Goal: Task Accomplishment & Management: Use online tool/utility

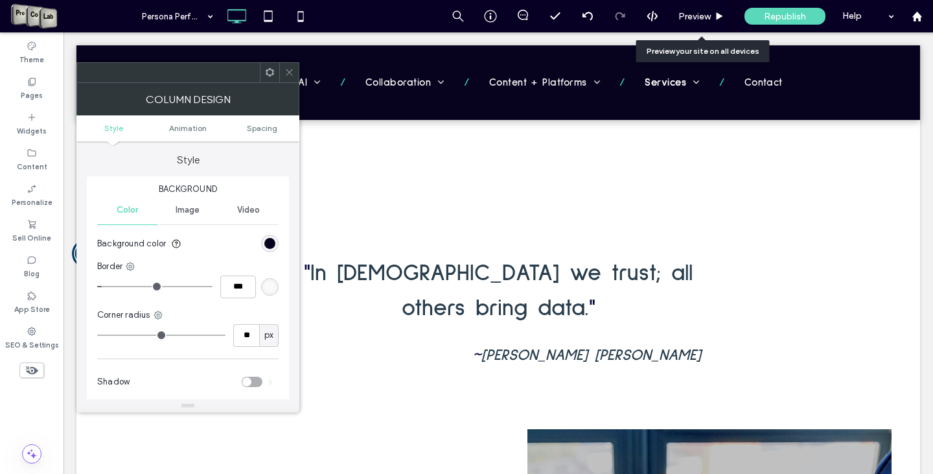
scroll to position [842, 0]
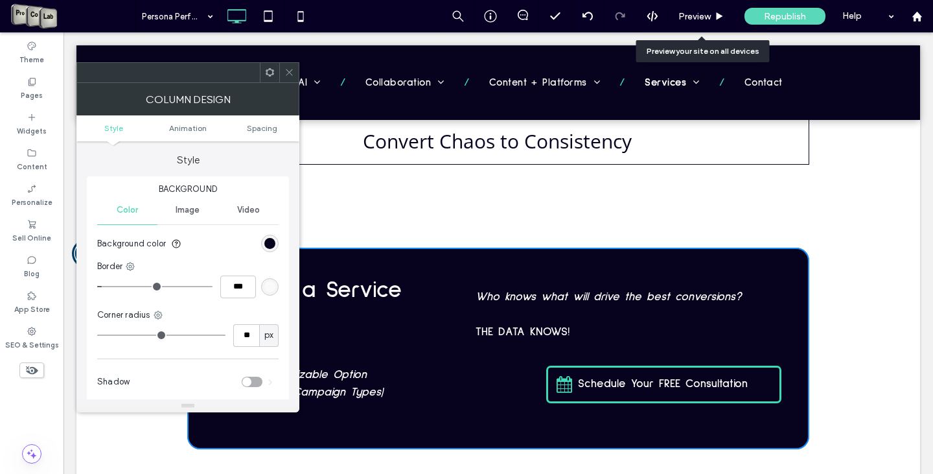
click at [292, 71] on icon at bounding box center [289, 72] width 10 height 10
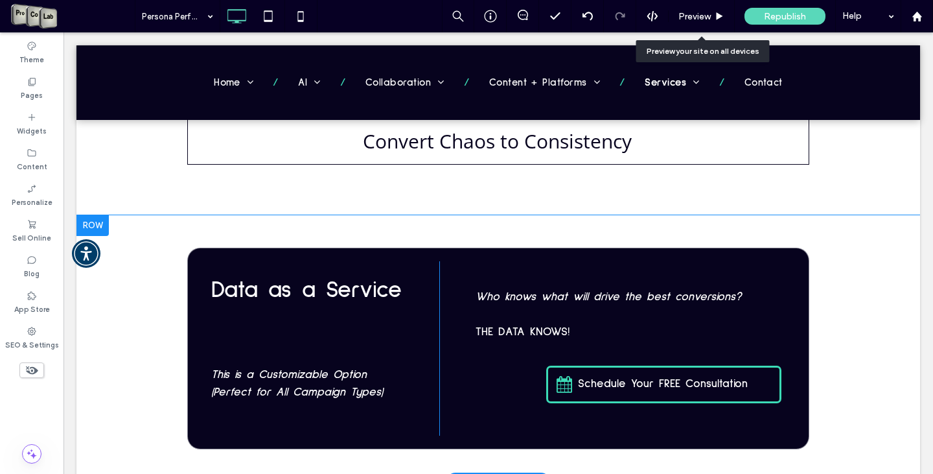
click at [91, 215] on div at bounding box center [92, 225] width 32 height 21
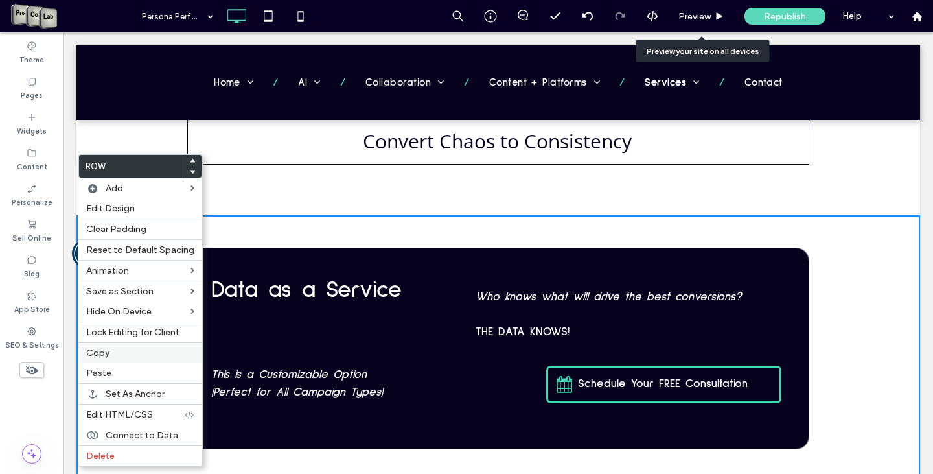
click at [137, 353] on label "Copy" at bounding box center [140, 352] width 108 height 11
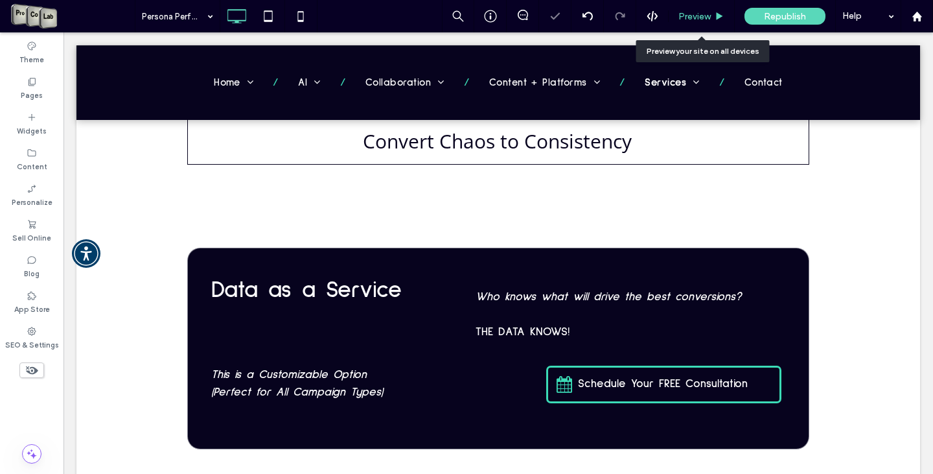
click at [705, 14] on span "Preview" at bounding box center [694, 16] width 32 height 11
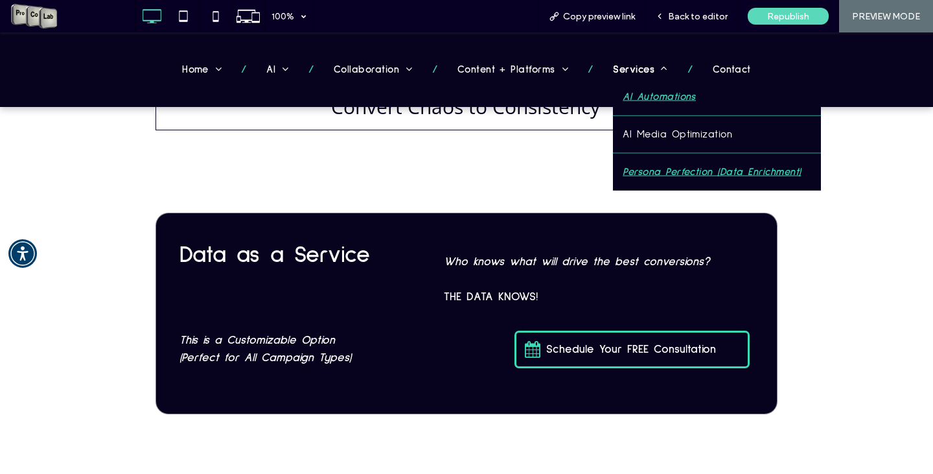
click at [635, 97] on span "AI Automations" at bounding box center [659, 96] width 73 height 17
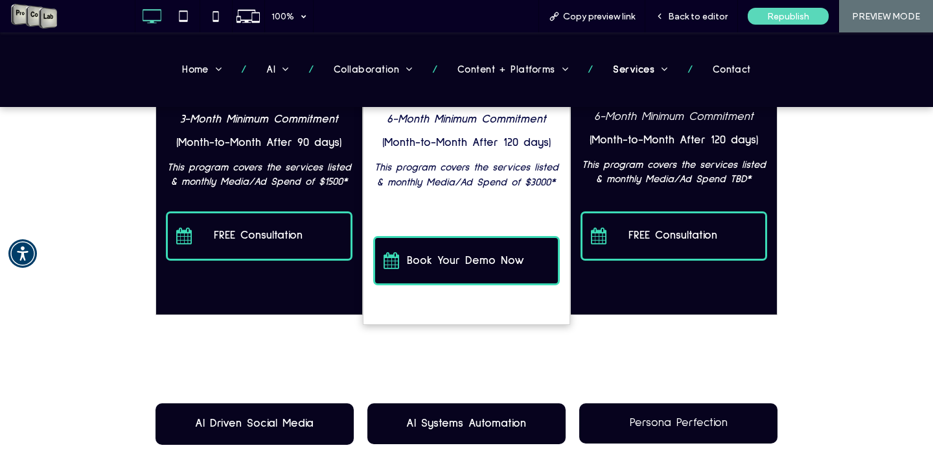
scroll to position [1158, 0]
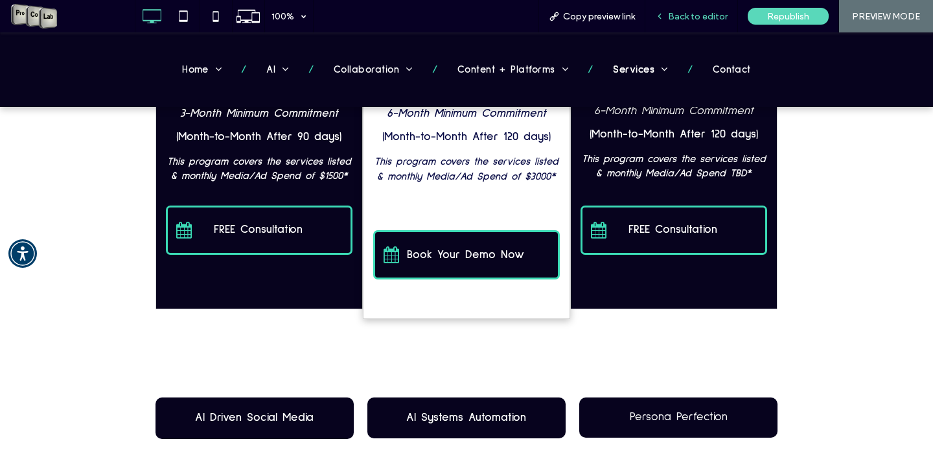
click at [693, 13] on span "Back to editor" at bounding box center [698, 16] width 60 height 11
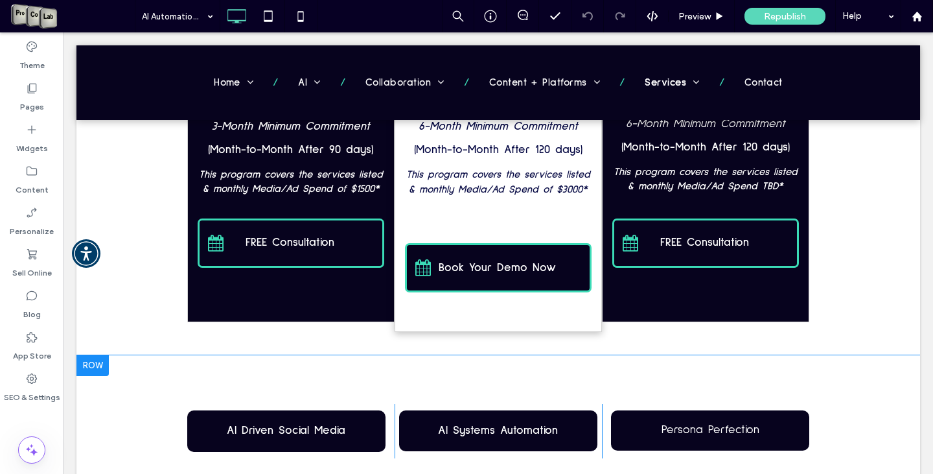
click at [102, 369] on div at bounding box center [92, 365] width 32 height 21
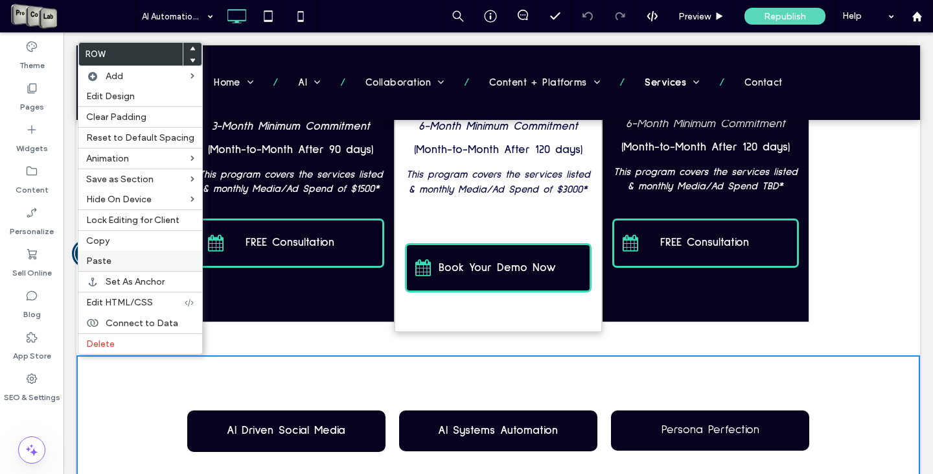
click at [121, 258] on label "Paste" at bounding box center [140, 260] width 108 height 11
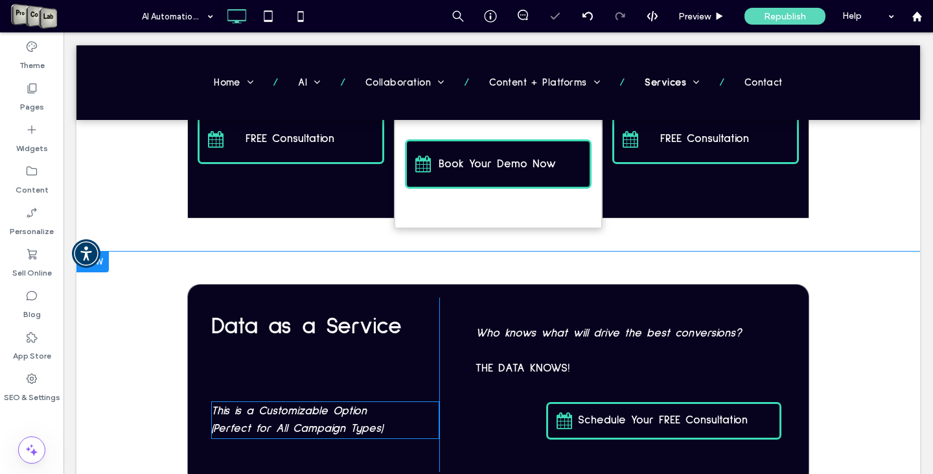
scroll to position [1353, 0]
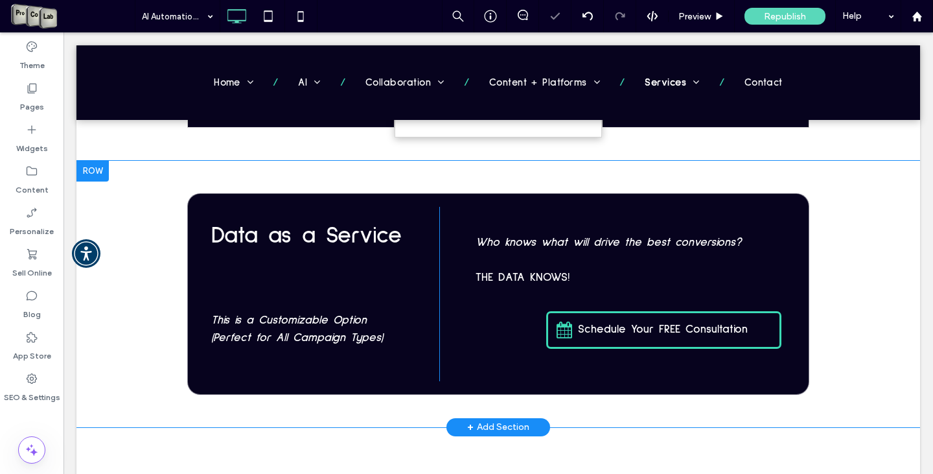
click at [97, 172] on div at bounding box center [92, 171] width 32 height 21
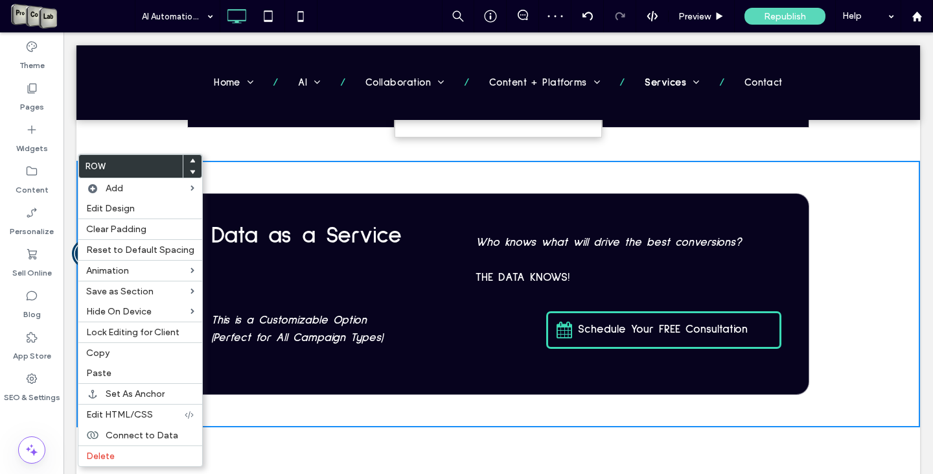
click at [190, 173] on icon at bounding box center [192, 171] width 5 height 5
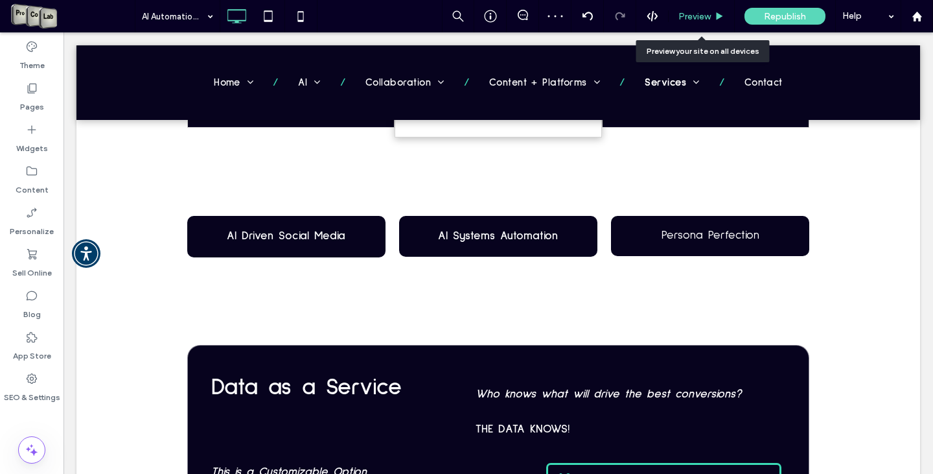
click at [704, 21] on span "Preview" at bounding box center [694, 16] width 32 height 11
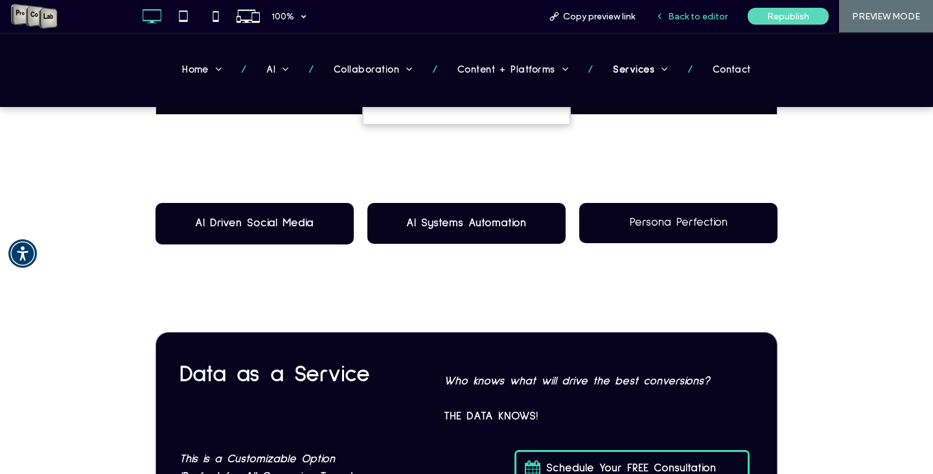
click at [686, 15] on span "Back to editor" at bounding box center [698, 16] width 60 height 11
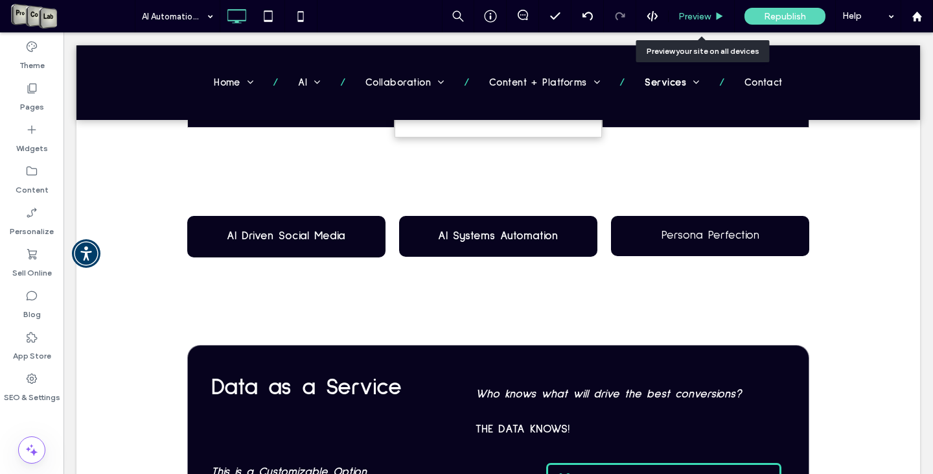
click at [700, 13] on span "Preview" at bounding box center [694, 16] width 32 height 11
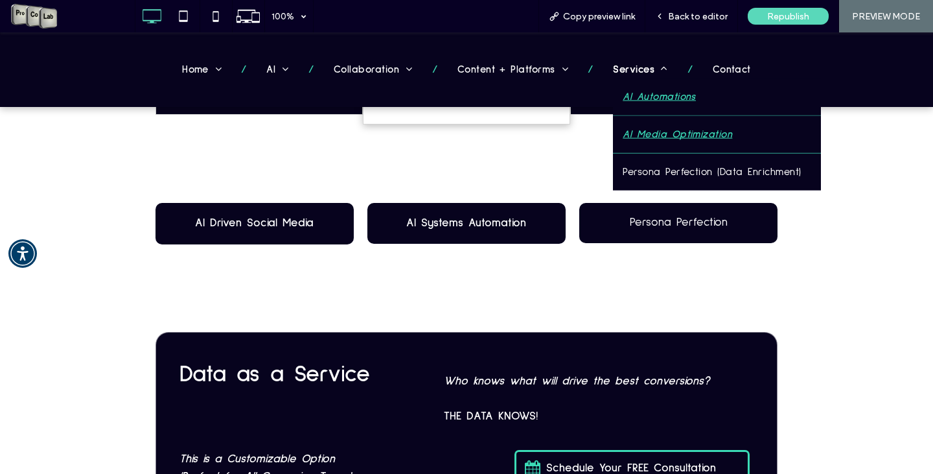
drag, startPoint x: 667, startPoint y: 130, endPoint x: 667, endPoint y: 163, distance: 33.0
click at [667, 130] on span "AI Media Optimization" at bounding box center [677, 134] width 109 height 17
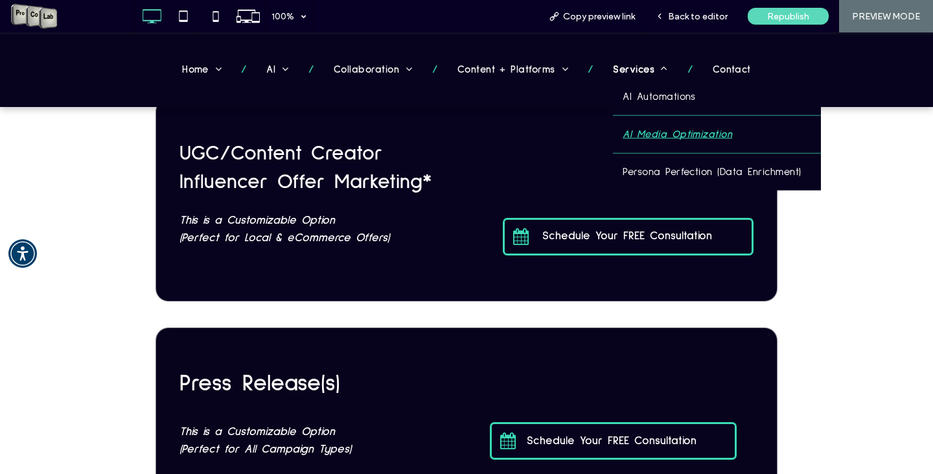
scroll to position [1490, 0]
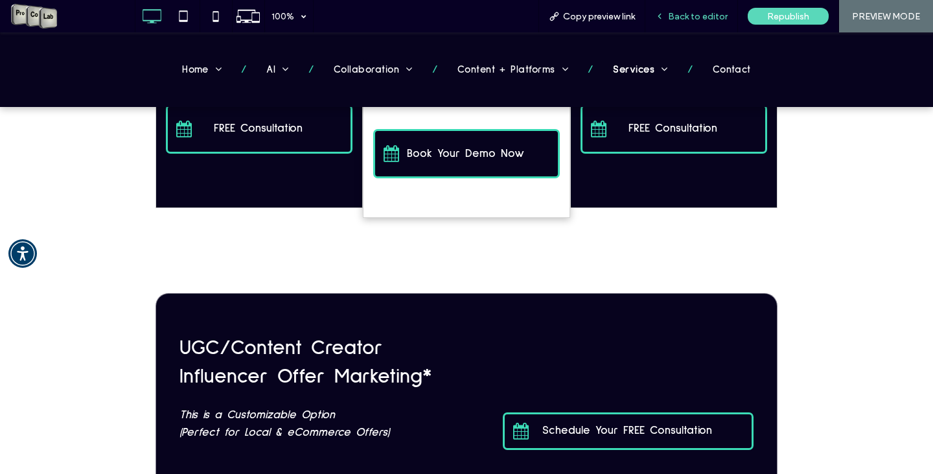
click at [684, 18] on span "Back to editor" at bounding box center [698, 16] width 60 height 11
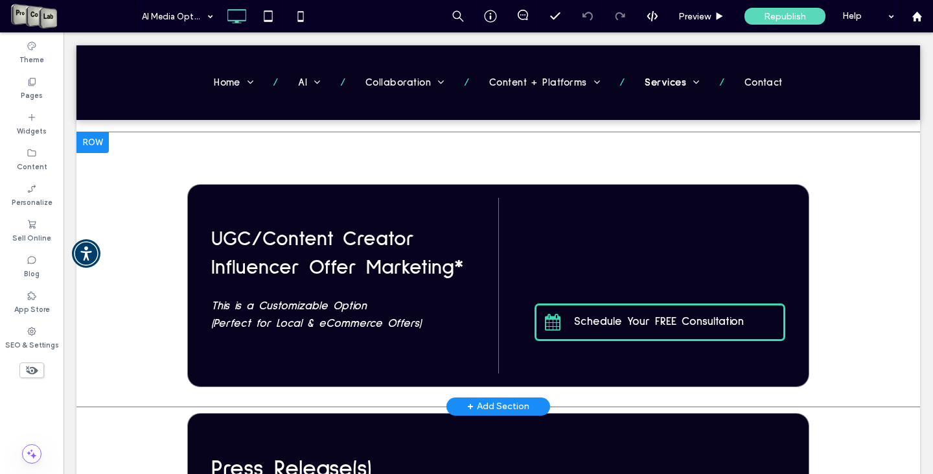
scroll to position [1643, 0]
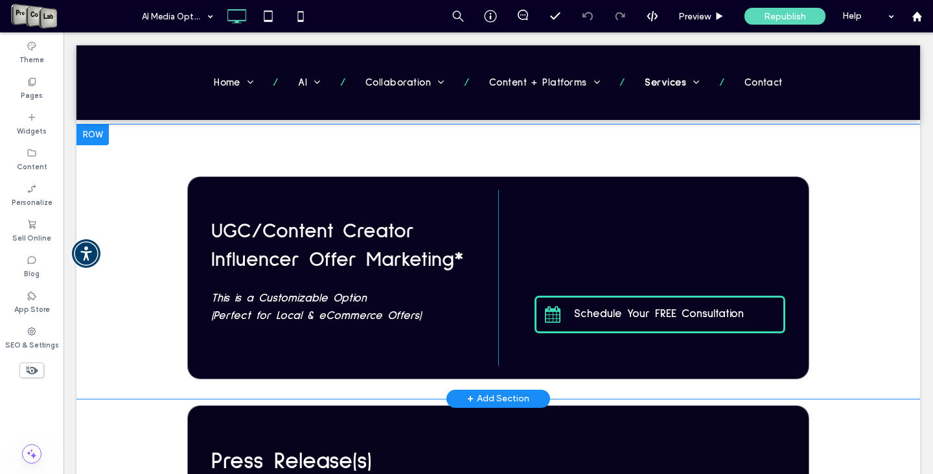
click at [87, 140] on div at bounding box center [92, 134] width 32 height 21
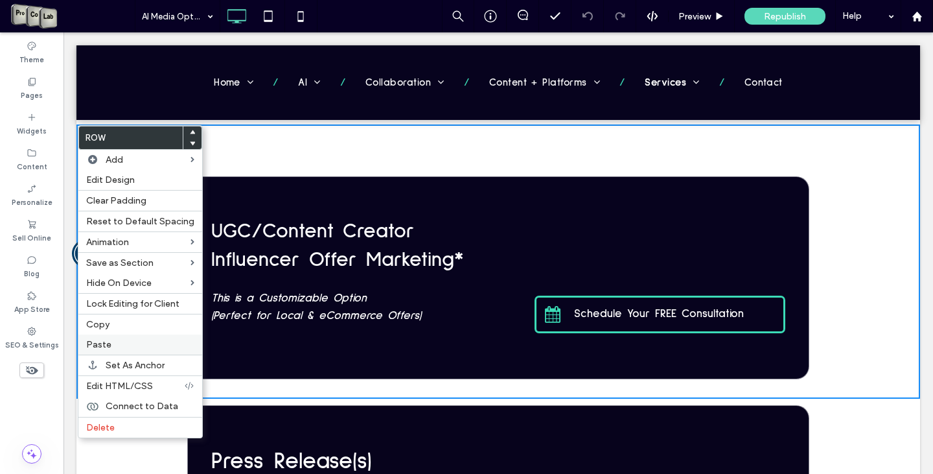
click at [138, 345] on label "Paste" at bounding box center [140, 344] width 108 height 11
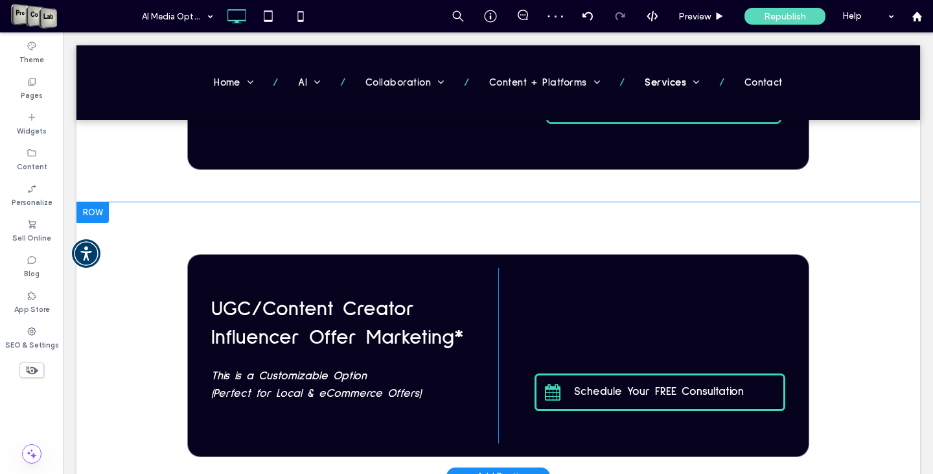
scroll to position [1837, 0]
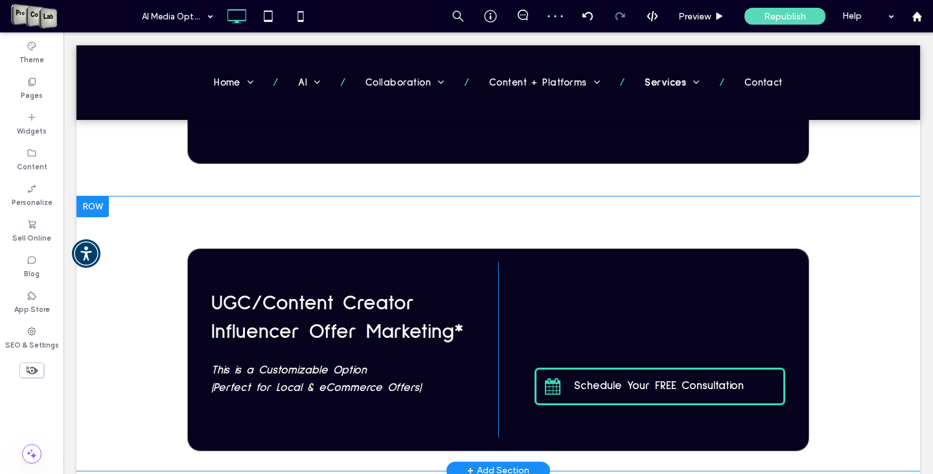
click at [97, 217] on div at bounding box center [92, 206] width 32 height 21
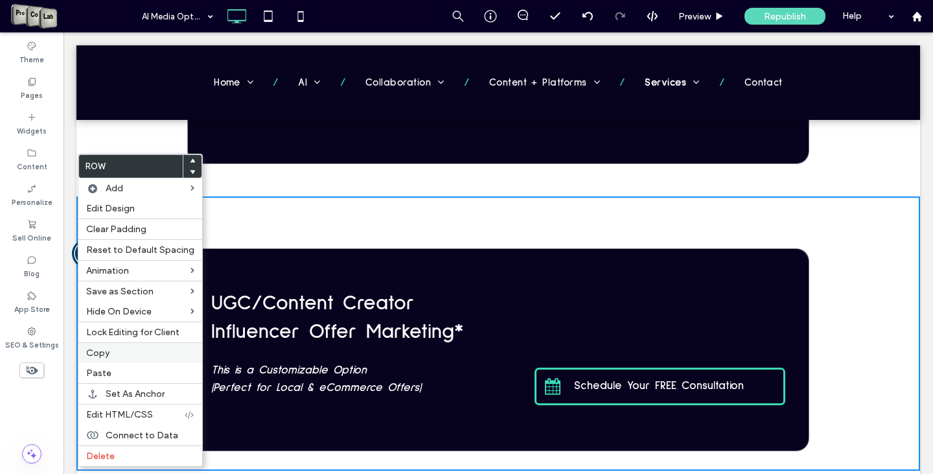
click at [138, 354] on label "Copy" at bounding box center [140, 352] width 108 height 11
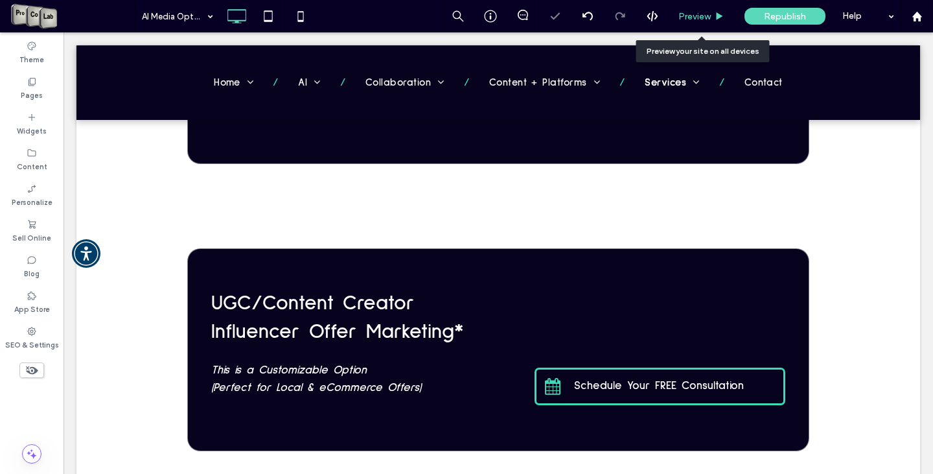
click at [685, 21] on span "Preview" at bounding box center [694, 16] width 32 height 11
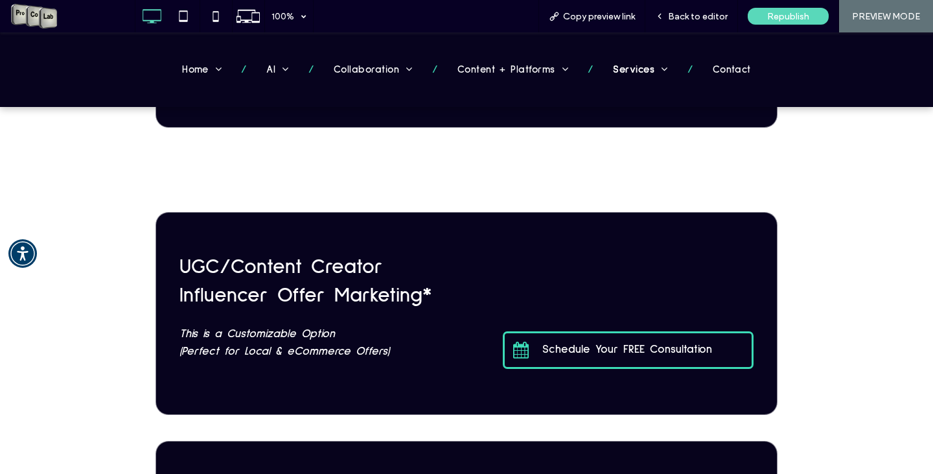
scroll to position [1814, 0]
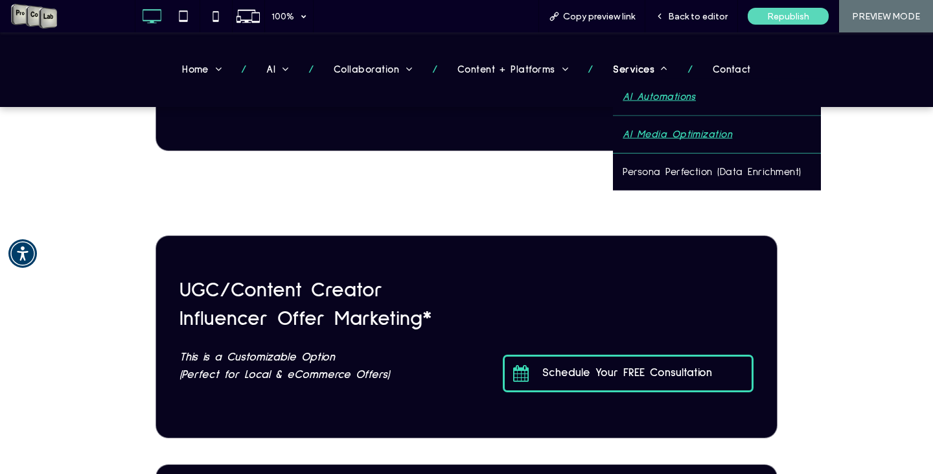
click at [629, 86] on link "AI Automations" at bounding box center [716, 96] width 207 height 37
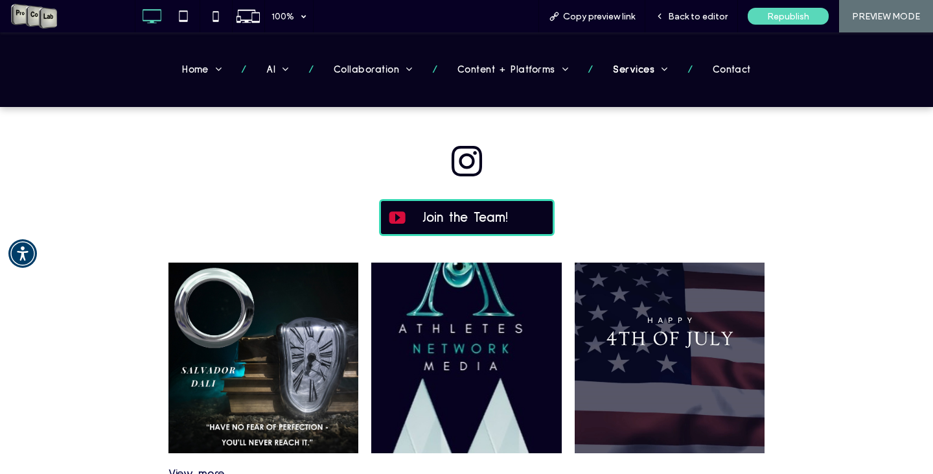
scroll to position [1749, 0]
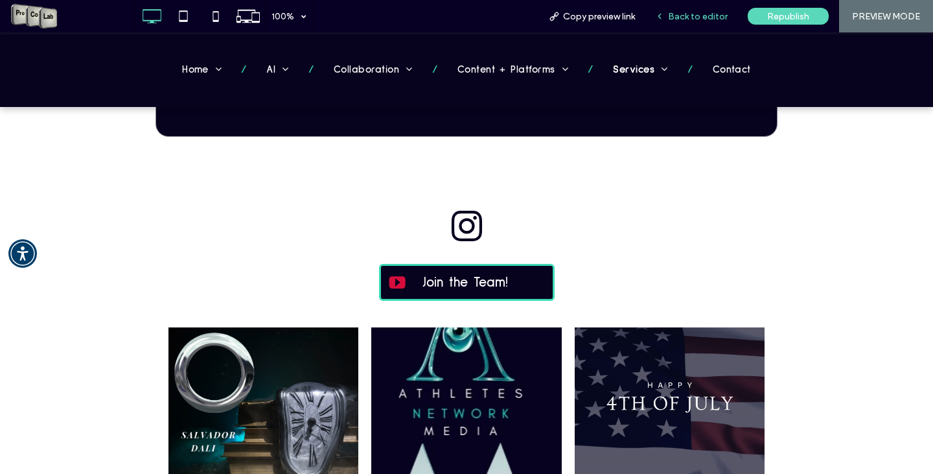
click at [704, 23] on div "Back to editor" at bounding box center [691, 16] width 93 height 32
click at [674, 14] on span "Back to editor" at bounding box center [698, 16] width 60 height 11
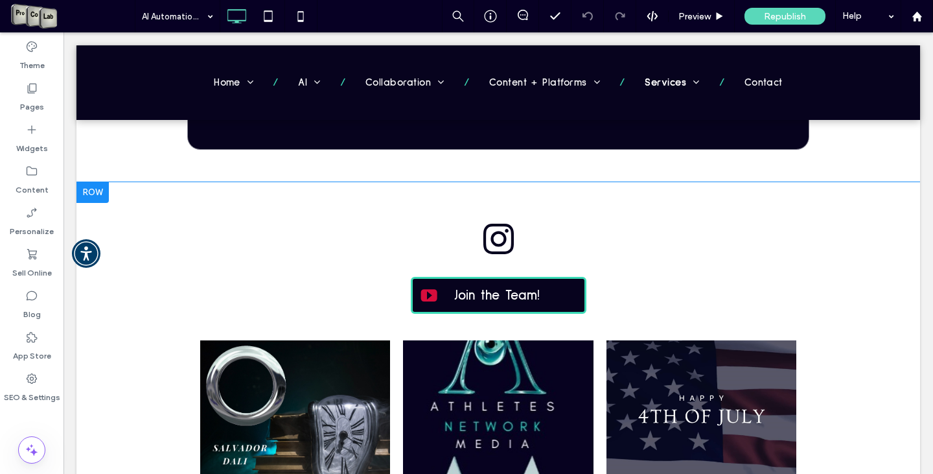
click at [101, 201] on div at bounding box center [92, 192] width 32 height 21
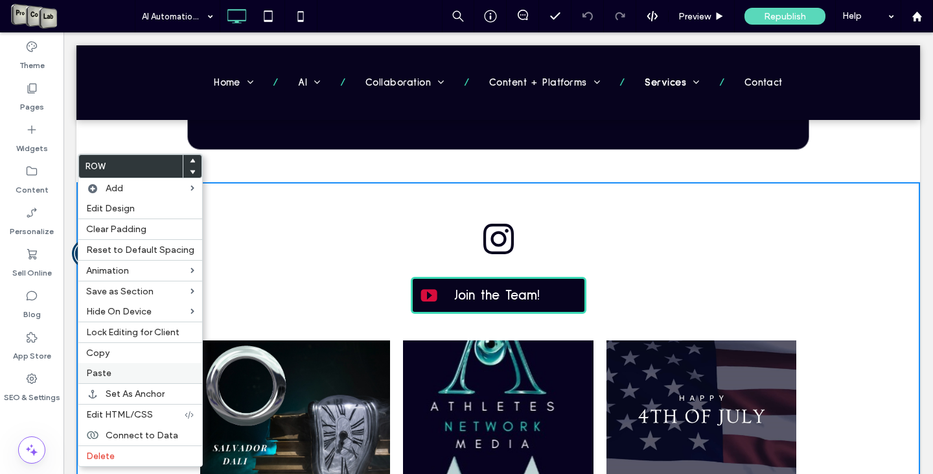
click at [136, 372] on label "Paste" at bounding box center [140, 372] width 108 height 11
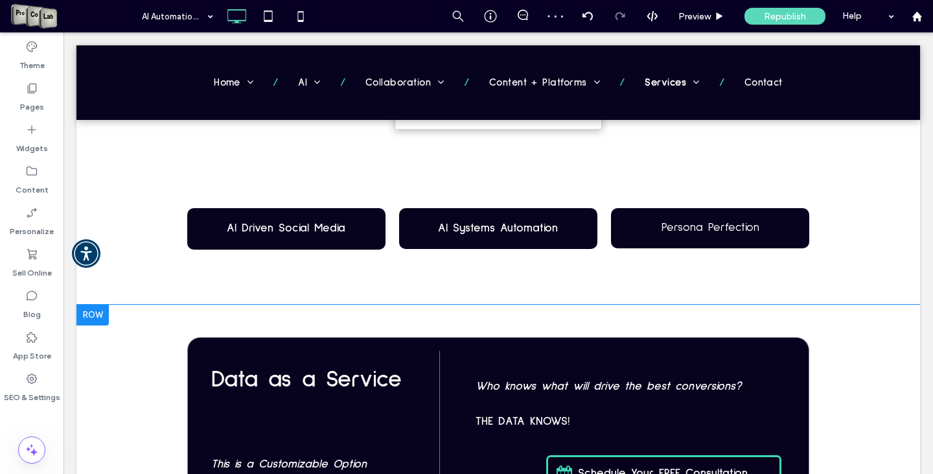
scroll to position [1231, 0]
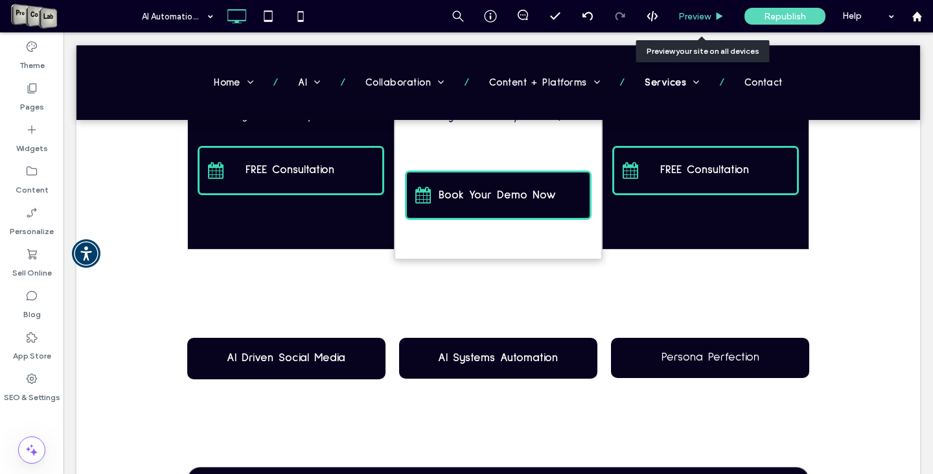
click at [709, 19] on span "Preview" at bounding box center [694, 16] width 32 height 11
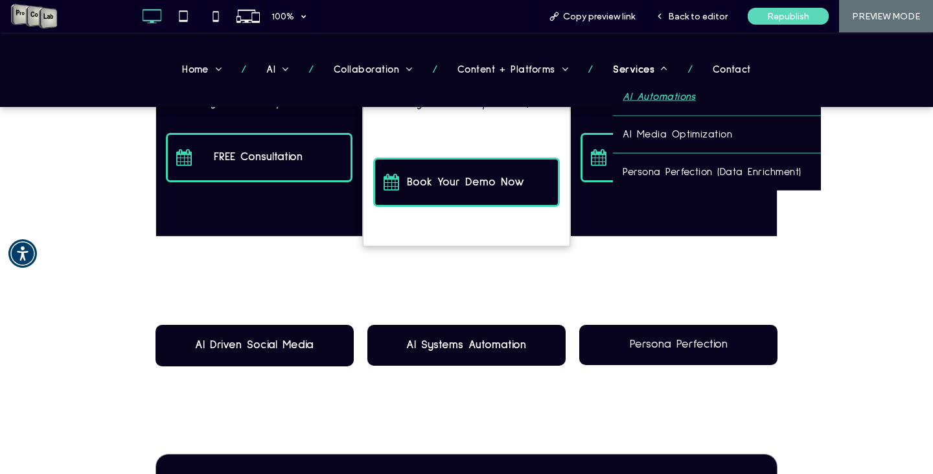
drag, startPoint x: 656, startPoint y: 95, endPoint x: 656, endPoint y: 128, distance: 33.0
click at [656, 95] on span "AI Automations" at bounding box center [659, 96] width 73 height 17
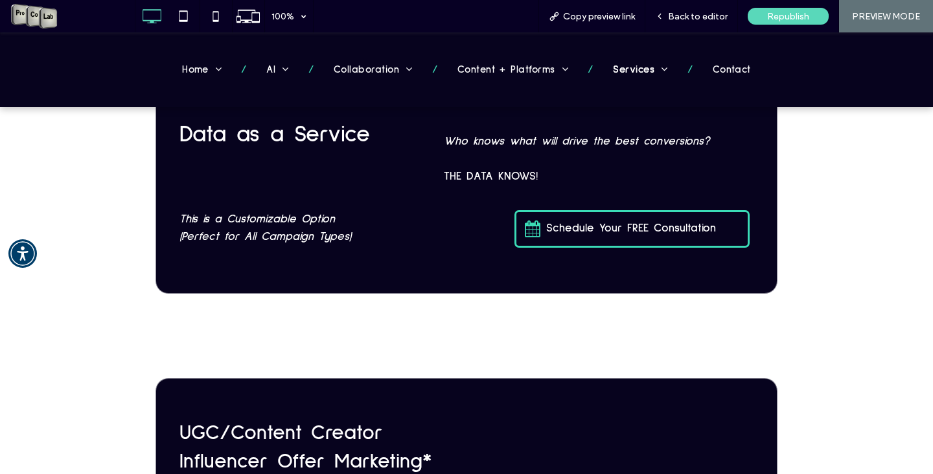
scroll to position [1511, 0]
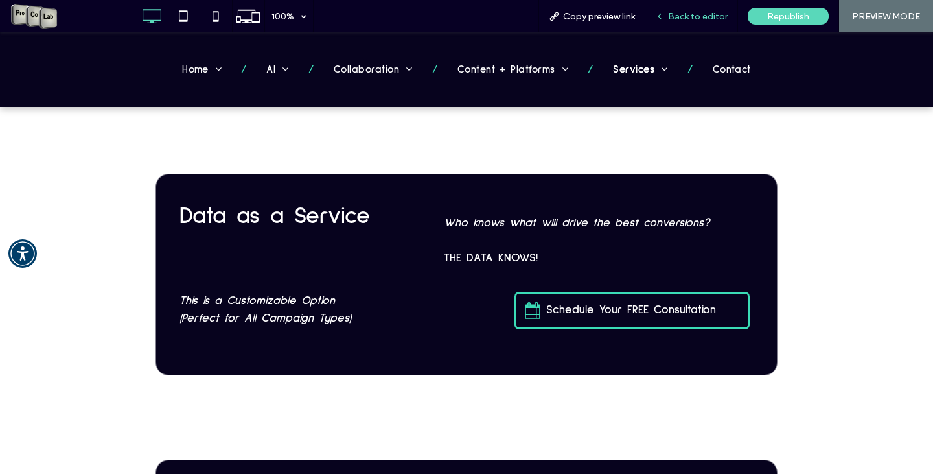
click at [688, 8] on div "Back to editor" at bounding box center [691, 16] width 93 height 32
click at [688, 12] on span "Back to editor" at bounding box center [698, 16] width 60 height 11
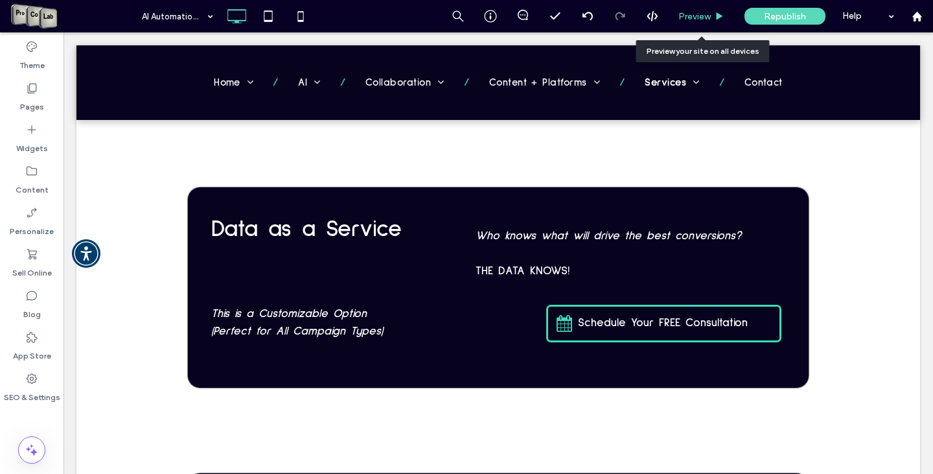
click at [691, 14] on span "Preview" at bounding box center [694, 16] width 32 height 11
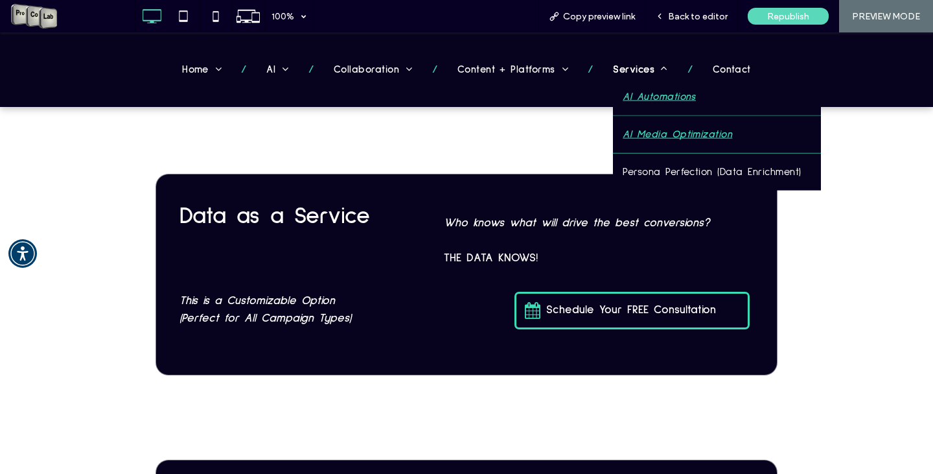
click at [643, 132] on span "AI Media Optimization" at bounding box center [677, 134] width 109 height 17
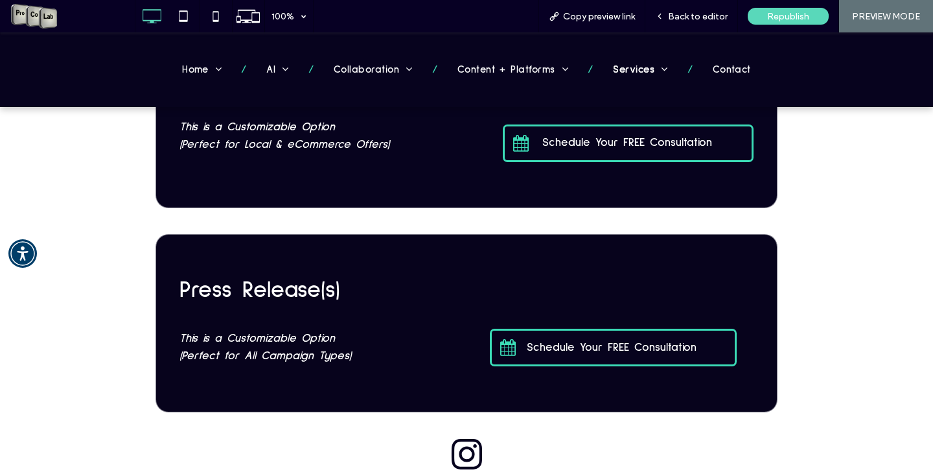
scroll to position [2073, 0]
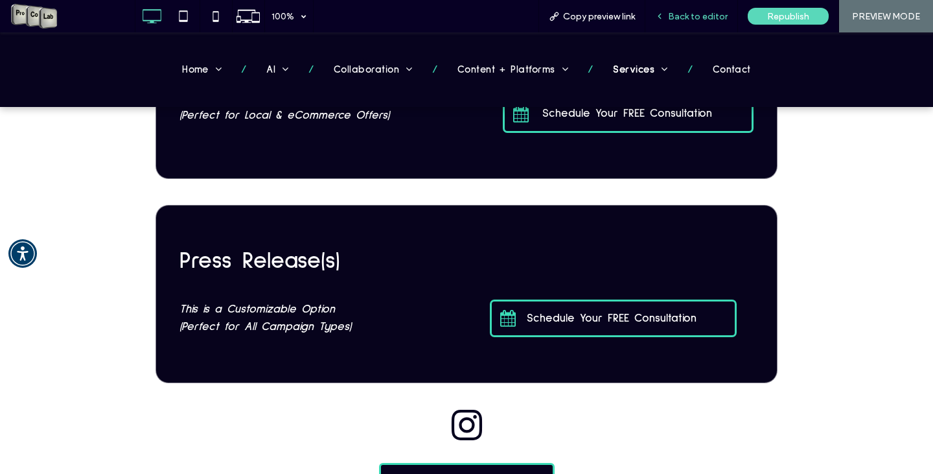
click at [709, 14] on span "Back to editor" at bounding box center [698, 16] width 60 height 11
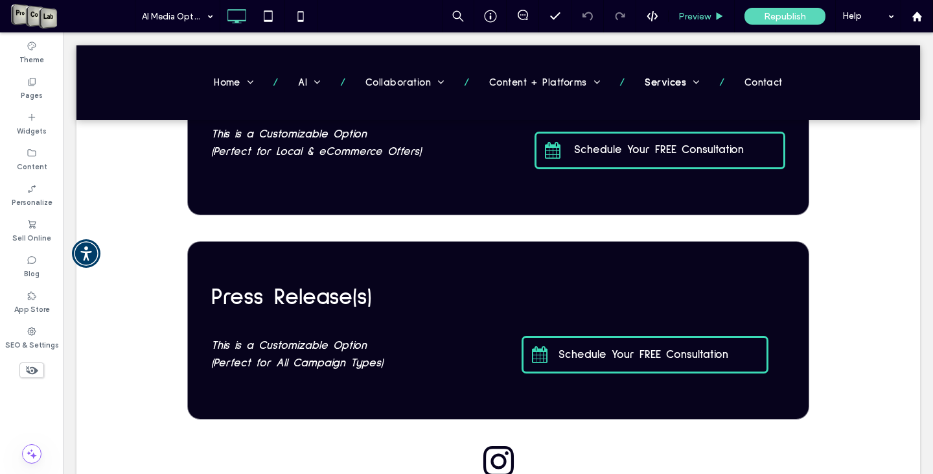
scroll to position [2096, 0]
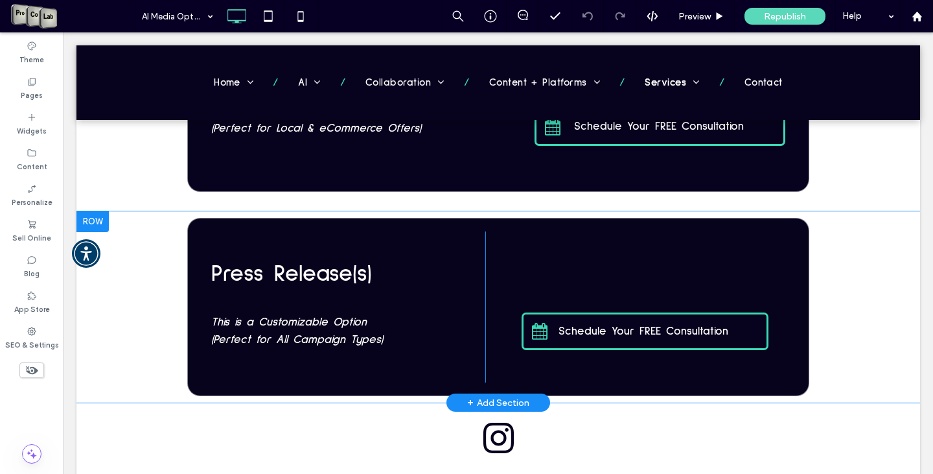
click at [89, 221] on div at bounding box center [92, 221] width 32 height 21
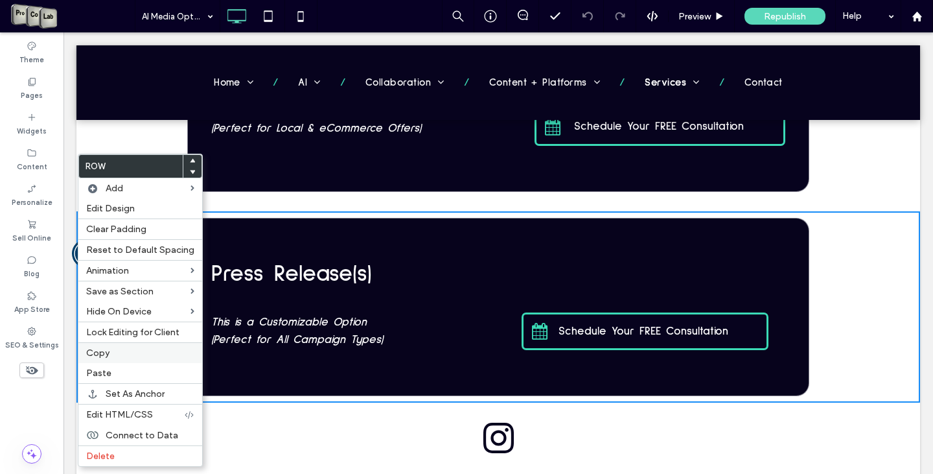
click at [122, 355] on label "Copy" at bounding box center [140, 352] width 108 height 11
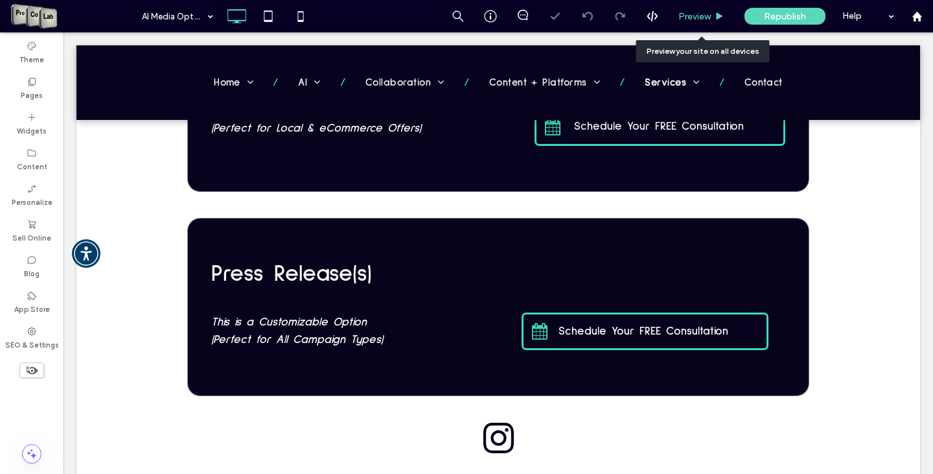
click at [696, 12] on span "Preview" at bounding box center [694, 16] width 32 height 11
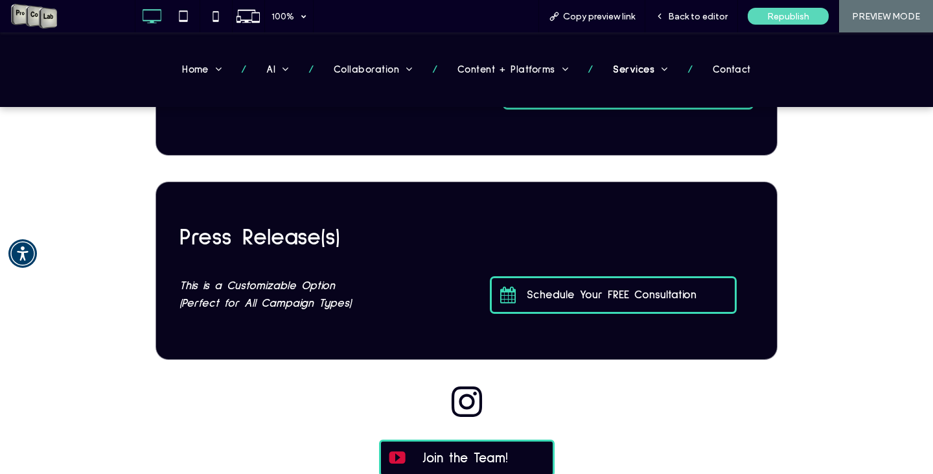
scroll to position [2073, 0]
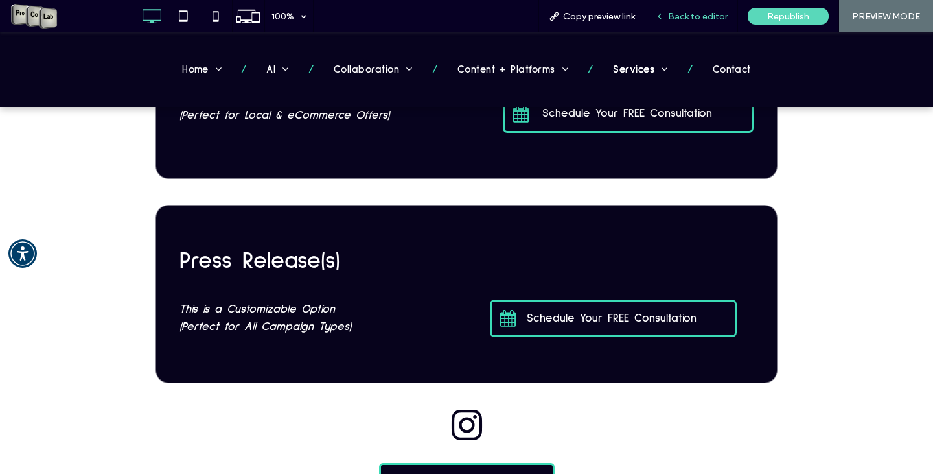
click at [691, 12] on span "Back to editor" at bounding box center [698, 16] width 60 height 11
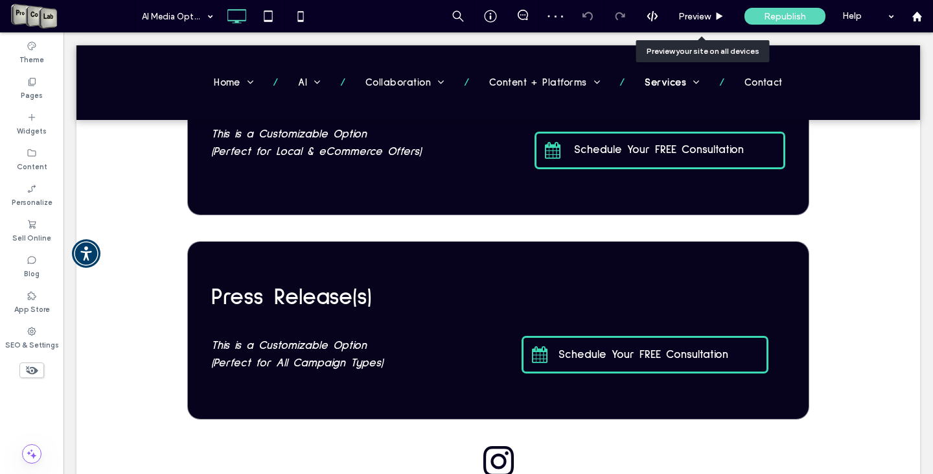
scroll to position [2096, 0]
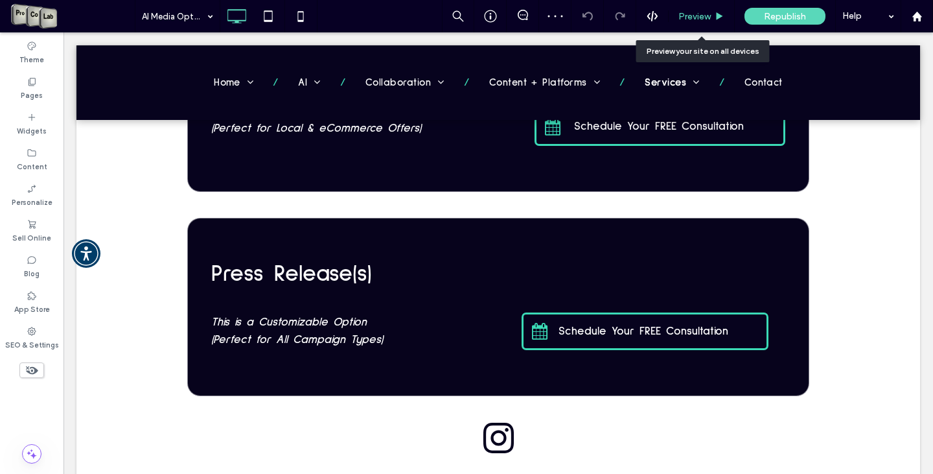
click at [693, 13] on span "Preview" at bounding box center [694, 16] width 32 height 11
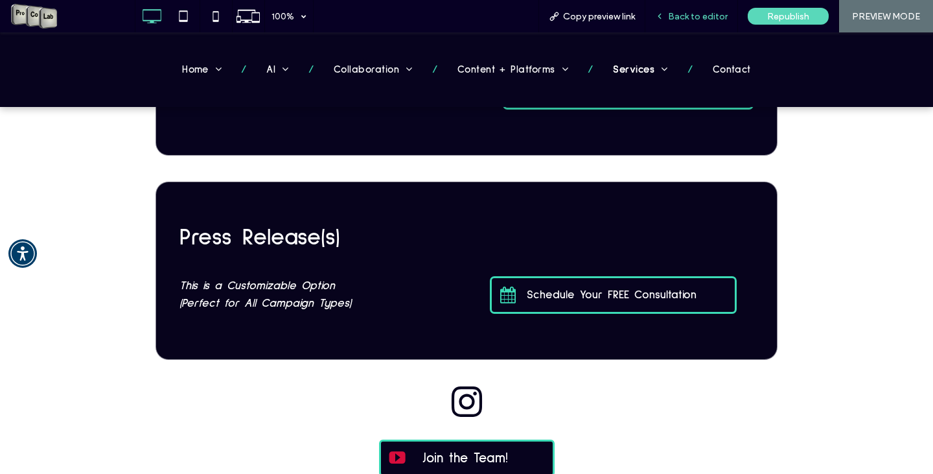
scroll to position [2073, 0]
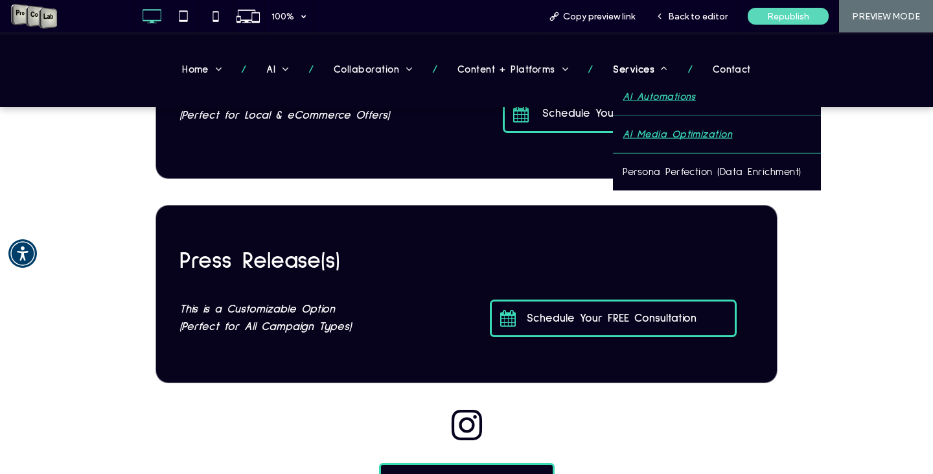
click at [634, 99] on span "AI Automations" at bounding box center [659, 96] width 73 height 17
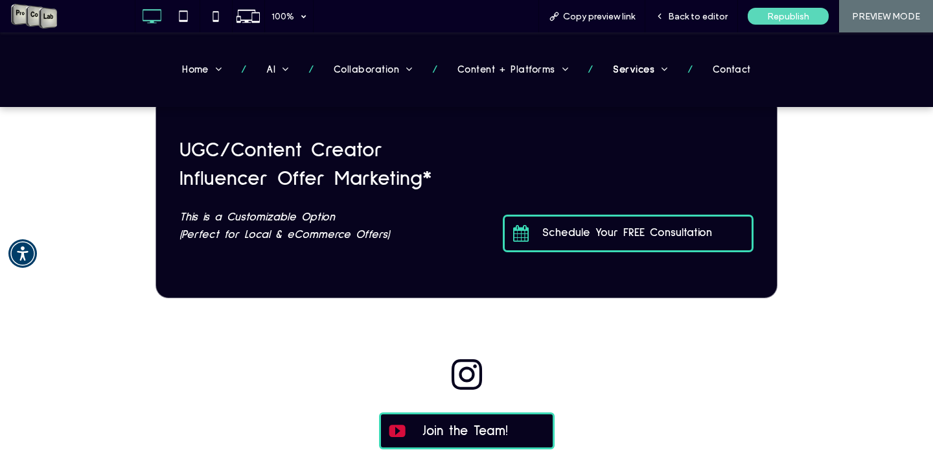
scroll to position [1877, 0]
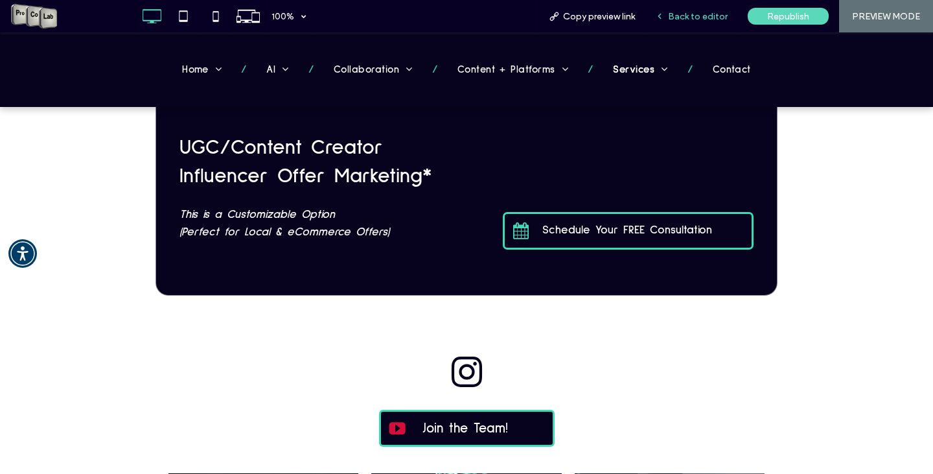
click at [689, 15] on span "Back to editor" at bounding box center [698, 16] width 60 height 11
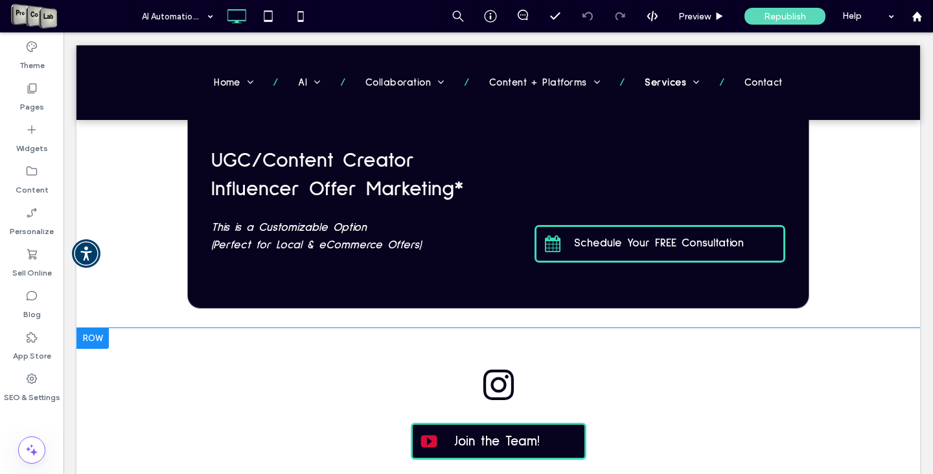
click at [100, 339] on div at bounding box center [92, 338] width 32 height 21
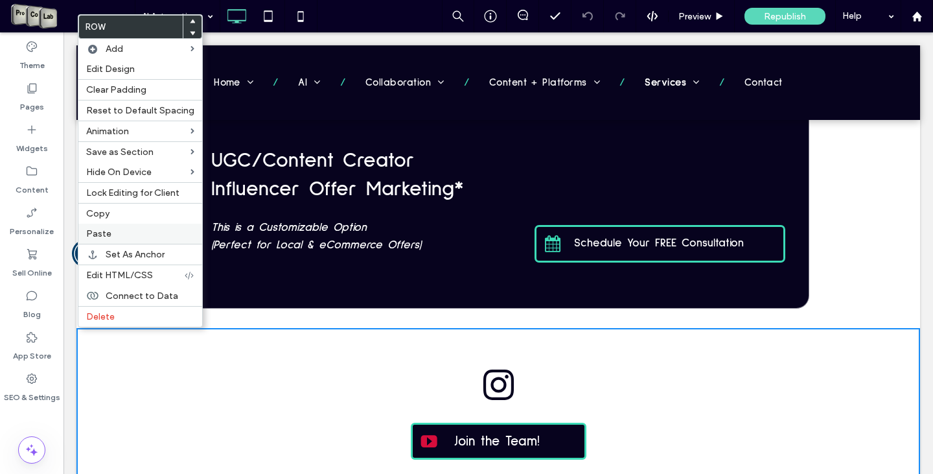
click at [124, 233] on label "Paste" at bounding box center [140, 233] width 108 height 11
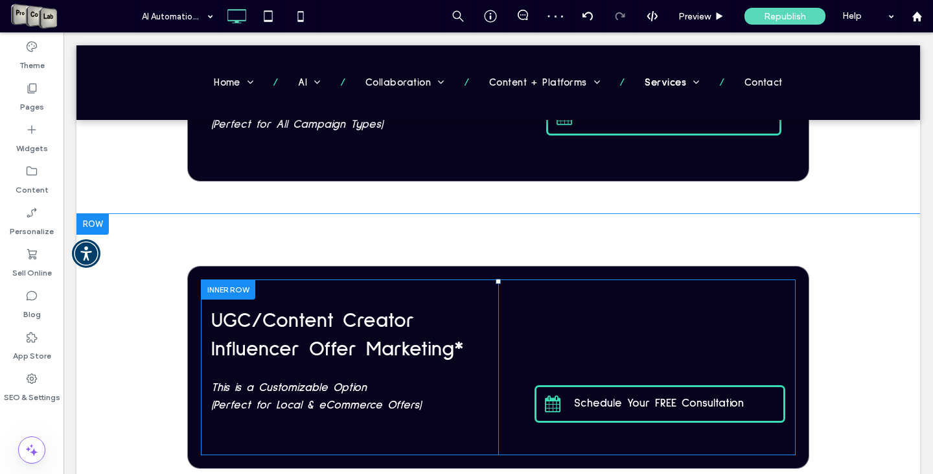
scroll to position [1683, 0]
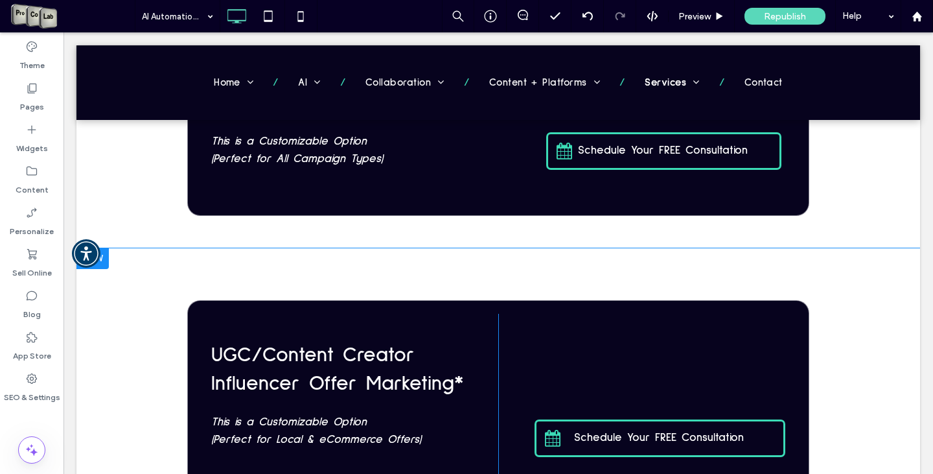
click at [454, 270] on div "UGC/Content Creator Influencer Offer Marketing* This is a Customizable Option (…" at bounding box center [497, 385] width 843 height 274
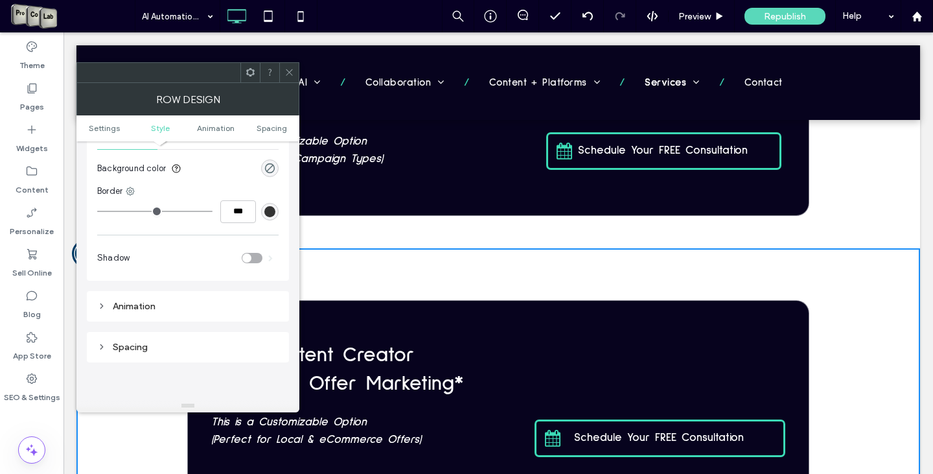
scroll to position [194, 0]
click at [116, 340] on div "Spacing" at bounding box center [187, 338] width 181 height 11
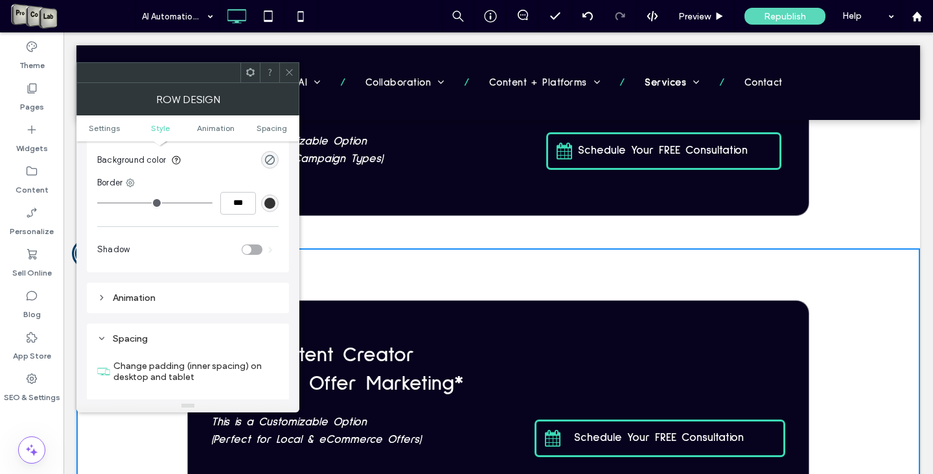
scroll to position [389, 0]
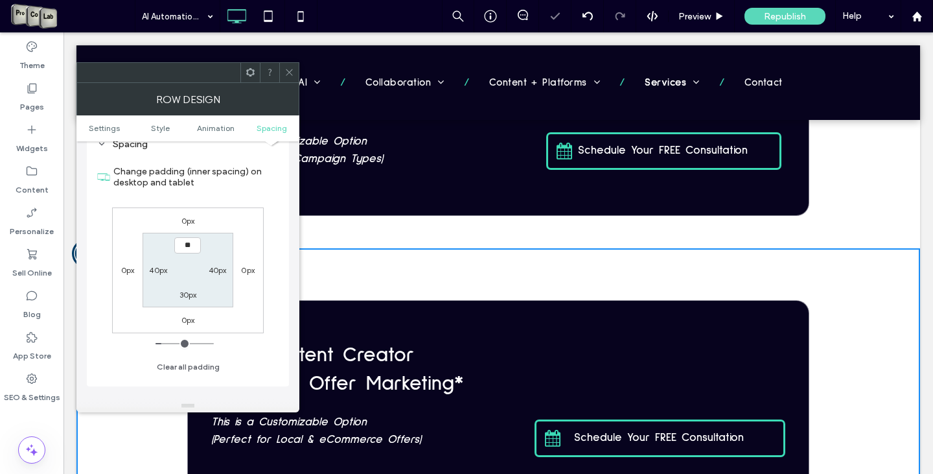
type input "****"
type input "**"
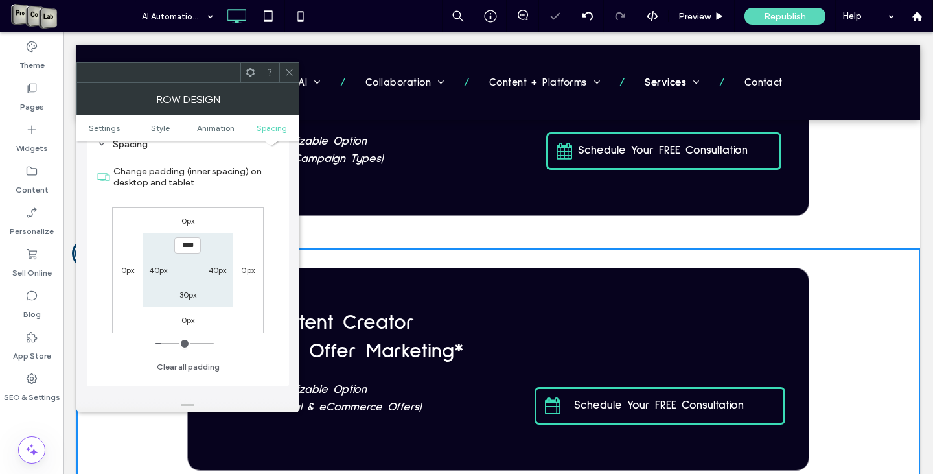
click at [292, 73] on icon at bounding box center [289, 72] width 10 height 10
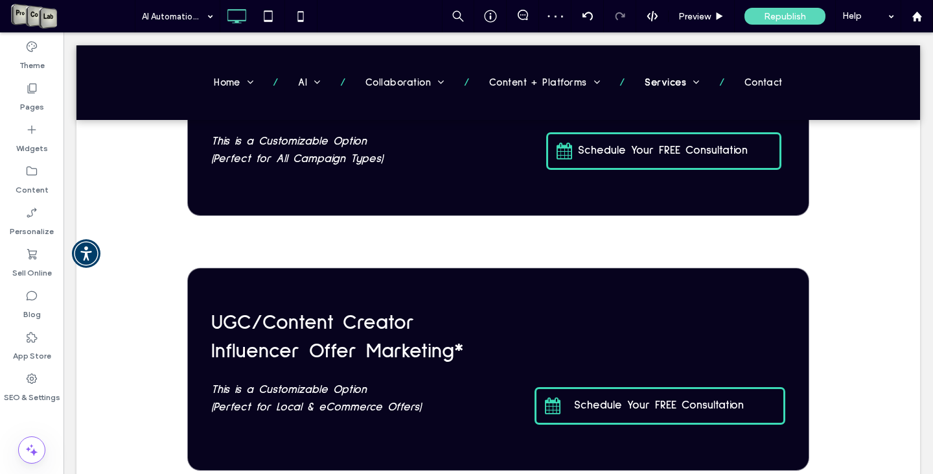
scroll to position [1942, 0]
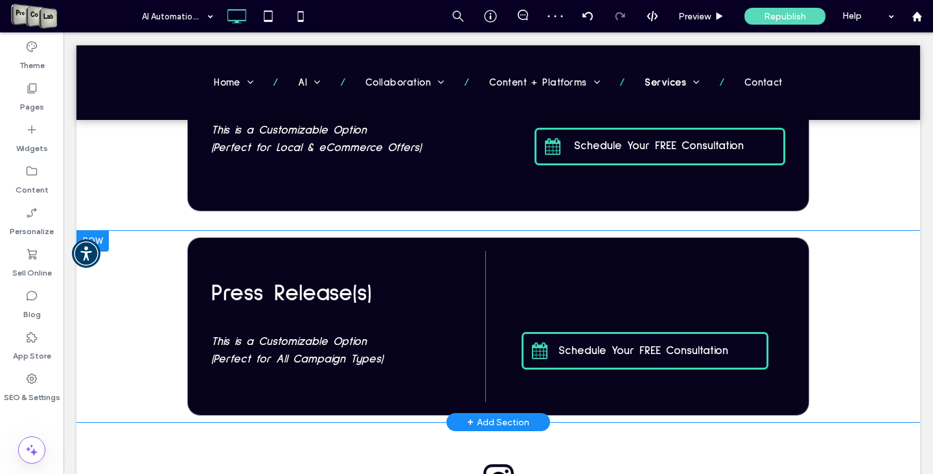
click at [843, 275] on div "Press Re lease(s) This is a Customizable Option (Perfect for All Campaign Types…" at bounding box center [497, 327] width 843 height 192
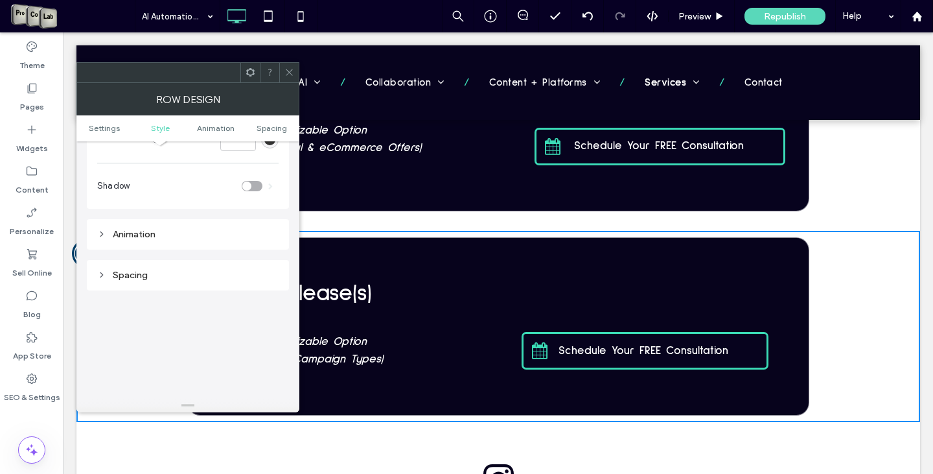
scroll to position [259, 0]
click at [151, 275] on div "Spacing" at bounding box center [187, 273] width 181 height 11
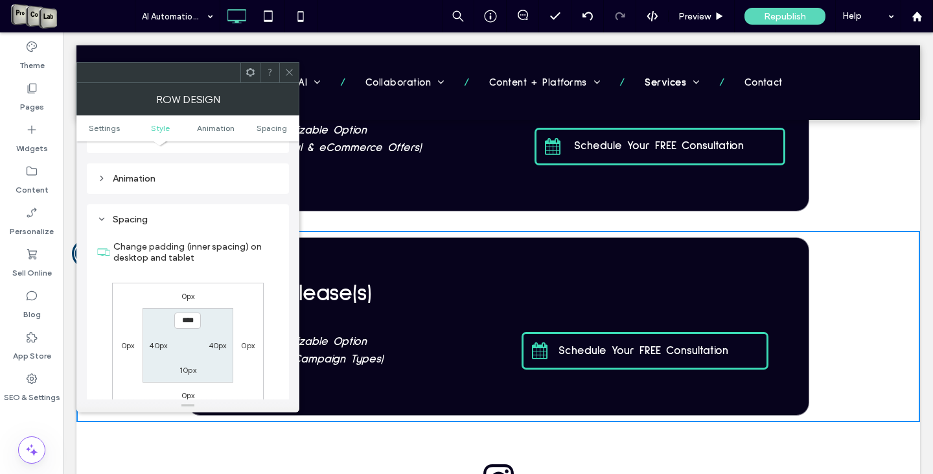
scroll to position [324, 0]
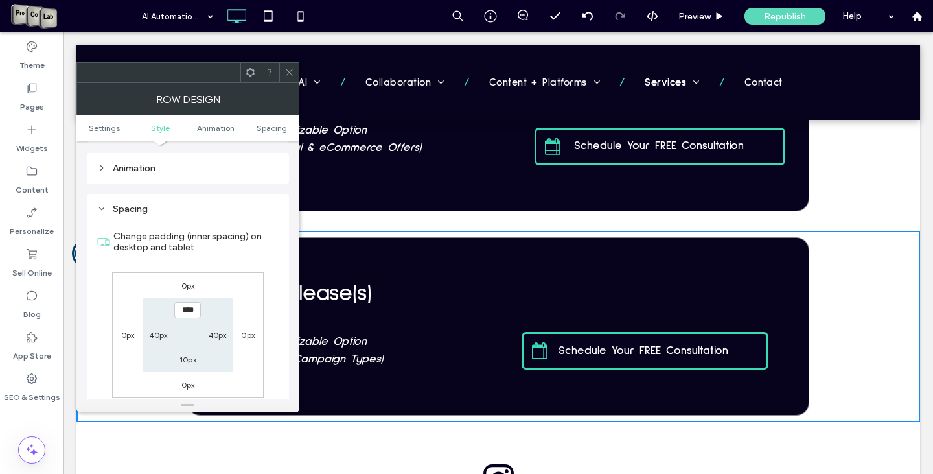
click at [187, 313] on input "****" at bounding box center [187, 310] width 27 height 16
type input "****"
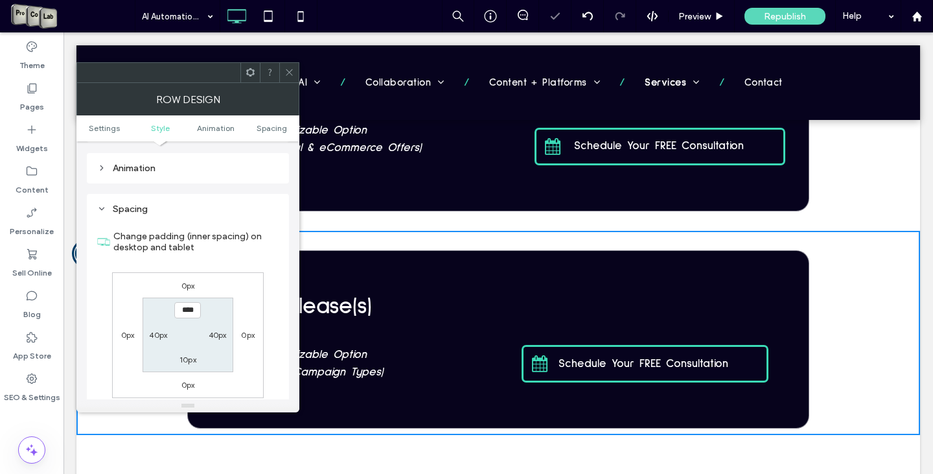
click at [189, 354] on div "10px" at bounding box center [187, 358] width 17 height 13
click at [185, 363] on label "10px" at bounding box center [187, 359] width 17 height 10
type input "**"
click at [185, 363] on input "****" at bounding box center [187, 359] width 27 height 16
type input "**"
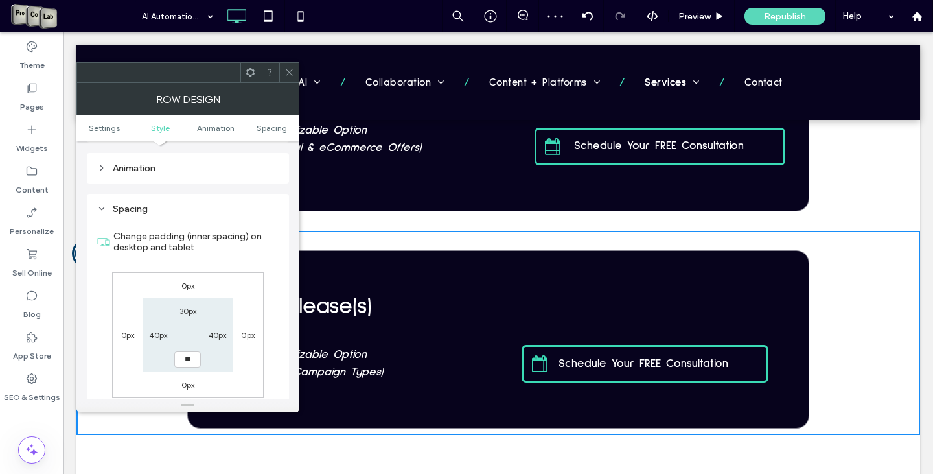
type input "**"
type input "****"
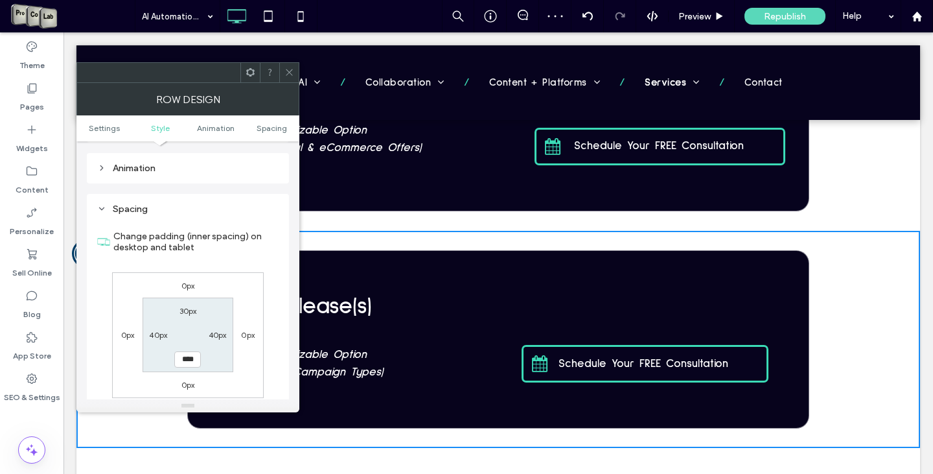
click at [288, 74] on icon at bounding box center [289, 72] width 10 height 10
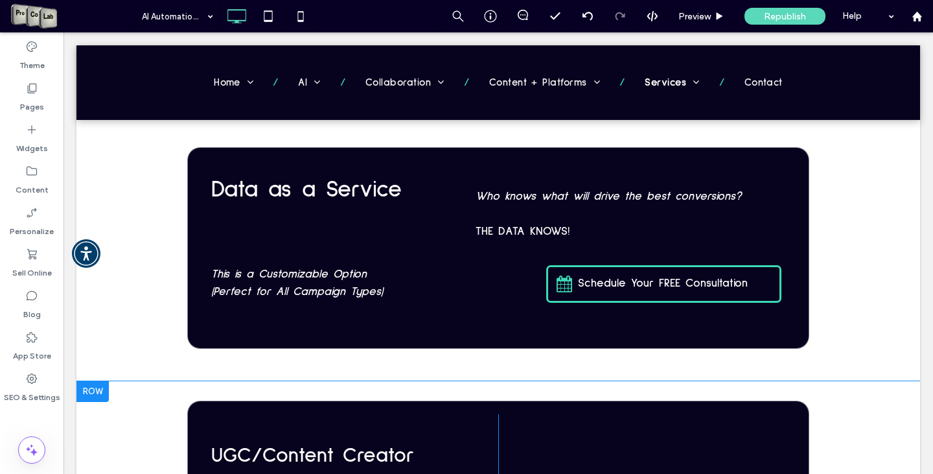
scroll to position [1489, 0]
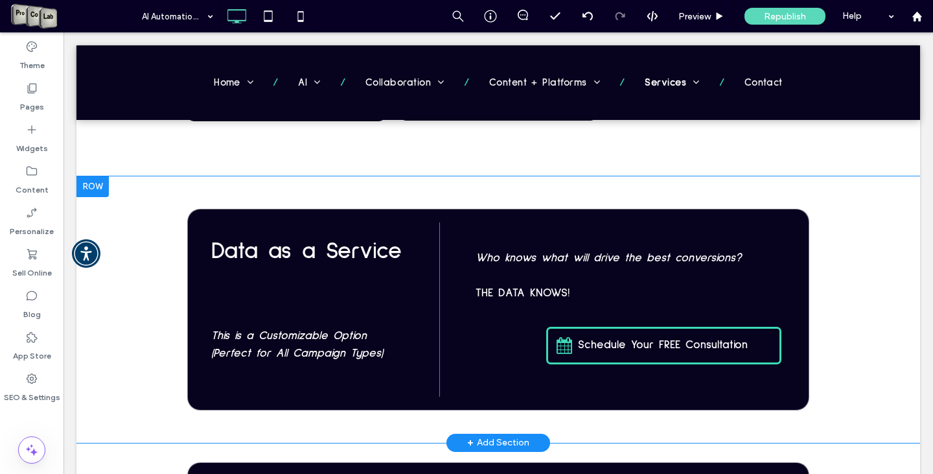
click at [872, 305] on div "Data as a Service This is a Customizable Option (Perfect for All Campaign Types…" at bounding box center [497, 309] width 843 height 266
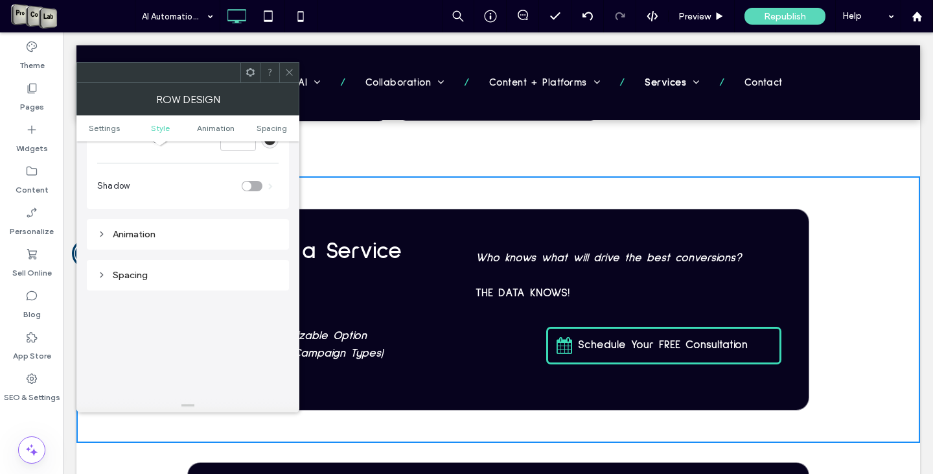
scroll to position [259, 0]
click at [139, 276] on div "Spacing" at bounding box center [187, 273] width 181 height 11
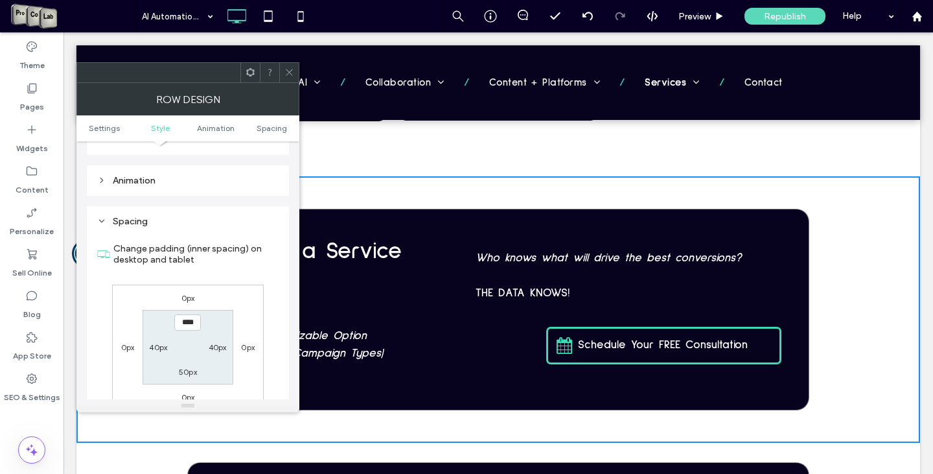
scroll to position [324, 0]
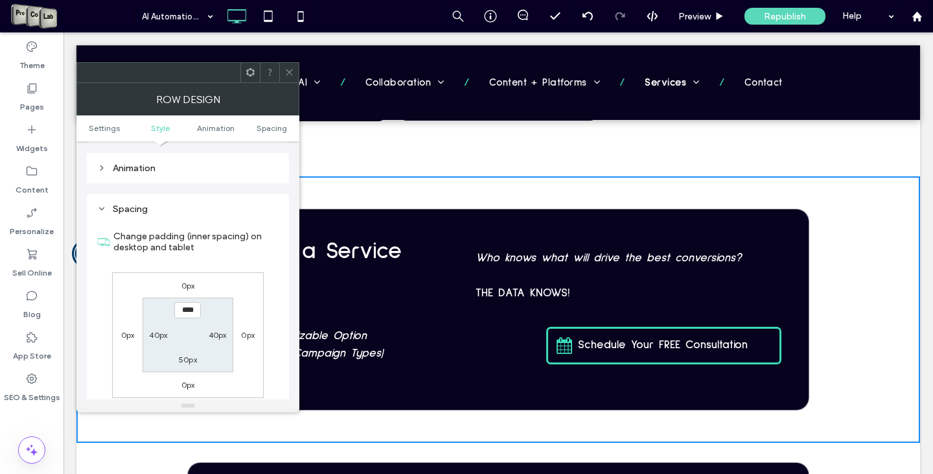
click at [185, 310] on input "****" at bounding box center [187, 310] width 27 height 16
drag, startPoint x: 183, startPoint y: 310, endPoint x: 171, endPoint y: 310, distance: 12.3
click at [171, 310] on section "**** 40px 50px 40px" at bounding box center [188, 334] width 90 height 74
type input "****"
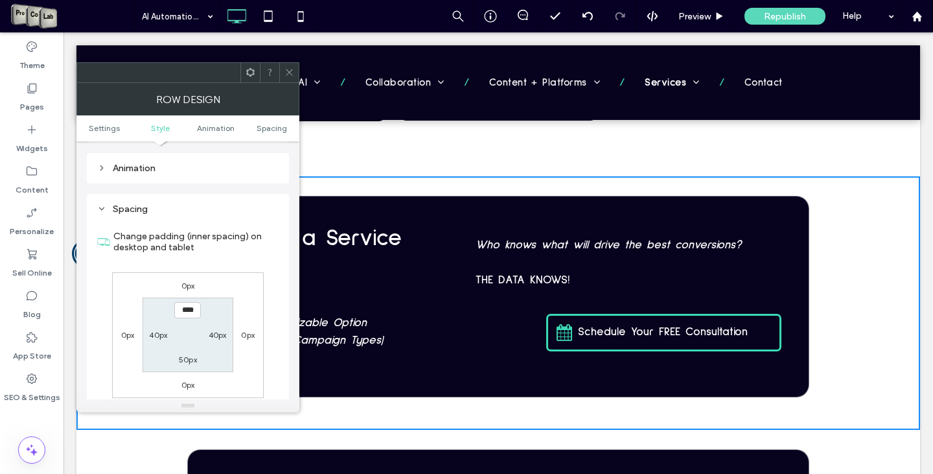
click at [186, 358] on label "50px" at bounding box center [188, 359] width 18 height 10
type input "**"
click at [186, 363] on input "****" at bounding box center [187, 359] width 27 height 16
drag, startPoint x: 183, startPoint y: 361, endPoint x: 174, endPoint y: 351, distance: 13.3
click at [175, 361] on input "****" at bounding box center [187, 359] width 27 height 16
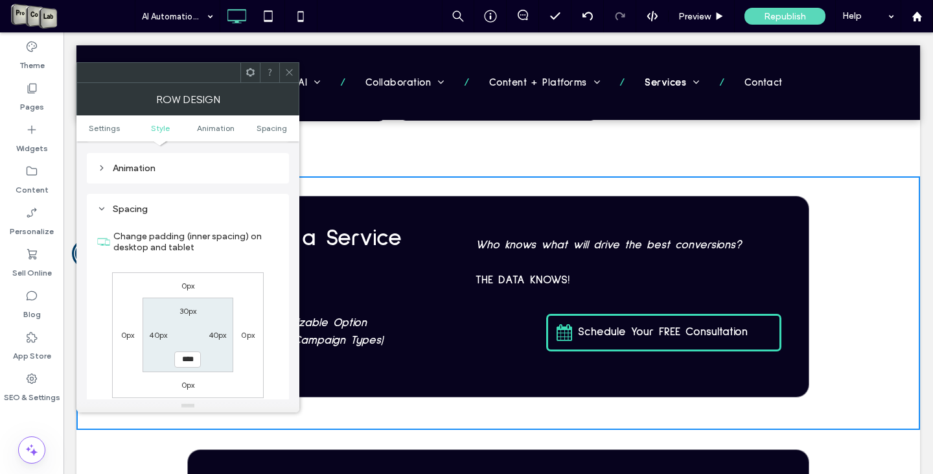
type input "****"
type input "**"
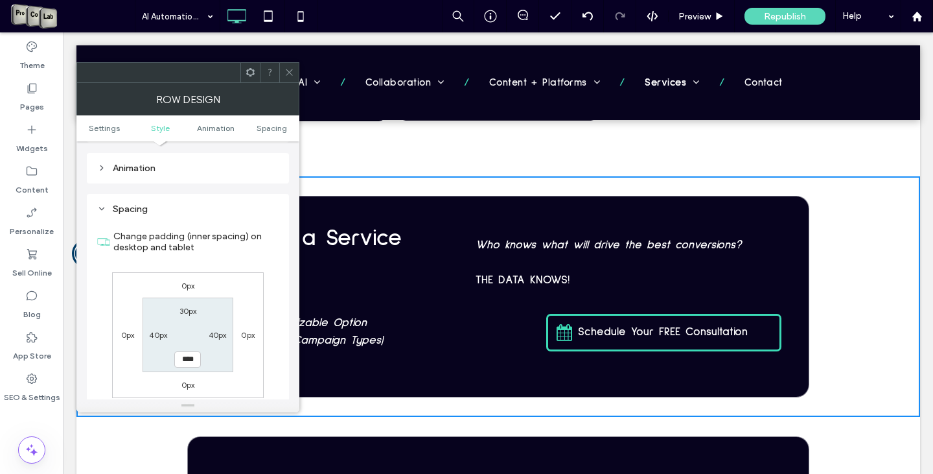
click at [288, 72] on icon at bounding box center [289, 72] width 10 height 10
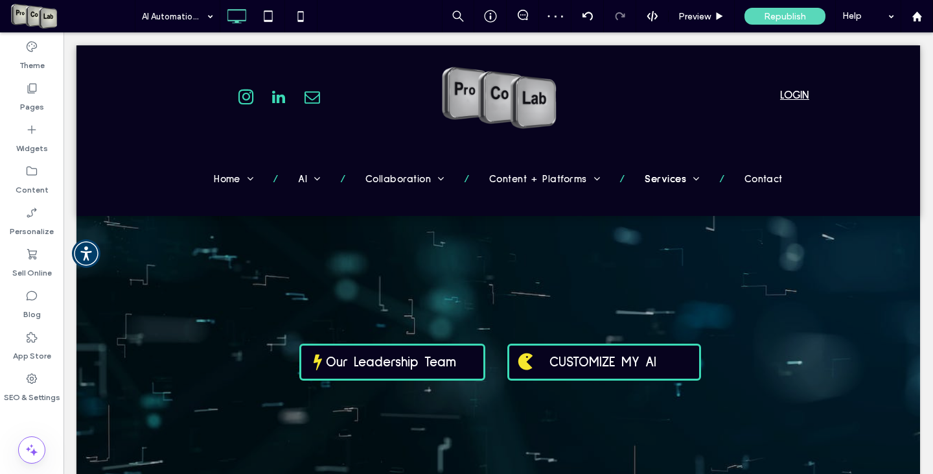
scroll to position [0, 0]
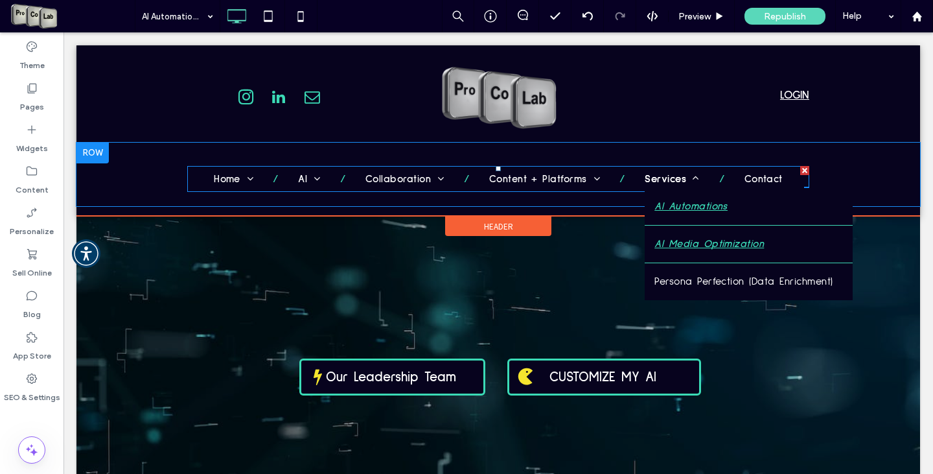
click at [680, 241] on span "AI Media Optimization" at bounding box center [708, 243] width 109 height 17
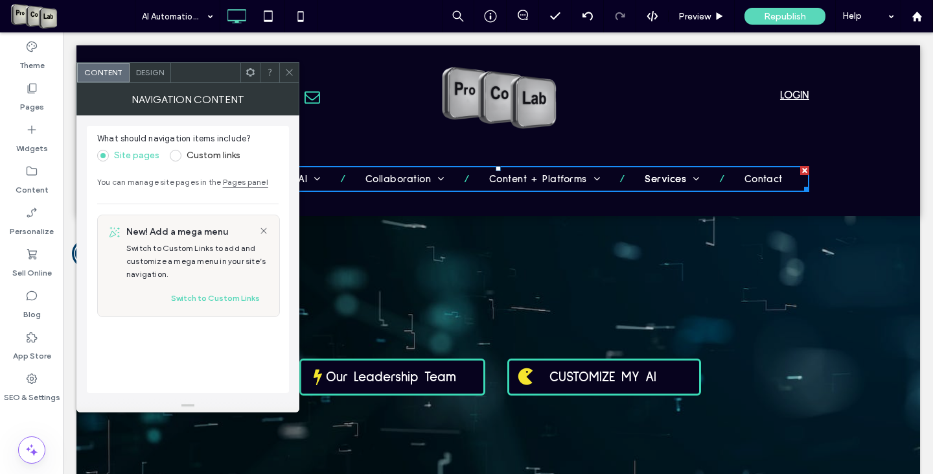
click at [283, 78] on div at bounding box center [288, 72] width 19 height 19
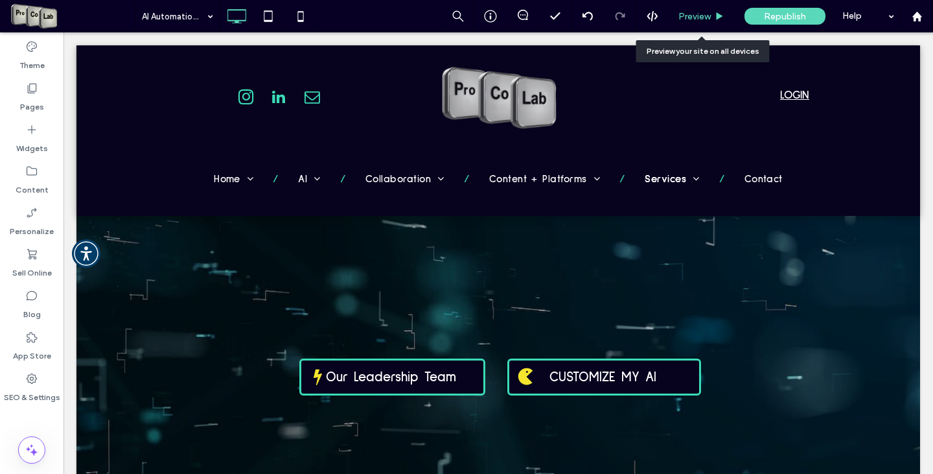
click at [682, 15] on span "Preview" at bounding box center [694, 16] width 32 height 11
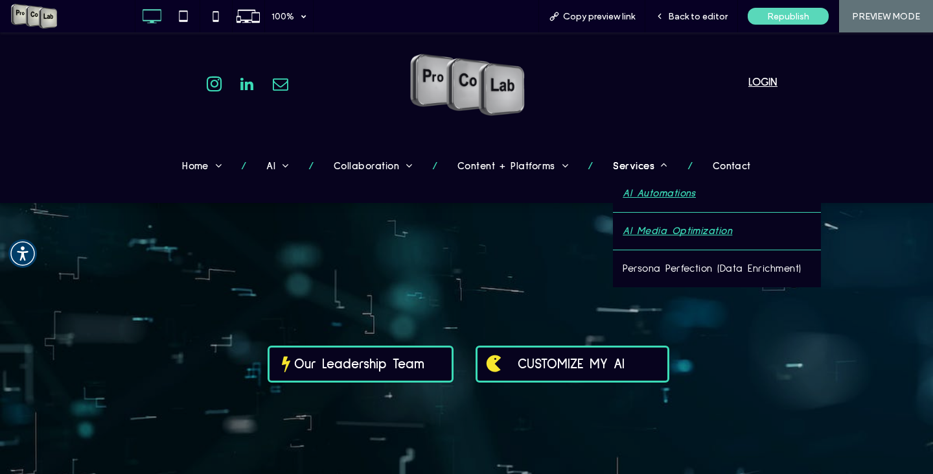
click at [648, 228] on span "AI Media Optimization" at bounding box center [677, 230] width 109 height 17
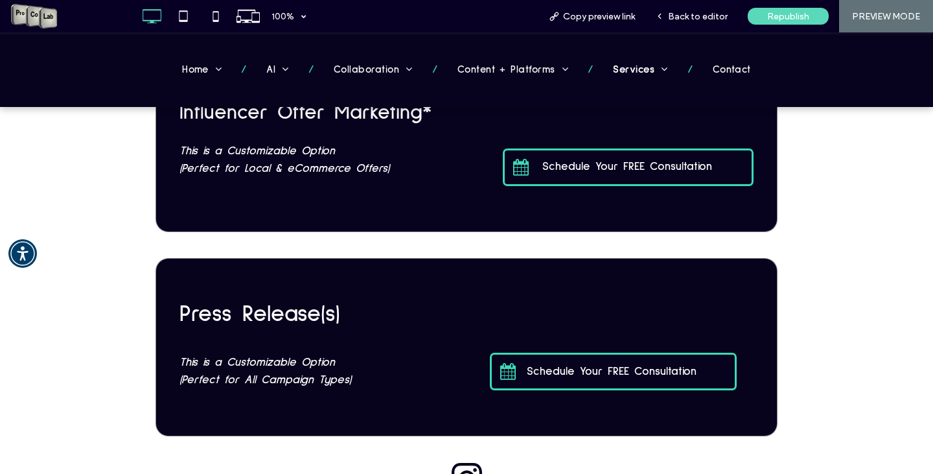
scroll to position [2119, 0]
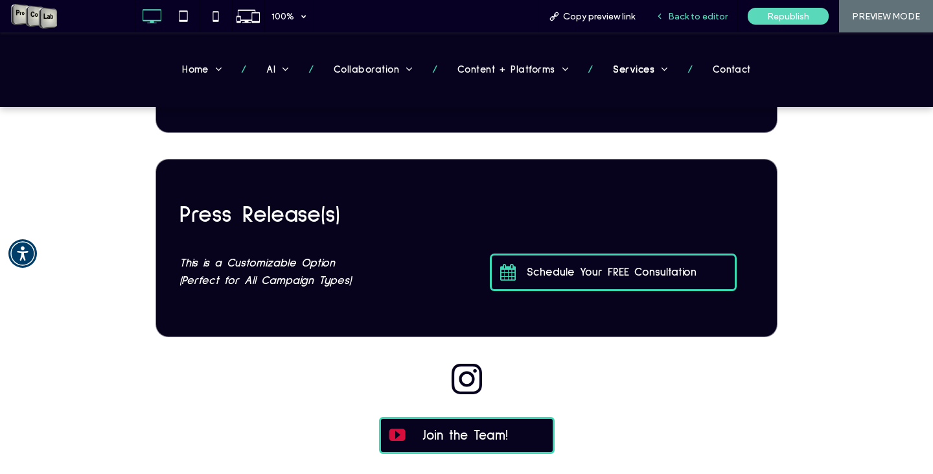
click at [718, 16] on span "Back to editor" at bounding box center [698, 16] width 60 height 11
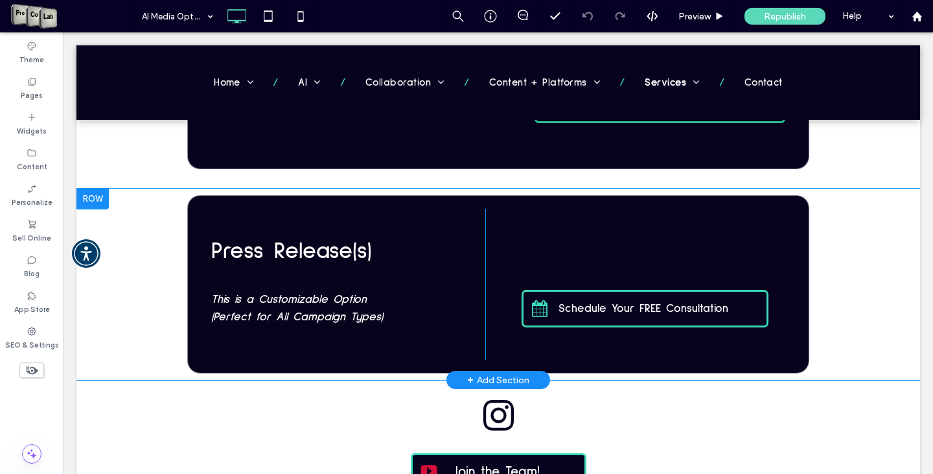
scroll to position [2142, 0]
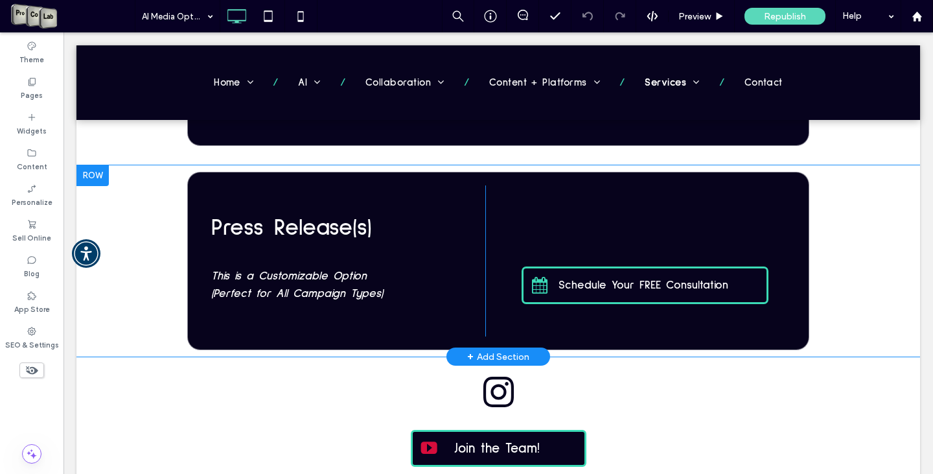
click at [845, 260] on div "Press Re lease(s) This is a Customizable Option (Perfect for All Campaign Types…" at bounding box center [497, 261] width 843 height 192
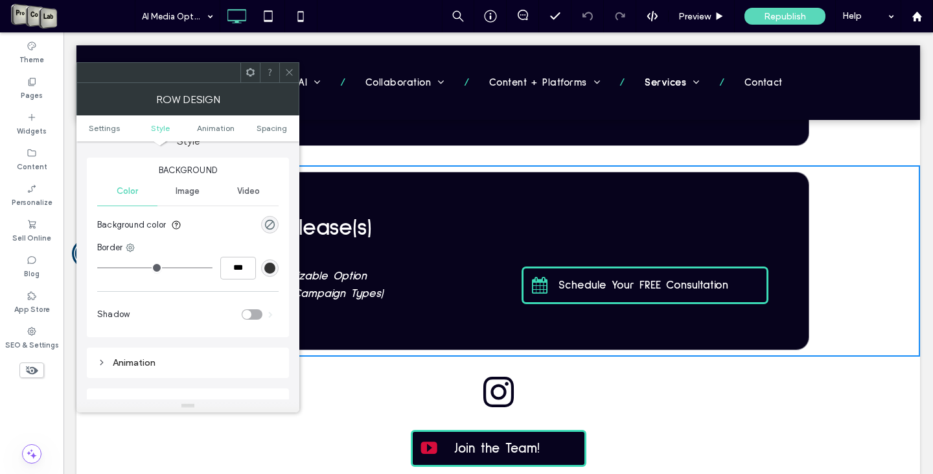
scroll to position [259, 0]
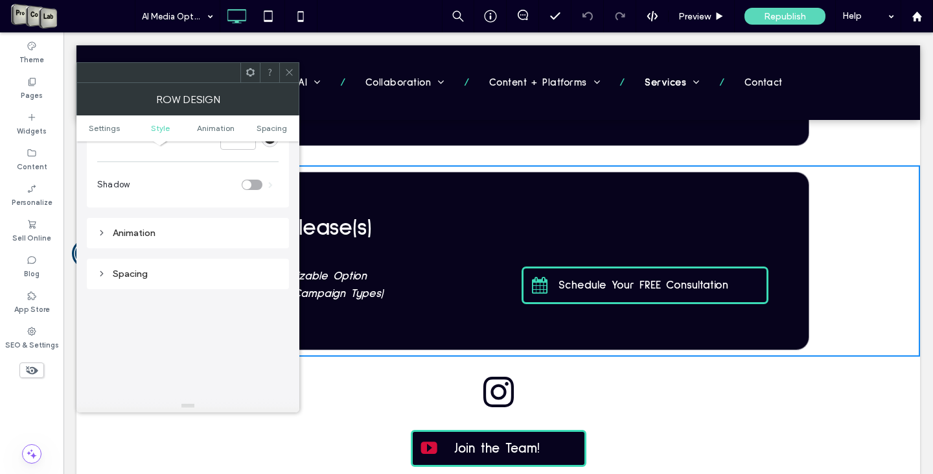
click at [126, 270] on div "Spacing" at bounding box center [187, 273] width 181 height 11
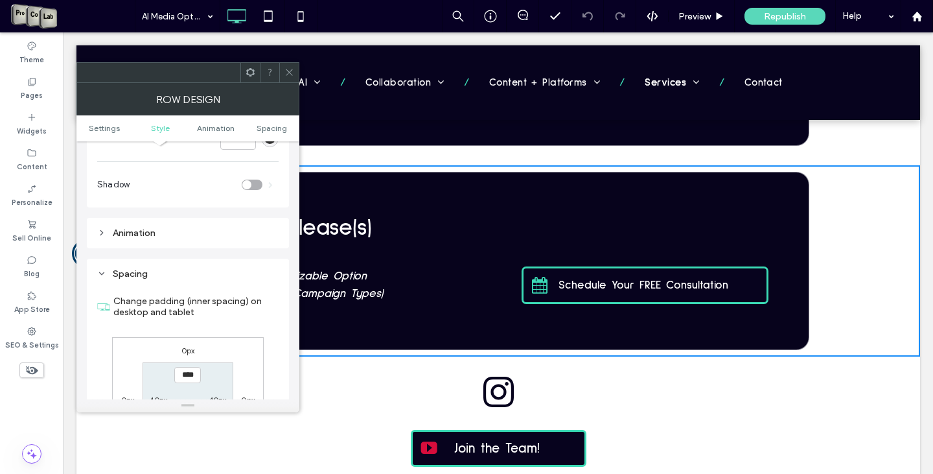
click at [185, 376] on input "****" at bounding box center [187, 375] width 27 height 16
drag, startPoint x: 182, startPoint y: 375, endPoint x: 172, endPoint y: 376, distance: 10.4
click at [172, 376] on section "**** 40px 10px 40px" at bounding box center [188, 399] width 90 height 74
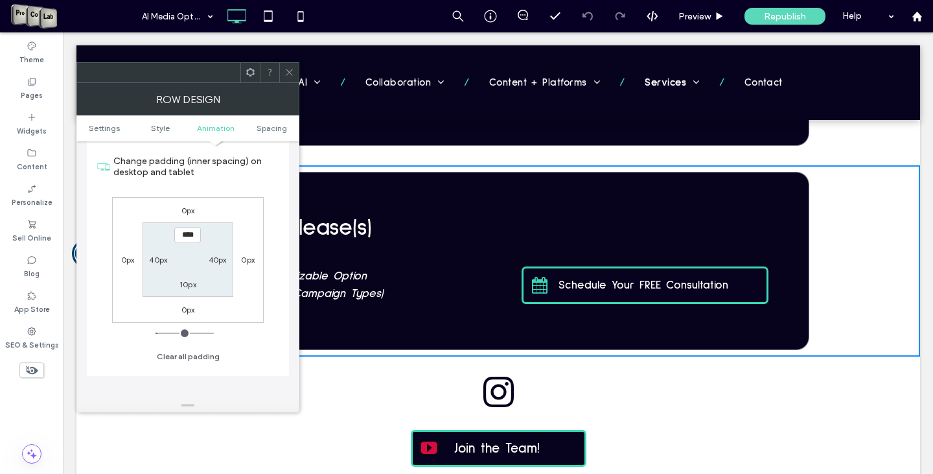
scroll to position [453, 0]
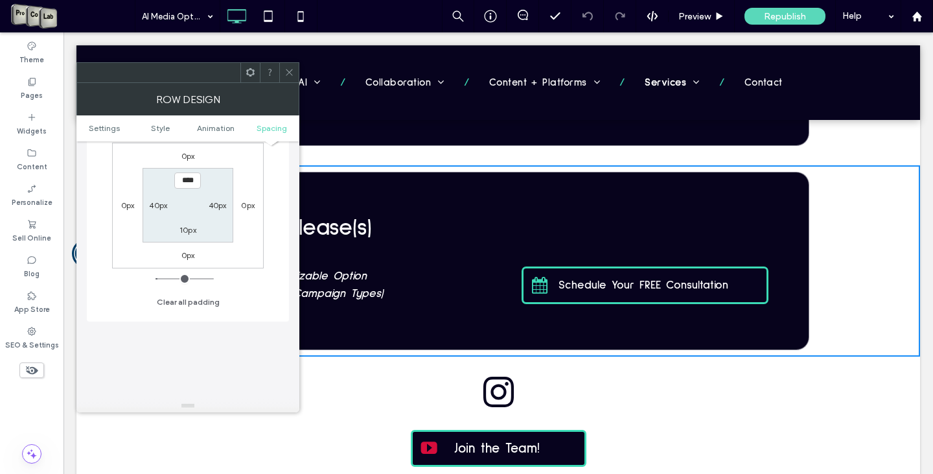
type input "****"
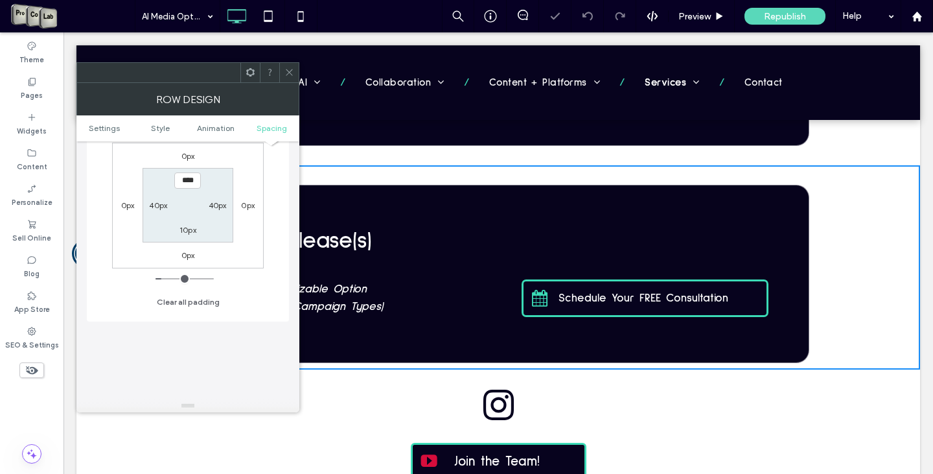
click at [187, 229] on label "10px" at bounding box center [187, 230] width 17 height 10
type input "**"
click at [181, 233] on input "****" at bounding box center [187, 230] width 27 height 16
drag, startPoint x: 187, startPoint y: 229, endPoint x: 171, endPoint y: 233, distance: 16.8
click at [171, 233] on section "30px 40px **** 40px" at bounding box center [188, 205] width 90 height 74
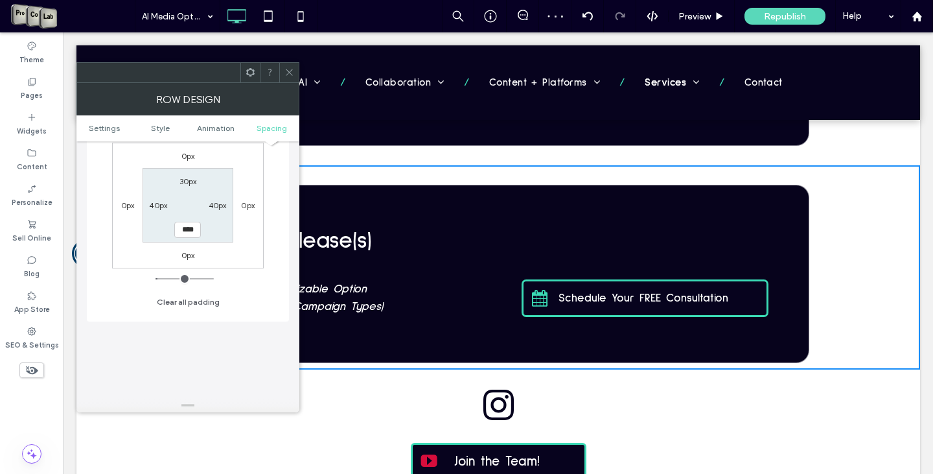
type input "****"
type input "**"
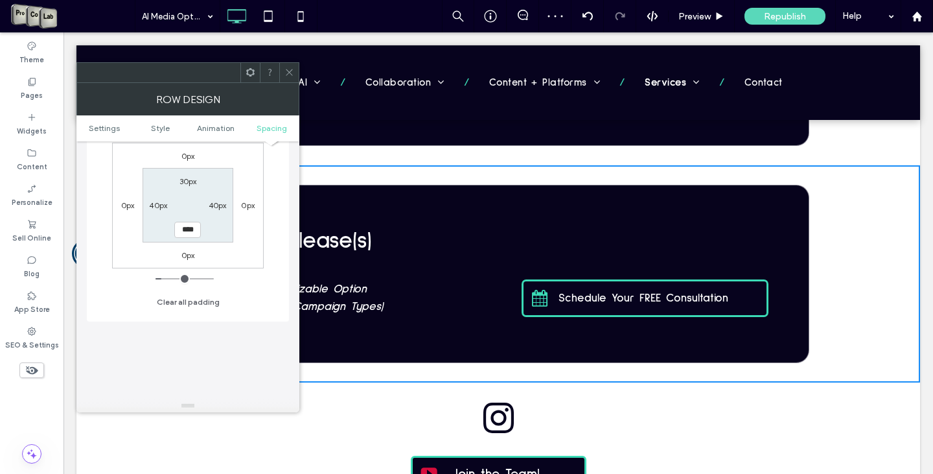
drag, startPoint x: 290, startPoint y: 75, endPoint x: 341, endPoint y: 75, distance: 51.8
click at [290, 75] on icon at bounding box center [289, 72] width 10 height 10
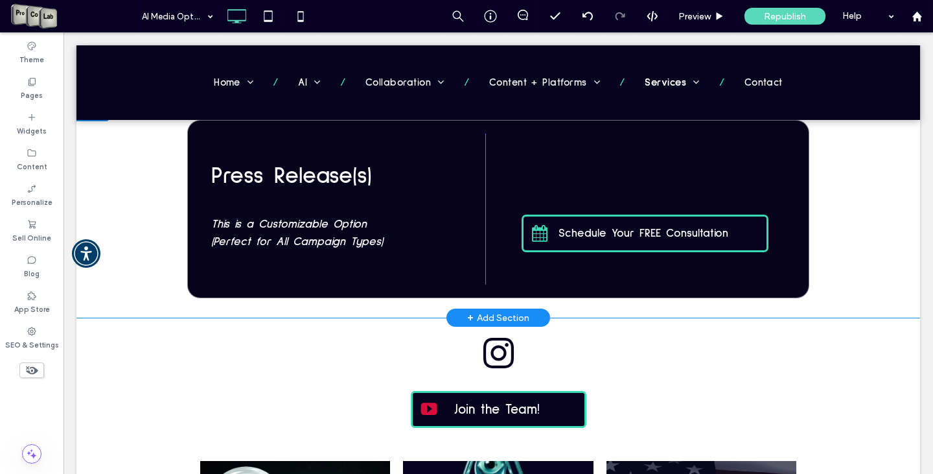
scroll to position [1948, 0]
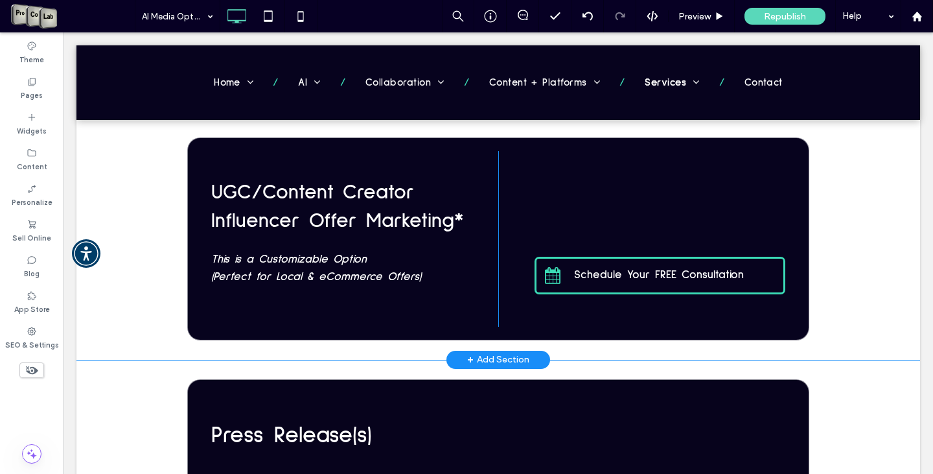
click at [845, 269] on div "UGC/Content Creator Influencer Offer Marketing* This is a Customizable Option (…" at bounding box center [497, 223] width 843 height 274
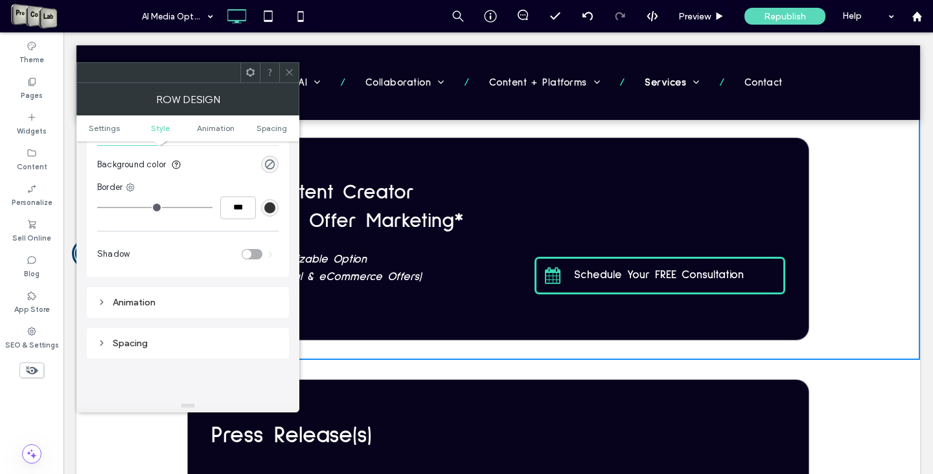
scroll to position [259, 0]
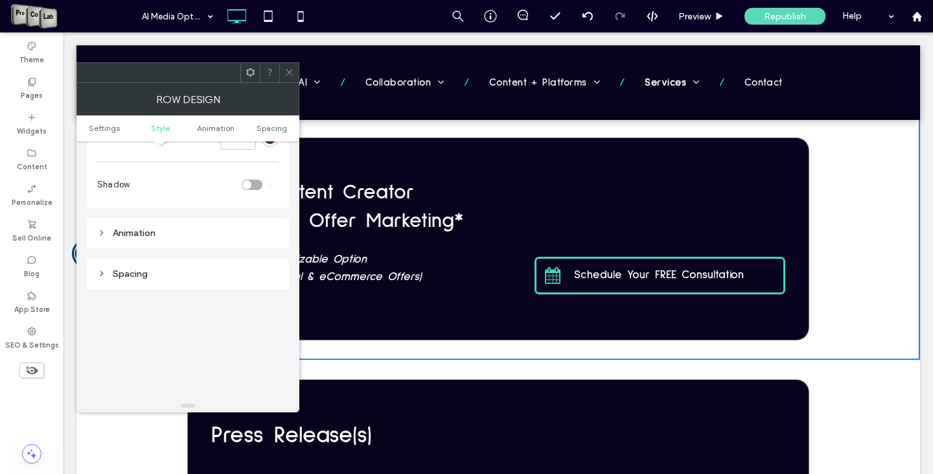
click at [143, 277] on div "Spacing" at bounding box center [187, 273] width 181 height 11
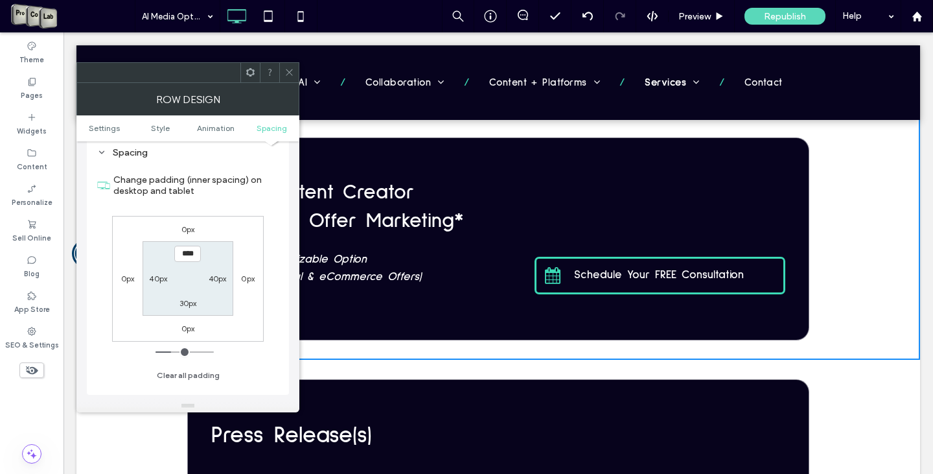
scroll to position [389, 0]
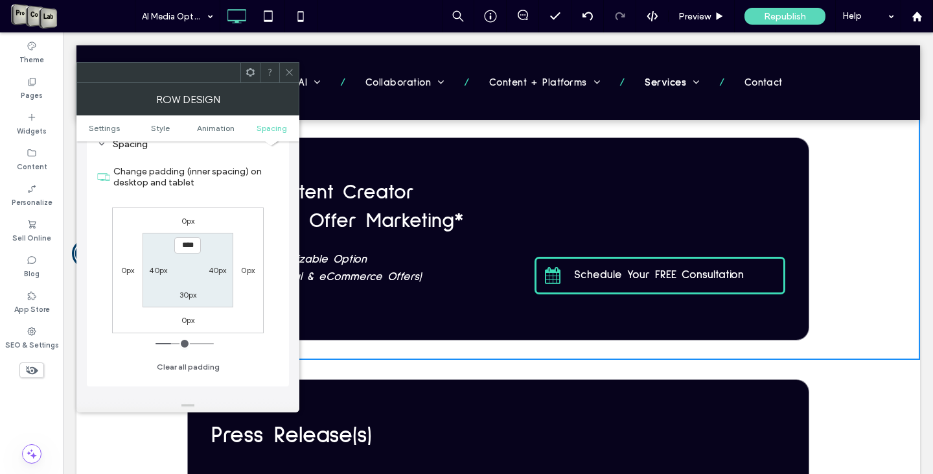
click at [180, 251] on input "****" at bounding box center [187, 245] width 27 height 16
drag, startPoint x: 181, startPoint y: 244, endPoint x: 162, endPoint y: 245, distance: 19.5
click at [162, 245] on section "**** 40px 30px 40px" at bounding box center [188, 270] width 90 height 74
type input "****"
type input "**"
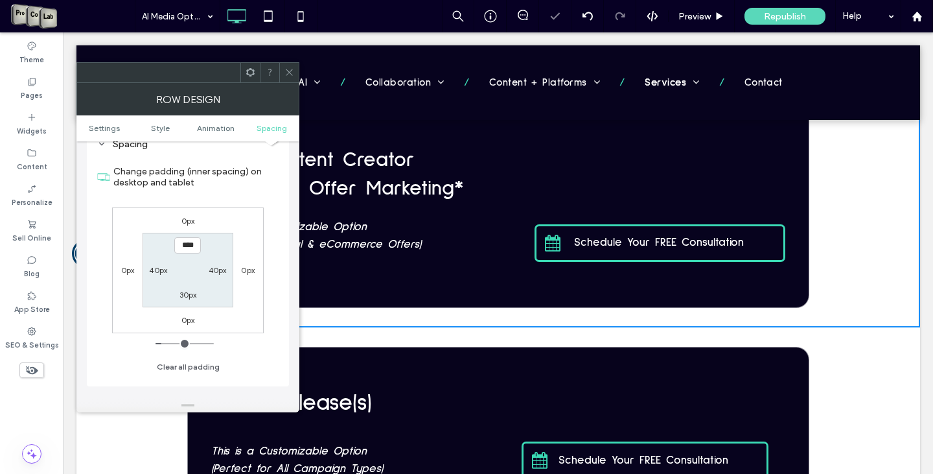
drag, startPoint x: 288, startPoint y: 68, endPoint x: 457, endPoint y: 102, distance: 172.4
click at [288, 68] on icon at bounding box center [289, 72] width 10 height 10
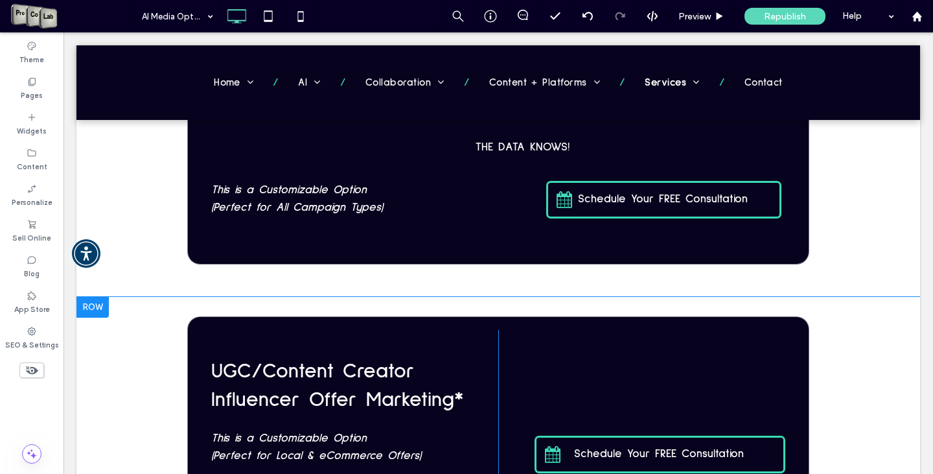
scroll to position [1689, 0]
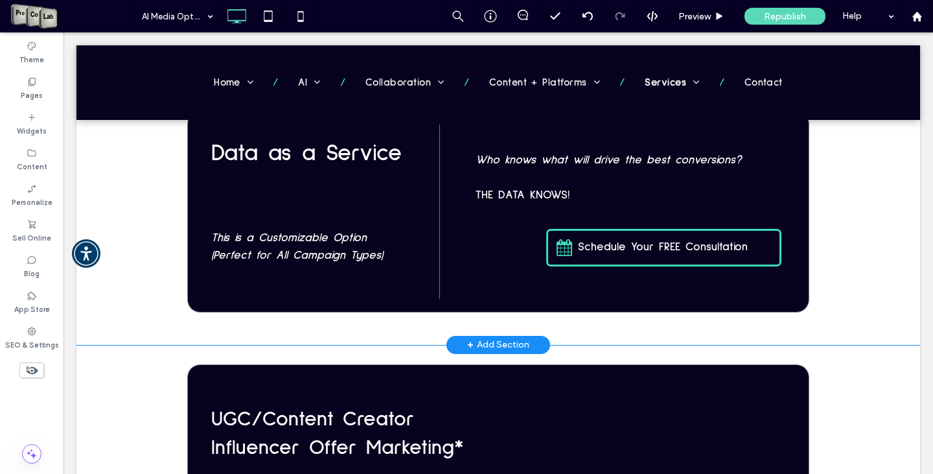
click at [867, 279] on div "Data as a Service This is a Customizable Option (Perfect for All Campaign Types…" at bounding box center [497, 211] width 843 height 266
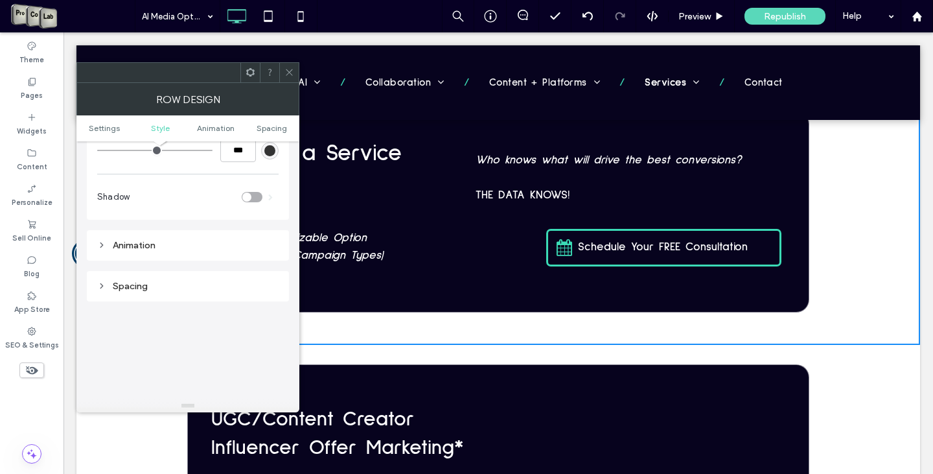
scroll to position [259, 0]
click at [131, 279] on div "Spacing" at bounding box center [187, 273] width 181 height 11
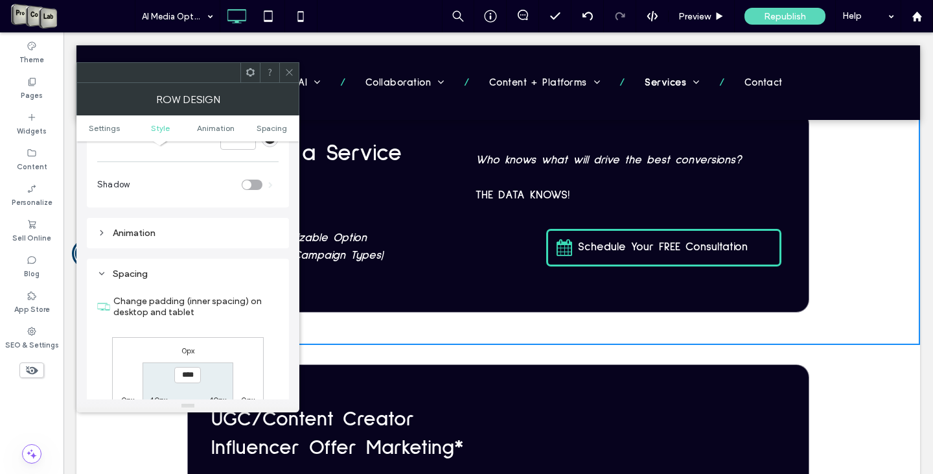
scroll to position [324, 0]
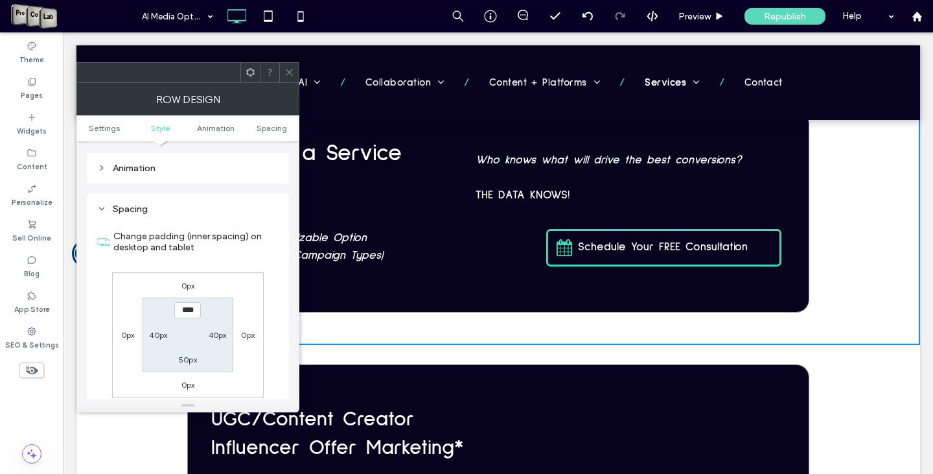
click at [187, 317] on input "****" at bounding box center [187, 310] width 27 height 16
drag, startPoint x: 185, startPoint y: 314, endPoint x: 176, endPoint y: 315, distance: 9.1
click at [176, 315] on input "****" at bounding box center [187, 310] width 27 height 16
type input "****"
click at [183, 357] on label "50px" at bounding box center [188, 359] width 18 height 10
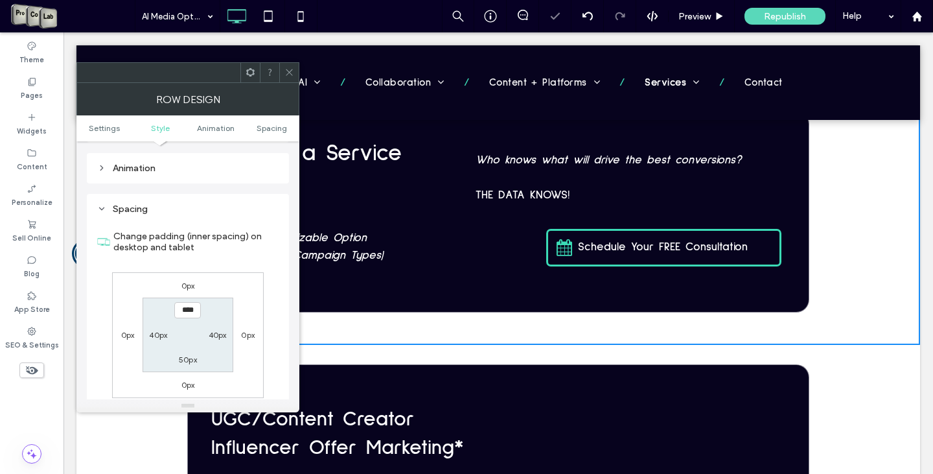
type input "**"
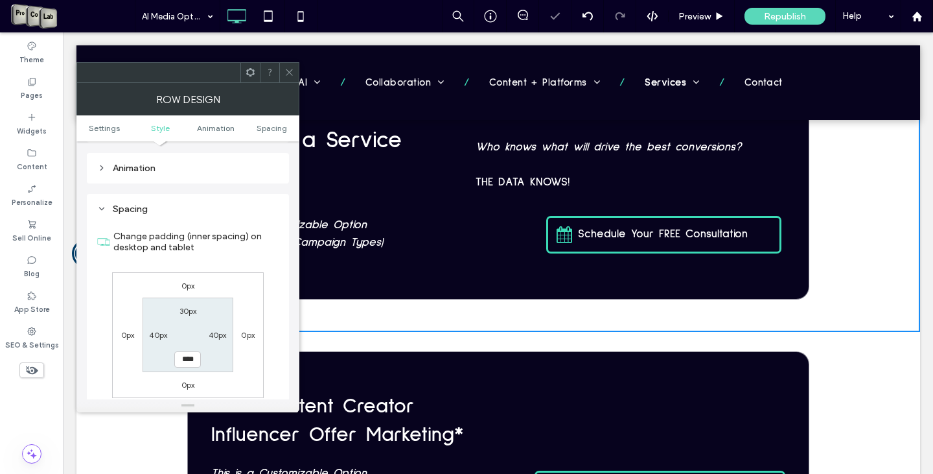
click at [185, 359] on input "****" at bounding box center [187, 359] width 27 height 16
drag, startPoint x: 183, startPoint y: 359, endPoint x: 170, endPoint y: 358, distance: 13.0
click at [171, 358] on section "30px 40px **** 40px" at bounding box center [188, 334] width 90 height 74
type input "****"
type input "**"
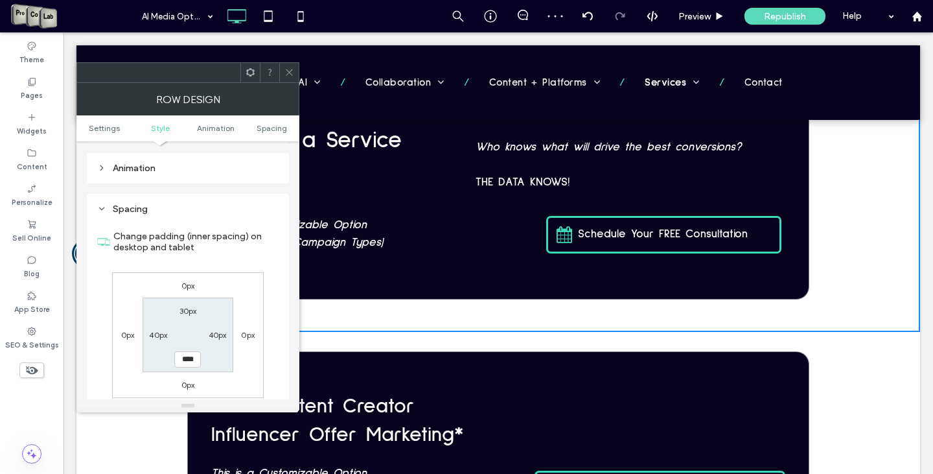
click at [292, 76] on icon at bounding box center [289, 72] width 10 height 10
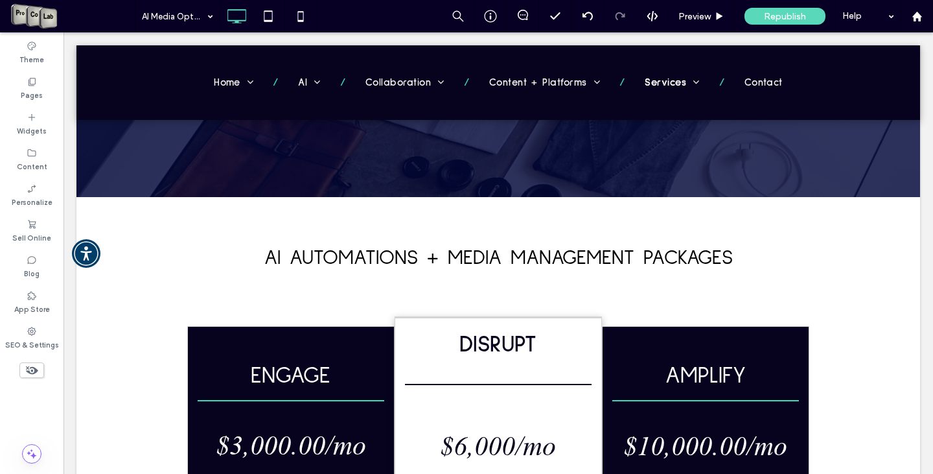
scroll to position [604, 0]
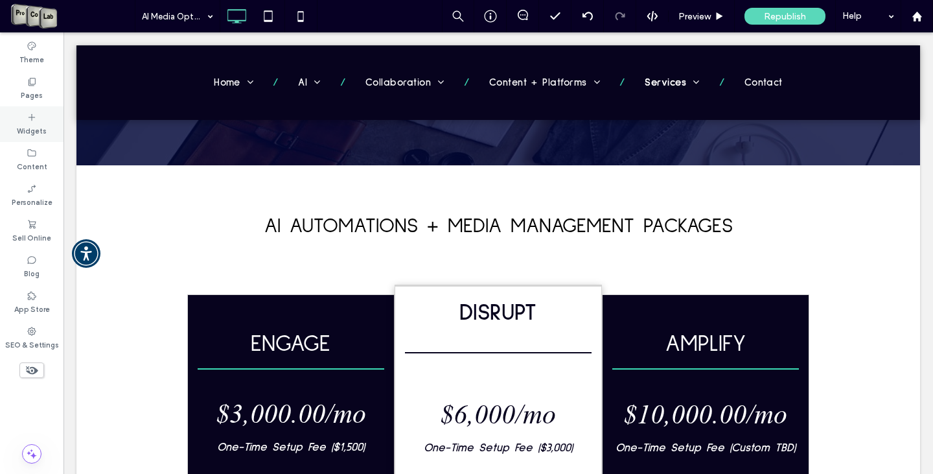
click at [34, 120] on icon at bounding box center [32, 117] width 10 height 10
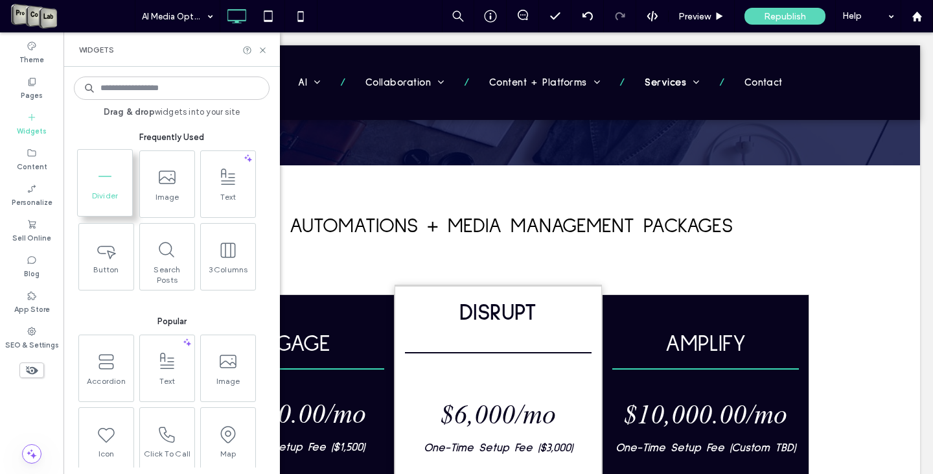
click at [111, 179] on icon at bounding box center [105, 176] width 21 height 21
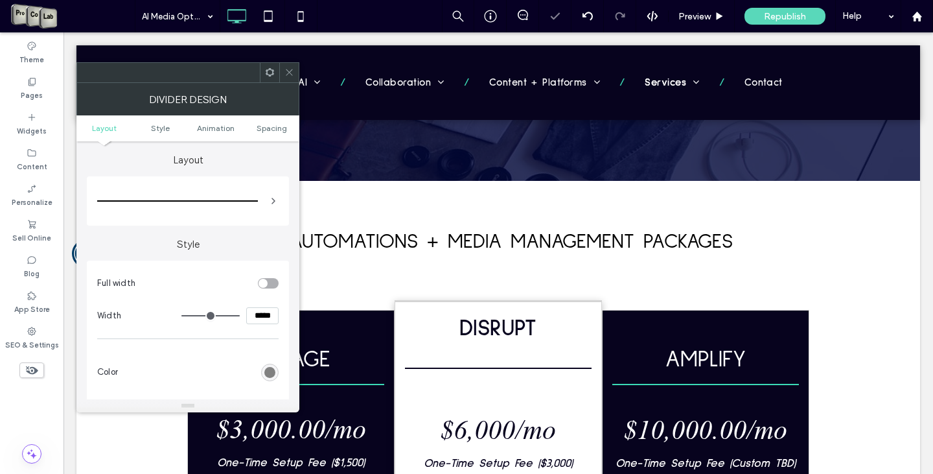
scroll to position [620, 0]
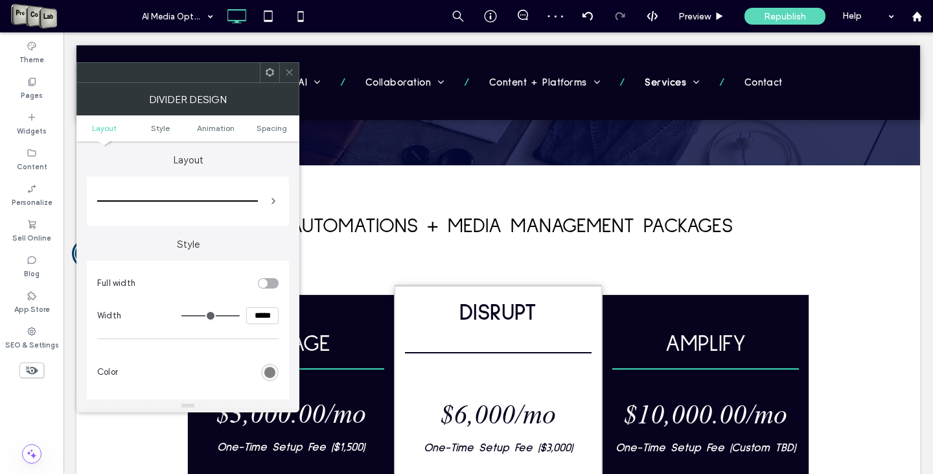
click at [288, 67] on icon at bounding box center [289, 72] width 10 height 10
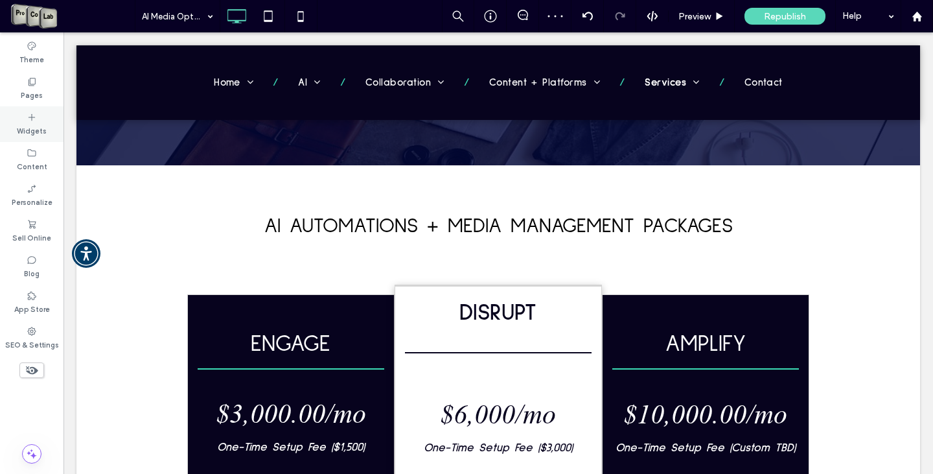
click at [31, 122] on span at bounding box center [32, 116] width 10 height 11
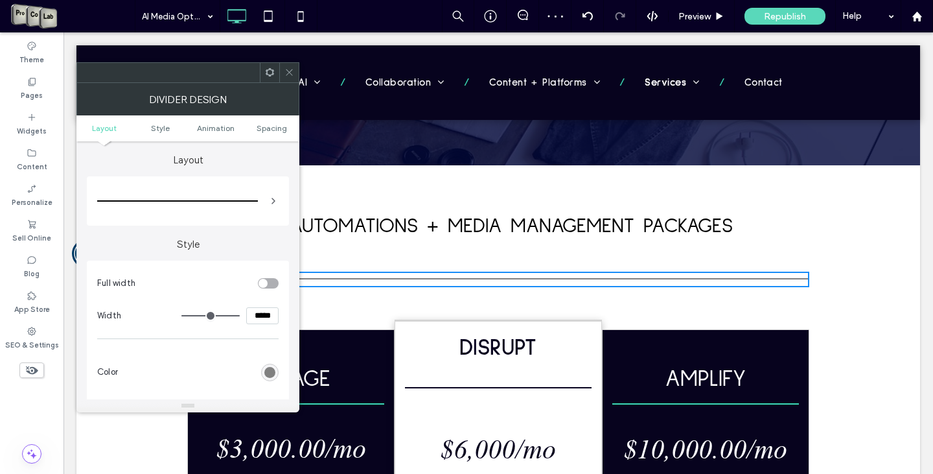
click at [268, 373] on div "rgb(128, 128, 128)" at bounding box center [269, 372] width 11 height 11
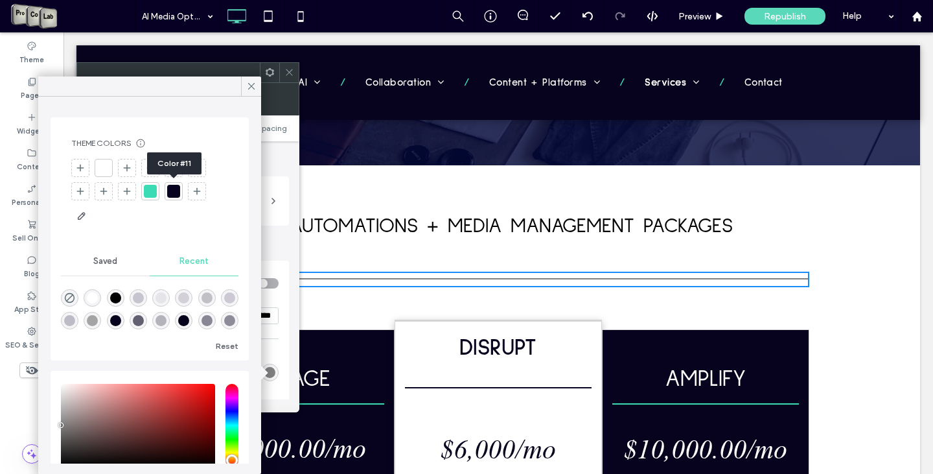
click at [173, 187] on div at bounding box center [173, 191] width 13 height 13
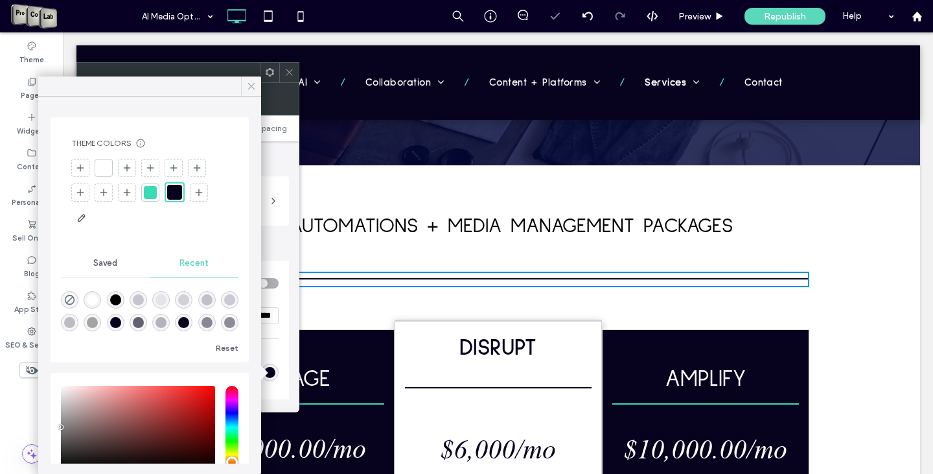
click at [247, 87] on icon at bounding box center [252, 86] width 12 height 12
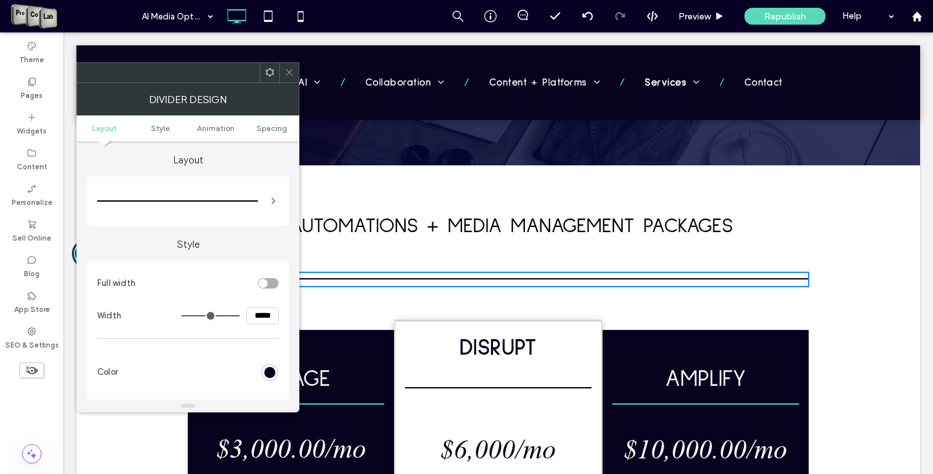
click at [288, 73] on icon at bounding box center [289, 72] width 10 height 10
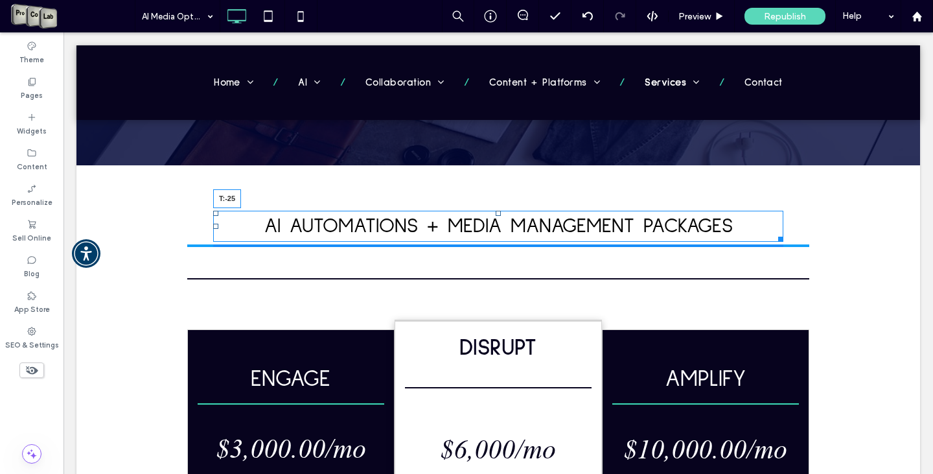
drag, startPoint x: 492, startPoint y: 214, endPoint x: 479, endPoint y: 232, distance: 21.8
click at [479, 232] on div "AI AUTOMATIONS + MEDIA MANAGEMENT PACKAGES T:-25" at bounding box center [498, 226] width 570 height 31
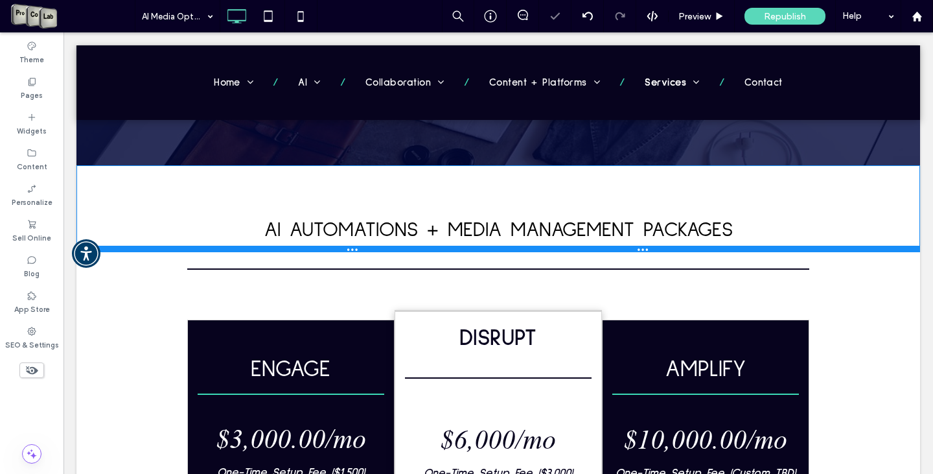
drag, startPoint x: 562, startPoint y: 273, endPoint x: 619, endPoint y: 279, distance: 57.3
click at [560, 247] on div at bounding box center [497, 249] width 843 height 6
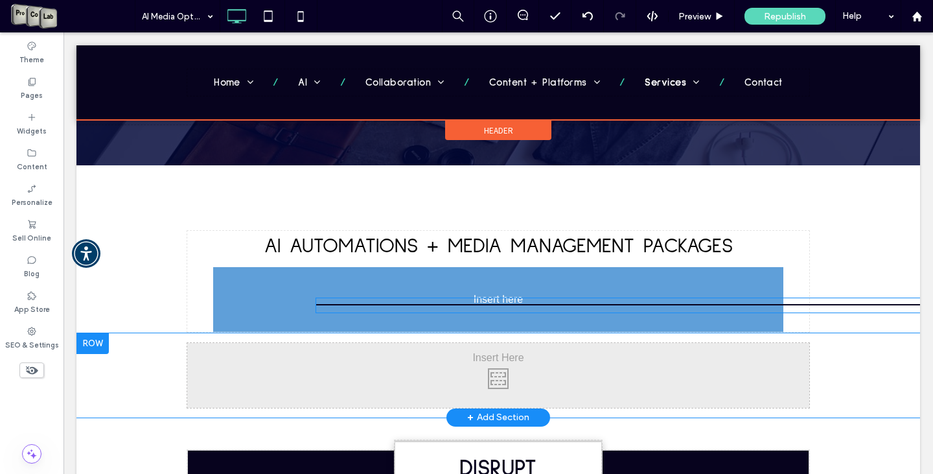
drag, startPoint x: 488, startPoint y: 266, endPoint x: 463, endPoint y: 301, distance: 42.8
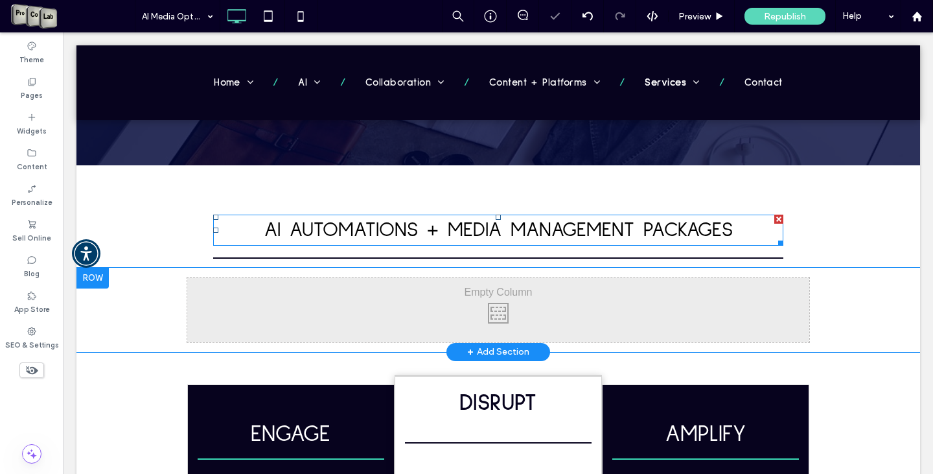
scroll to position [426, 0]
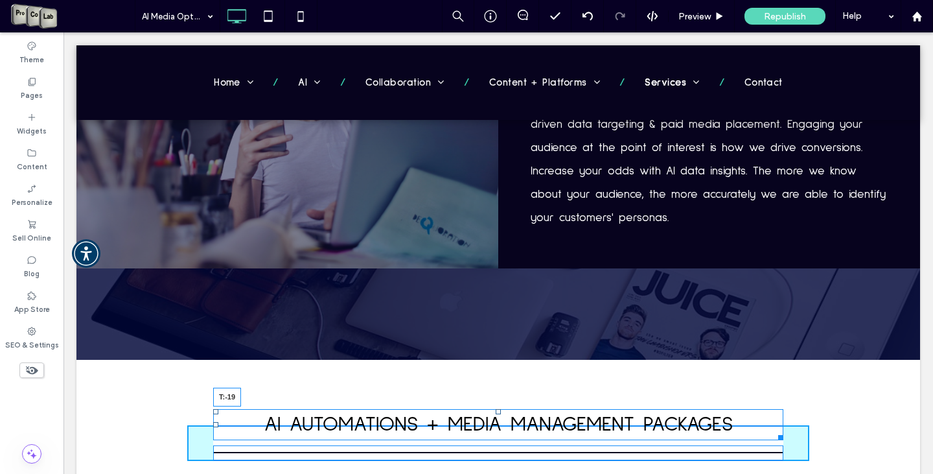
click at [499, 415] on div "AI AUTOMATIONS + MEDIA MANAGEMENT PACKAGES T:-19" at bounding box center [498, 424] width 570 height 31
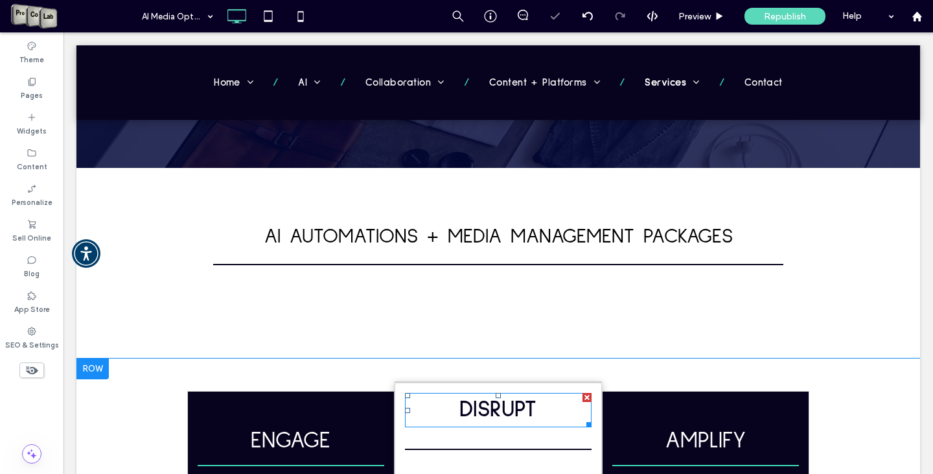
scroll to position [620, 0]
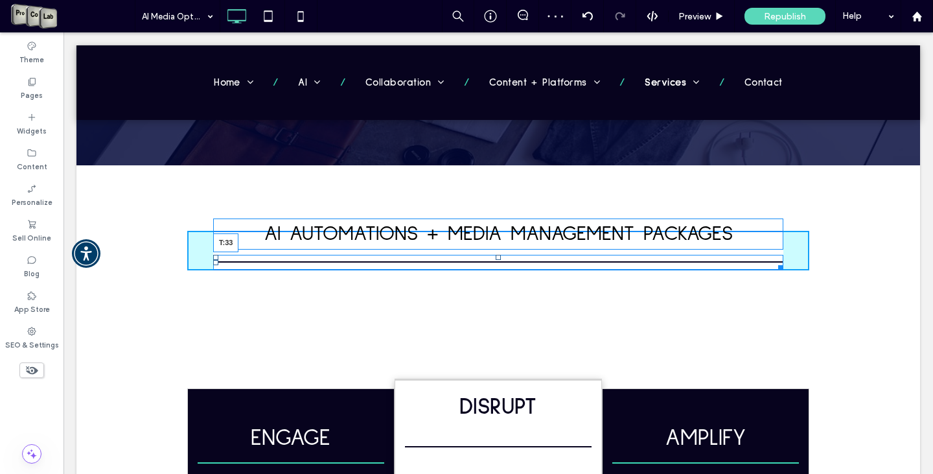
drag, startPoint x: 492, startPoint y: 262, endPoint x: 492, endPoint y: 277, distance: 15.5
click at [492, 270] on div "T:33" at bounding box center [498, 263] width 570 height 16
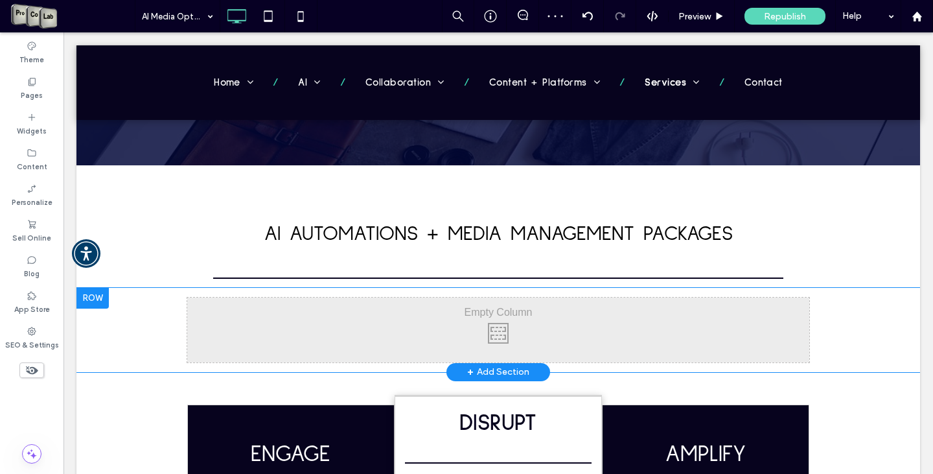
click at [98, 295] on div at bounding box center [92, 298] width 32 height 21
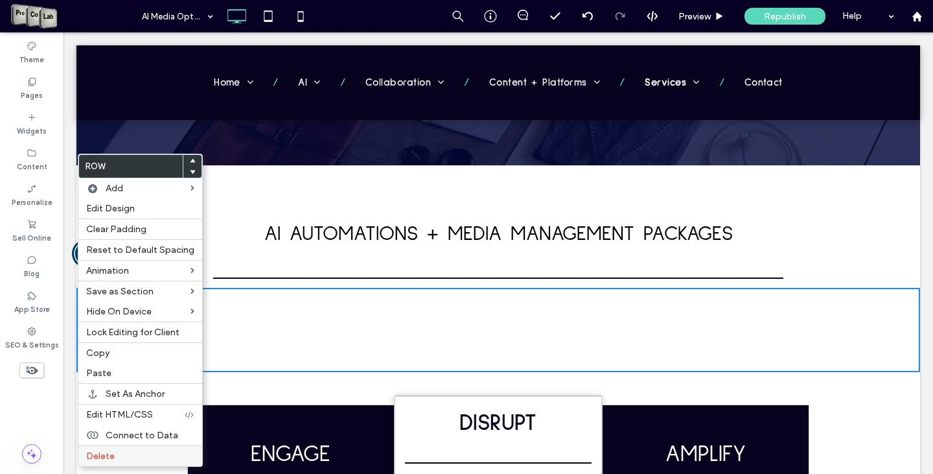
click at [132, 460] on label "Delete" at bounding box center [140, 455] width 108 height 11
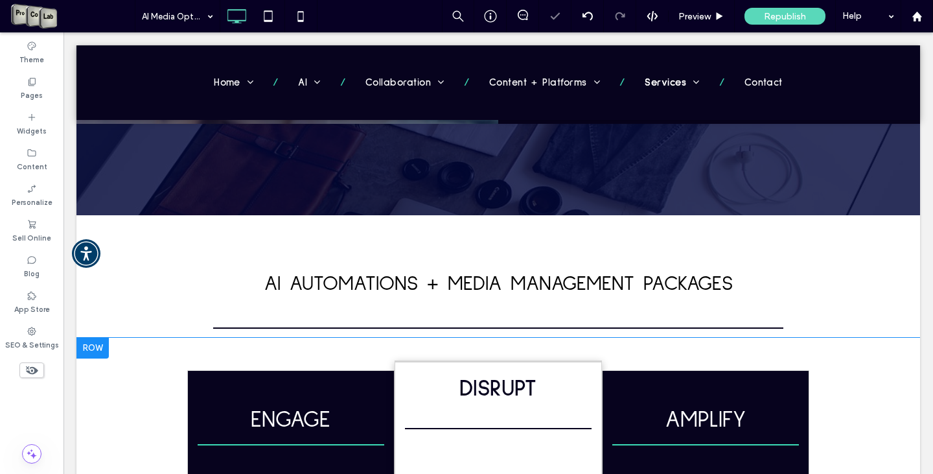
scroll to position [490, 0]
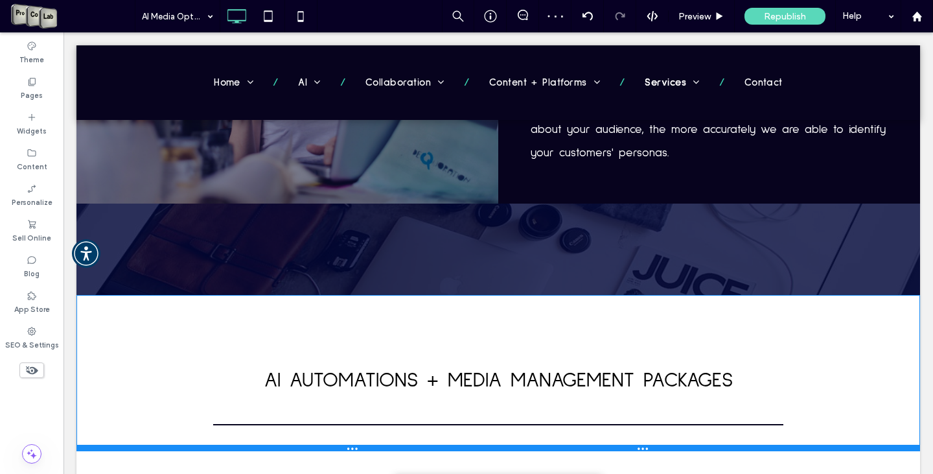
drag, startPoint x: 641, startPoint y: 415, endPoint x: 633, endPoint y: 449, distance: 34.7
click at [633, 449] on div at bounding box center [497, 447] width 843 height 6
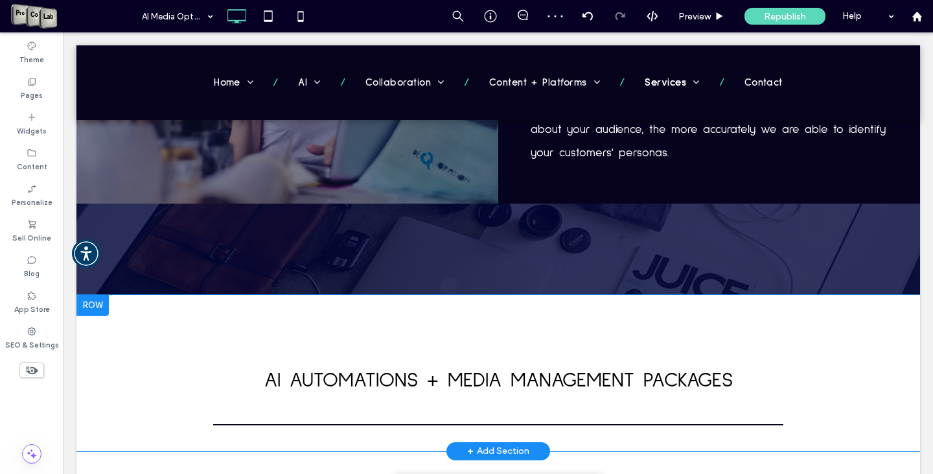
click at [87, 304] on div at bounding box center [92, 305] width 32 height 21
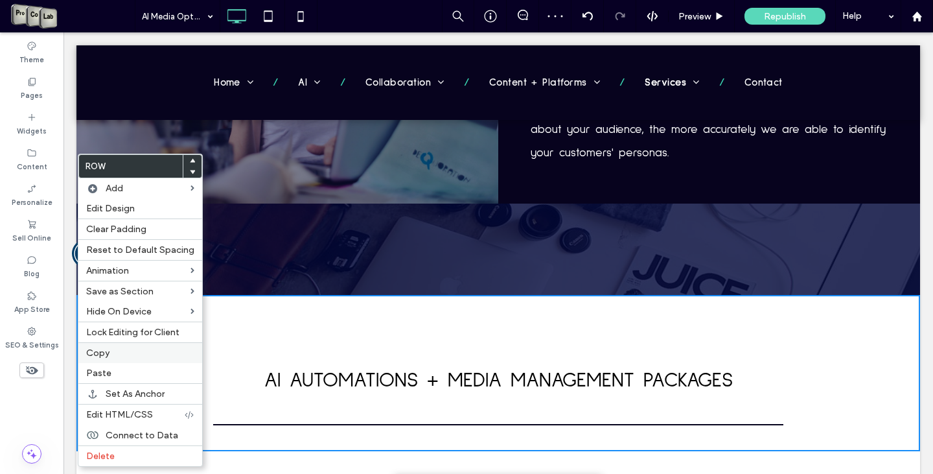
click at [115, 351] on label "Copy" at bounding box center [140, 352] width 108 height 11
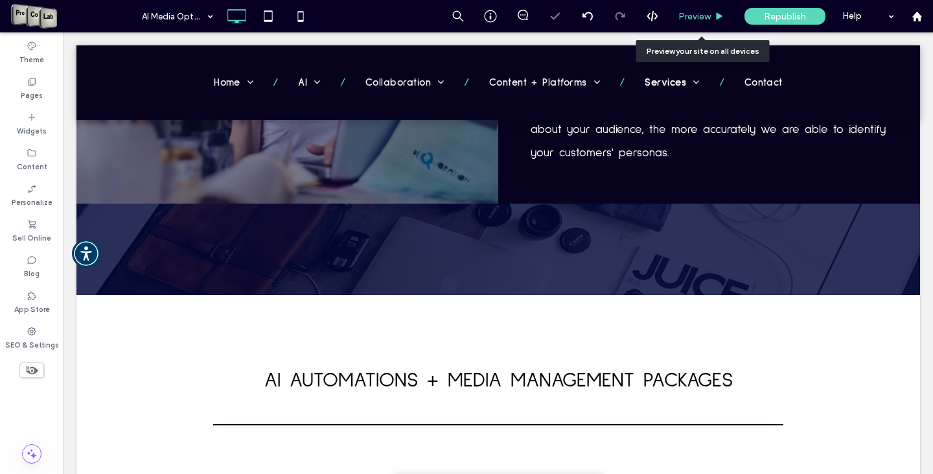
drag, startPoint x: 709, startPoint y: 16, endPoint x: 653, endPoint y: 9, distance: 56.7
click at [709, 16] on span "Preview" at bounding box center [694, 16] width 32 height 11
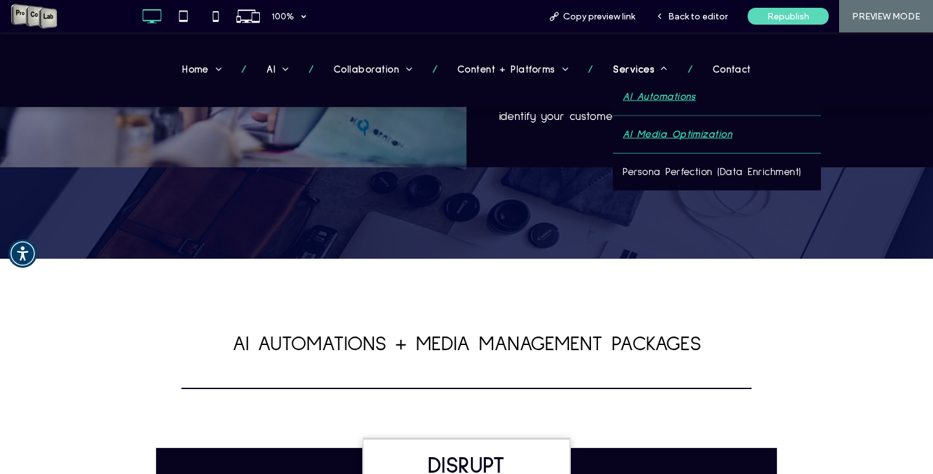
click at [635, 93] on span "AI Automations" at bounding box center [659, 96] width 73 height 17
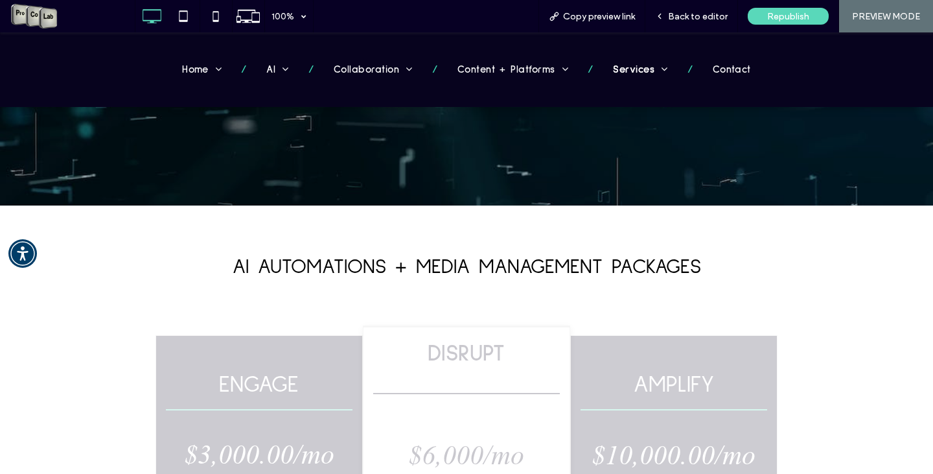
scroll to position [325, 0]
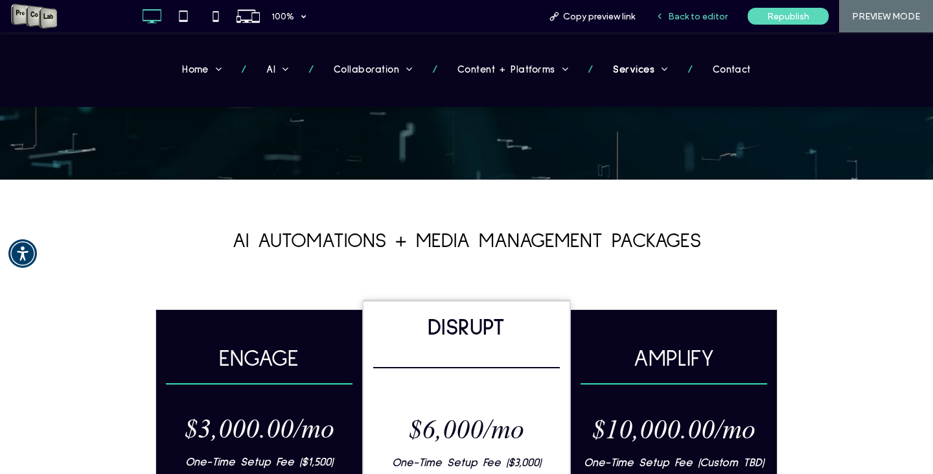
click at [683, 21] on span "Back to editor" at bounding box center [698, 16] width 60 height 11
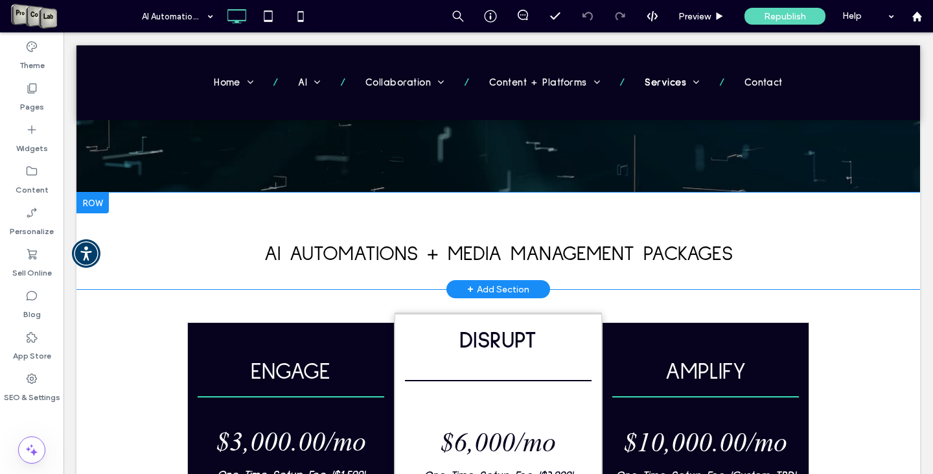
click at [92, 206] on div at bounding box center [92, 202] width 32 height 21
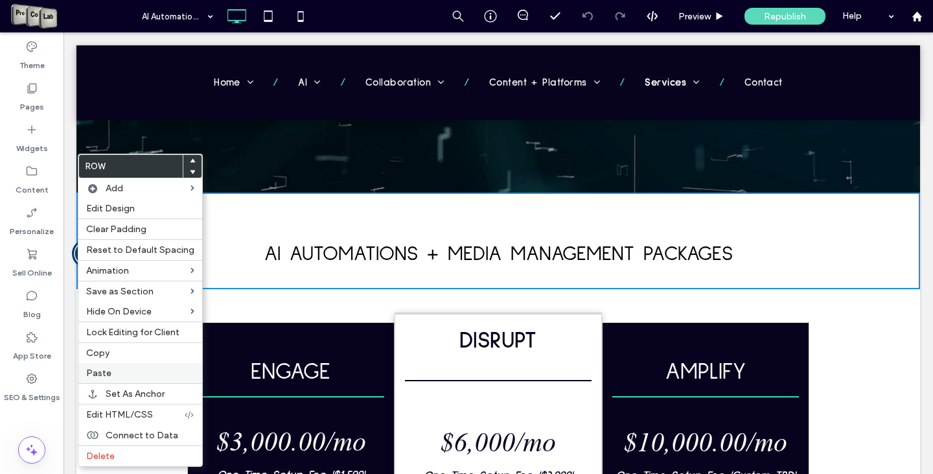
click at [127, 378] on label "Paste" at bounding box center [140, 372] width 108 height 11
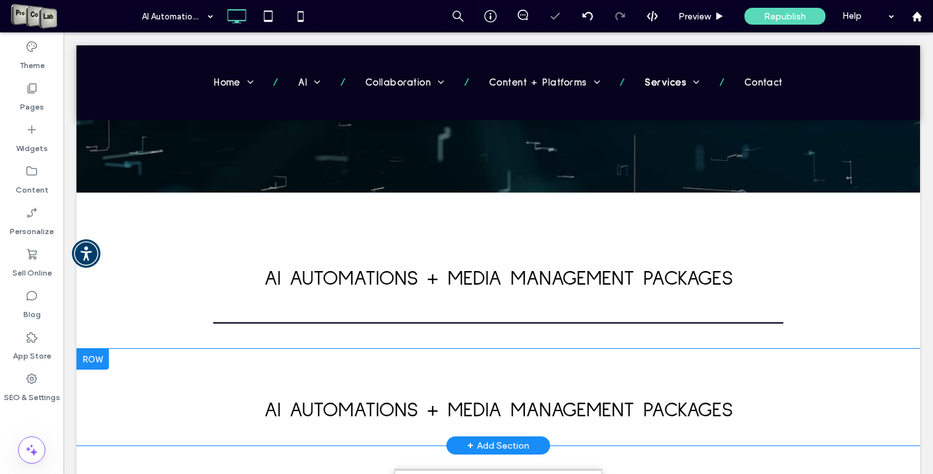
click at [95, 362] on div at bounding box center [92, 359] width 32 height 21
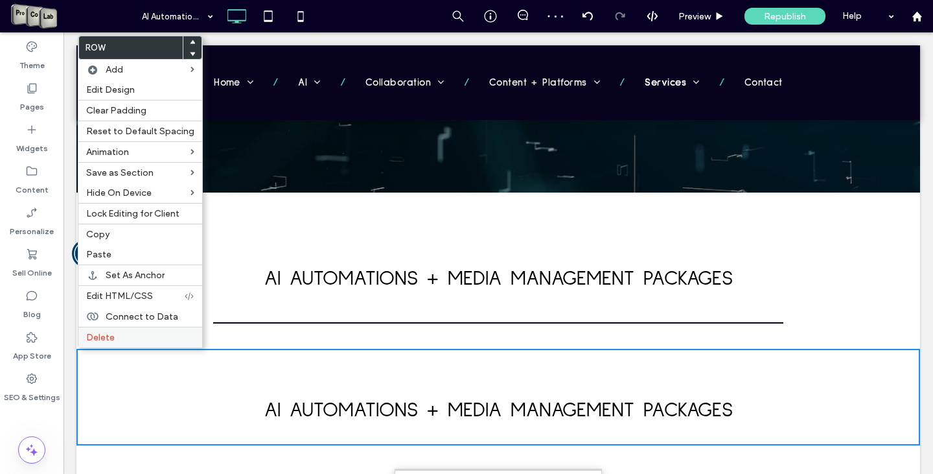
click at [114, 341] on label "Delete" at bounding box center [140, 337] width 108 height 11
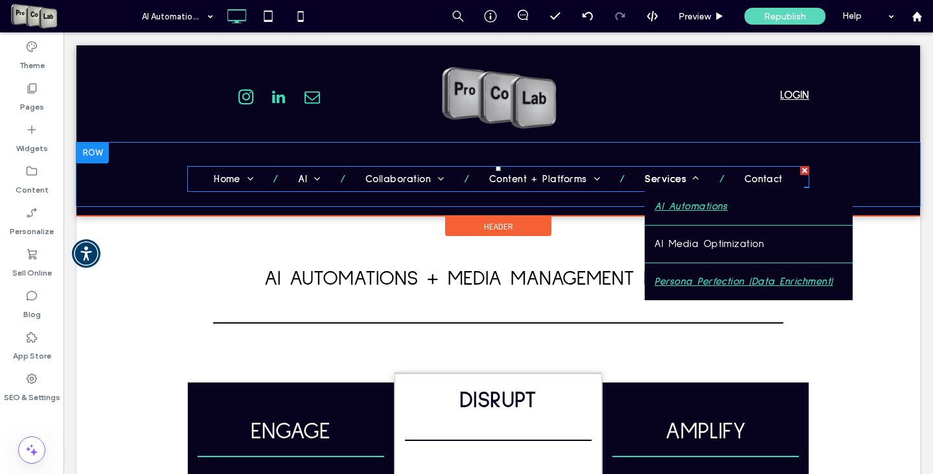
click at [680, 278] on span "Persona Perfection (Data Enrichment)" at bounding box center [743, 281] width 178 height 17
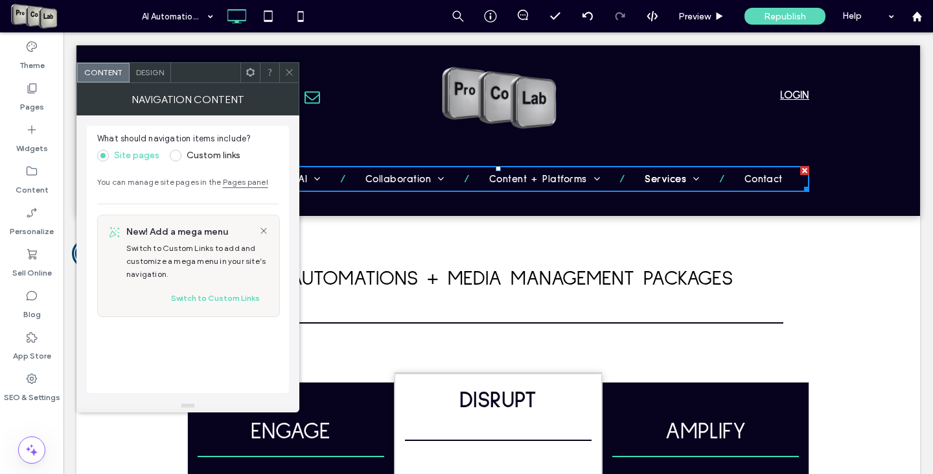
click at [290, 66] on span at bounding box center [289, 72] width 10 height 19
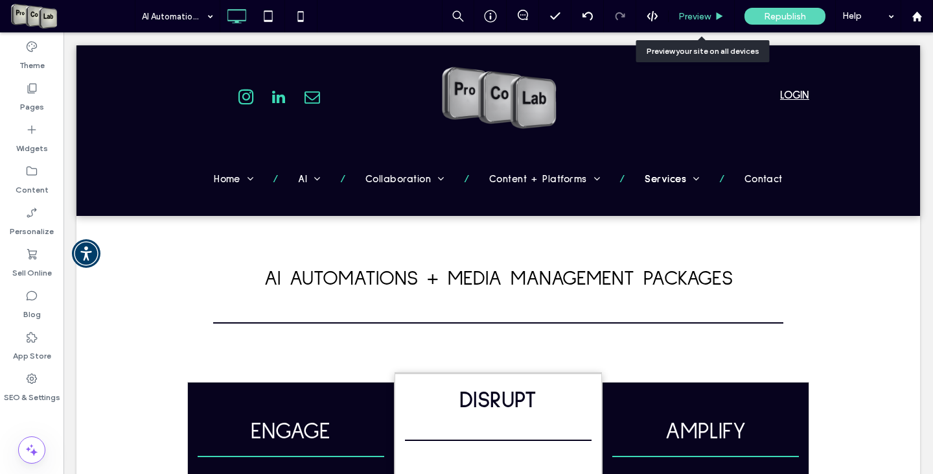
click at [705, 16] on span "Preview" at bounding box center [694, 16] width 32 height 11
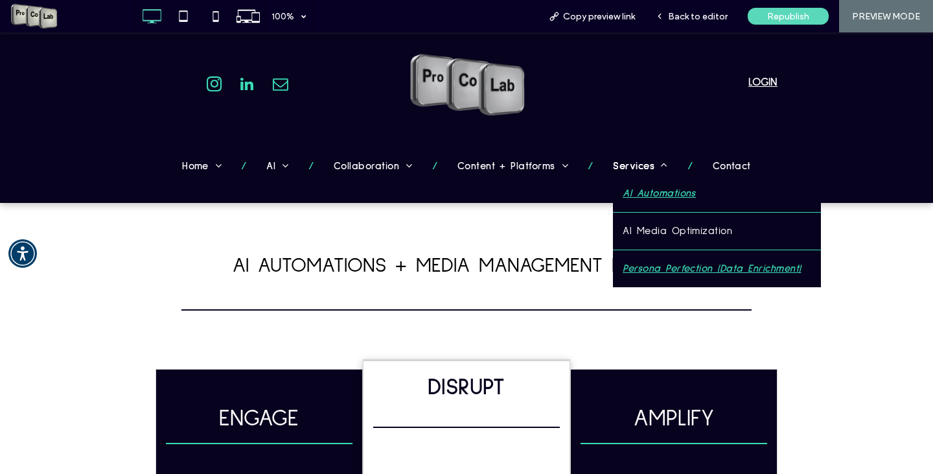
click at [652, 268] on span "Persona Perfection (Data Enrichment)" at bounding box center [712, 268] width 178 height 17
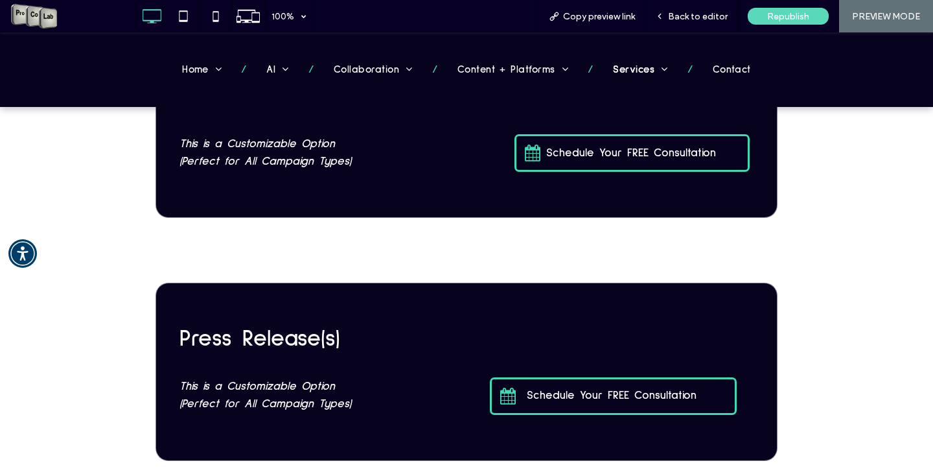
scroll to position [838, 0]
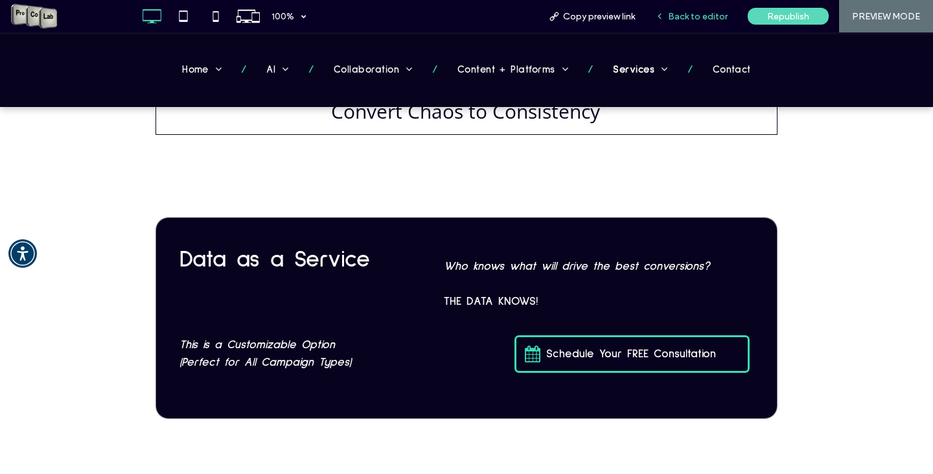
click at [672, 11] on span "Back to editor" at bounding box center [698, 16] width 60 height 11
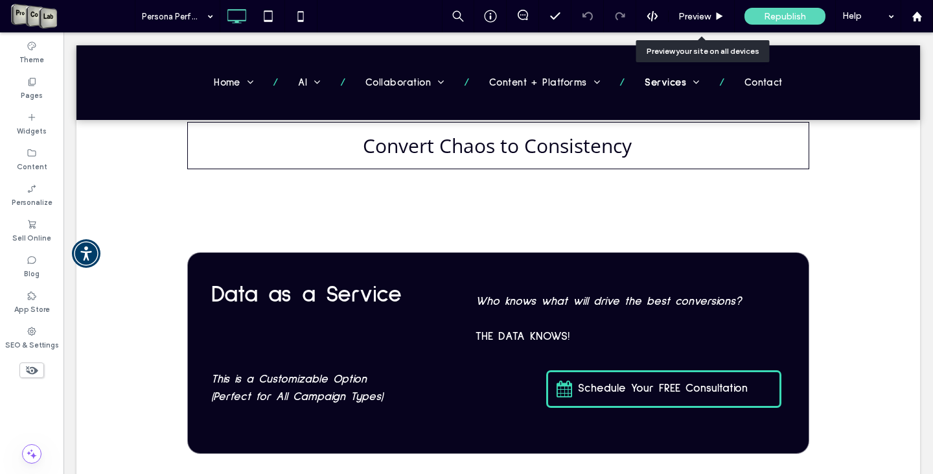
scroll to position [860, 0]
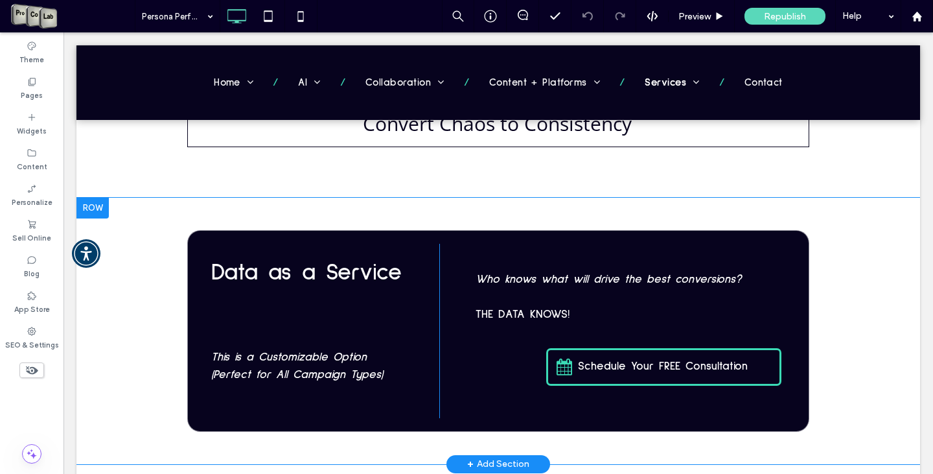
click at [843, 207] on div "Data as a Service This is a Customizable Option (Perfect for All Campaign Types…" at bounding box center [497, 331] width 843 height 266
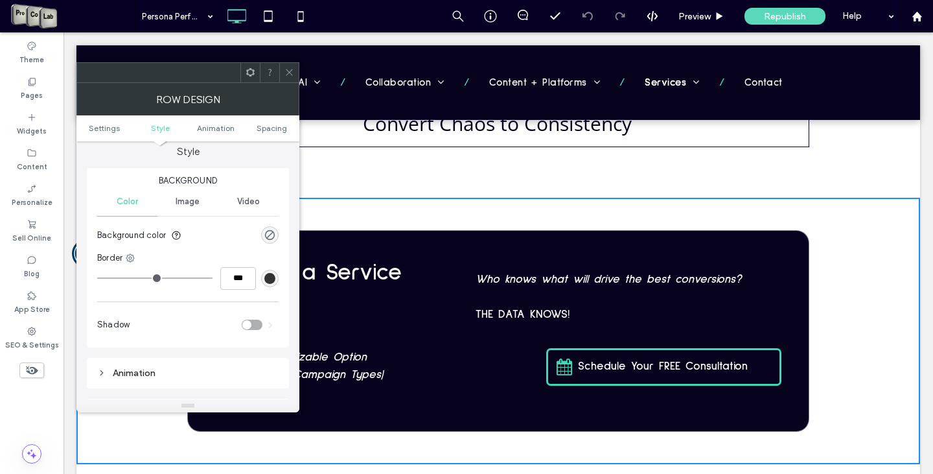
scroll to position [194, 0]
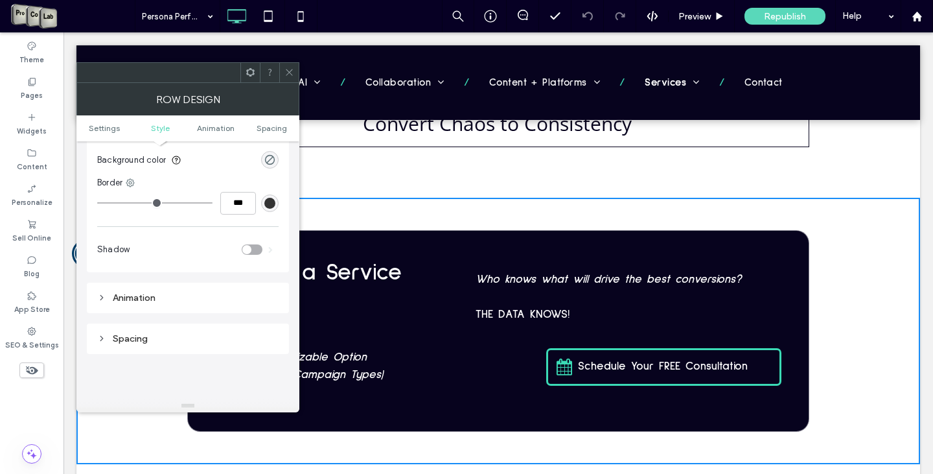
click at [126, 338] on div "Spacing" at bounding box center [187, 338] width 181 height 11
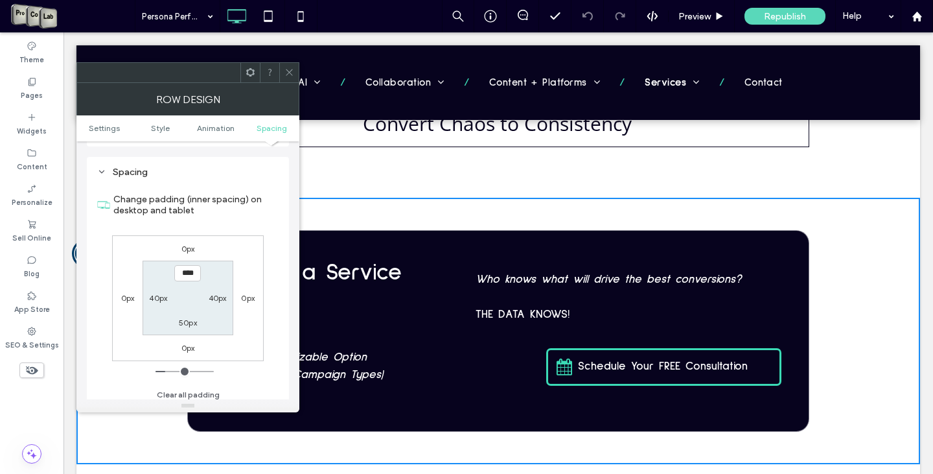
scroll to position [389, 0]
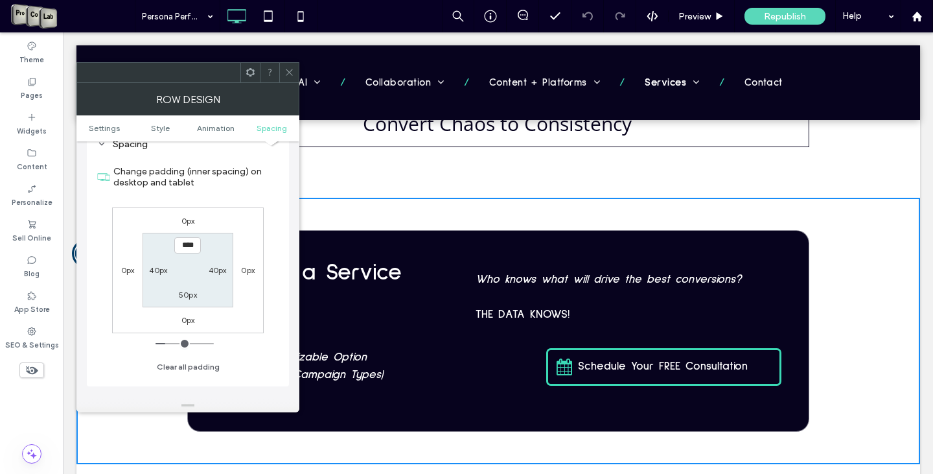
click at [184, 244] on input "****" at bounding box center [187, 245] width 27 height 16
drag, startPoint x: 183, startPoint y: 244, endPoint x: 175, endPoint y: 247, distance: 8.4
click at [175, 247] on input "****" at bounding box center [187, 245] width 27 height 16
type input "****"
click at [180, 295] on label "50px" at bounding box center [188, 295] width 18 height 10
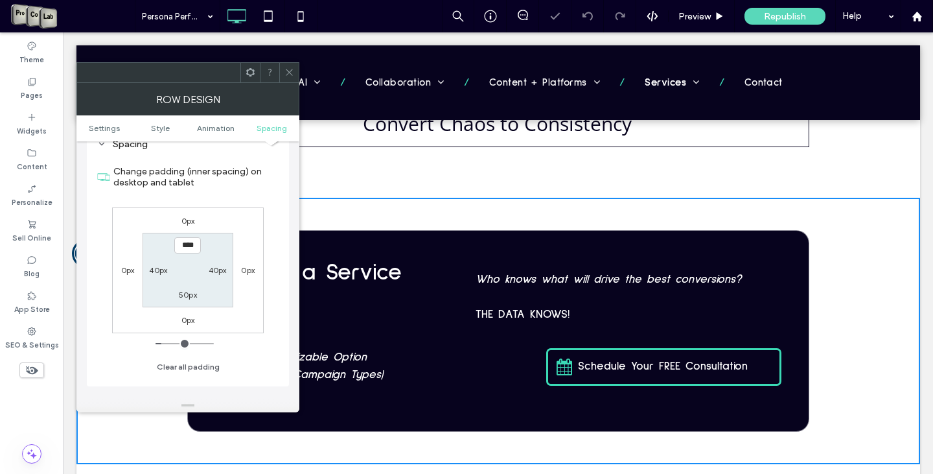
type input "**"
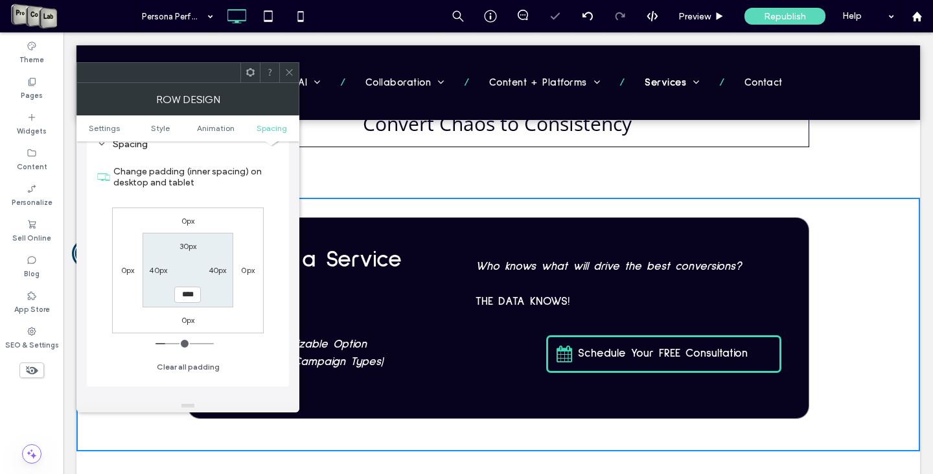
click at [183, 295] on input "****" at bounding box center [187, 294] width 27 height 16
drag, startPoint x: 183, startPoint y: 295, endPoint x: 172, endPoint y: 298, distance: 11.3
click at [172, 298] on section "30px 40px **** 40px" at bounding box center [188, 270] width 90 height 74
type input "****"
type input "**"
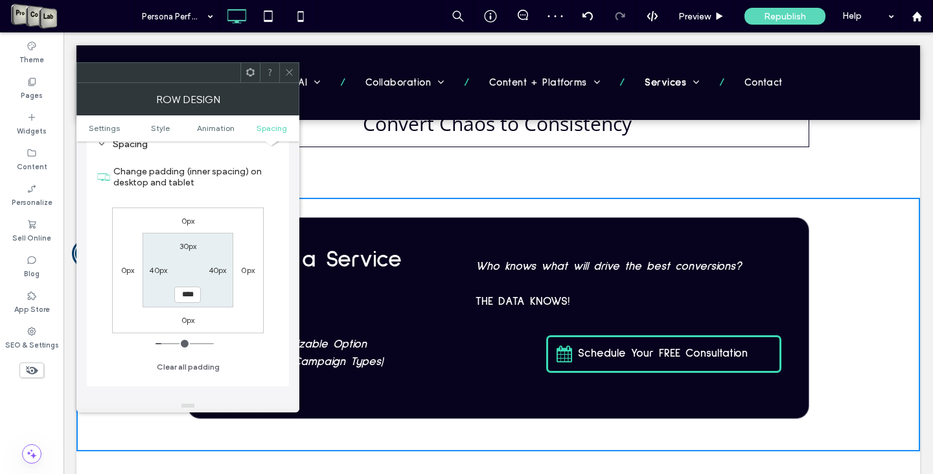
click at [286, 70] on icon at bounding box center [289, 72] width 10 height 10
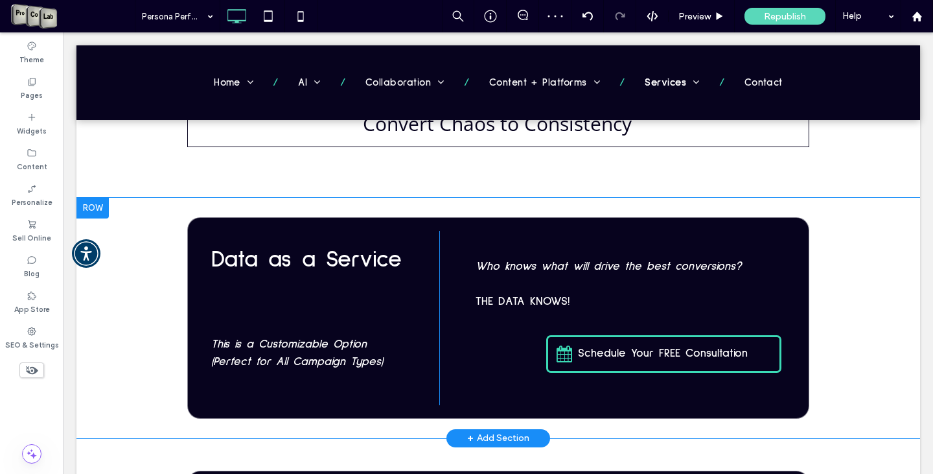
scroll to position [1054, 0]
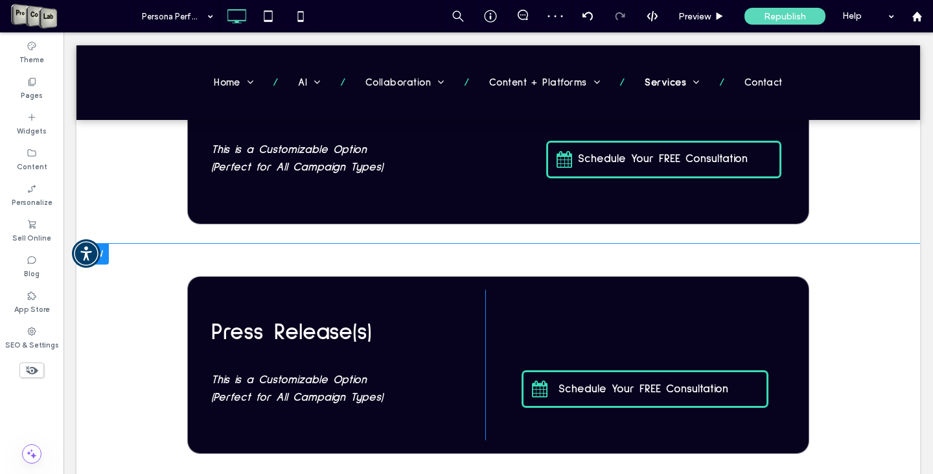
click at [866, 312] on div "Press Re lease(s) This is a Customizable Option (Perfect for All Campaign Types…" at bounding box center [497, 365] width 843 height 243
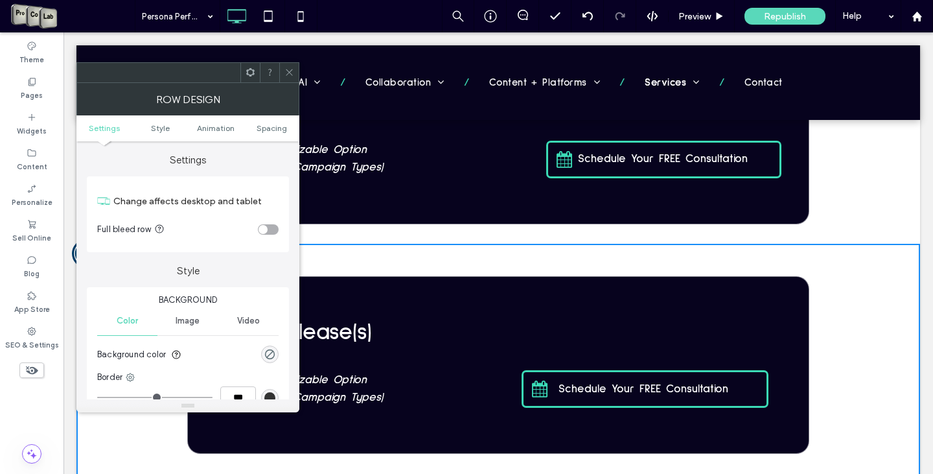
scroll to position [194, 0]
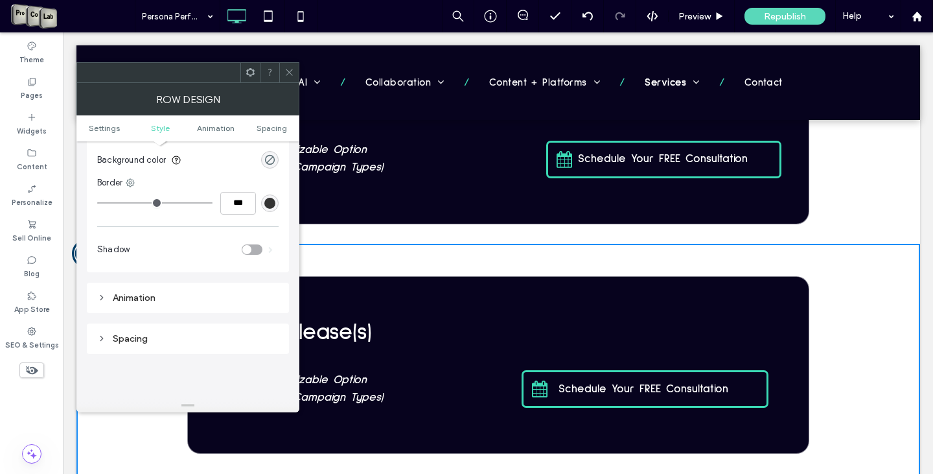
click at [117, 339] on div "Spacing" at bounding box center [187, 338] width 181 height 11
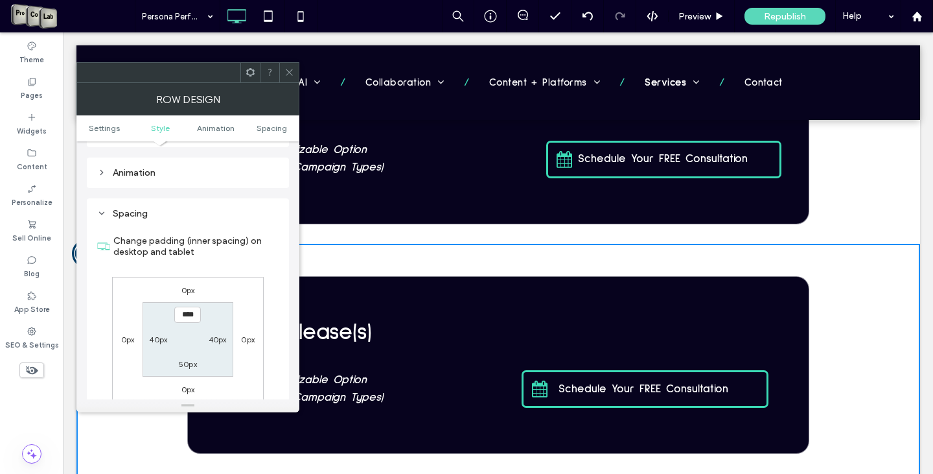
scroll to position [324, 0]
click at [185, 315] on input "****" at bounding box center [187, 310] width 27 height 16
drag, startPoint x: 184, startPoint y: 315, endPoint x: 166, endPoint y: 315, distance: 18.1
click at [166, 315] on section "**** 40px 50px 40px" at bounding box center [188, 334] width 90 height 74
type input "****"
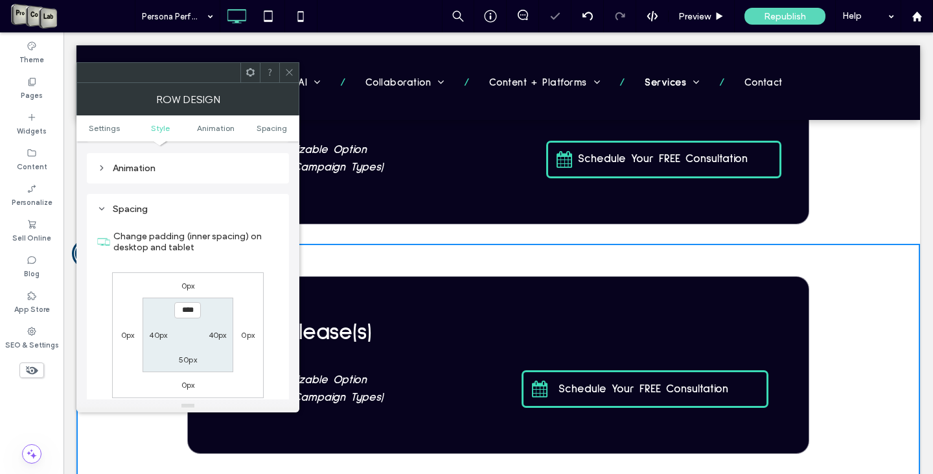
click at [179, 356] on label "50px" at bounding box center [188, 359] width 18 height 10
type input "**"
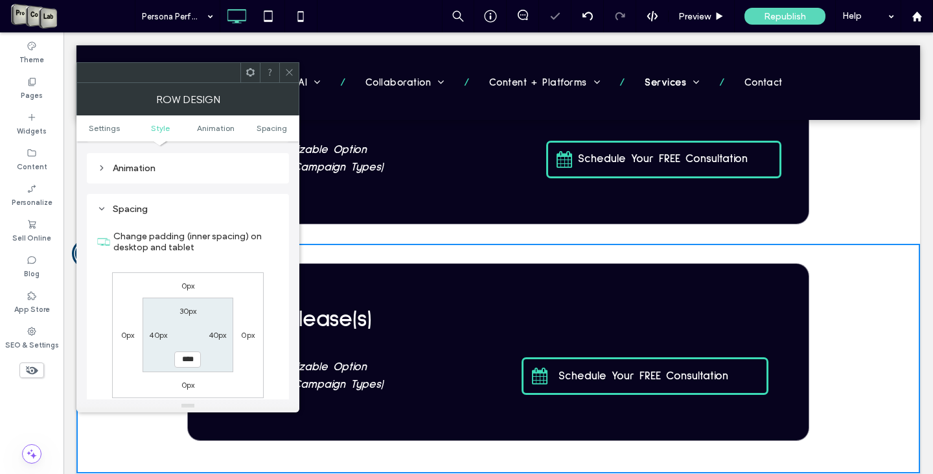
click at [185, 358] on input "****" at bounding box center [187, 359] width 27 height 16
click at [179, 363] on input "****" at bounding box center [187, 359] width 27 height 16
type input "****"
type input "**"
click at [286, 73] on icon at bounding box center [289, 72] width 10 height 10
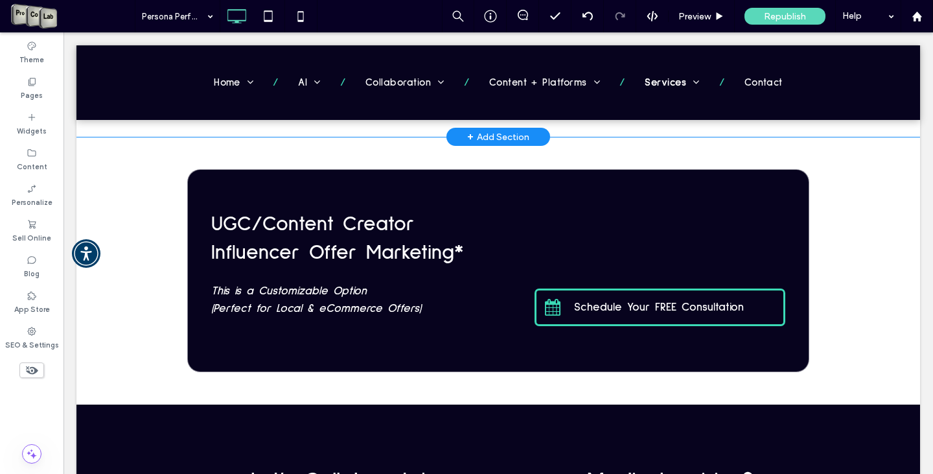
scroll to position [1378, 0]
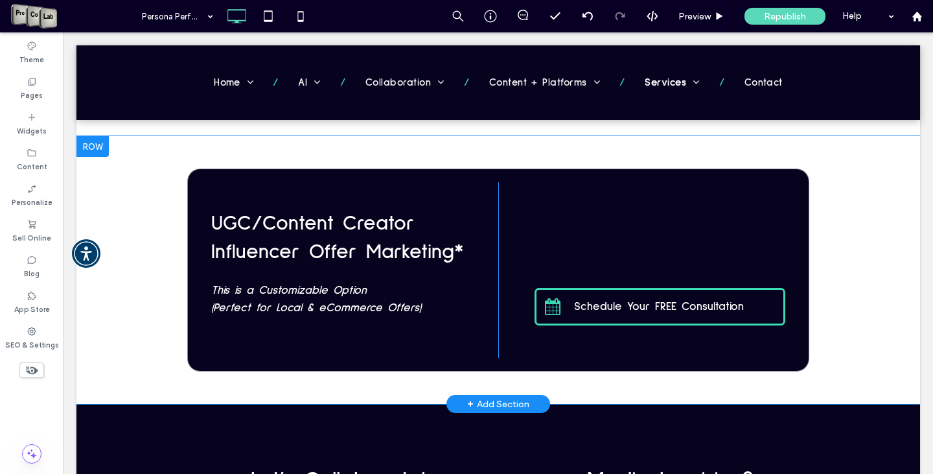
click at [856, 279] on div "UGC/Content Creator Influencer Offer Marketing* This is a Customizable Option (…" at bounding box center [497, 270] width 843 height 268
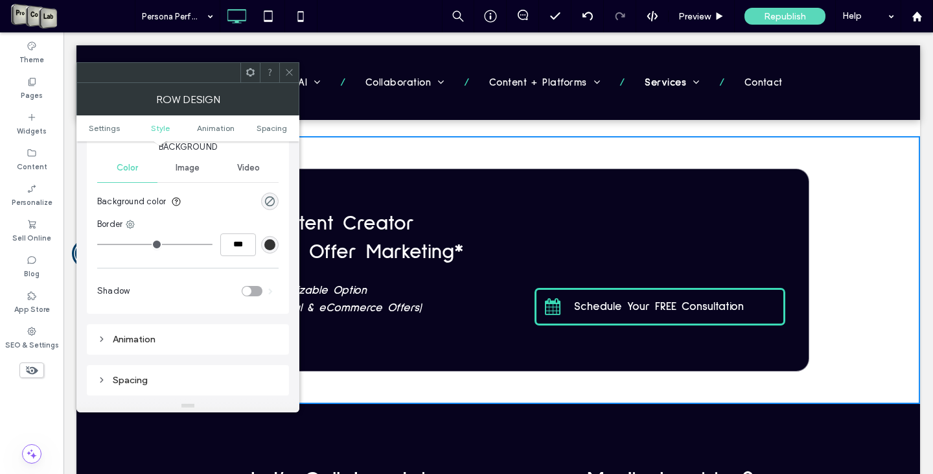
scroll to position [194, 0]
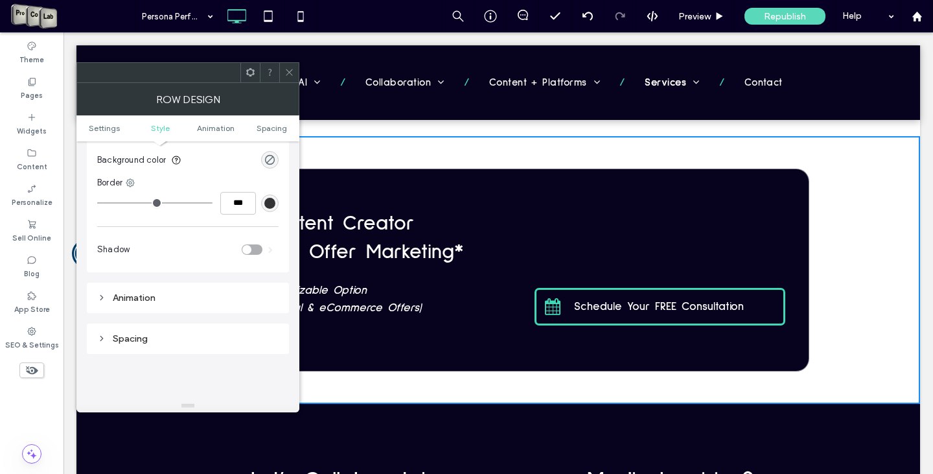
click at [138, 334] on div "Spacing" at bounding box center [187, 338] width 181 height 11
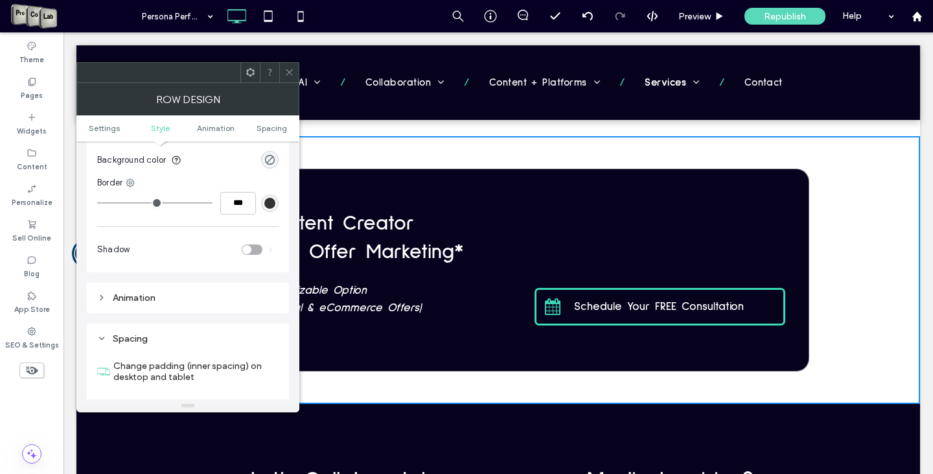
click at [139, 334] on div "Spacing" at bounding box center [187, 338] width 181 height 11
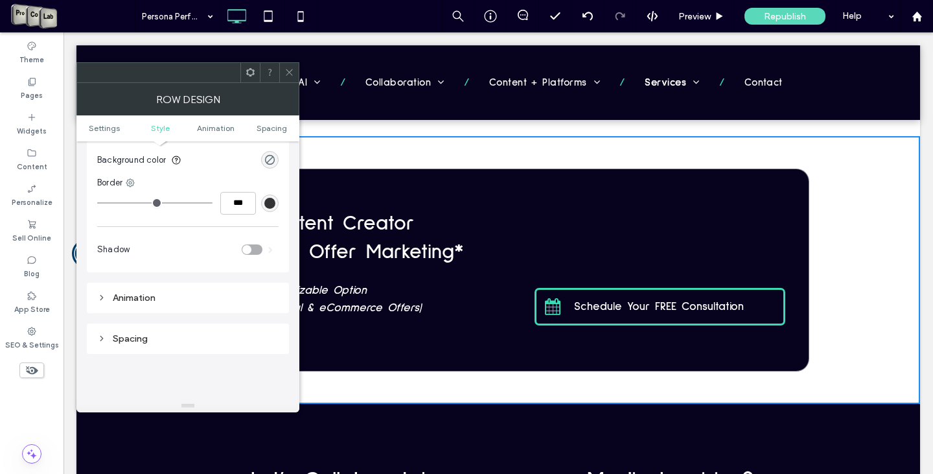
click at [152, 335] on div "Spacing" at bounding box center [187, 338] width 181 height 11
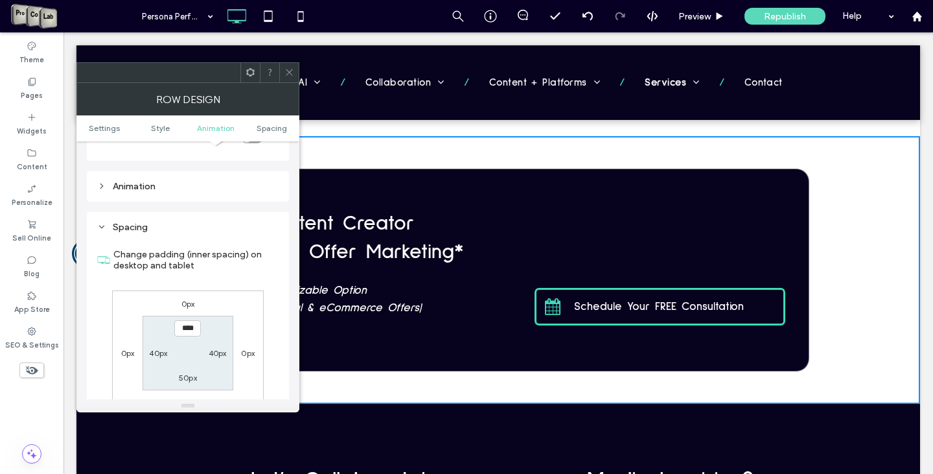
scroll to position [389, 0]
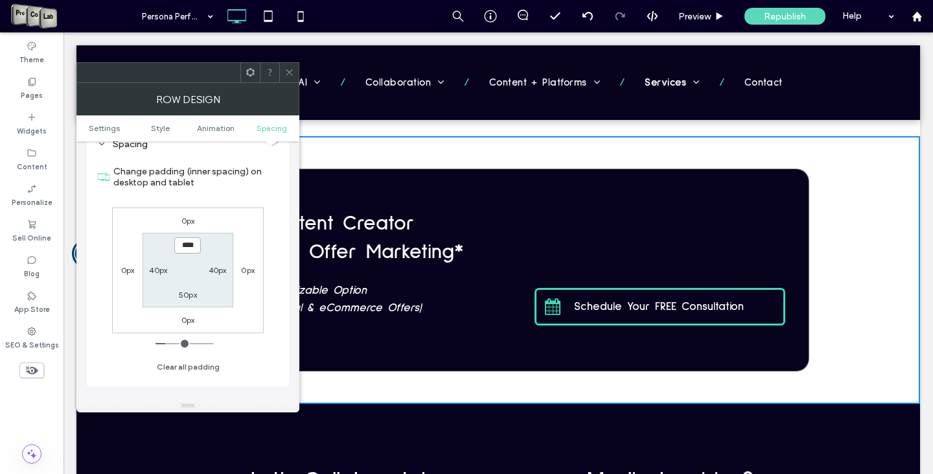
click at [183, 248] on input "****" at bounding box center [187, 245] width 27 height 16
click at [178, 249] on input "****" at bounding box center [187, 245] width 27 height 16
type input "****"
click at [187, 290] on div "50px" at bounding box center [188, 294] width 18 height 13
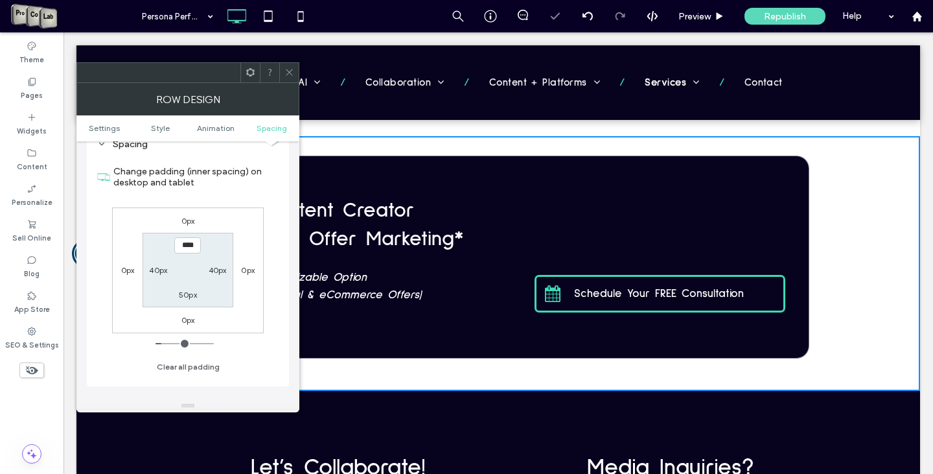
click at [187, 295] on label "50px" at bounding box center [188, 295] width 18 height 10
type input "**"
click at [183, 297] on input "****" at bounding box center [187, 294] width 27 height 16
drag, startPoint x: 184, startPoint y: 297, endPoint x: 172, endPoint y: 298, distance: 12.4
click at [172, 298] on section "30px 40px **** 40px" at bounding box center [188, 270] width 90 height 74
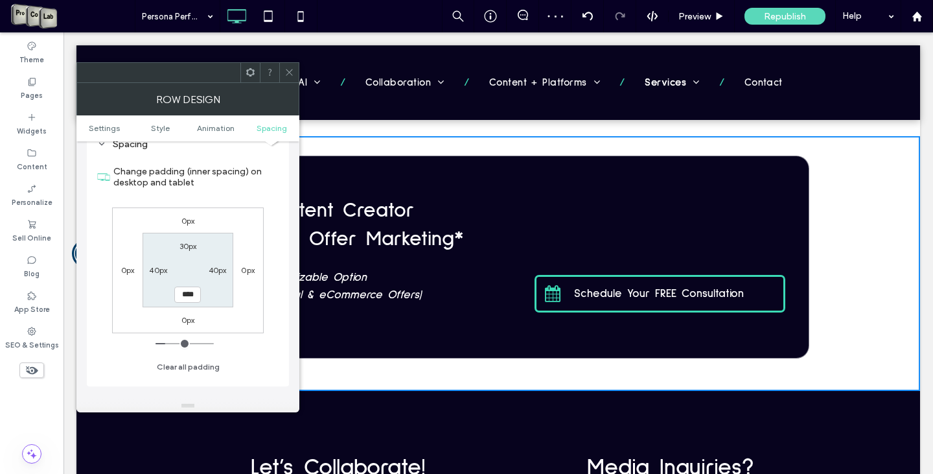
type input "****"
type input "**"
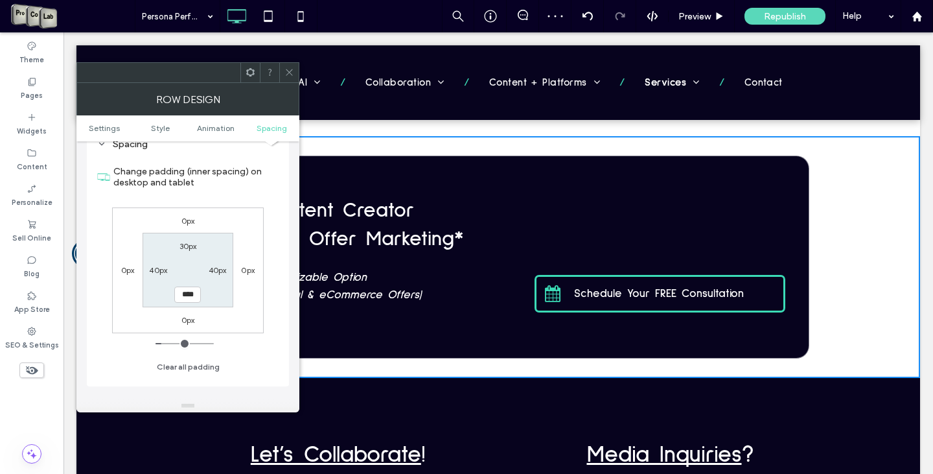
click at [286, 69] on icon at bounding box center [289, 72] width 10 height 10
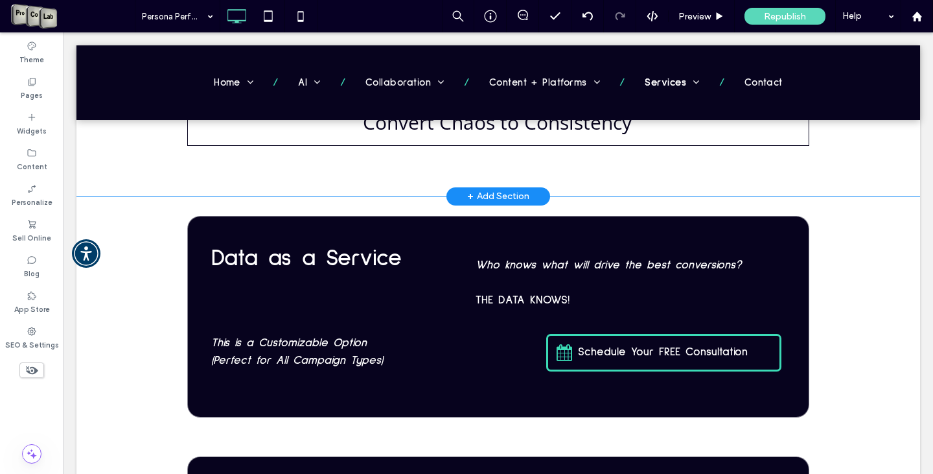
scroll to position [856, 0]
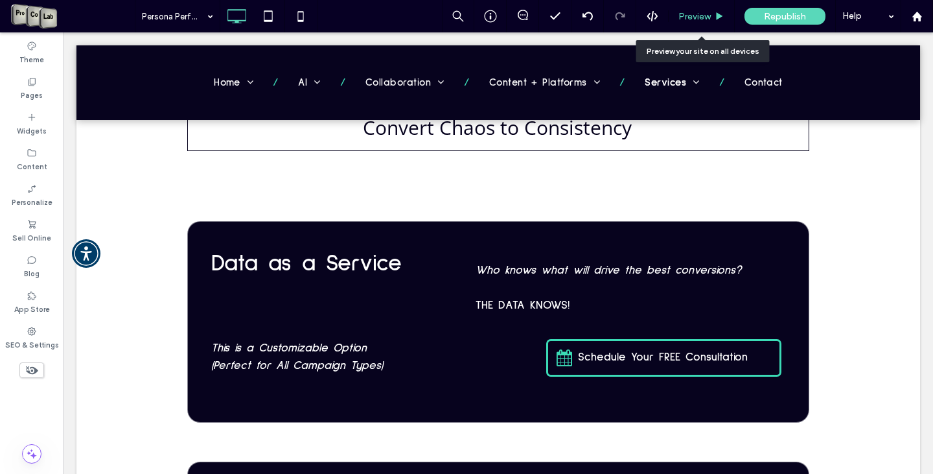
click at [693, 10] on div "Preview" at bounding box center [702, 16] width 66 height 32
click at [700, 21] on div "Preview" at bounding box center [702, 16] width 66 height 32
click at [695, 20] on span "Preview" at bounding box center [694, 16] width 32 height 11
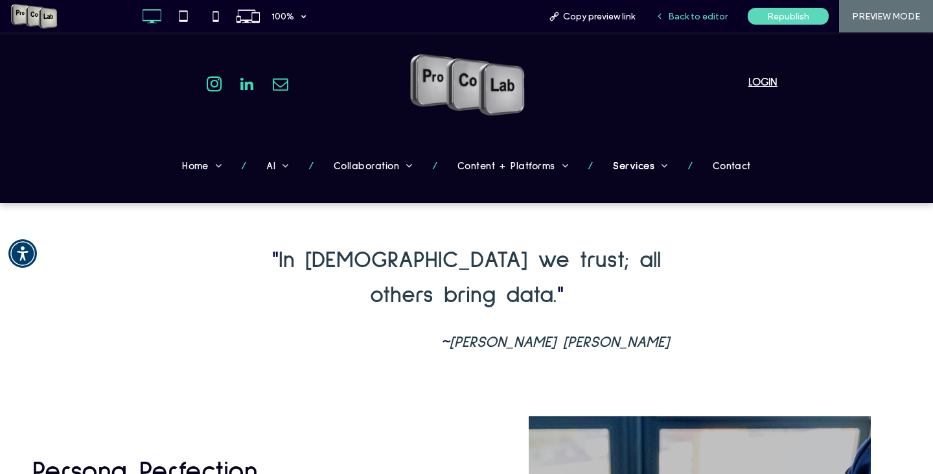
click at [689, 14] on span "Back to editor" at bounding box center [698, 16] width 60 height 11
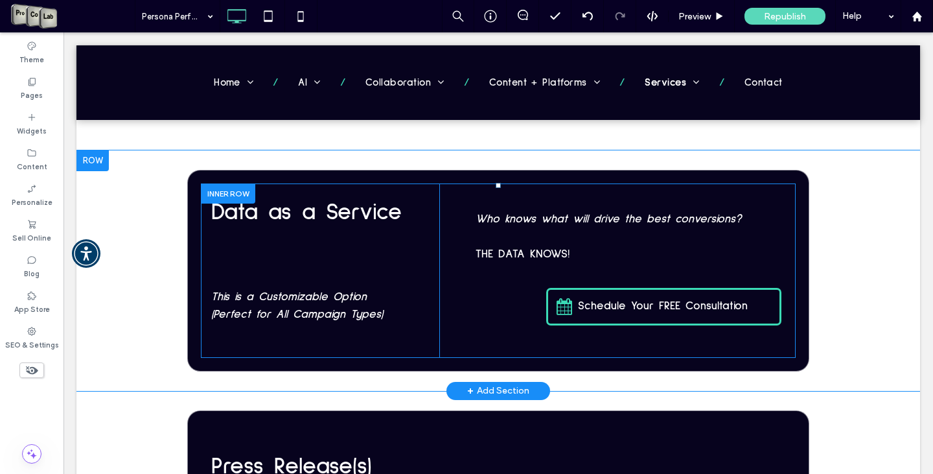
scroll to position [777, 0]
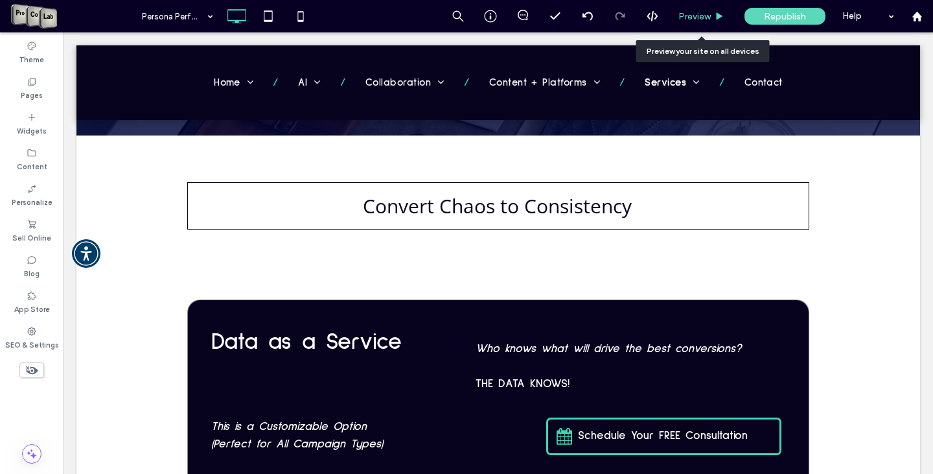
click at [702, 19] on span "Preview" at bounding box center [694, 16] width 32 height 11
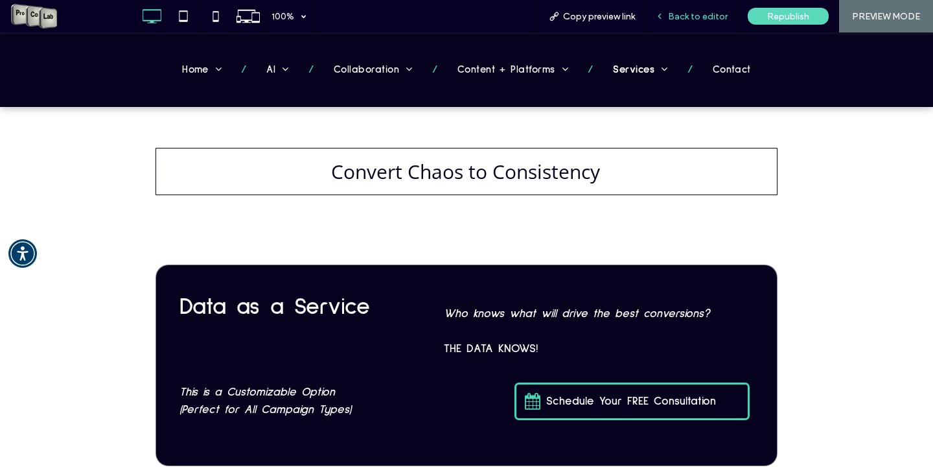
click at [712, 10] on div "Back to editor" at bounding box center [691, 16] width 93 height 32
click at [694, 23] on div "Back to editor" at bounding box center [691, 16] width 93 height 32
click at [698, 16] on span "Back to editor" at bounding box center [698, 16] width 60 height 11
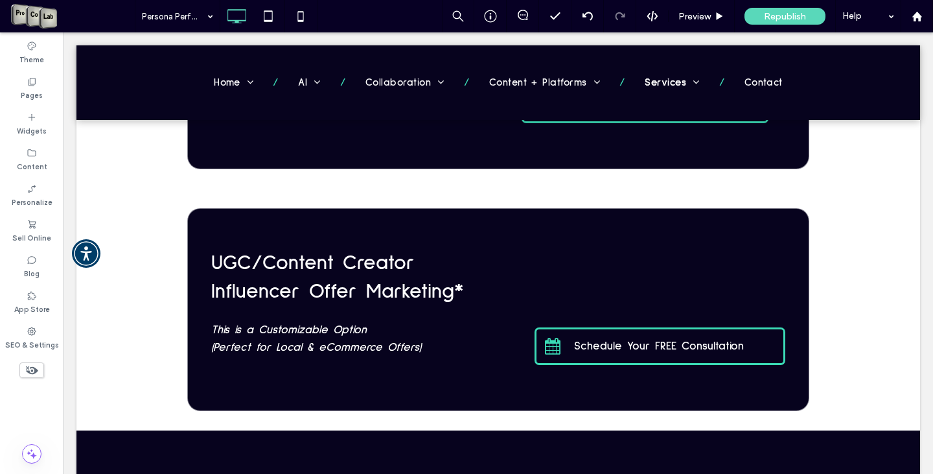
scroll to position [1369, 0]
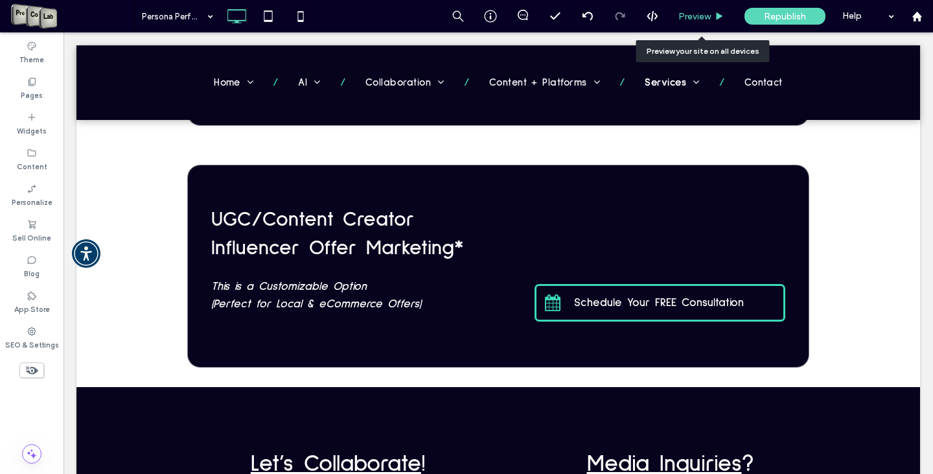
click at [692, 11] on span "Preview" at bounding box center [694, 16] width 32 height 11
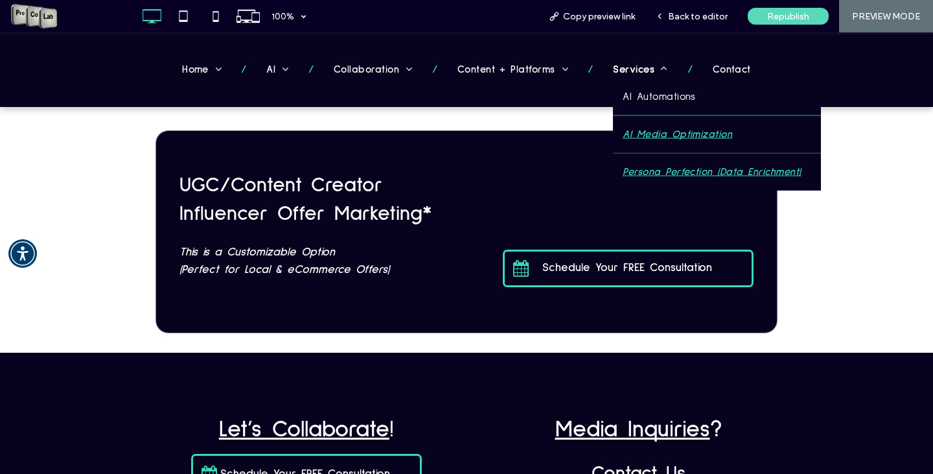
click at [661, 139] on span "AI Media Optimization" at bounding box center [677, 134] width 109 height 17
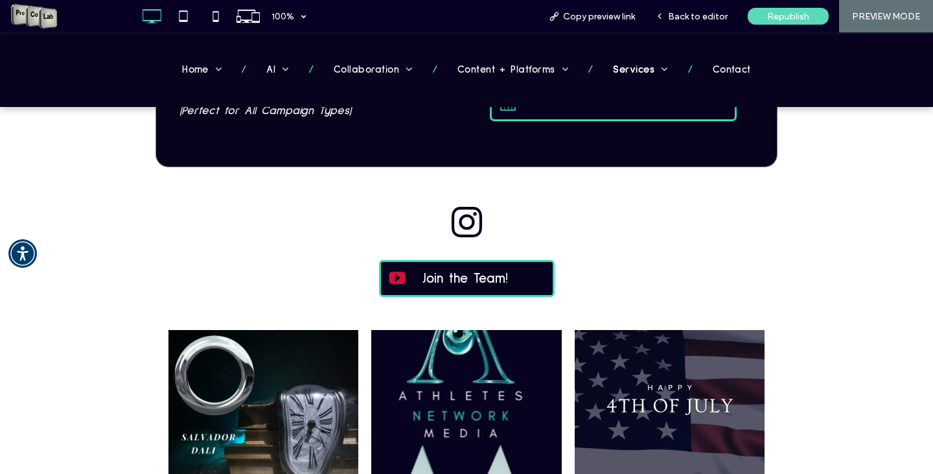
scroll to position [2305, 0]
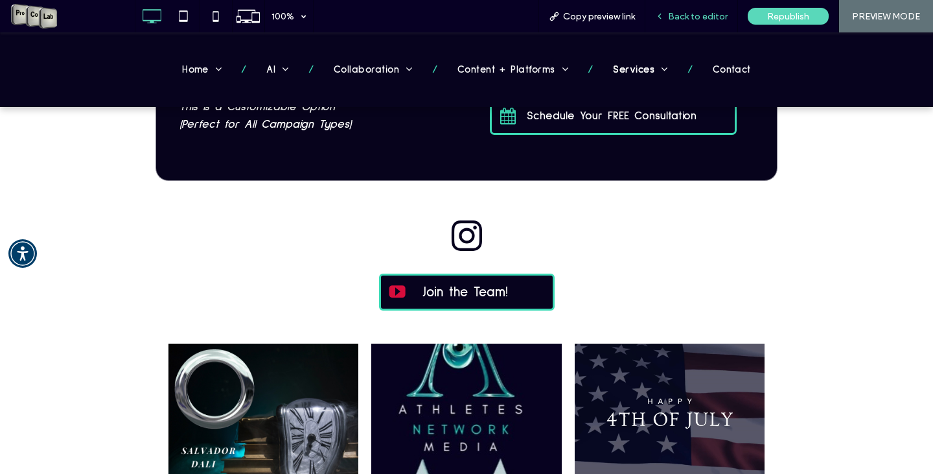
click at [693, 10] on div "Back to editor" at bounding box center [691, 16] width 93 height 32
click at [683, 21] on div "Back to editor" at bounding box center [691, 16] width 93 height 32
click at [683, 17] on span "Back to editor" at bounding box center [698, 16] width 60 height 11
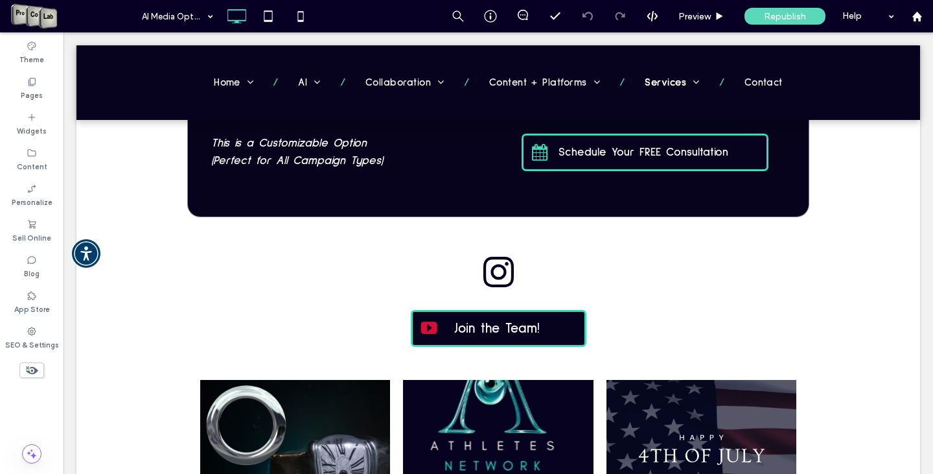
scroll to position [2328, 0]
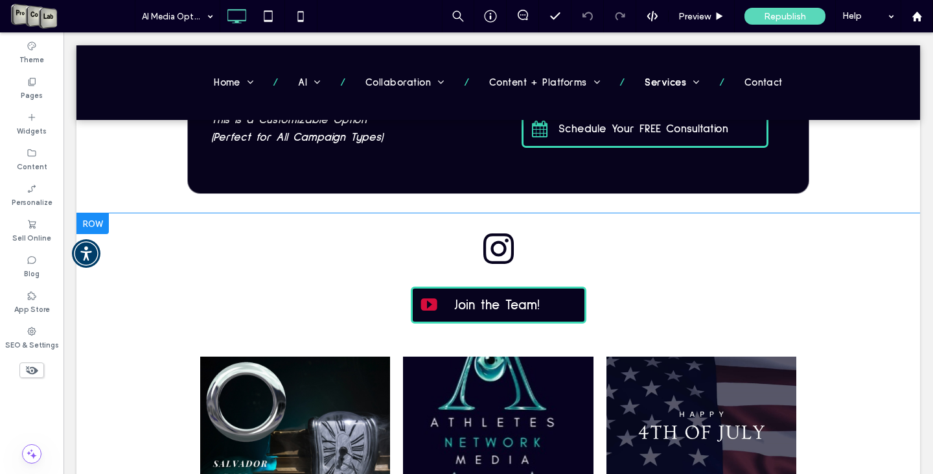
click at [103, 227] on div at bounding box center [92, 223] width 32 height 21
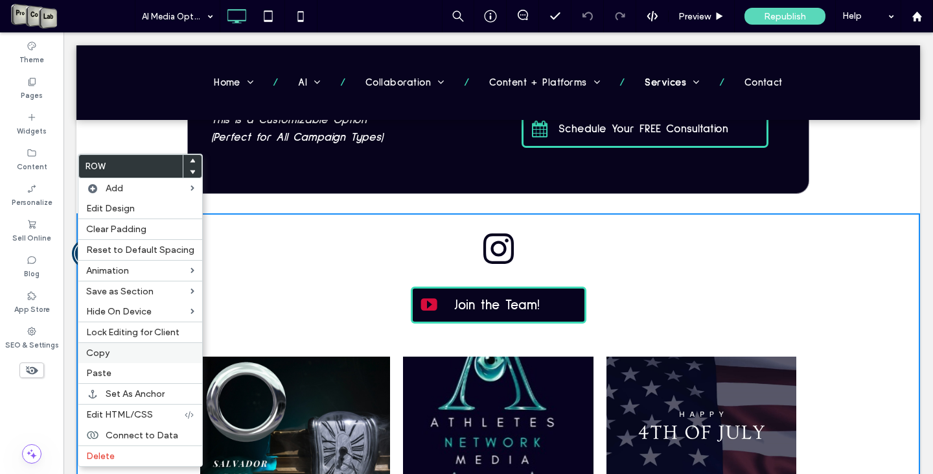
click at [132, 351] on label "Copy" at bounding box center [140, 352] width 108 height 11
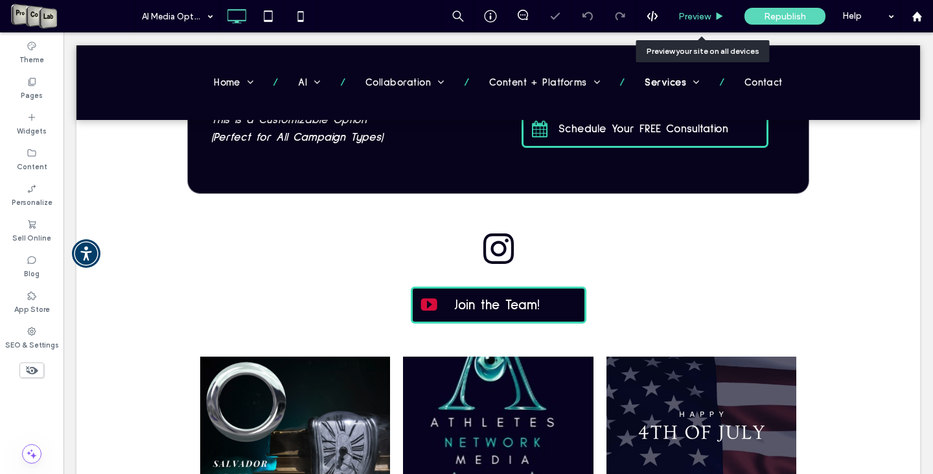
click at [702, 13] on span "Preview" at bounding box center [694, 16] width 32 height 11
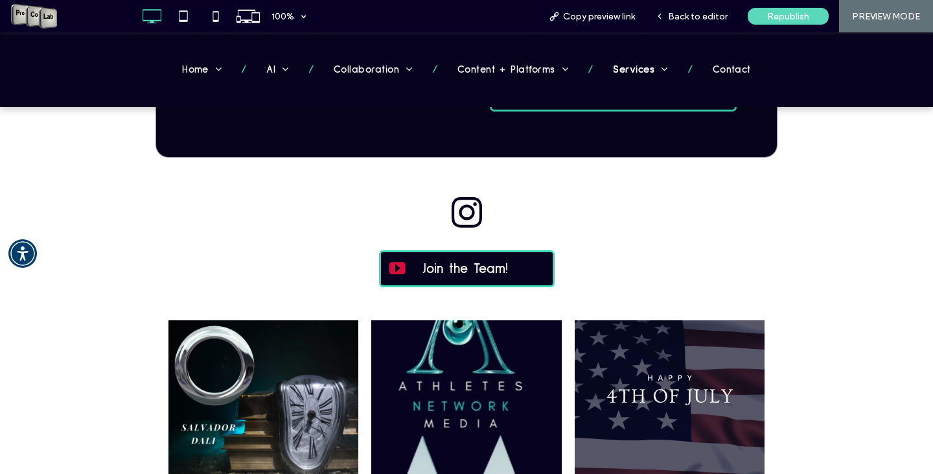
scroll to position [2305, 0]
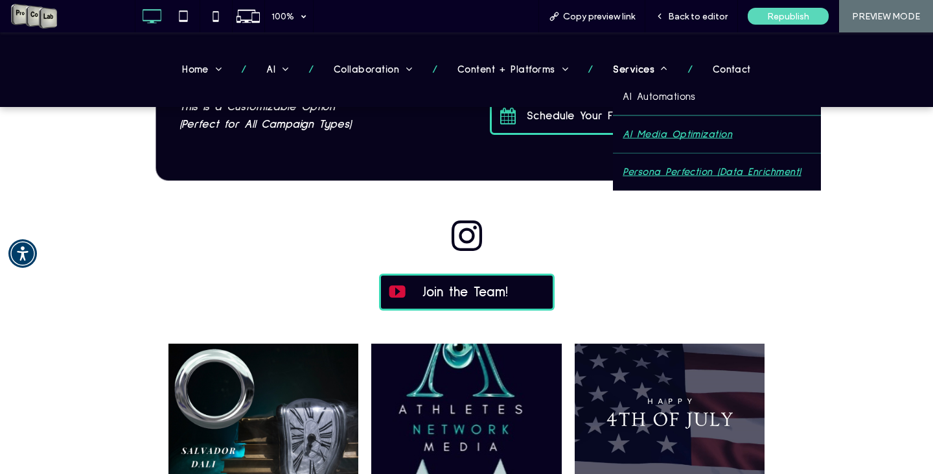
click at [654, 173] on span "Persona Perfection (Data Enrichment)" at bounding box center [712, 171] width 178 height 17
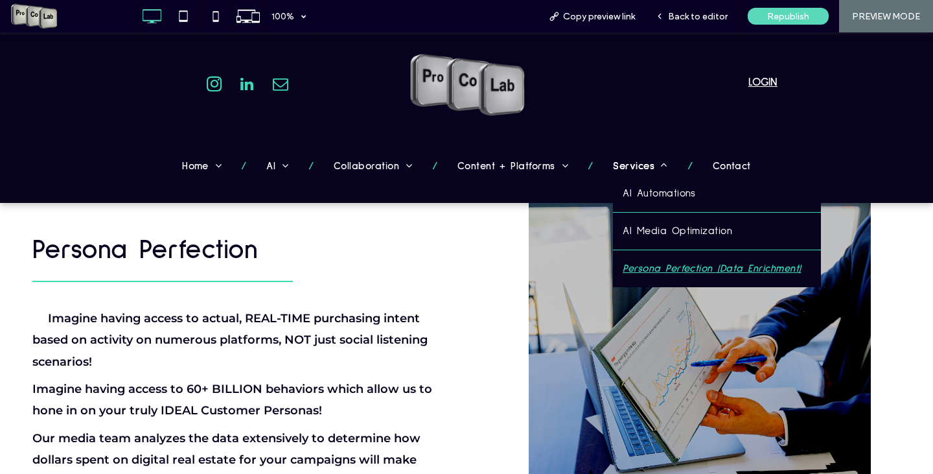
scroll to position [324, 0]
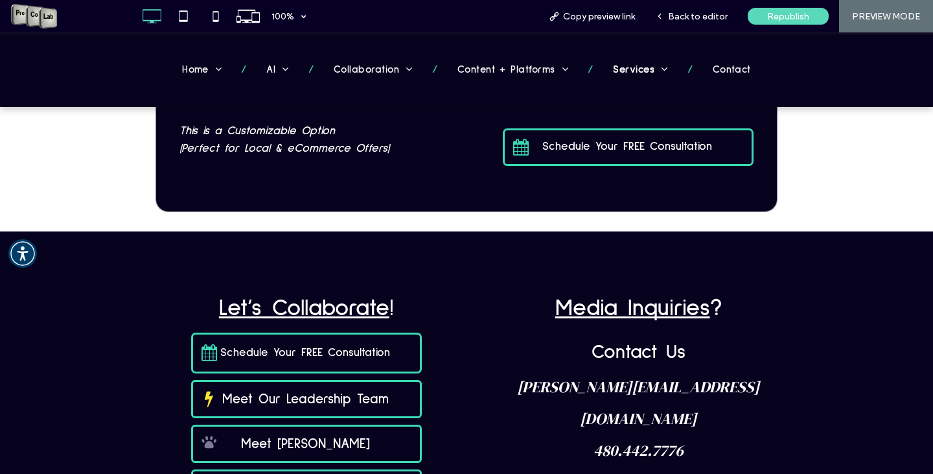
scroll to position [1415, 0]
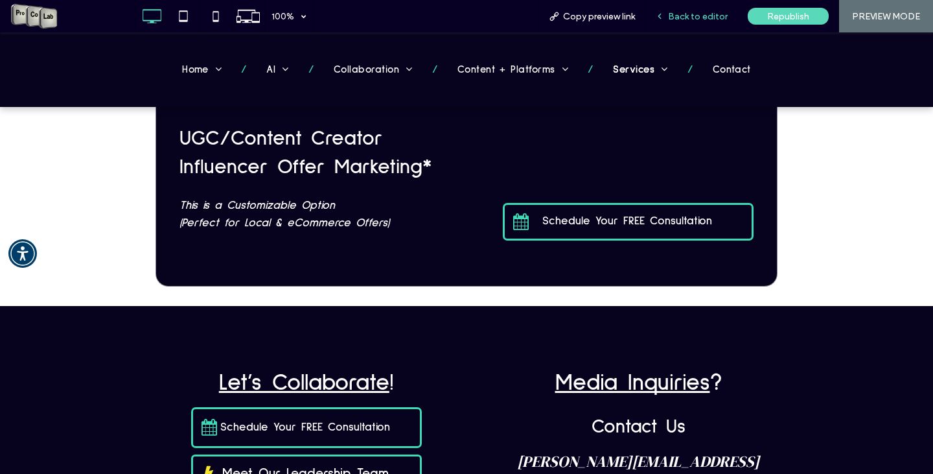
click at [692, 17] on span "Back to editor" at bounding box center [698, 16] width 60 height 11
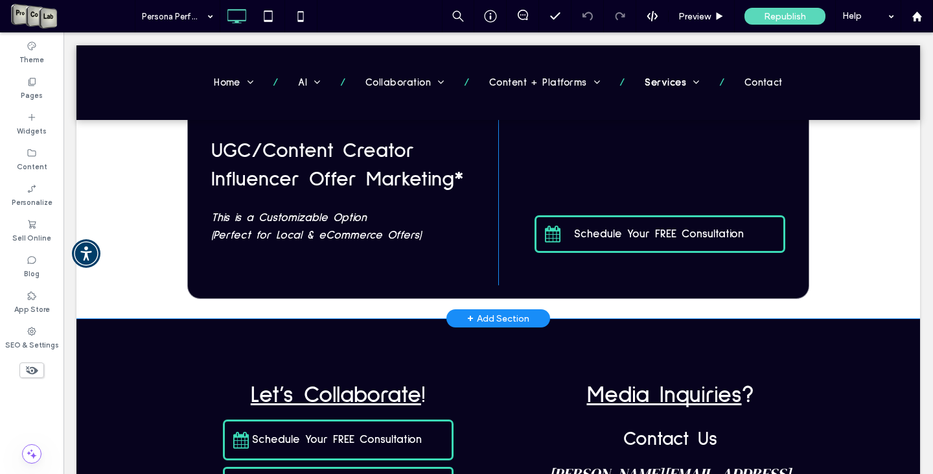
scroll to position [1373, 0]
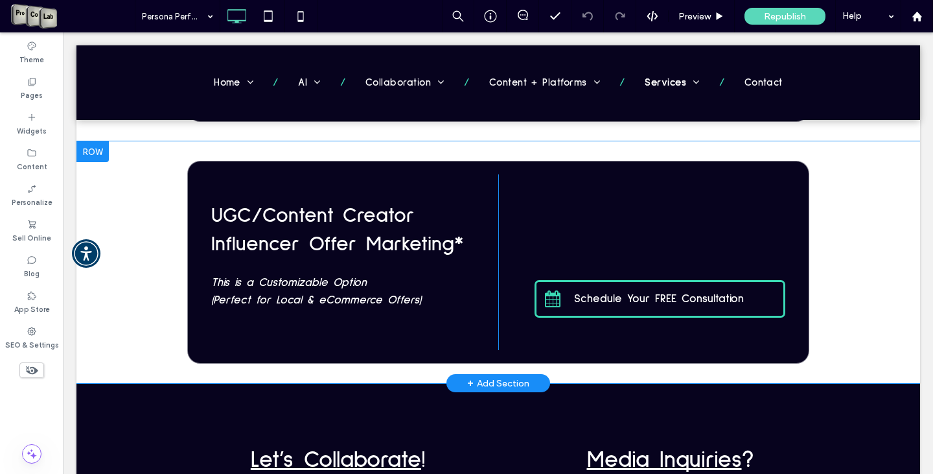
click at [89, 141] on div at bounding box center [92, 151] width 32 height 21
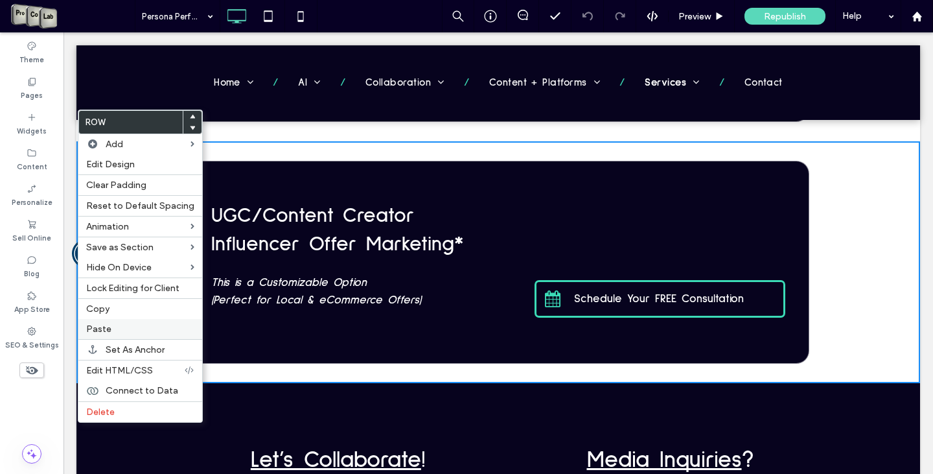
click at [122, 333] on label "Paste" at bounding box center [140, 328] width 108 height 11
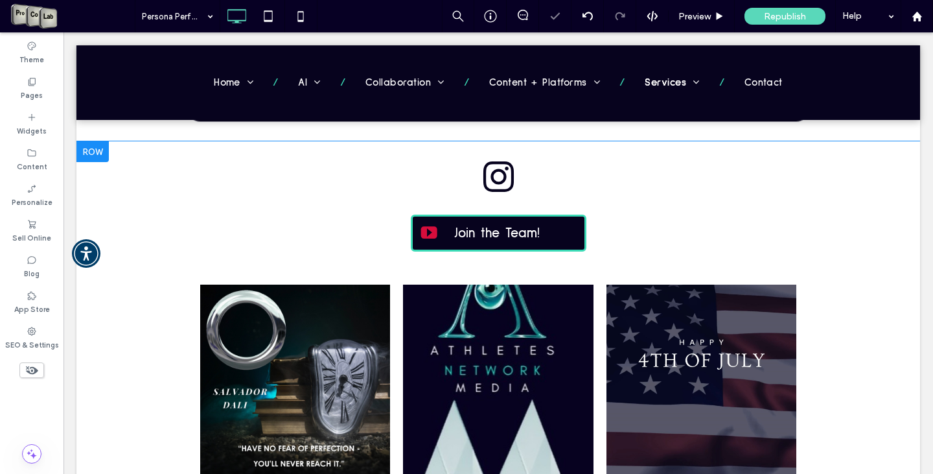
click at [95, 141] on div at bounding box center [92, 151] width 32 height 21
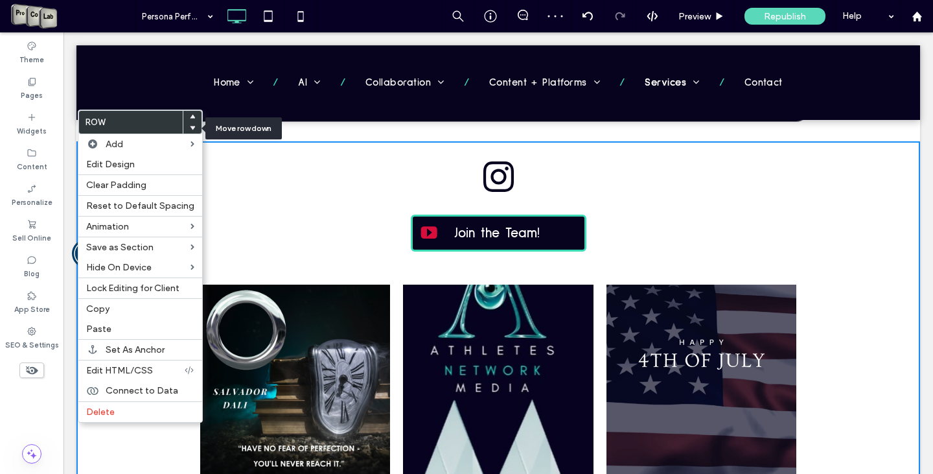
click at [190, 126] on icon at bounding box center [192, 127] width 5 height 5
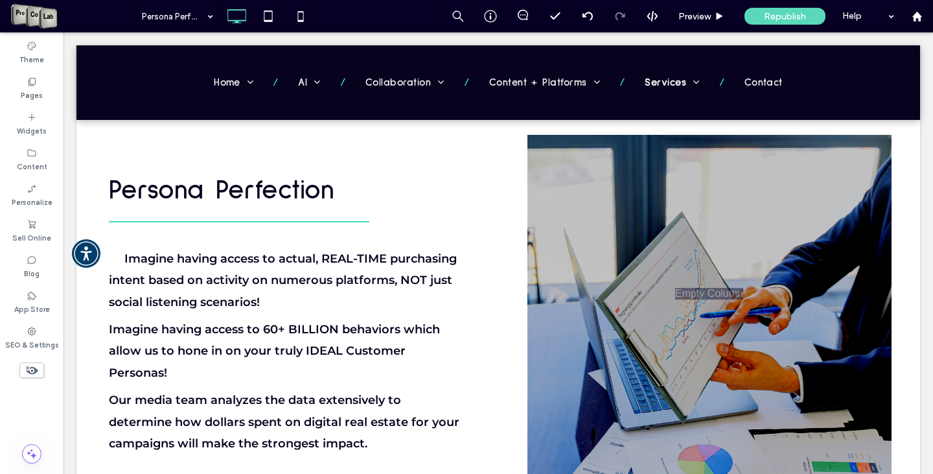
scroll to position [0, 0]
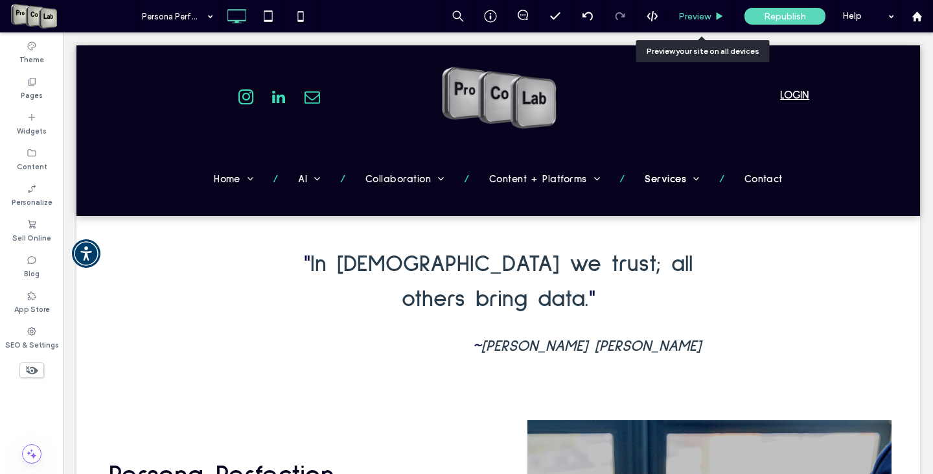
click at [699, 19] on span "Preview" at bounding box center [694, 16] width 32 height 11
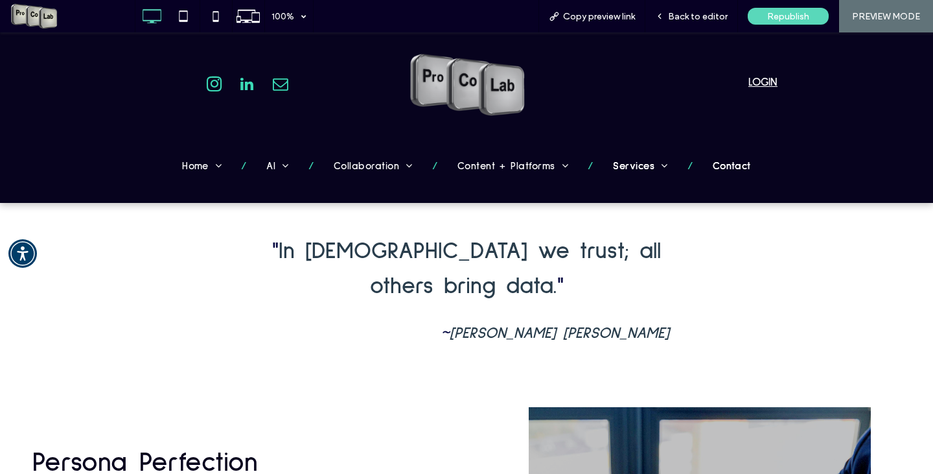
click at [722, 167] on span "Contact" at bounding box center [732, 165] width 38 height 17
click at [694, 16] on span "Back to editor" at bounding box center [698, 16] width 60 height 11
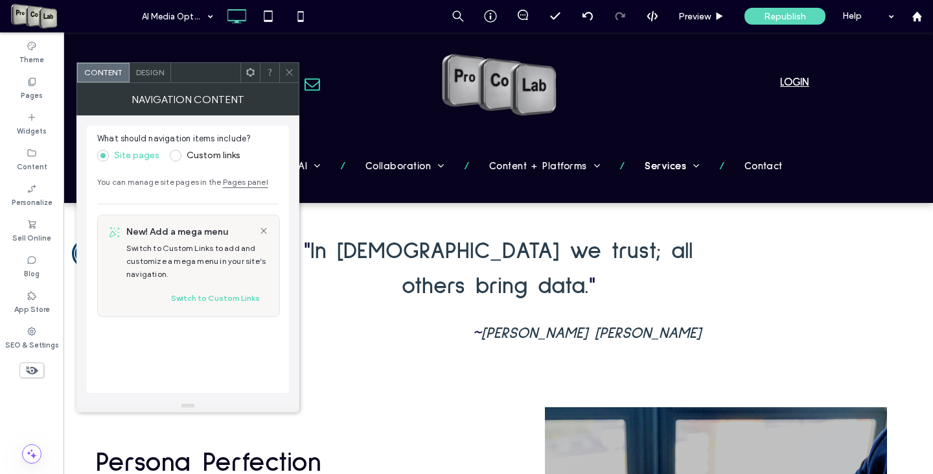
drag, startPoint x: 284, startPoint y: 74, endPoint x: 292, endPoint y: 74, distance: 7.8
click at [285, 74] on div at bounding box center [288, 72] width 19 height 19
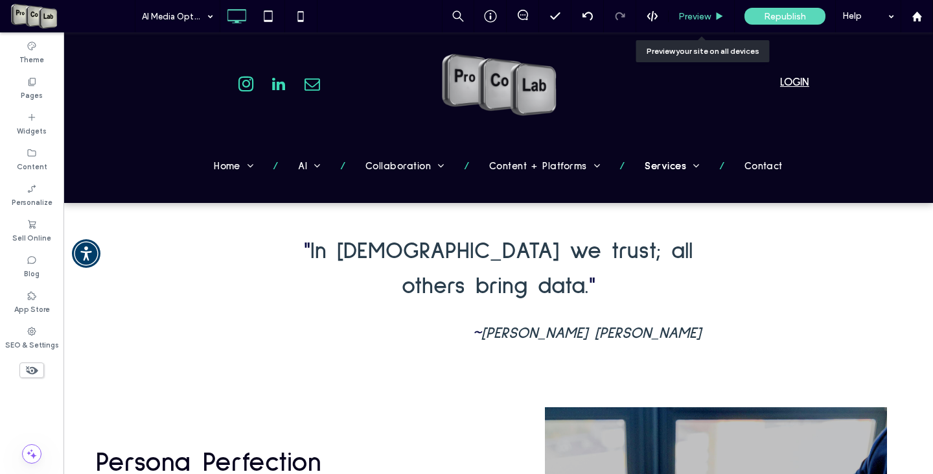
click at [693, 13] on span "Preview" at bounding box center [694, 16] width 32 height 11
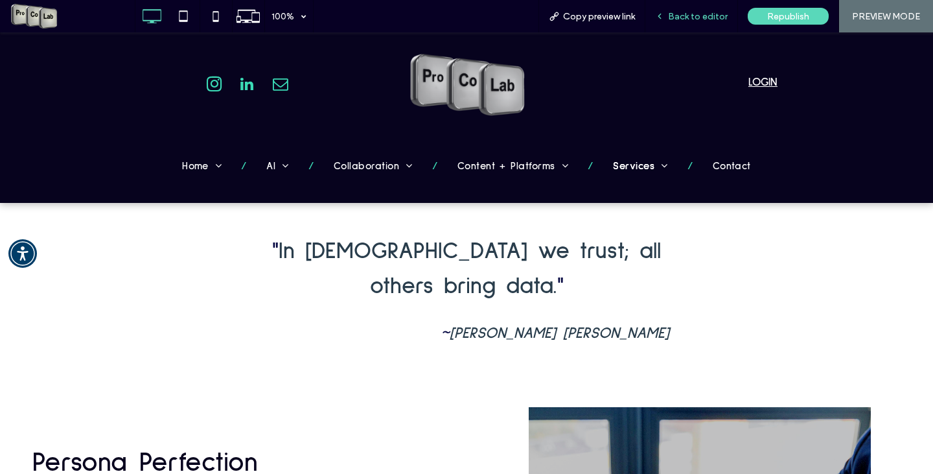
click at [699, 19] on span "Back to editor" at bounding box center [698, 16] width 60 height 11
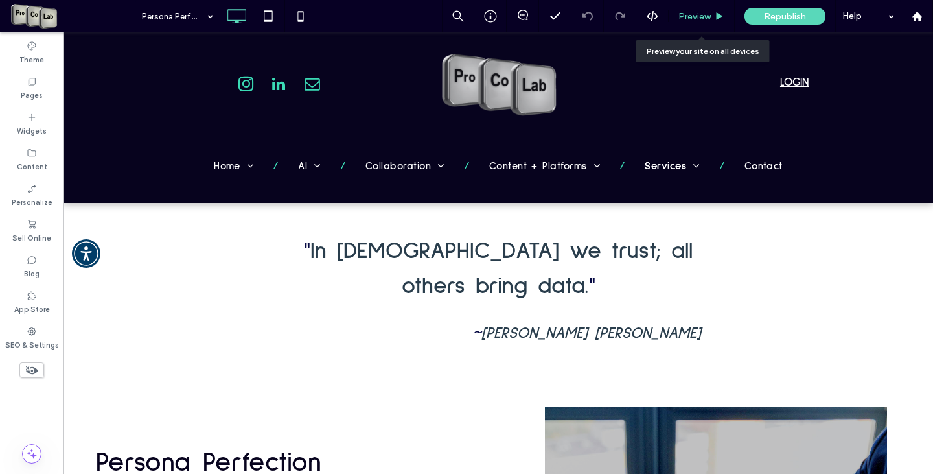
click at [700, 14] on span "Preview" at bounding box center [694, 16] width 32 height 11
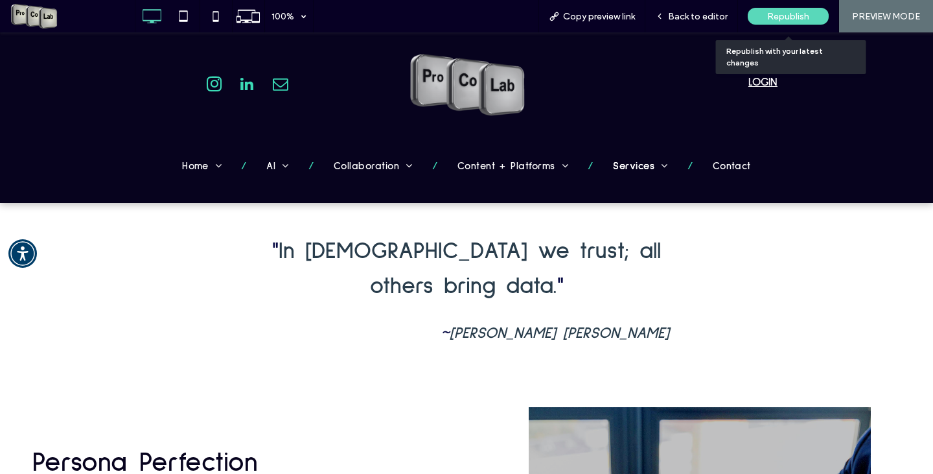
click at [773, 17] on span "Republish" at bounding box center [788, 16] width 42 height 11
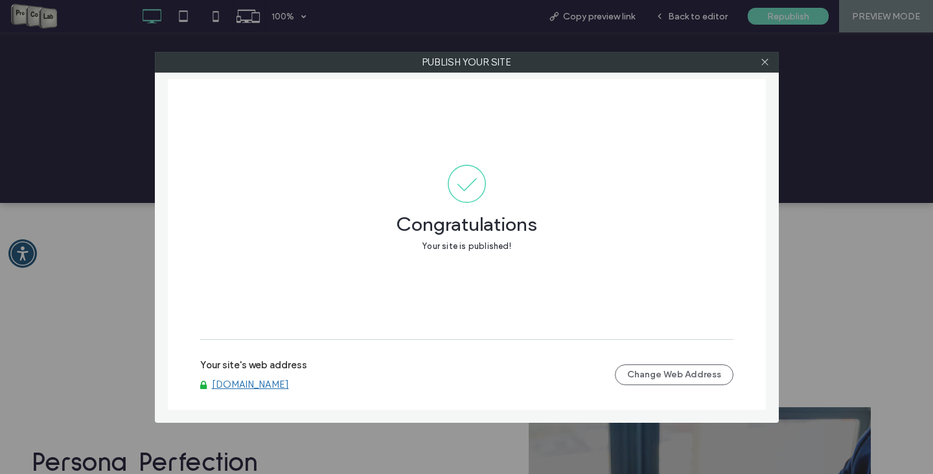
click at [230, 384] on link "[DOMAIN_NAME]" at bounding box center [250, 384] width 77 height 12
click at [760, 62] on icon at bounding box center [765, 62] width 10 height 10
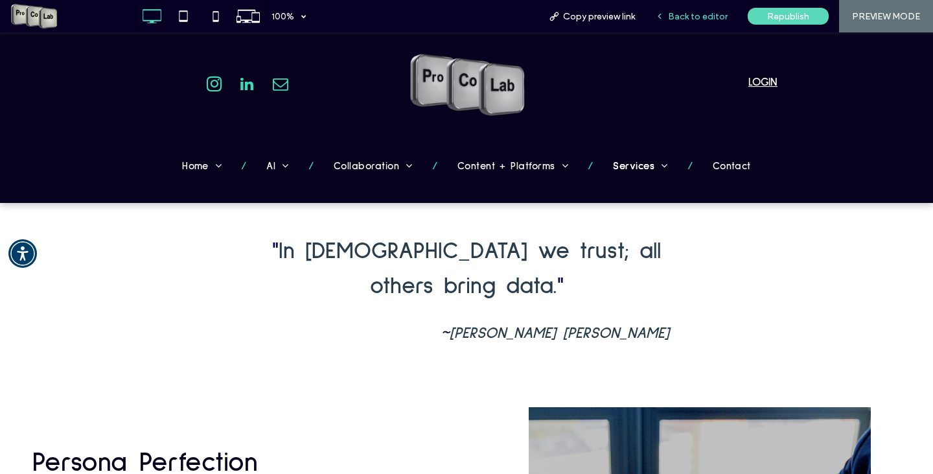
click at [689, 14] on span "Back to editor" at bounding box center [698, 16] width 60 height 11
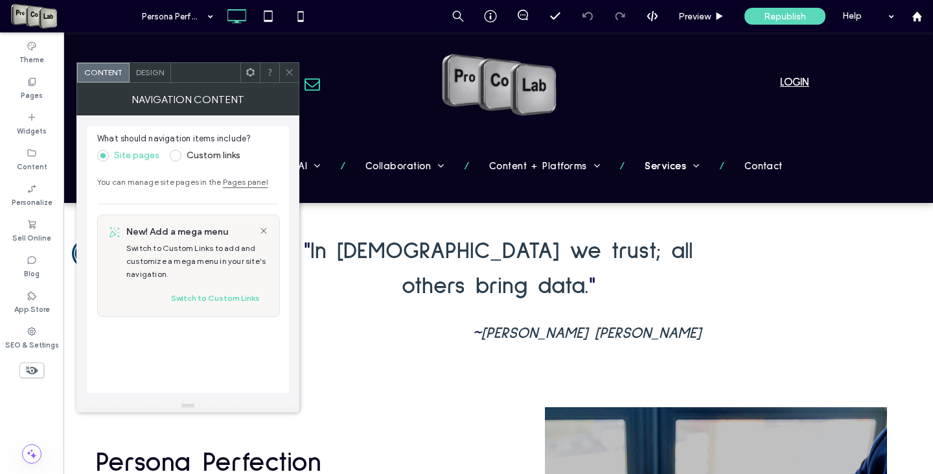
click at [293, 75] on icon at bounding box center [289, 72] width 10 height 10
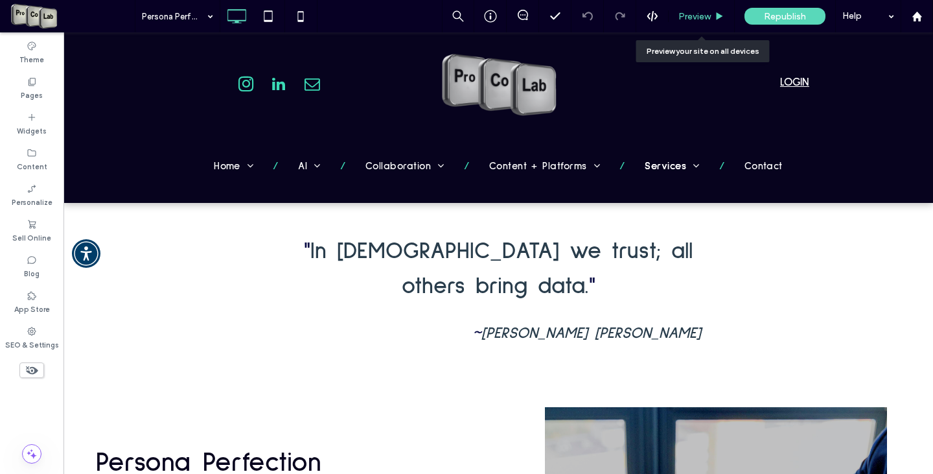
click at [704, 18] on span "Preview" at bounding box center [694, 16] width 32 height 11
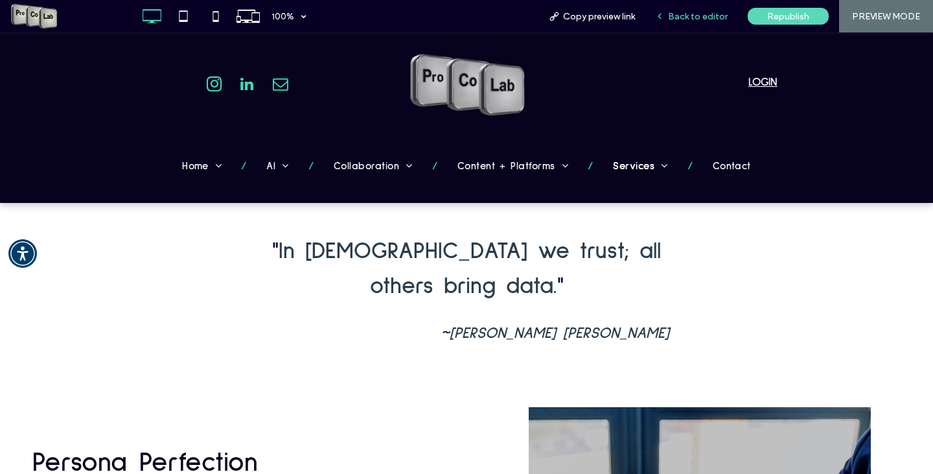
click at [689, 19] on span "Back to editor" at bounding box center [698, 16] width 60 height 11
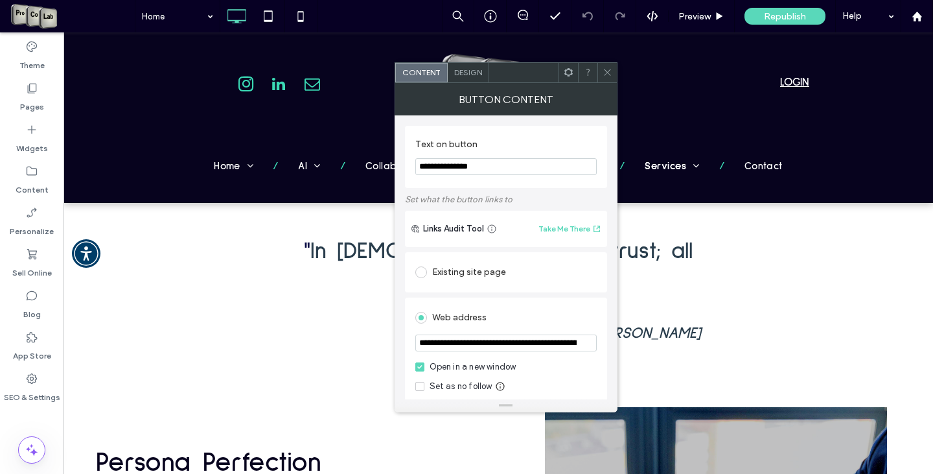
scroll to position [130, 0]
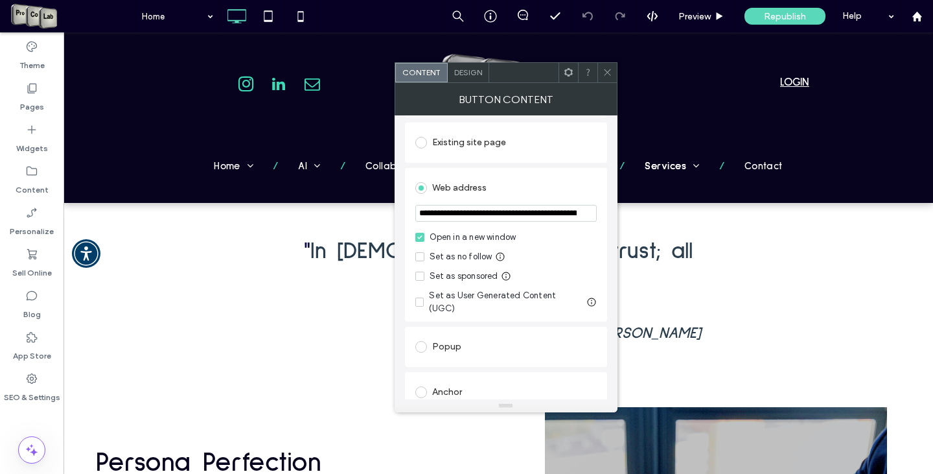
click at [474, 71] on span "Design" at bounding box center [468, 72] width 28 height 10
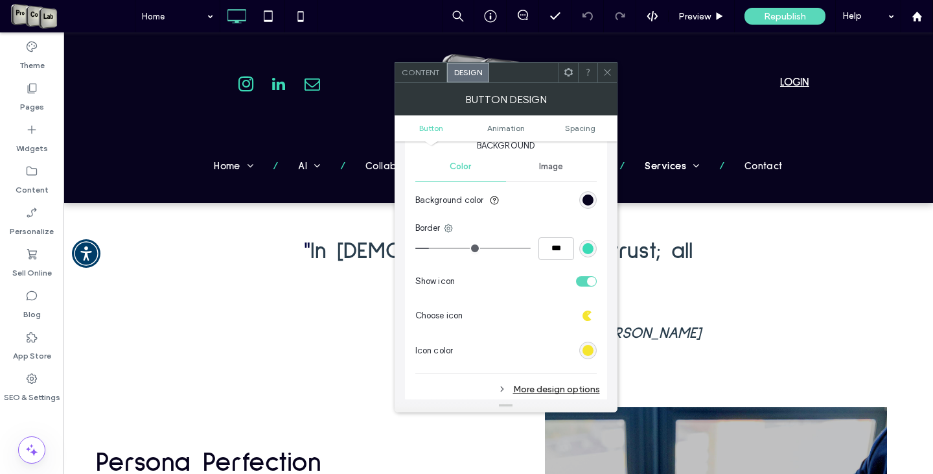
scroll to position [453, 0]
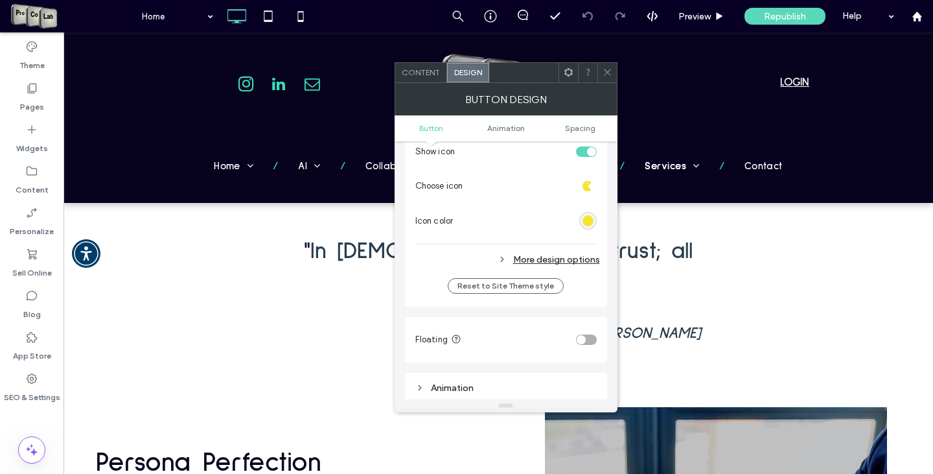
click at [563, 258] on div "More design options" at bounding box center [507, 259] width 185 height 17
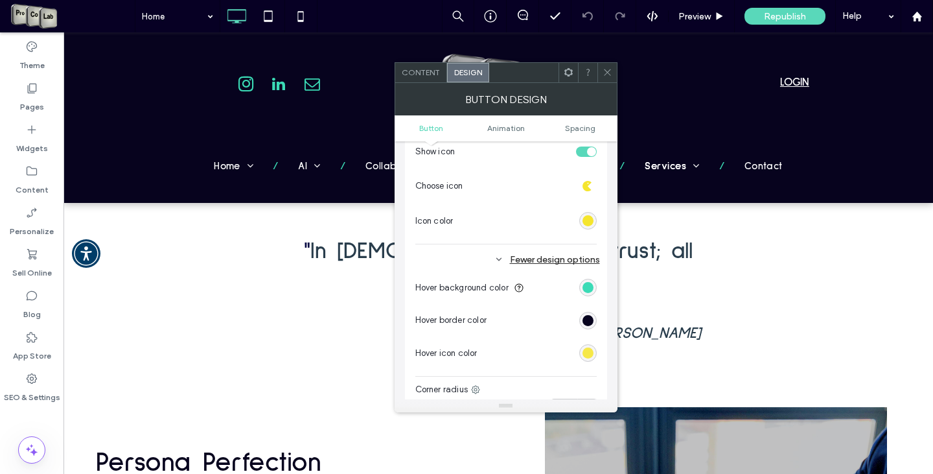
click at [587, 351] on div "rgb(245, 229, 46)" at bounding box center [587, 352] width 11 height 11
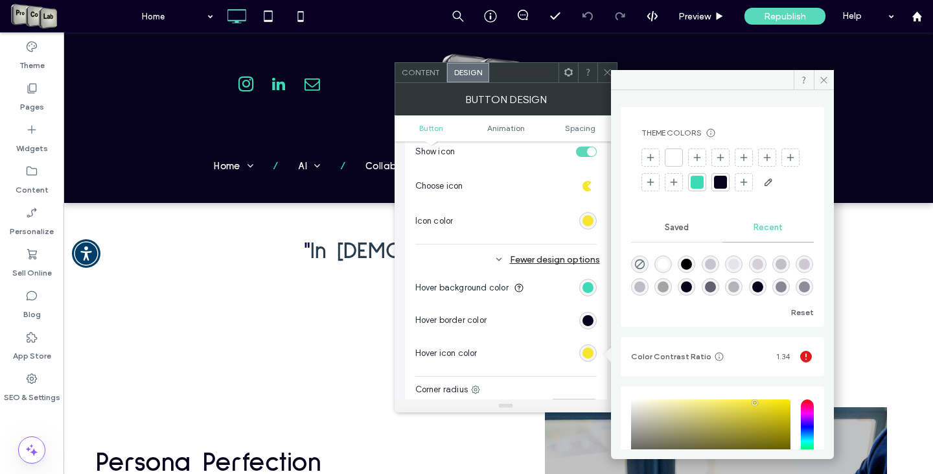
click at [716, 269] on div "rgba(168, 166, 181, 0.61)" at bounding box center [710, 263] width 11 height 11
type input "*******"
type input "**"
type input "***"
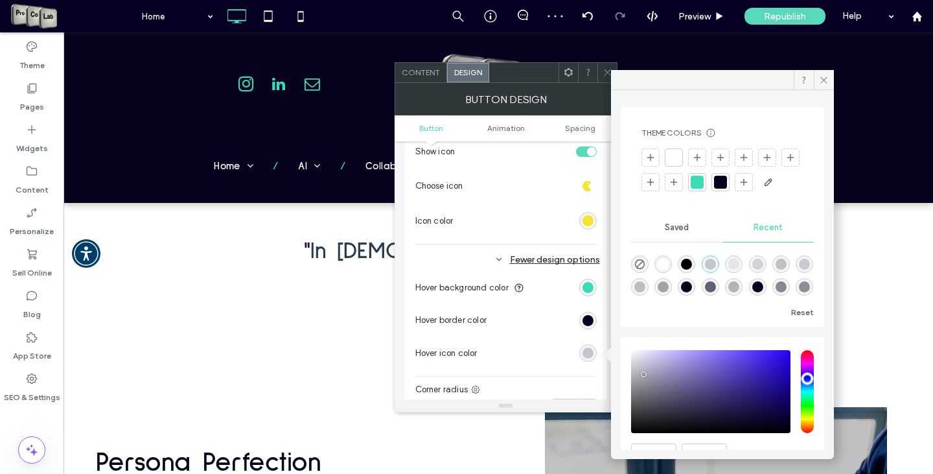
click at [727, 179] on div at bounding box center [720, 182] width 13 height 13
click at [820, 78] on icon at bounding box center [824, 80] width 10 height 10
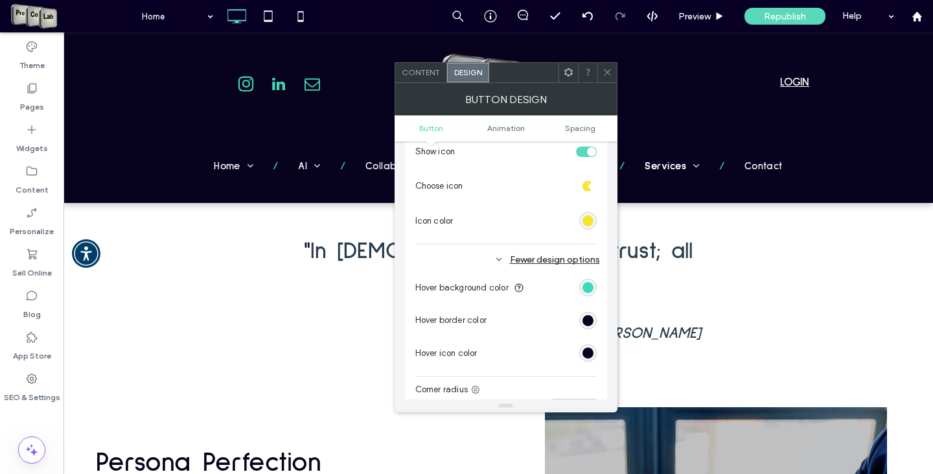
click at [604, 67] on span at bounding box center [607, 72] width 10 height 19
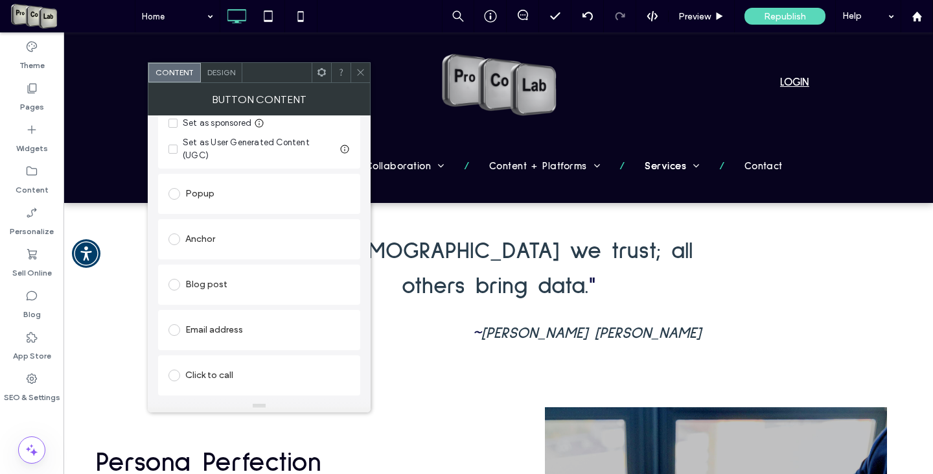
scroll to position [313, 0]
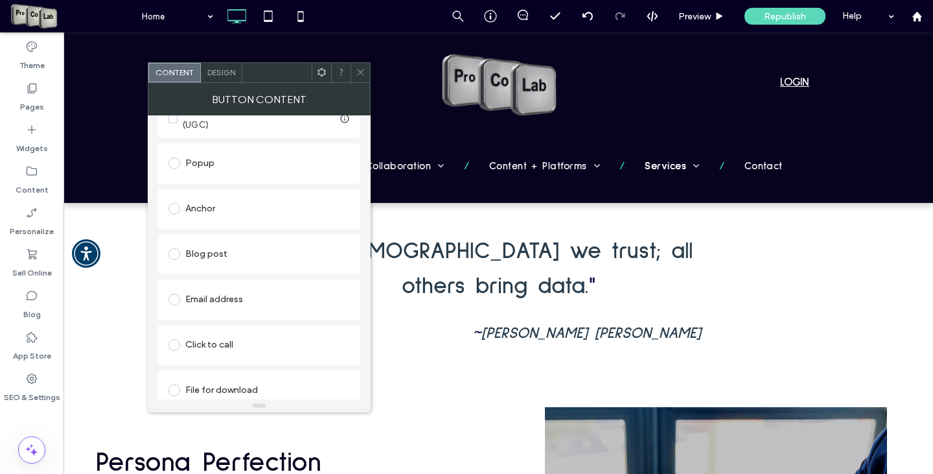
click at [227, 75] on span "Design" at bounding box center [221, 72] width 28 height 10
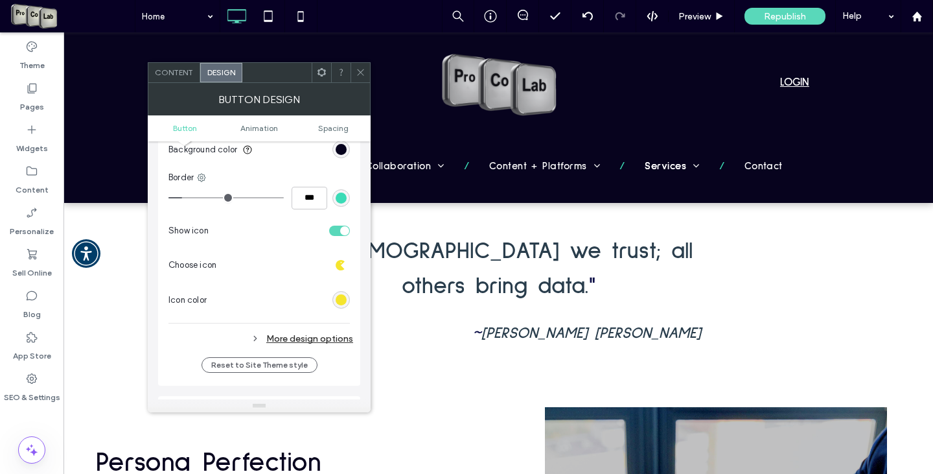
scroll to position [389, 0]
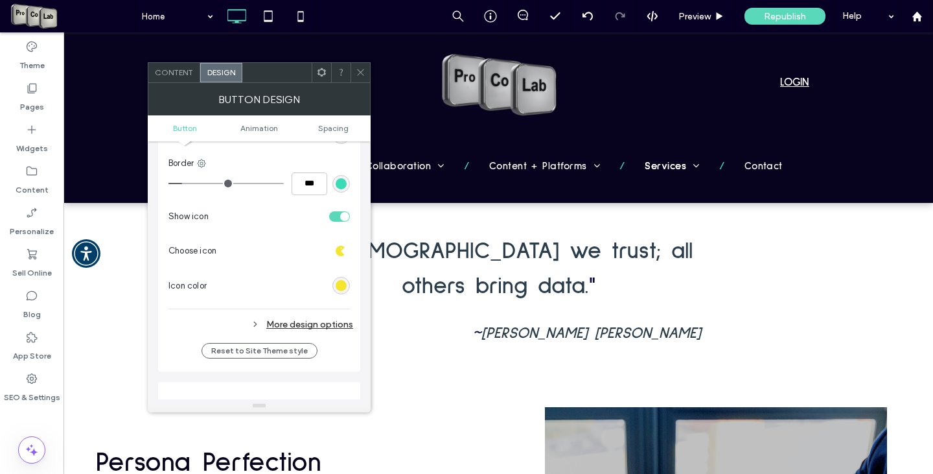
click at [319, 322] on div "More design options" at bounding box center [260, 323] width 185 height 17
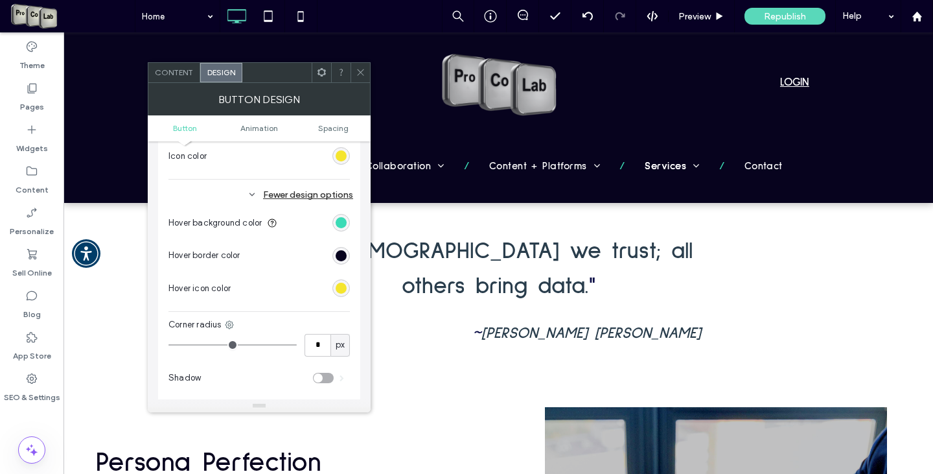
click at [338, 282] on div "rgb(245, 229, 46)" at bounding box center [341, 287] width 11 height 11
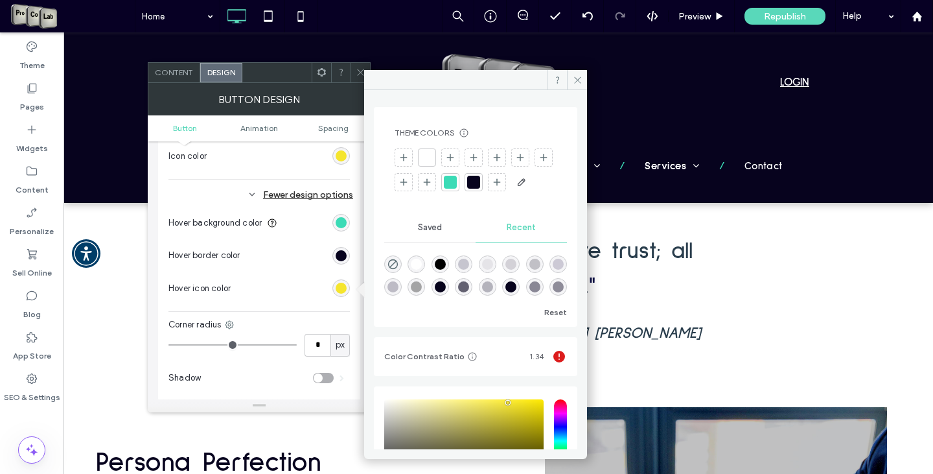
click at [480, 181] on div at bounding box center [473, 182] width 13 height 13
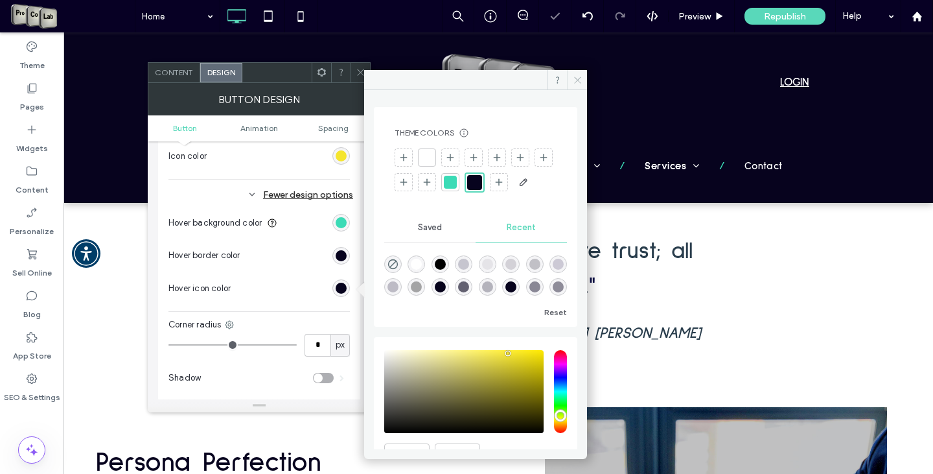
click at [578, 78] on icon at bounding box center [578, 80] width 10 height 10
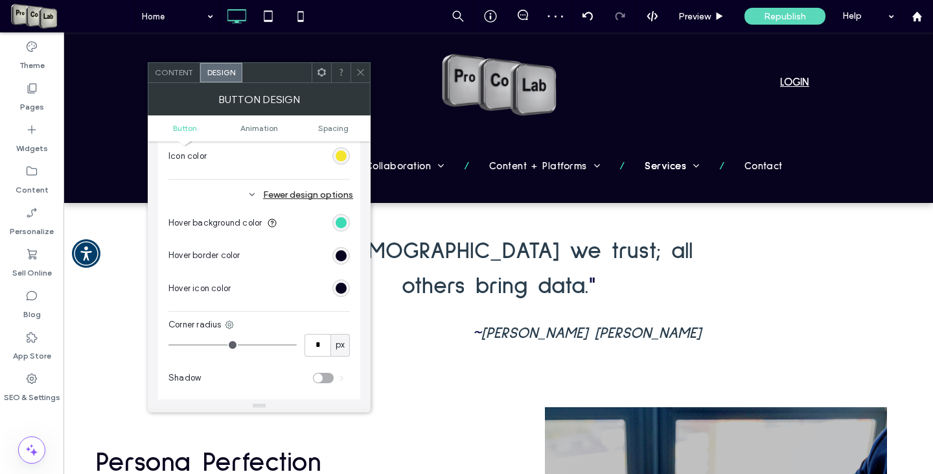
click at [360, 72] on use at bounding box center [360, 72] width 6 height 6
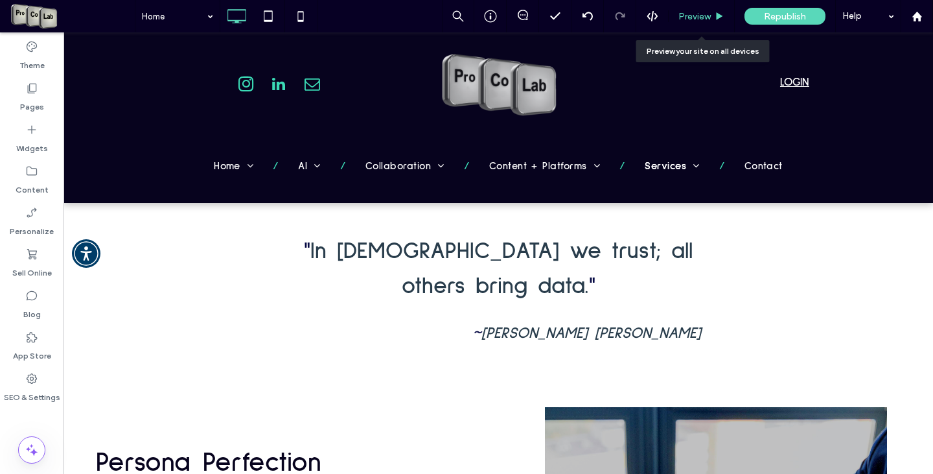
click at [696, 14] on span "Preview" at bounding box center [694, 16] width 32 height 11
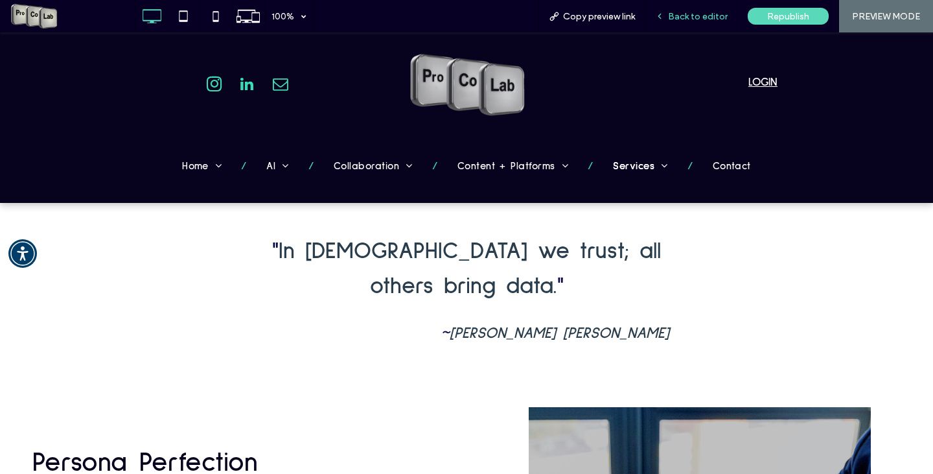
click at [685, 15] on span "Back to editor" at bounding box center [698, 16] width 60 height 11
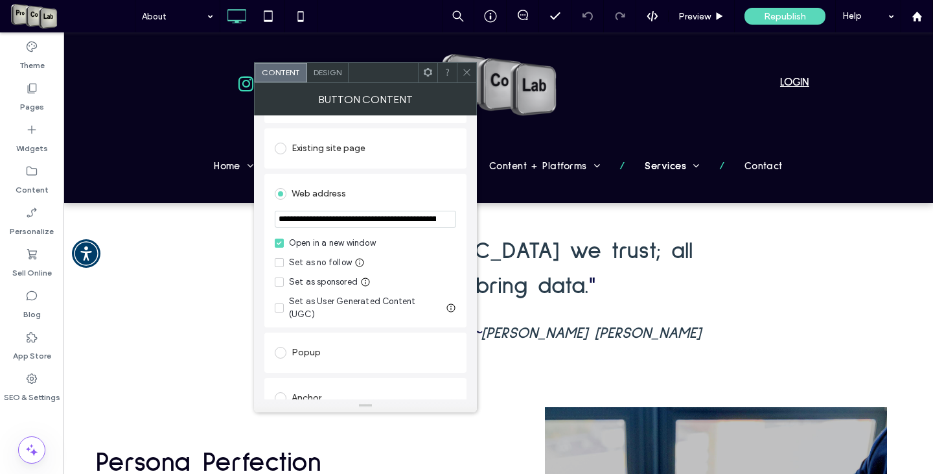
scroll to position [130, 0]
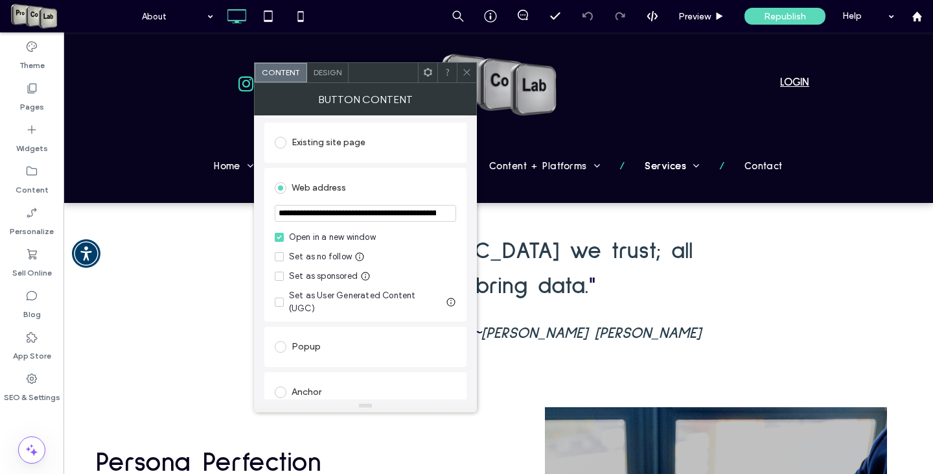
click at [466, 69] on icon at bounding box center [467, 72] width 10 height 10
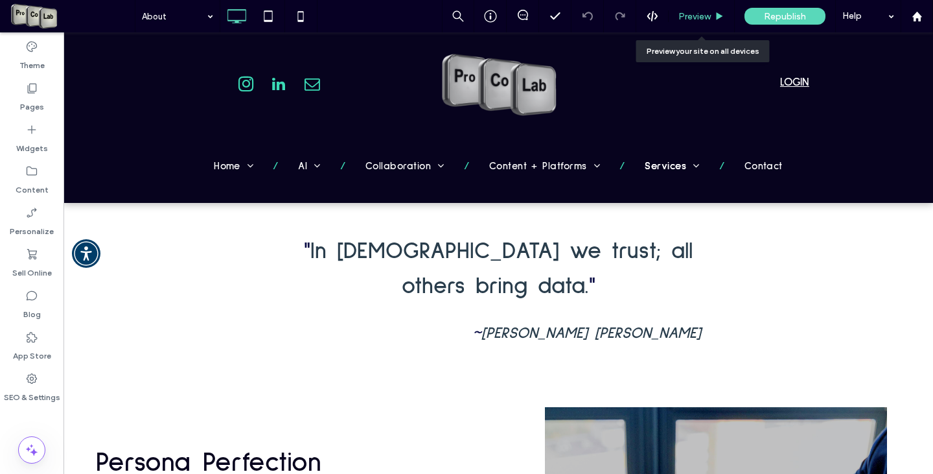
click at [700, 22] on div "Preview" at bounding box center [702, 16] width 66 height 32
click at [702, 19] on span "Preview" at bounding box center [694, 16] width 32 height 11
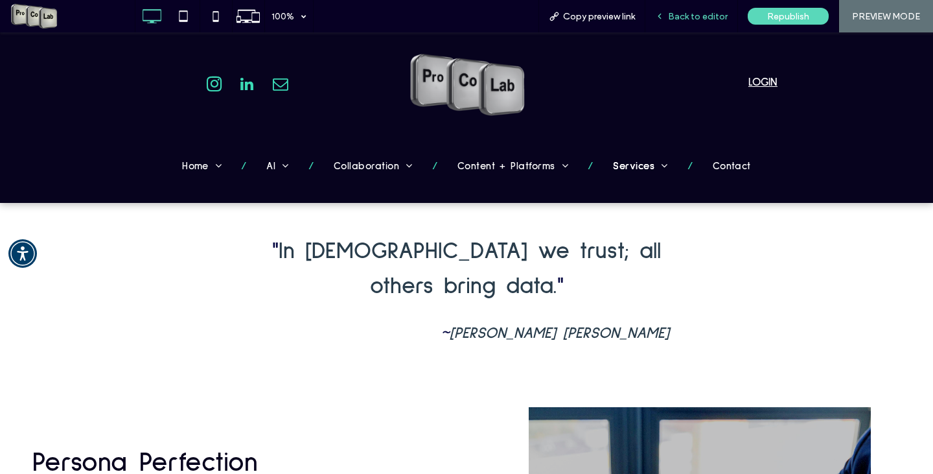
click at [698, 16] on span "Back to editor" at bounding box center [698, 16] width 60 height 11
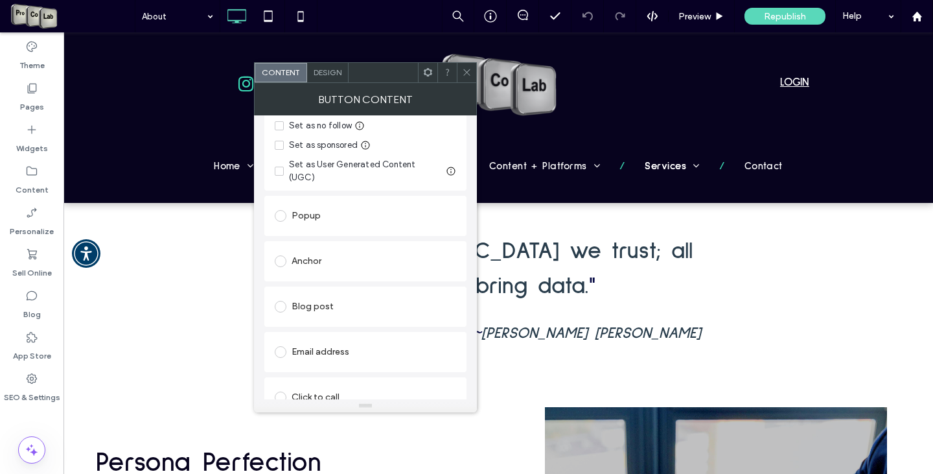
scroll to position [313, 0]
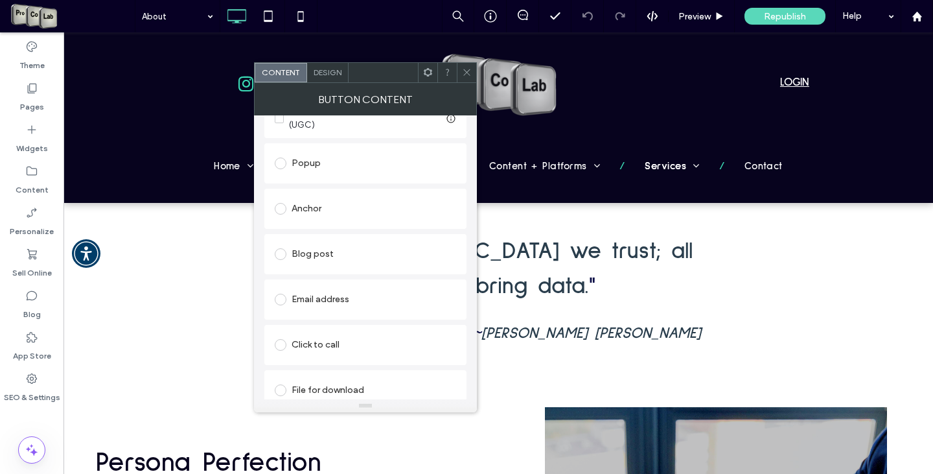
click at [334, 67] on span "Design" at bounding box center [328, 72] width 28 height 10
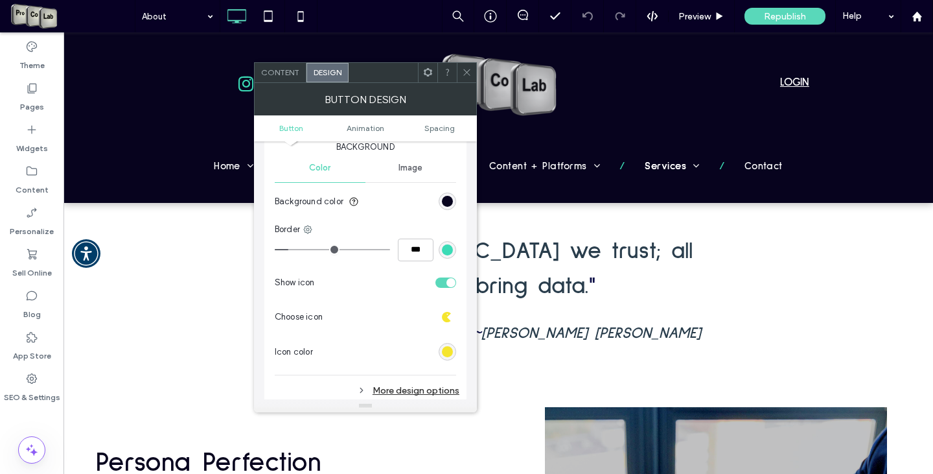
scroll to position [324, 0]
click at [413, 384] on div "More design options" at bounding box center [367, 388] width 185 height 17
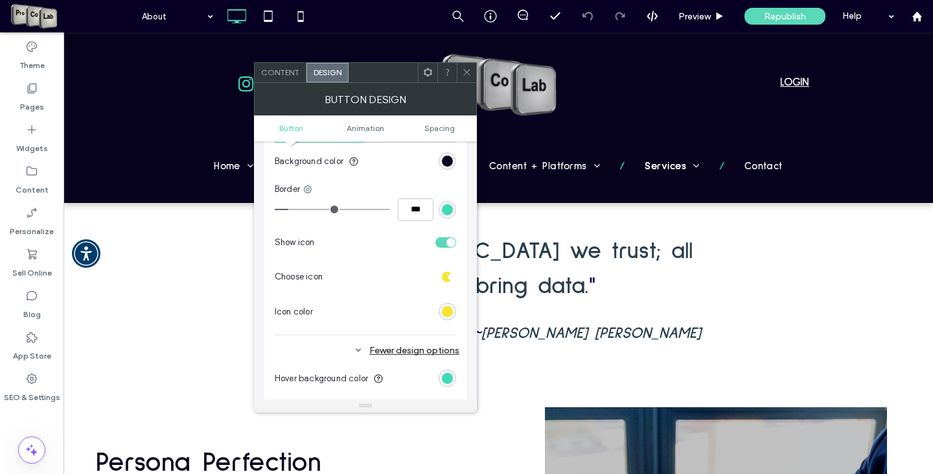
scroll to position [518, 0]
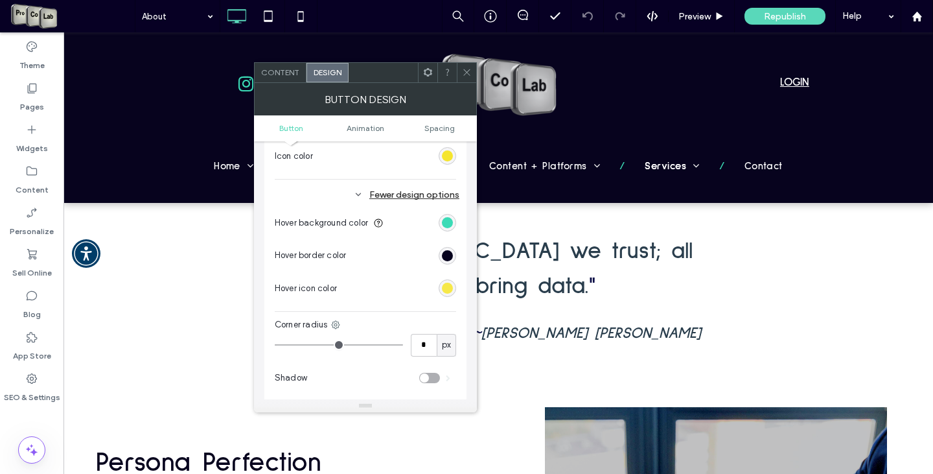
click at [446, 288] on div "rgb(245, 229, 46)" at bounding box center [447, 287] width 11 height 11
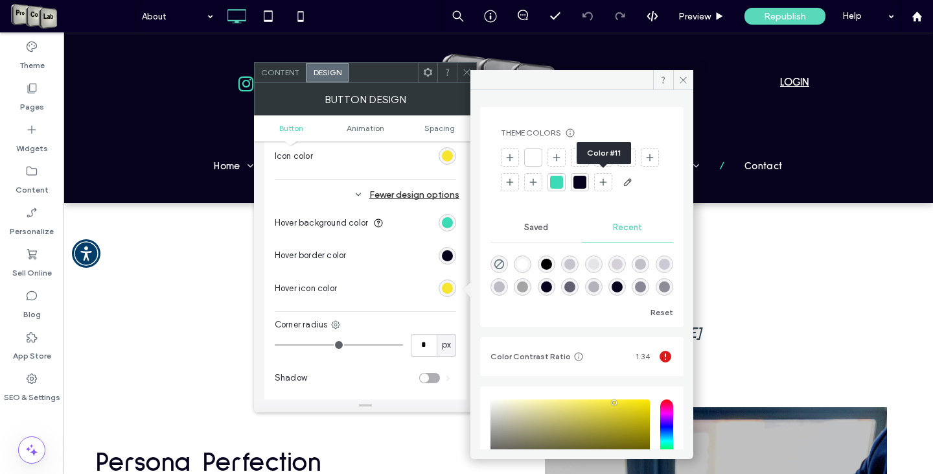
click at [586, 180] on div at bounding box center [579, 182] width 13 height 13
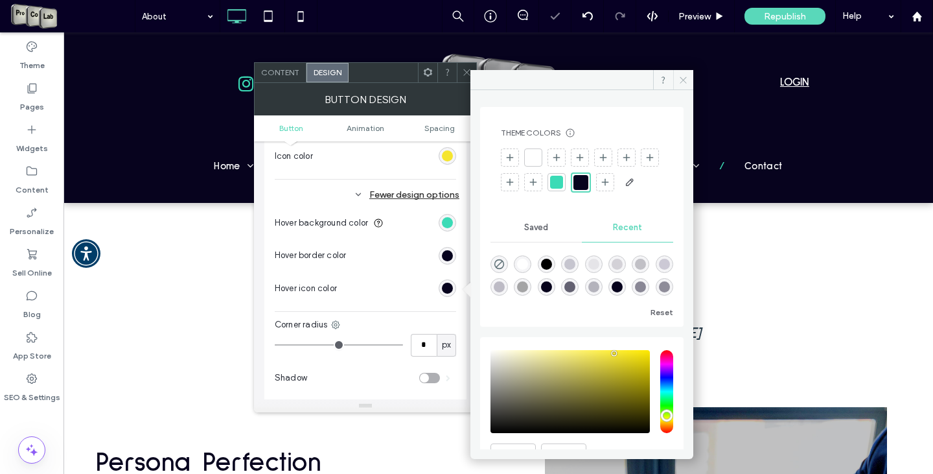
click at [681, 77] on use at bounding box center [683, 79] width 6 height 6
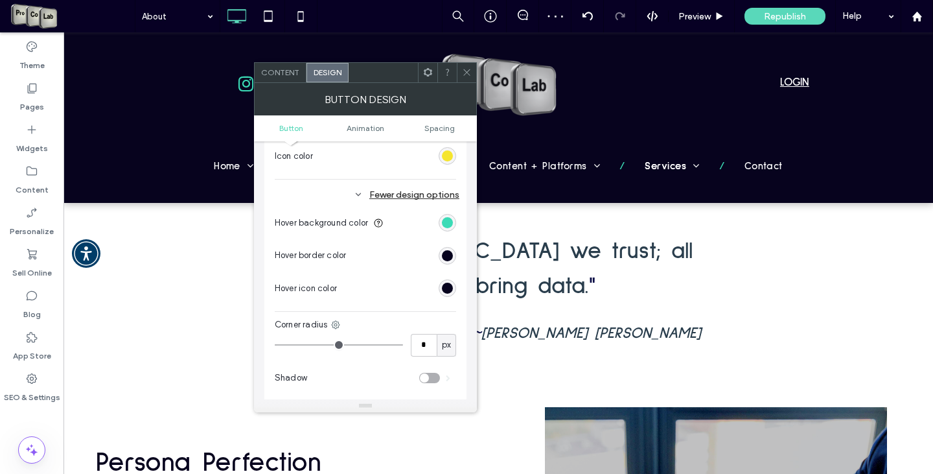
click at [466, 69] on icon at bounding box center [467, 72] width 10 height 10
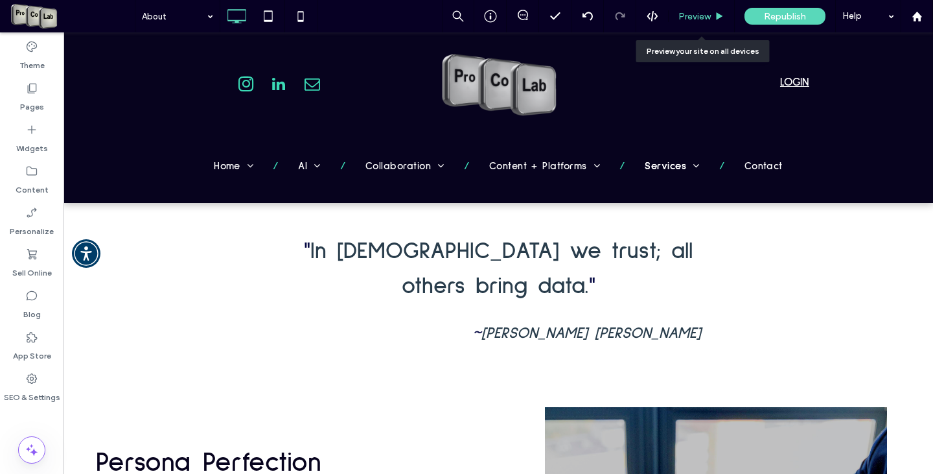
click at [692, 14] on span "Preview" at bounding box center [694, 16] width 32 height 11
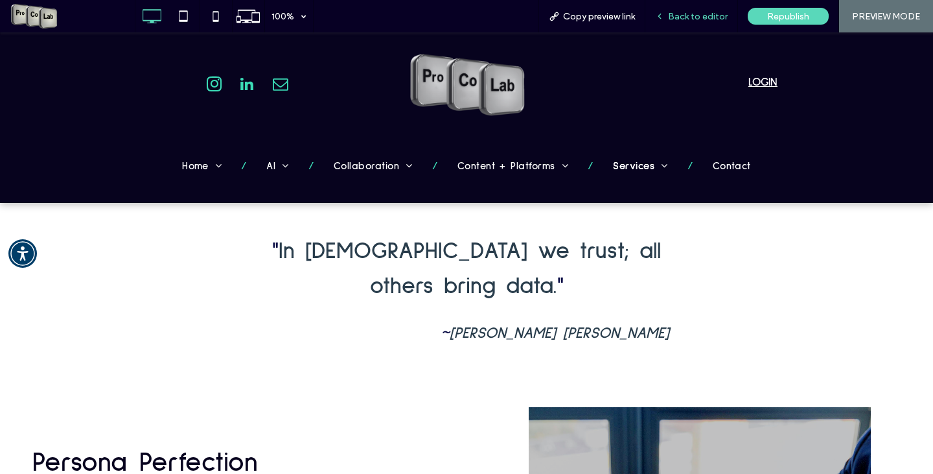
click at [704, 16] on span "Back to editor" at bounding box center [698, 16] width 60 height 11
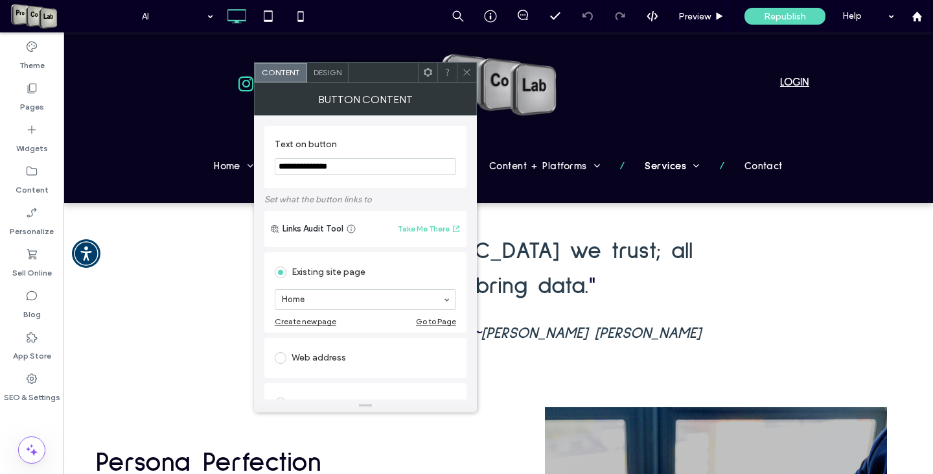
click at [336, 80] on div "Design" at bounding box center [327, 72] width 41 height 19
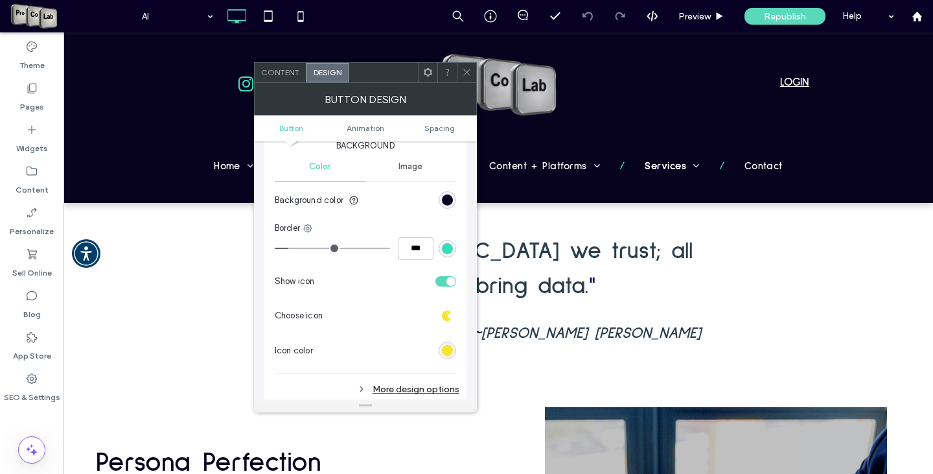
scroll to position [389, 0]
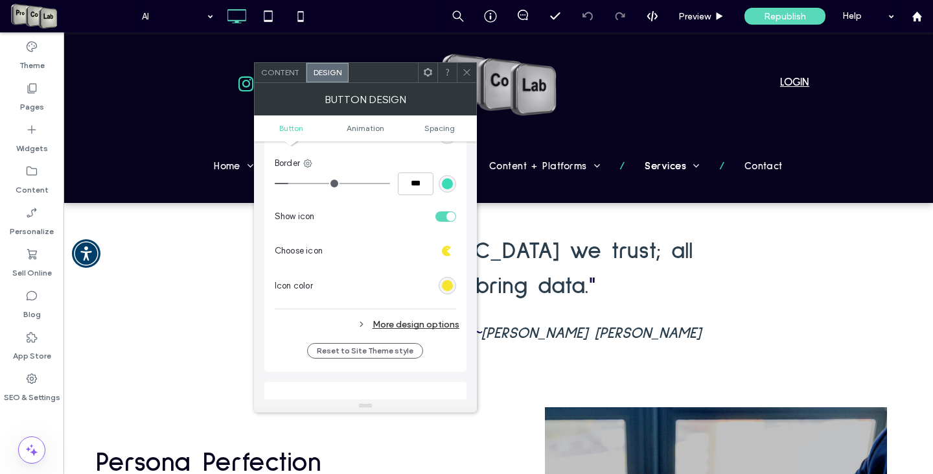
click at [418, 318] on div "More design options" at bounding box center [367, 323] width 185 height 17
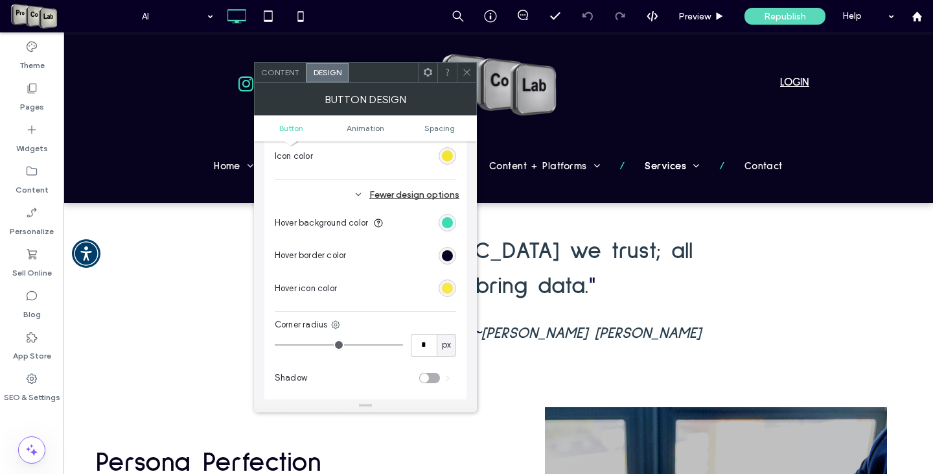
click at [448, 292] on div "rgb(245, 229, 46)" at bounding box center [447, 287] width 11 height 11
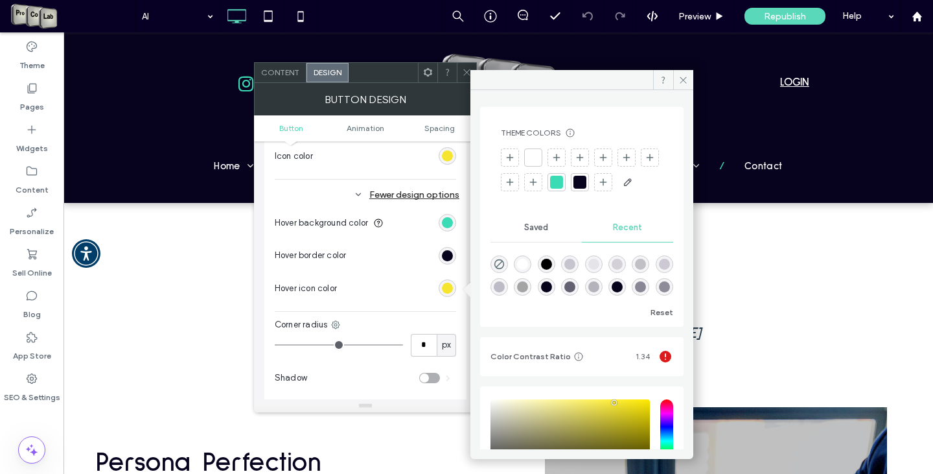
click at [586, 181] on div at bounding box center [579, 182] width 13 height 13
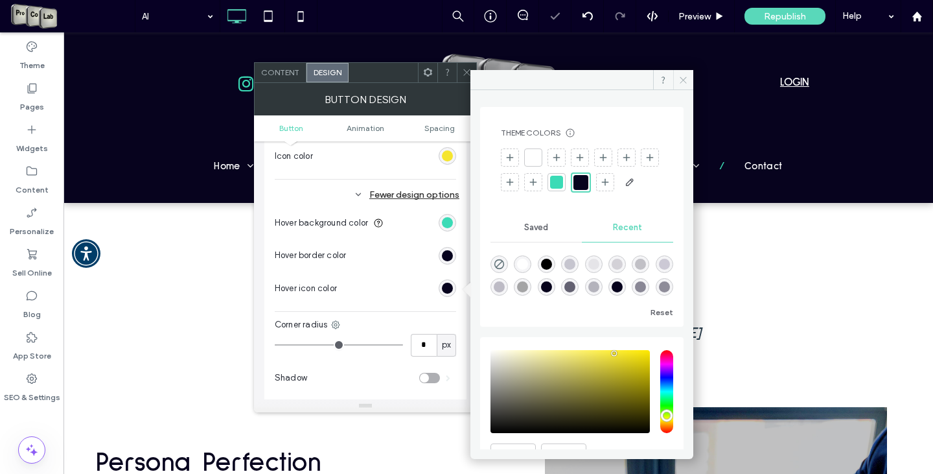
click at [683, 80] on icon at bounding box center [683, 80] width 10 height 10
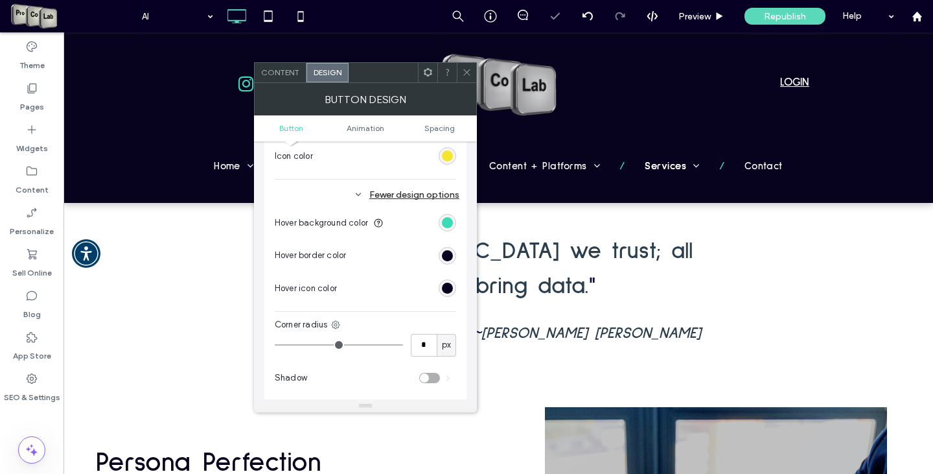
click at [466, 74] on icon at bounding box center [467, 72] width 10 height 10
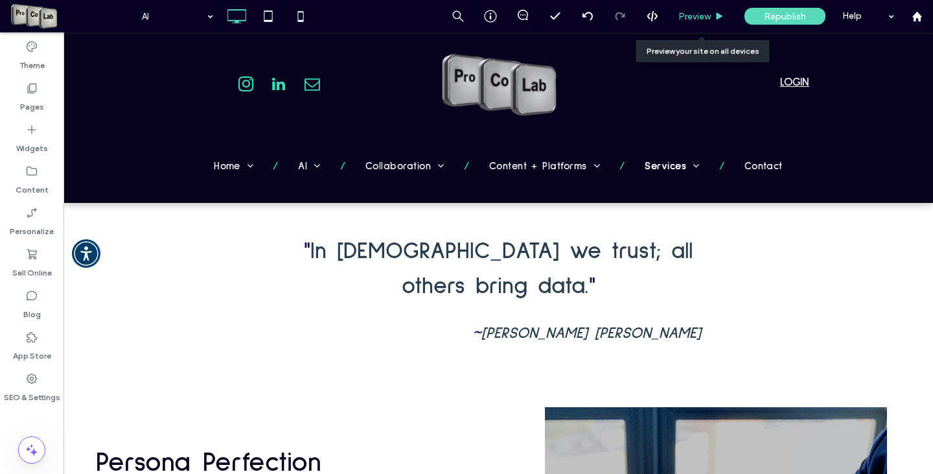
click at [707, 19] on span "Preview" at bounding box center [694, 16] width 32 height 11
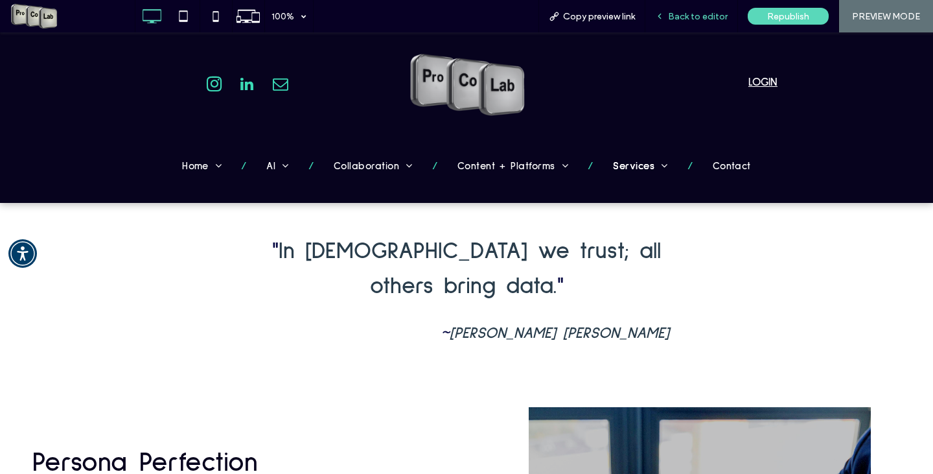
click at [687, 19] on span "Back to editor" at bounding box center [698, 16] width 60 height 11
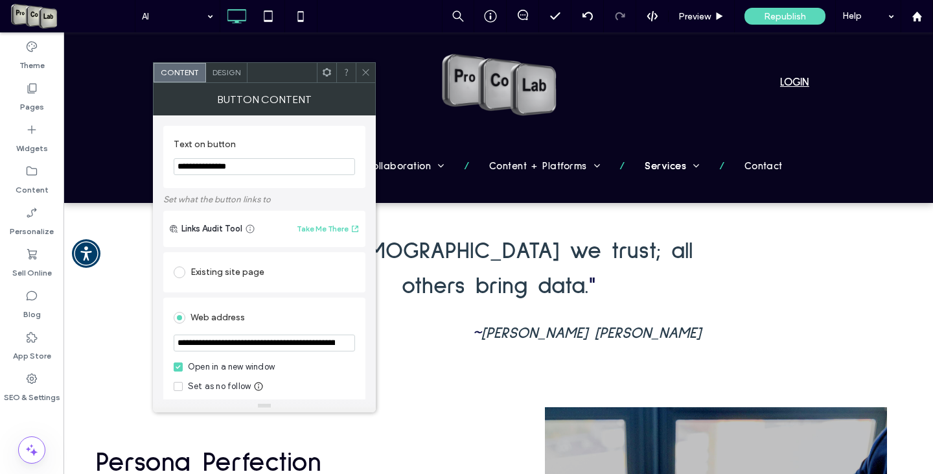
click at [233, 71] on span "Design" at bounding box center [226, 72] width 28 height 10
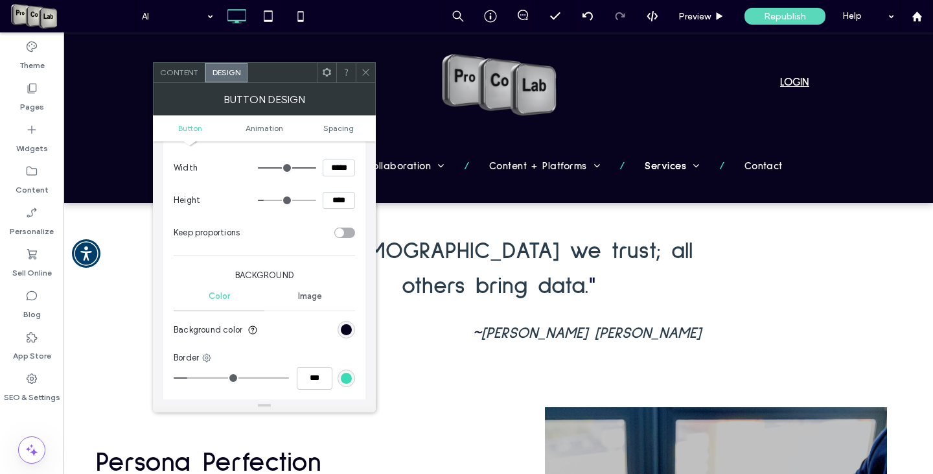
scroll to position [389, 0]
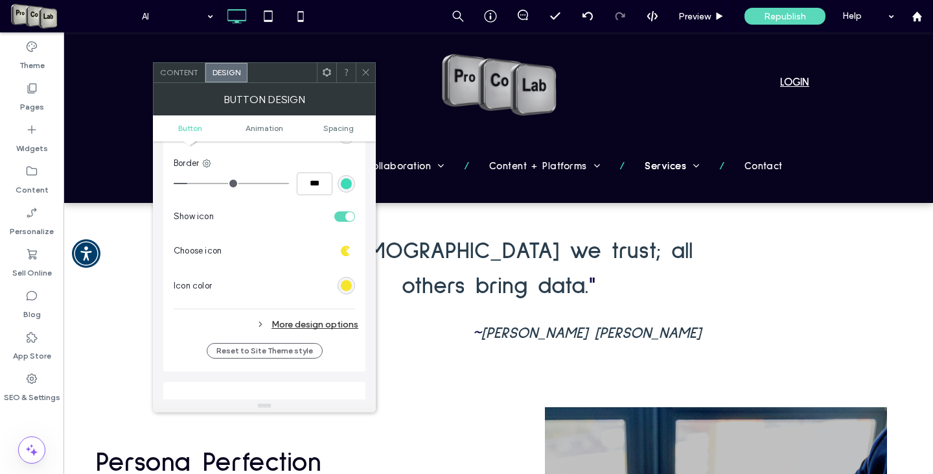
click at [314, 317] on div "More design options" at bounding box center [266, 323] width 185 height 17
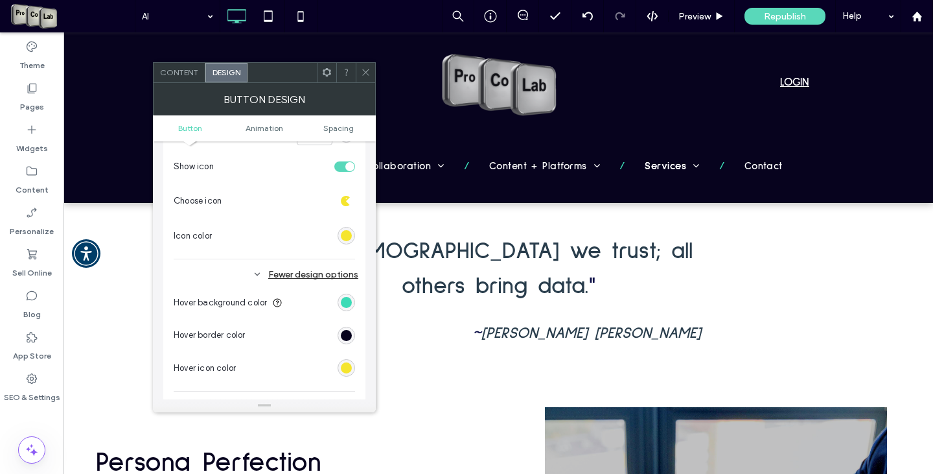
scroll to position [453, 0]
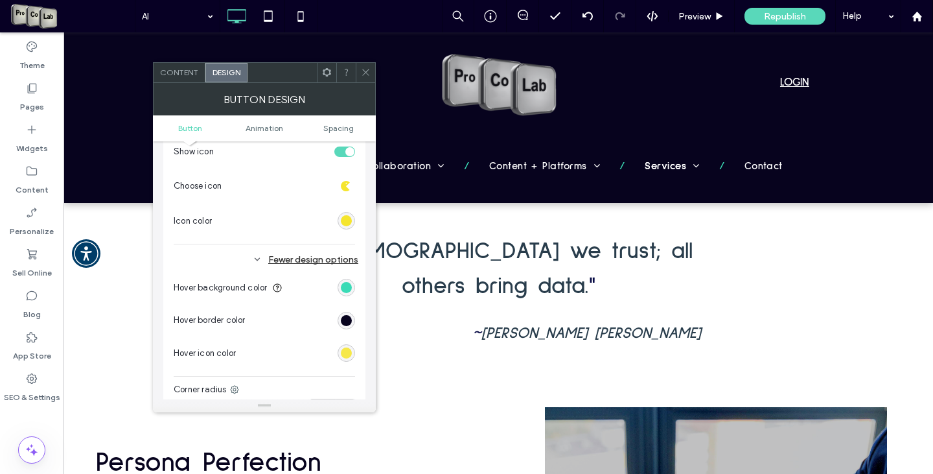
click at [347, 350] on div "rgb(245, 229, 46)" at bounding box center [346, 352] width 11 height 11
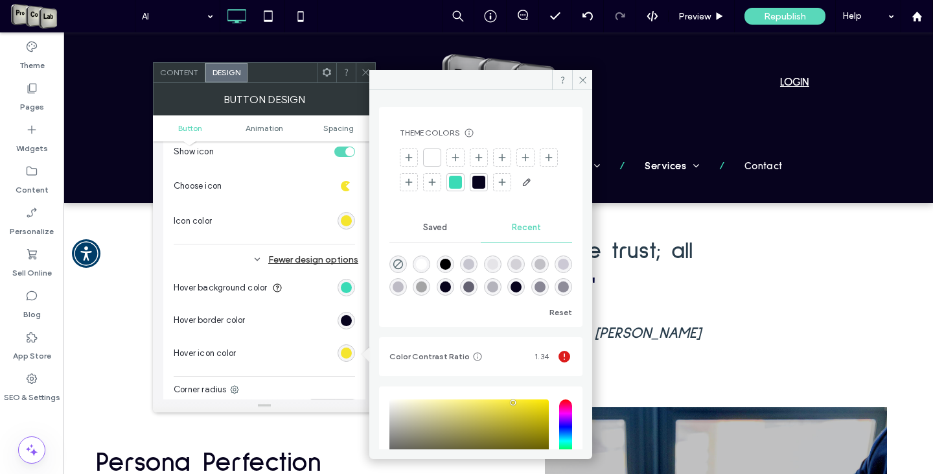
click at [485, 183] on div at bounding box center [478, 182] width 13 height 13
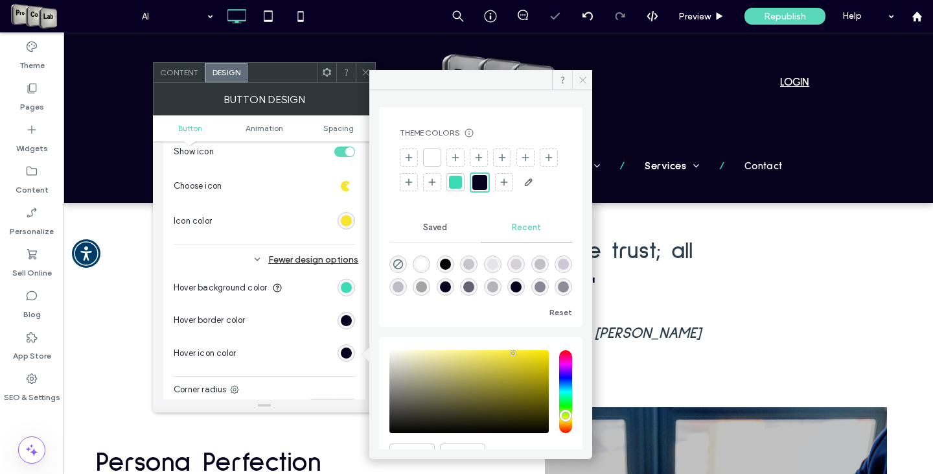
click at [577, 83] on span at bounding box center [582, 79] width 20 height 19
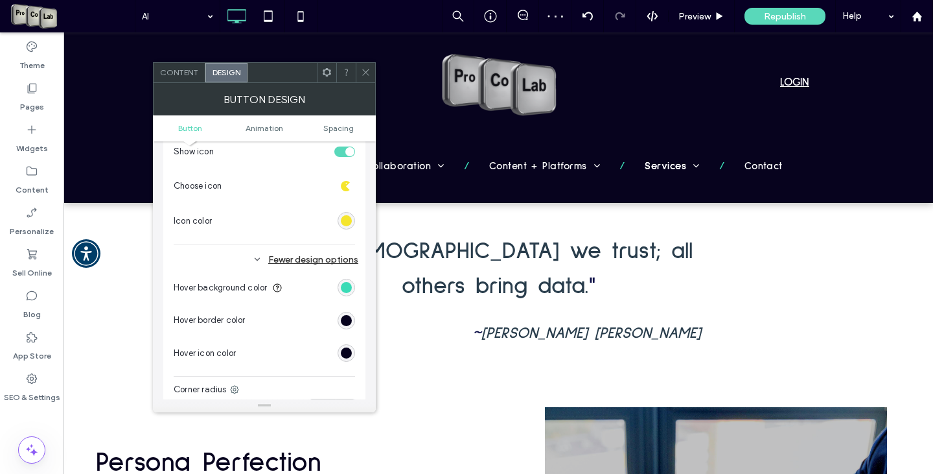
click at [361, 68] on icon at bounding box center [366, 72] width 10 height 10
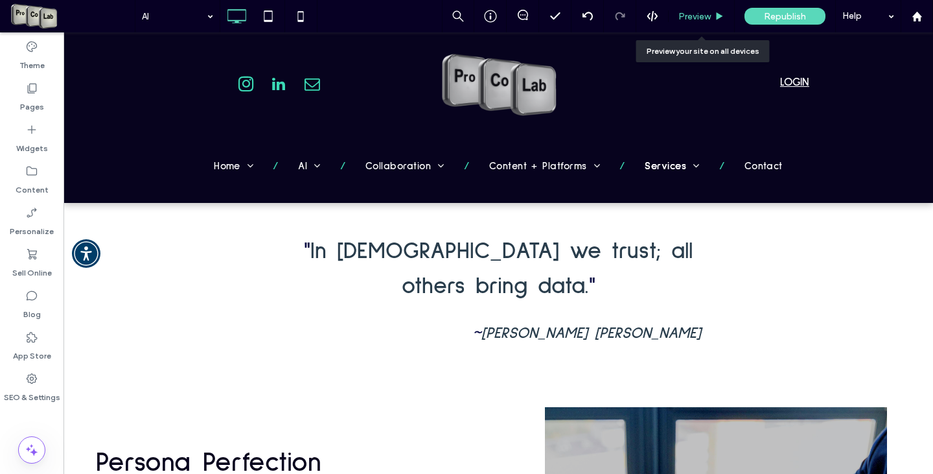
click at [704, 13] on span "Preview" at bounding box center [694, 16] width 32 height 11
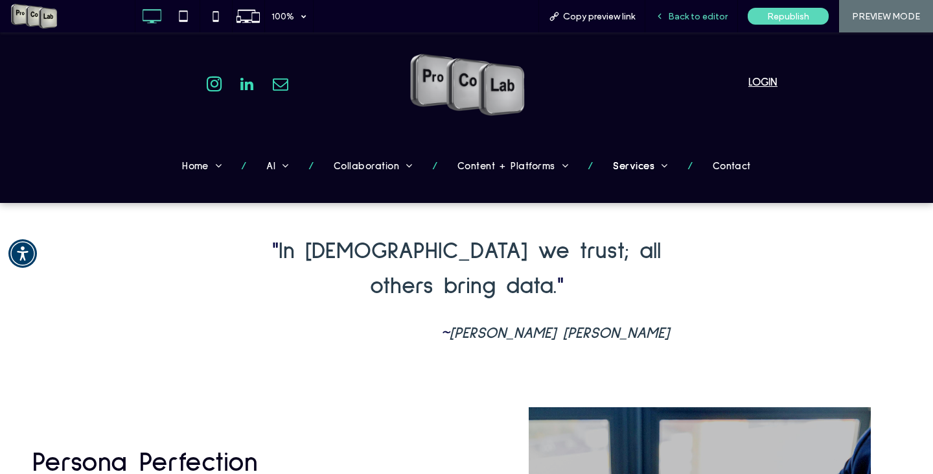
click at [691, 11] on span "Back to editor" at bounding box center [698, 16] width 60 height 11
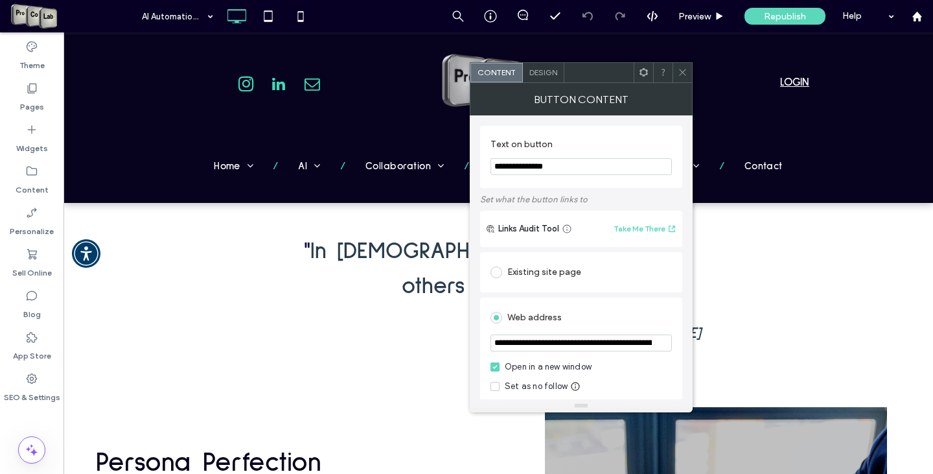
click at [671, 74] on div at bounding box center [662, 72] width 19 height 19
click at [679, 66] on span at bounding box center [683, 72] width 10 height 19
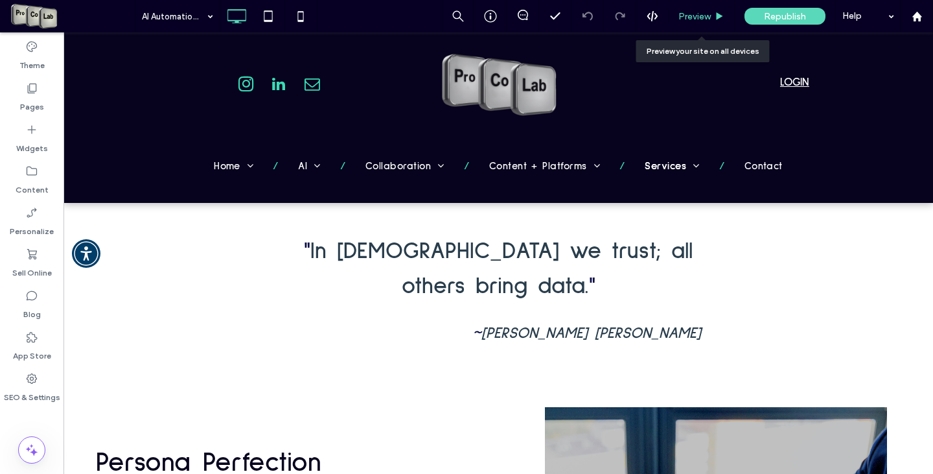
click at [701, 11] on span "Preview" at bounding box center [694, 16] width 32 height 11
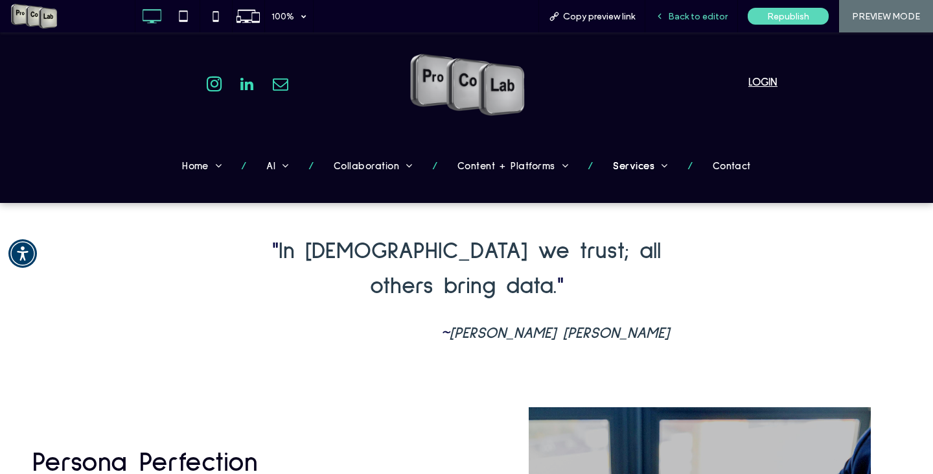
click at [687, 20] on span "Back to editor" at bounding box center [698, 16] width 60 height 11
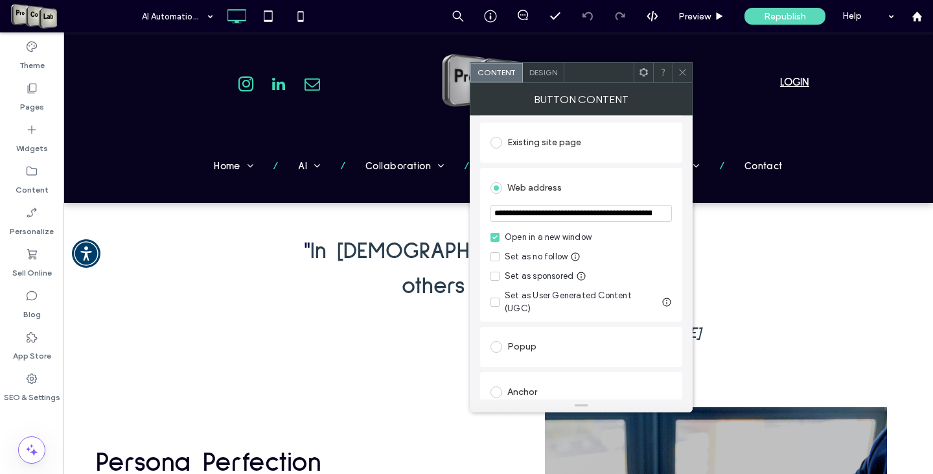
scroll to position [259, 0]
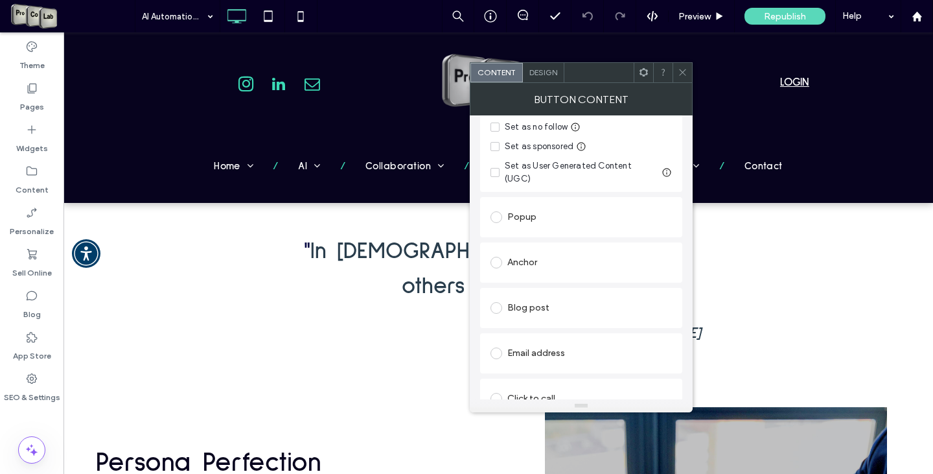
click at [545, 75] on span "Design" at bounding box center [543, 72] width 28 height 10
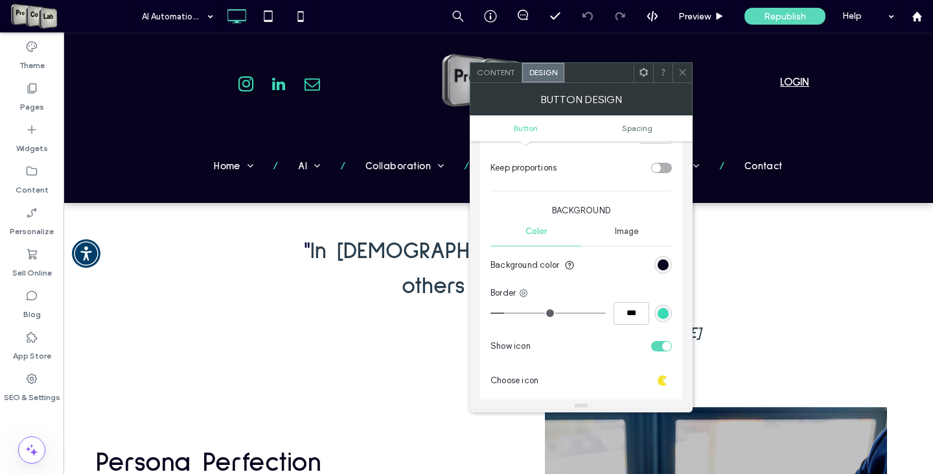
scroll to position [324, 0]
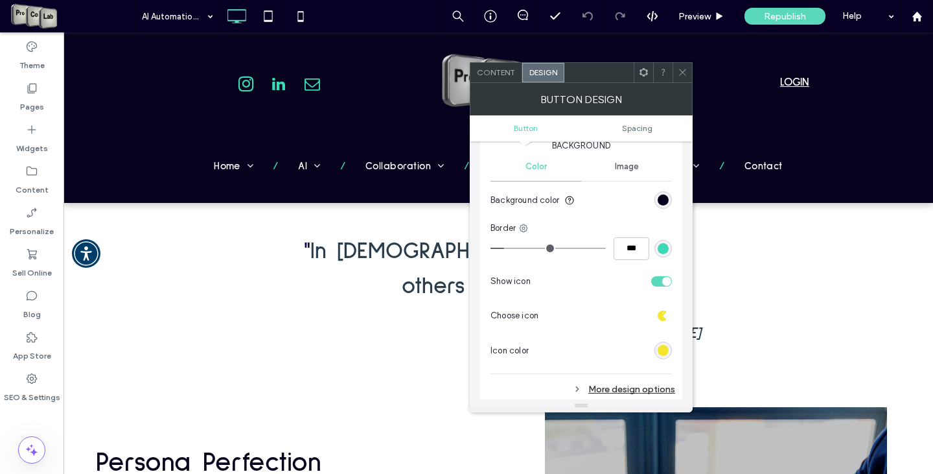
click at [614, 382] on div "More design options" at bounding box center [582, 388] width 185 height 17
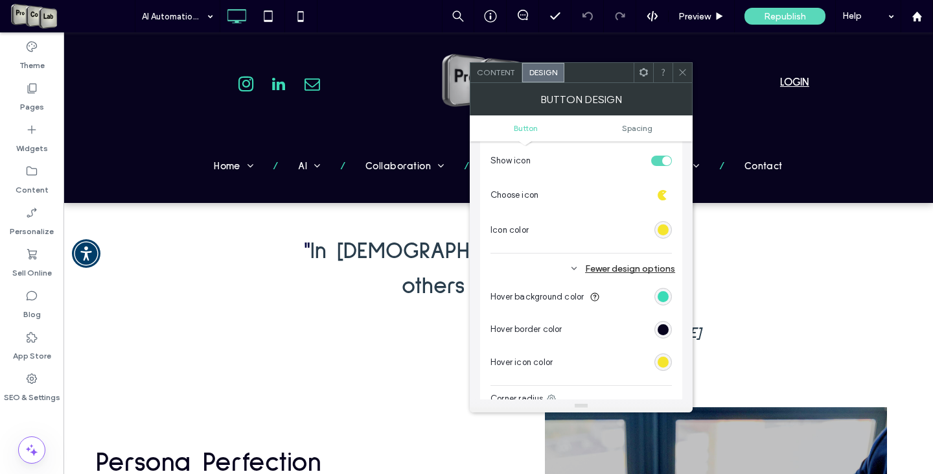
scroll to position [453, 0]
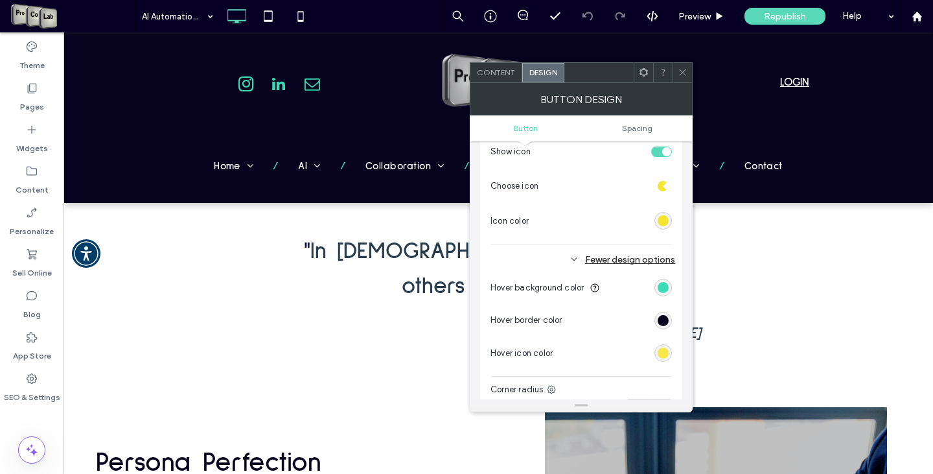
click at [661, 349] on div "rgb(245, 229, 46)" at bounding box center [663, 352] width 11 height 11
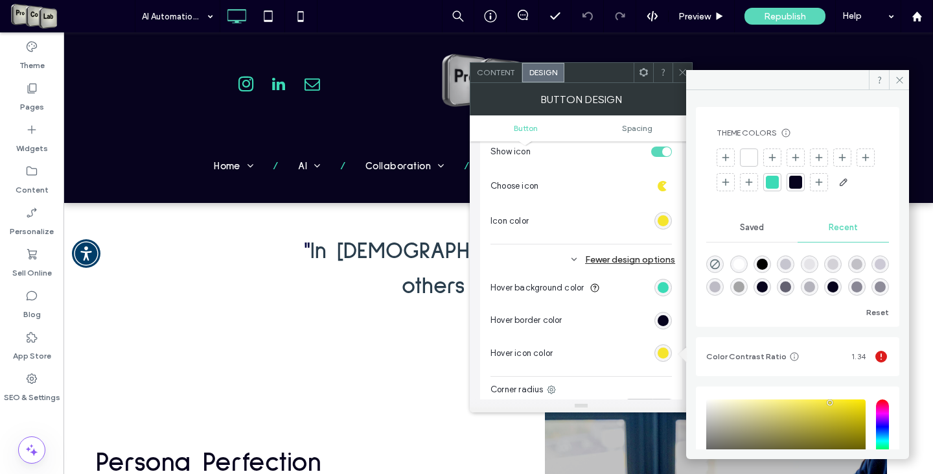
click at [802, 179] on div at bounding box center [795, 182] width 13 height 13
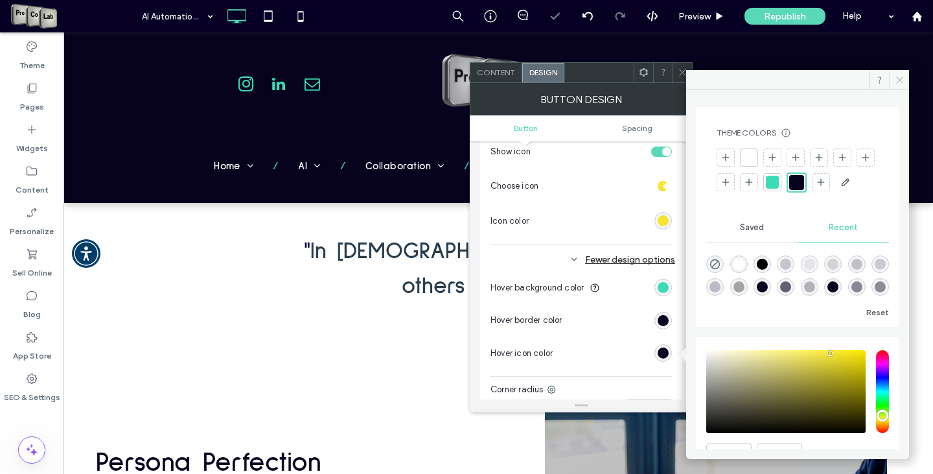
click at [895, 74] on span at bounding box center [899, 79] width 20 height 19
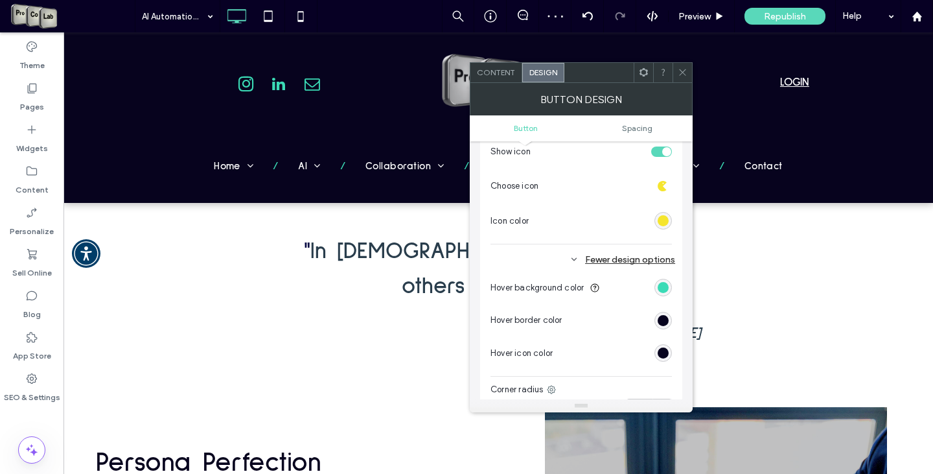
click at [684, 76] on icon at bounding box center [683, 72] width 10 height 10
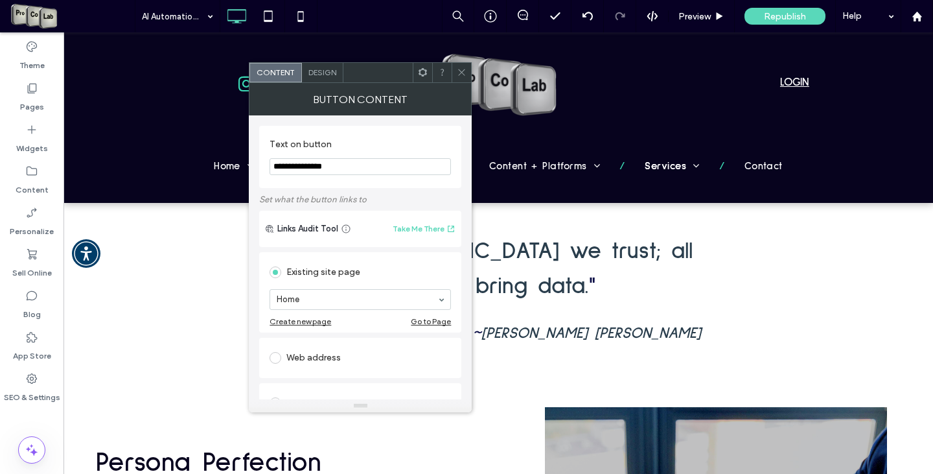
click at [321, 69] on span "Design" at bounding box center [322, 72] width 28 height 10
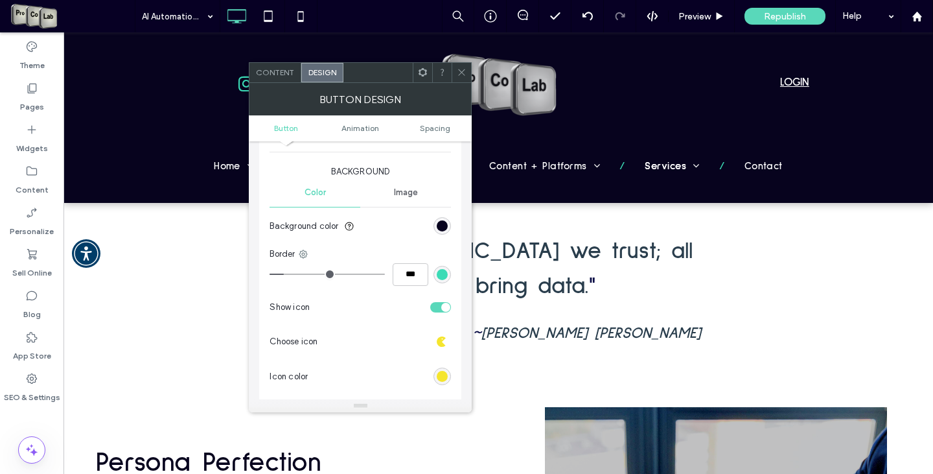
scroll to position [324, 0]
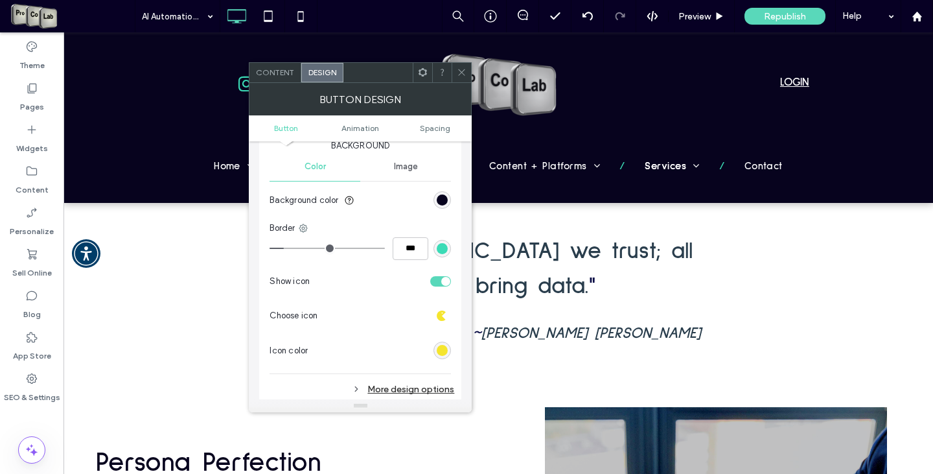
click at [417, 392] on div "More design options" at bounding box center [361, 388] width 185 height 17
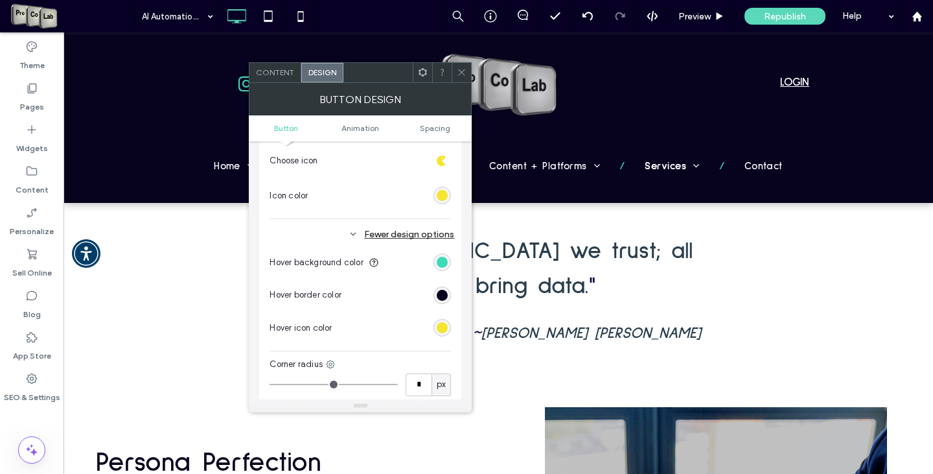
scroll to position [518, 0]
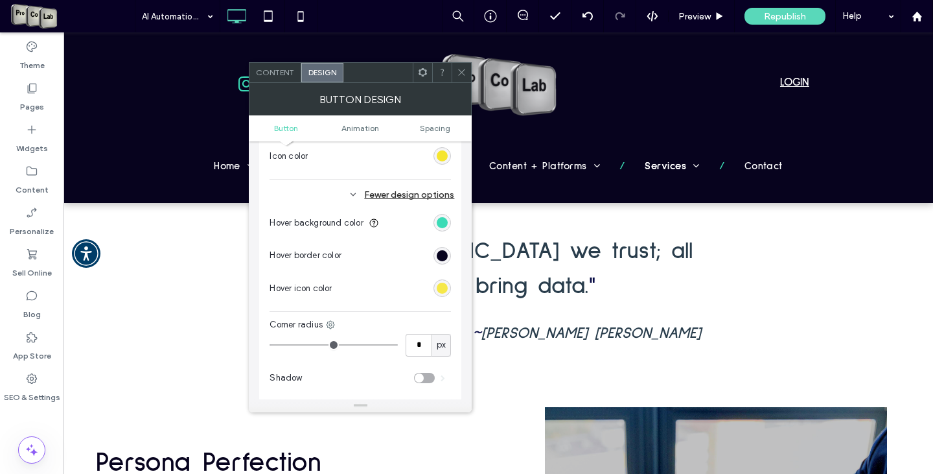
click at [447, 285] on div "rgb(245, 229, 46)" at bounding box center [442, 287] width 11 height 11
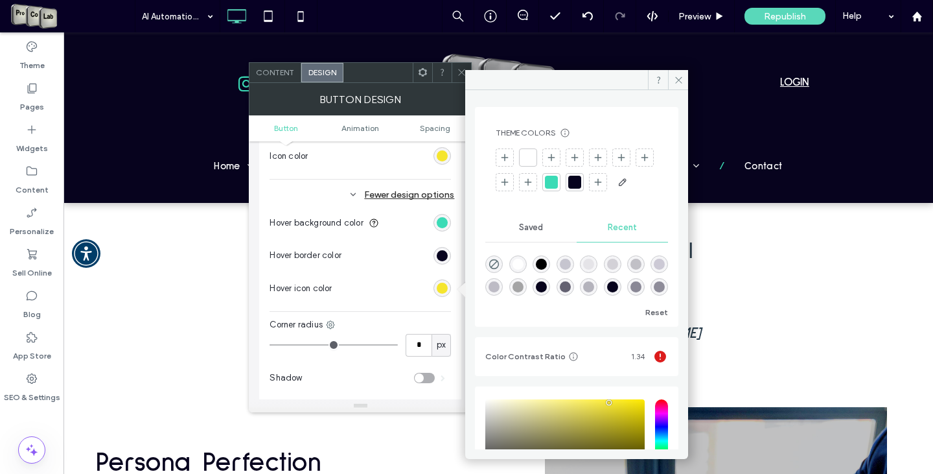
click at [581, 181] on div at bounding box center [574, 182] width 13 height 13
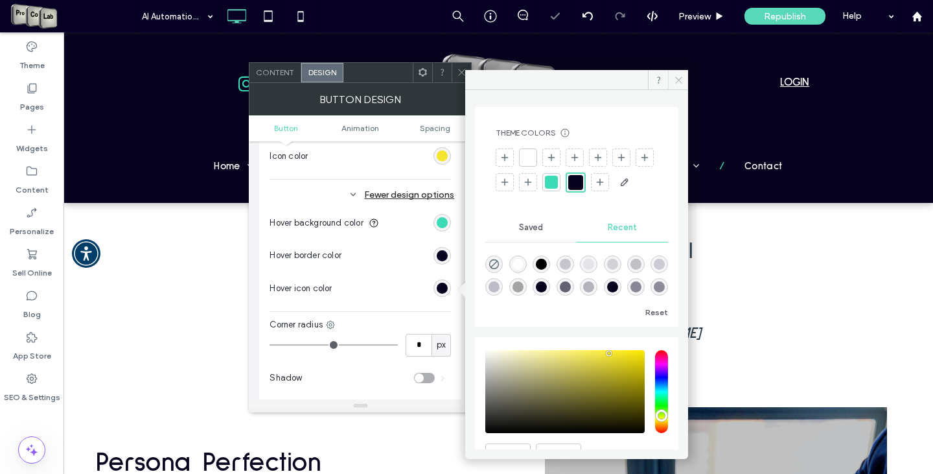
click at [680, 78] on use at bounding box center [678, 79] width 6 height 6
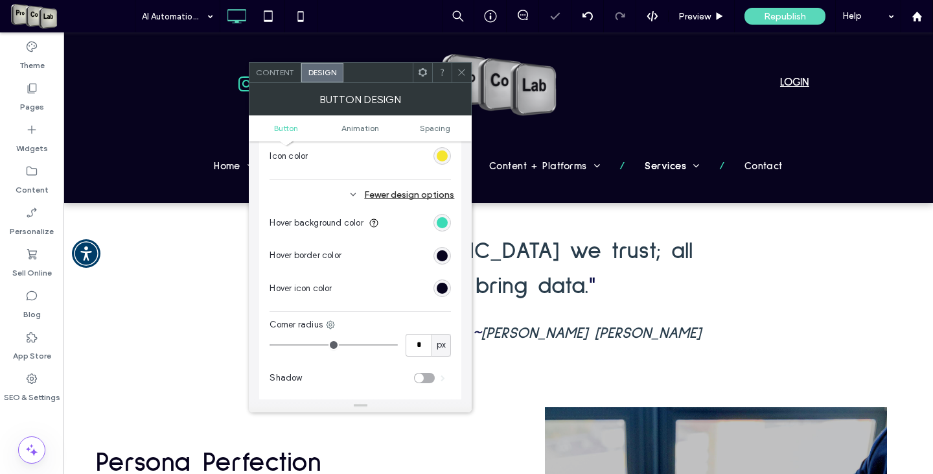
click at [463, 74] on icon at bounding box center [462, 72] width 10 height 10
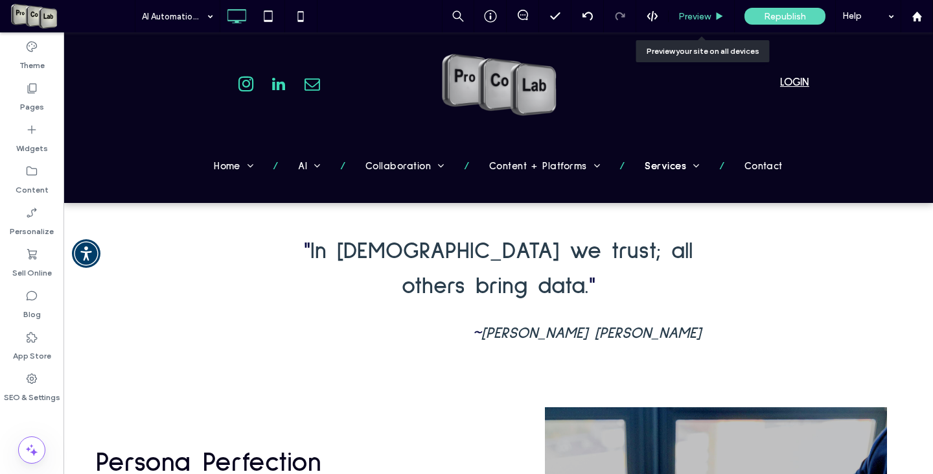
click at [689, 9] on div "Preview" at bounding box center [702, 16] width 66 height 32
click at [693, 13] on span "Preview" at bounding box center [694, 16] width 32 height 11
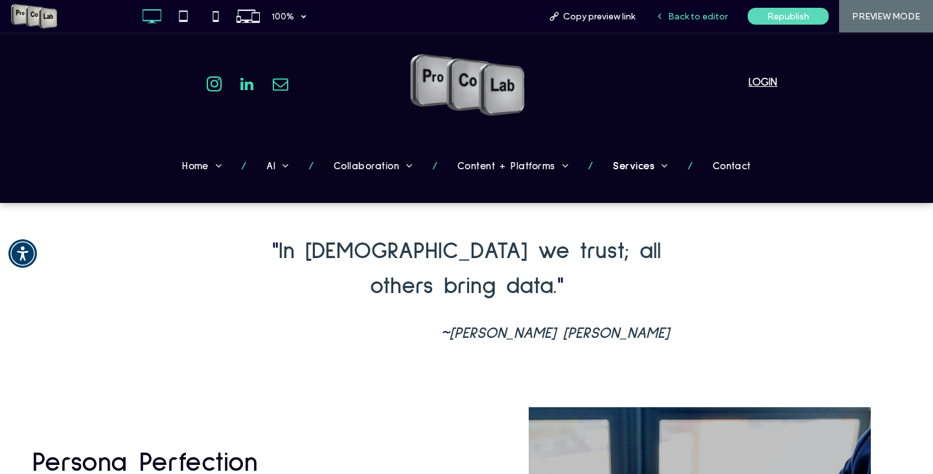
click at [700, 23] on div "Back to editor" at bounding box center [691, 16] width 93 height 32
click at [687, 14] on span "Back to editor" at bounding box center [698, 16] width 60 height 11
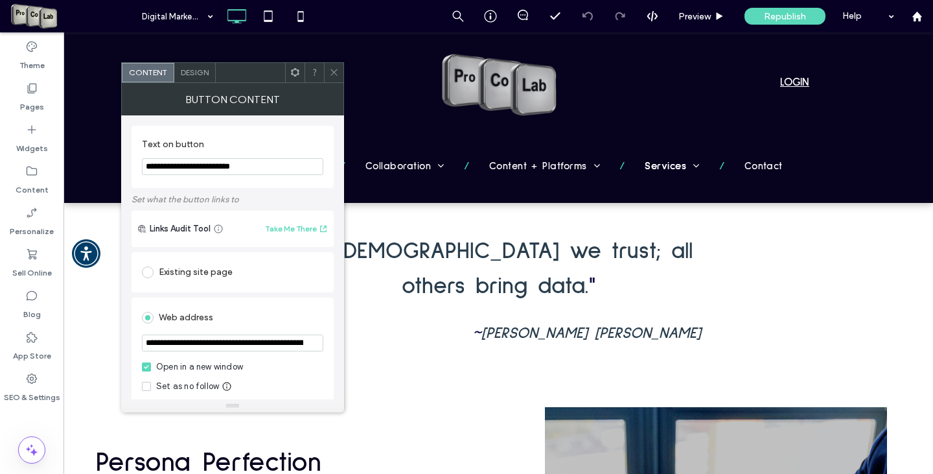
click at [198, 75] on span "Design" at bounding box center [195, 72] width 28 height 10
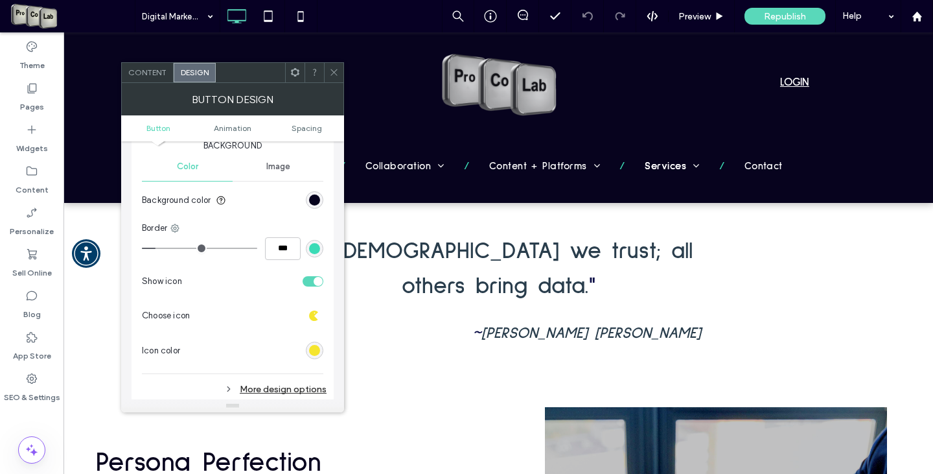
scroll to position [389, 0]
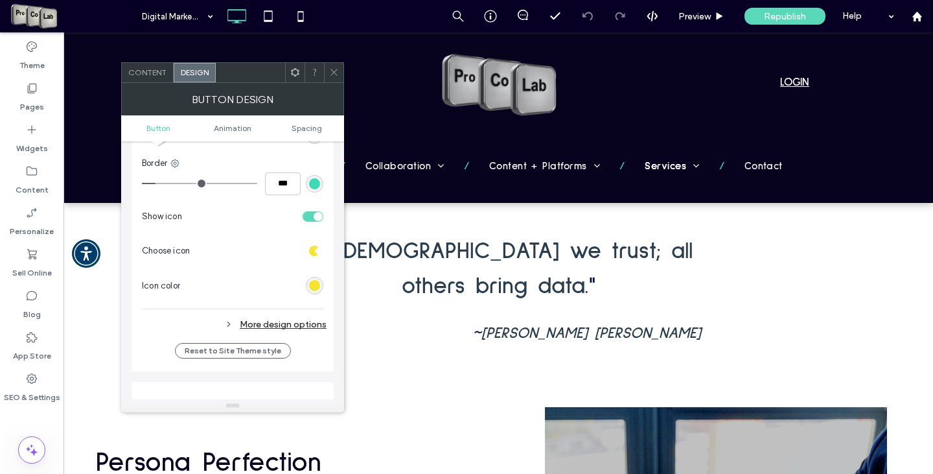
click at [295, 325] on div "More design options" at bounding box center [234, 323] width 185 height 17
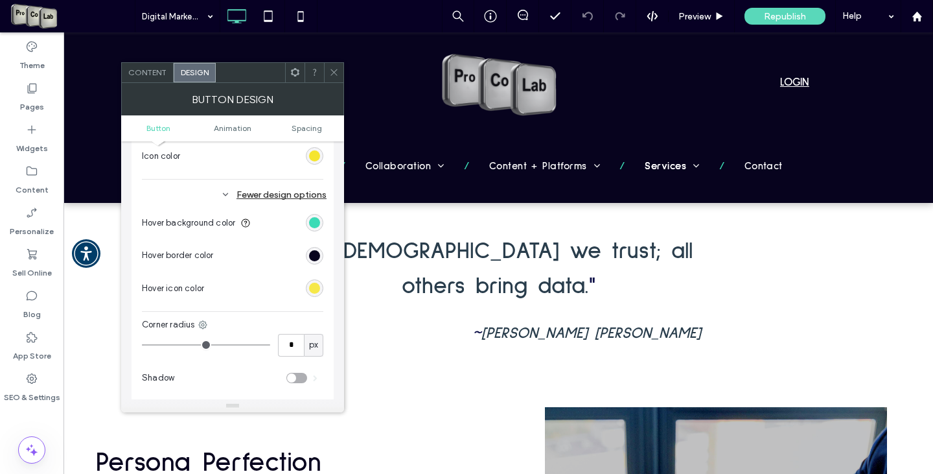
click at [318, 287] on div "rgb(245, 229, 46)" at bounding box center [314, 287] width 11 height 11
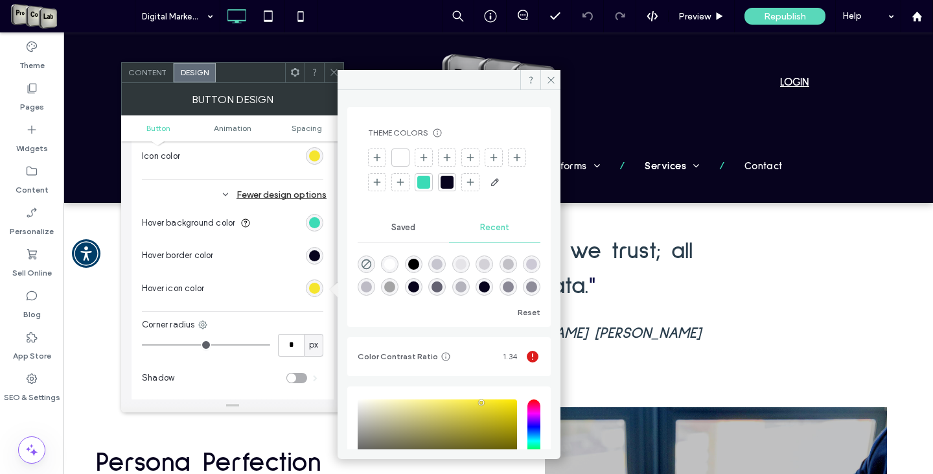
click at [453, 180] on div at bounding box center [447, 182] width 13 height 13
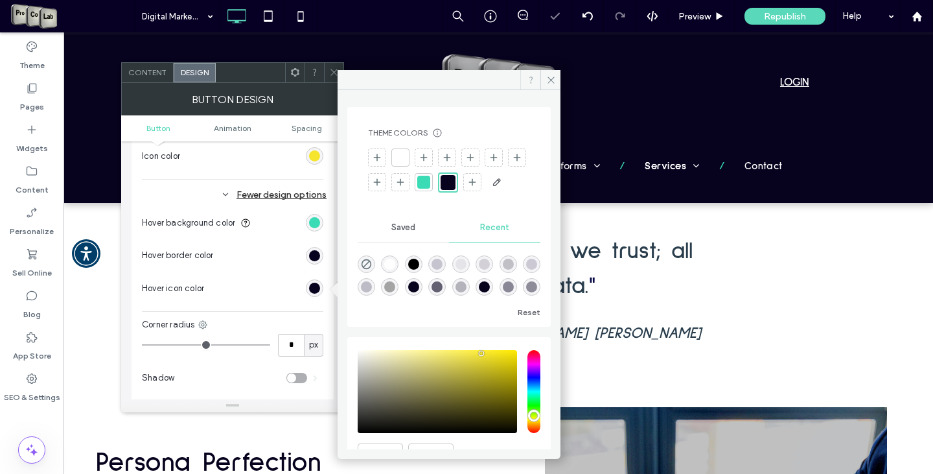
click at [540, 78] on span at bounding box center [530, 79] width 20 height 19
click at [548, 76] on icon at bounding box center [551, 80] width 10 height 10
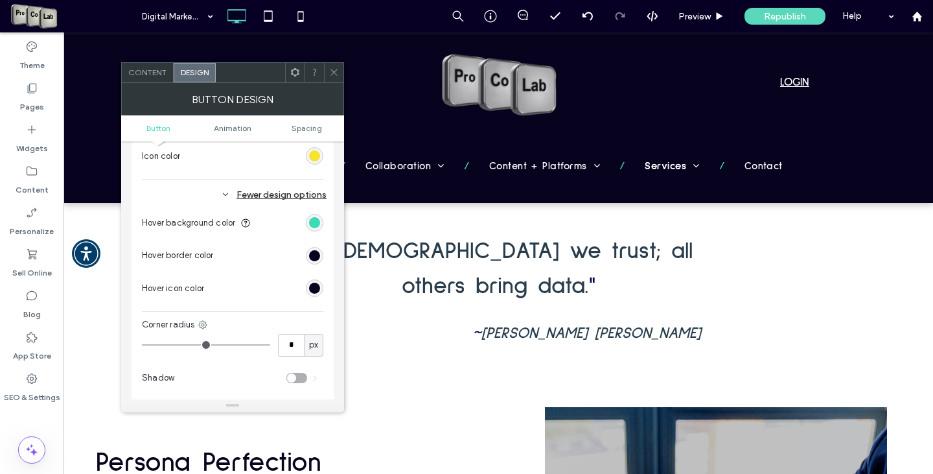
click at [336, 73] on icon at bounding box center [334, 72] width 10 height 10
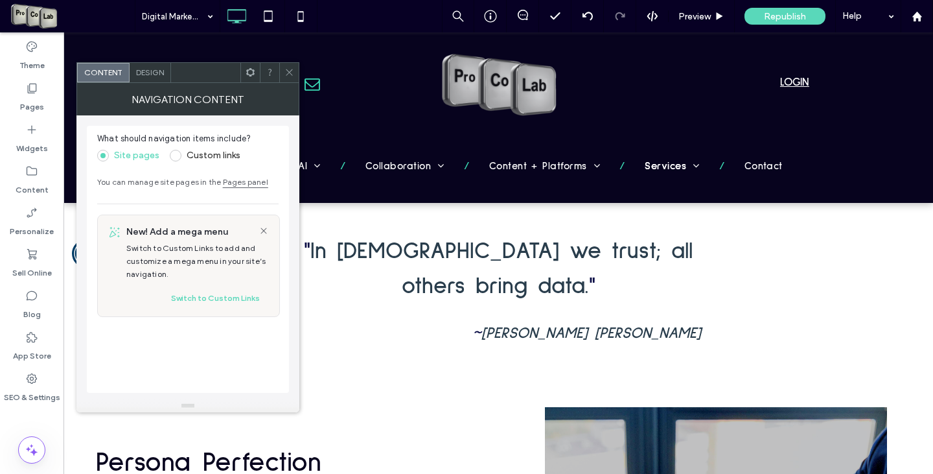
click at [288, 75] on icon at bounding box center [289, 72] width 10 height 10
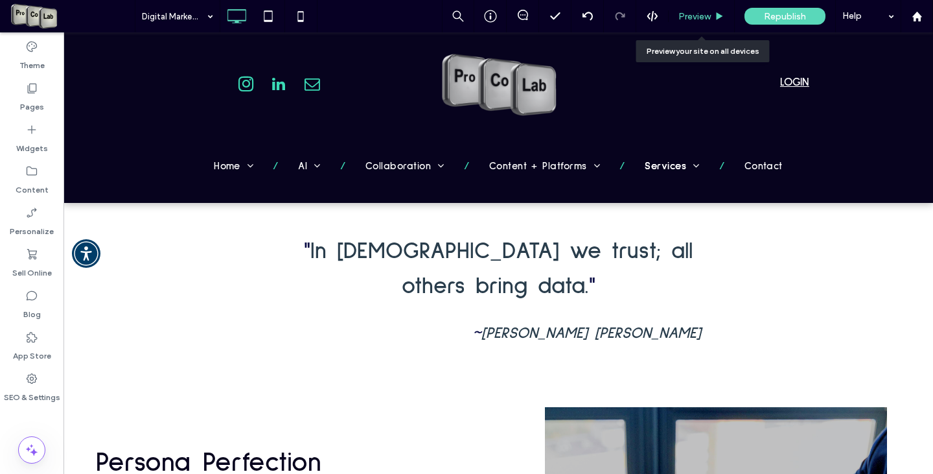
click at [698, 14] on span "Preview" at bounding box center [694, 16] width 32 height 11
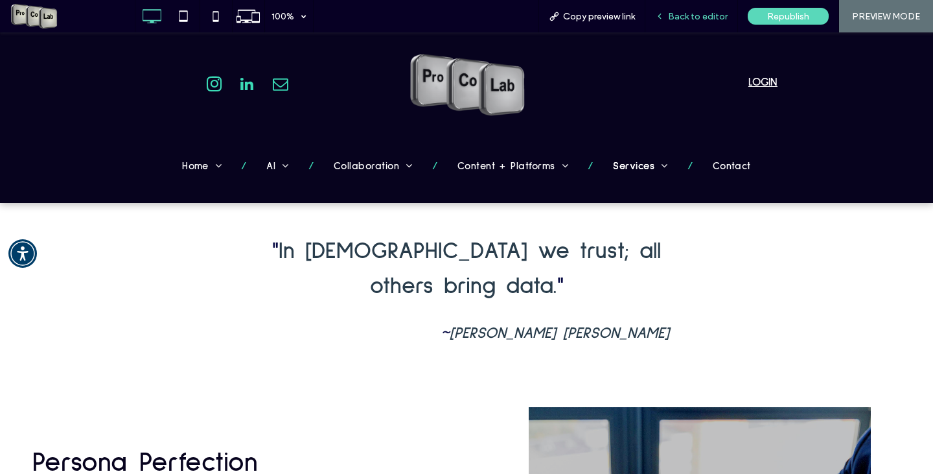
click at [688, 13] on span "Back to editor" at bounding box center [698, 16] width 60 height 11
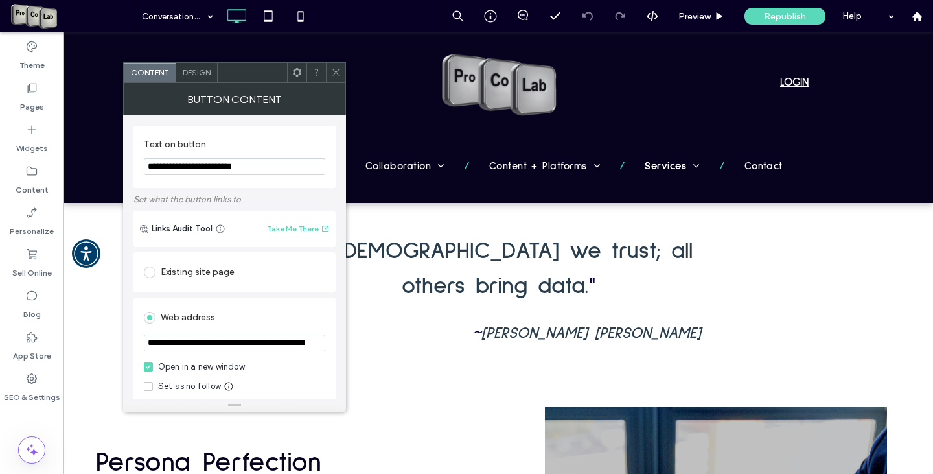
click at [198, 69] on span "Design" at bounding box center [197, 72] width 28 height 10
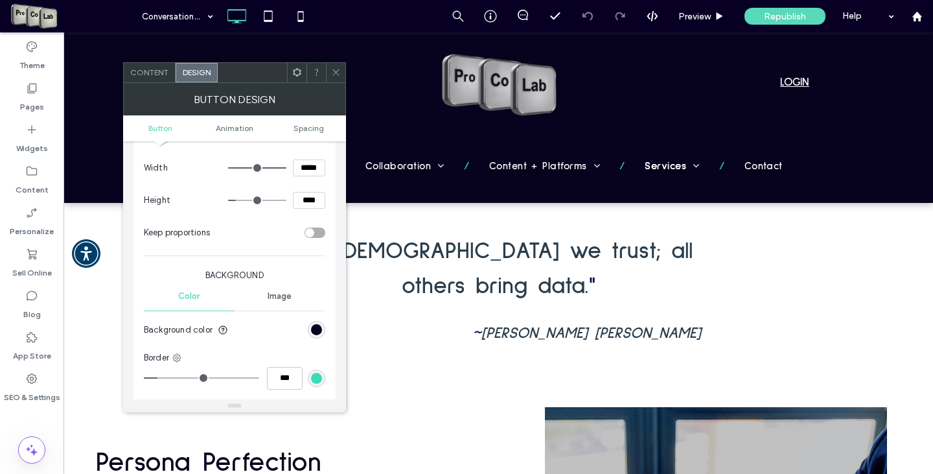
scroll to position [324, 0]
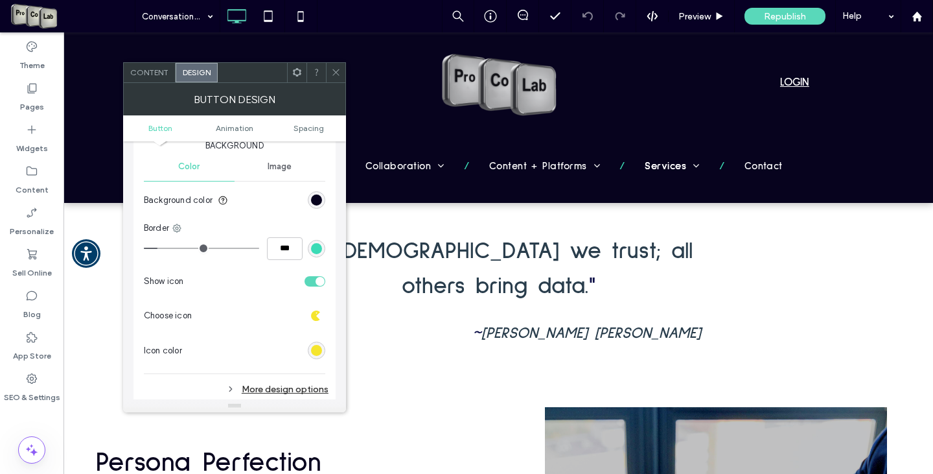
click at [290, 385] on div "More design options" at bounding box center [236, 388] width 185 height 17
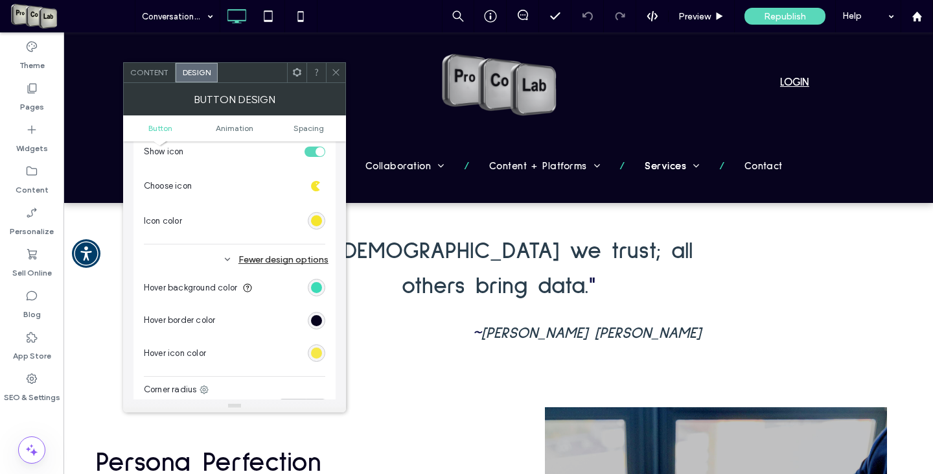
click at [312, 352] on div "rgb(245, 229, 46)" at bounding box center [316, 352] width 11 height 11
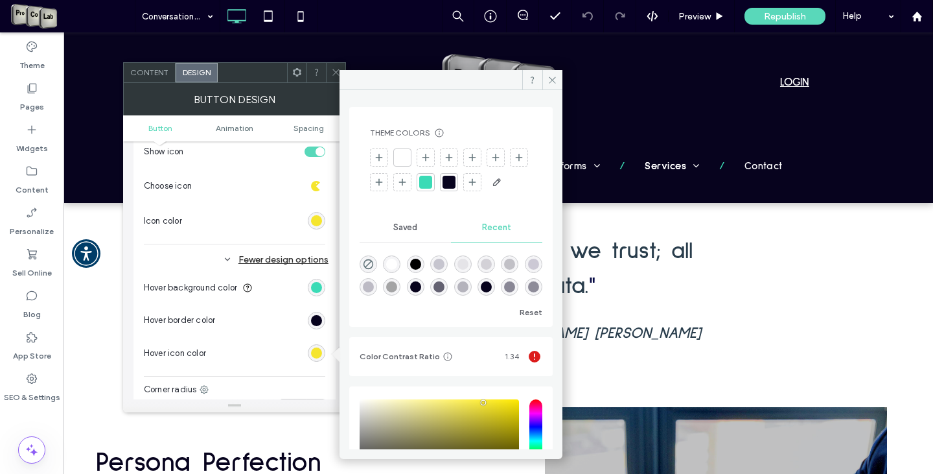
click at [455, 177] on div at bounding box center [448, 182] width 13 height 13
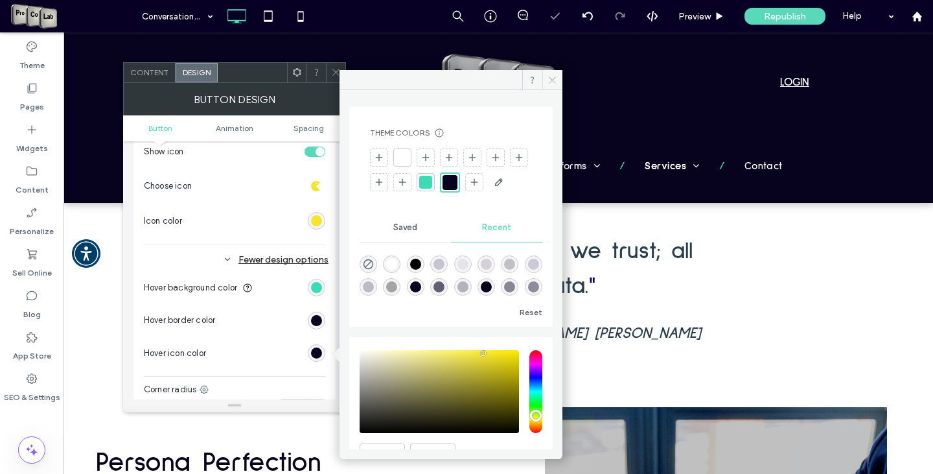
click at [549, 80] on icon at bounding box center [552, 80] width 10 height 10
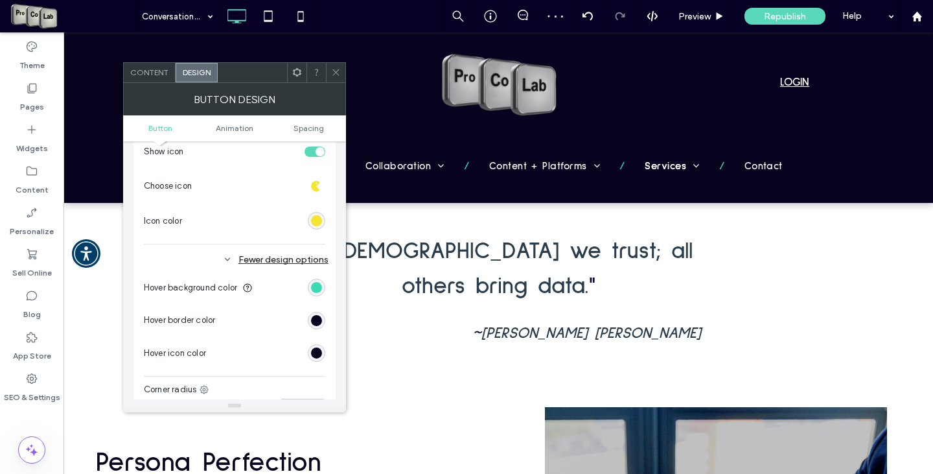
click at [332, 69] on icon at bounding box center [336, 72] width 10 height 10
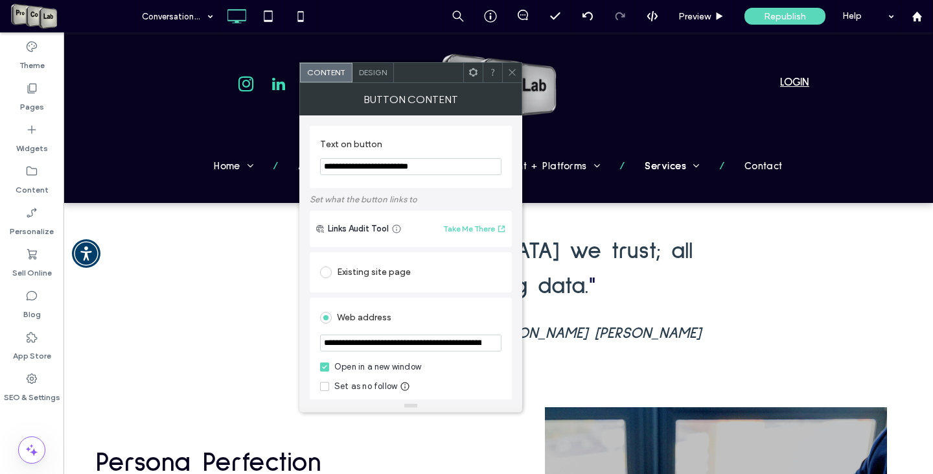
click at [371, 74] on span "Design" at bounding box center [373, 72] width 28 height 10
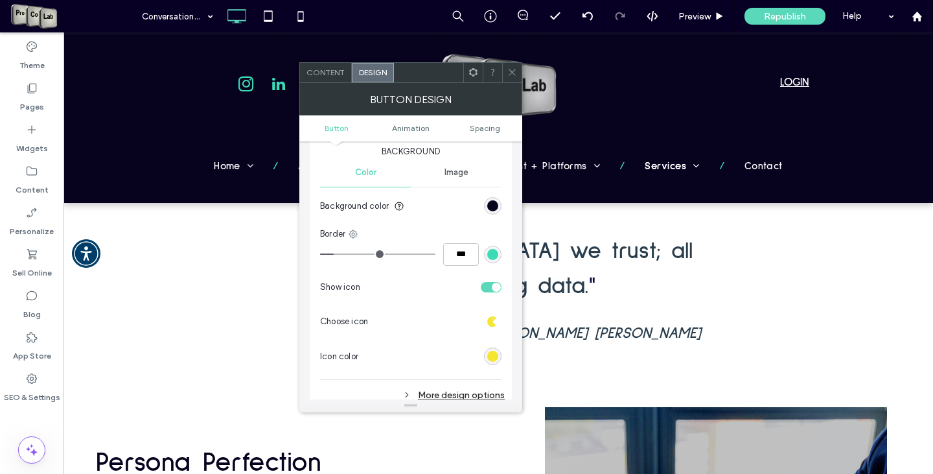
scroll to position [324, 0]
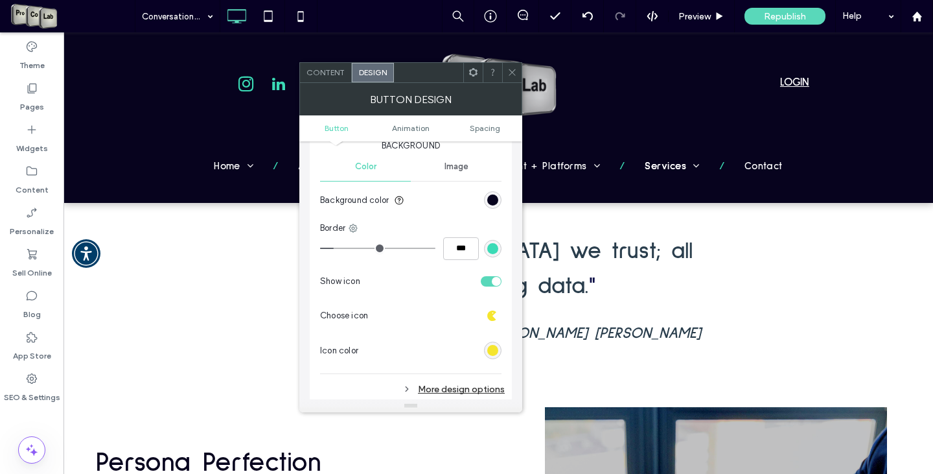
click at [475, 384] on div "More design options" at bounding box center [412, 388] width 185 height 17
click at [481, 386] on div "Fewer design options" at bounding box center [412, 388] width 185 height 17
click at [481, 386] on div "More design options" at bounding box center [412, 388] width 185 height 17
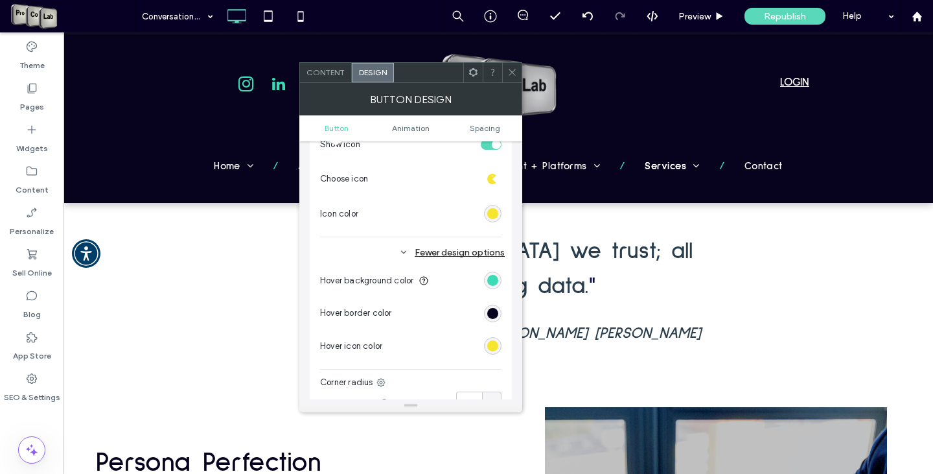
scroll to position [518, 0]
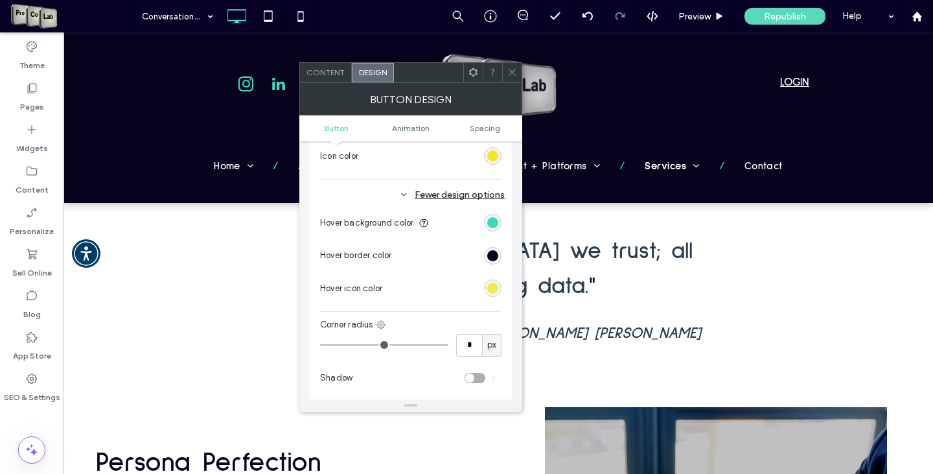
click at [493, 290] on div "rgb(245, 229, 46)" at bounding box center [492, 287] width 11 height 11
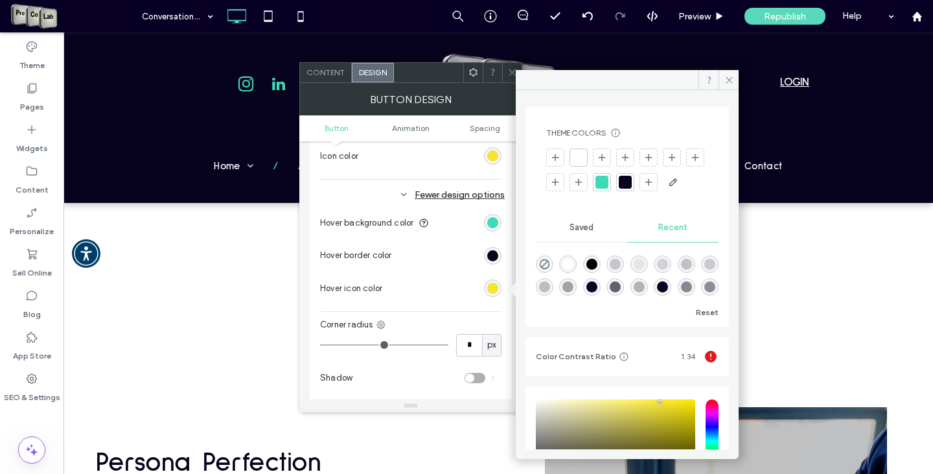
click at [632, 180] on div at bounding box center [625, 182] width 13 height 13
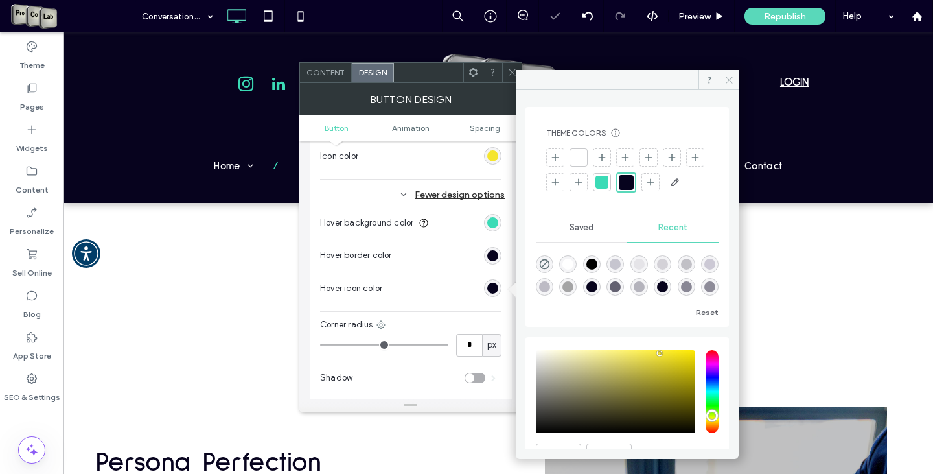
click at [731, 77] on icon at bounding box center [729, 80] width 10 height 10
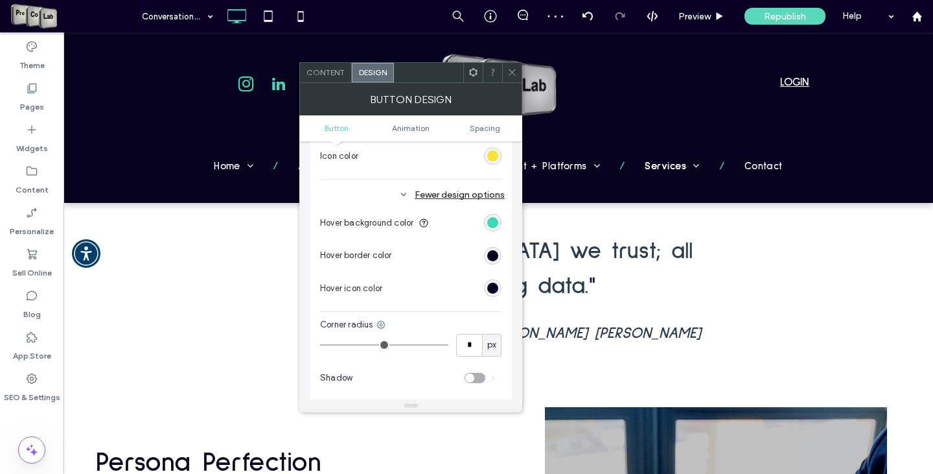
click at [510, 71] on use at bounding box center [512, 72] width 6 height 6
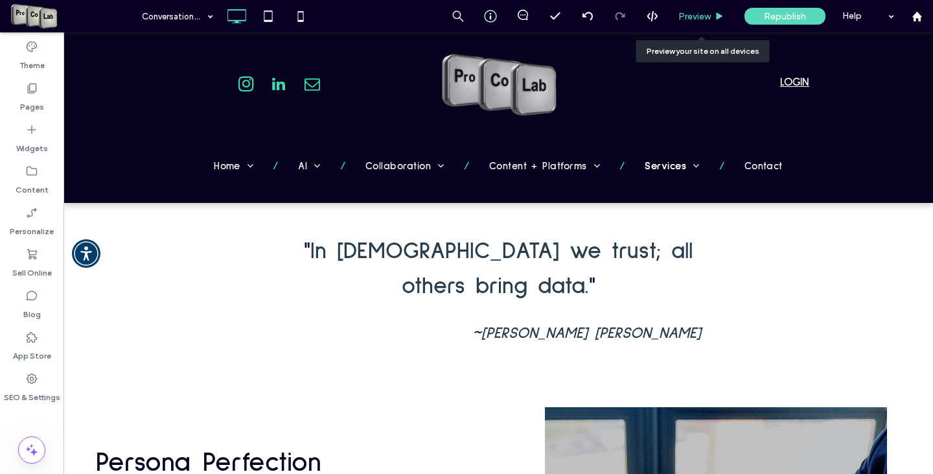
click at [690, 19] on span "Preview" at bounding box center [694, 16] width 32 height 11
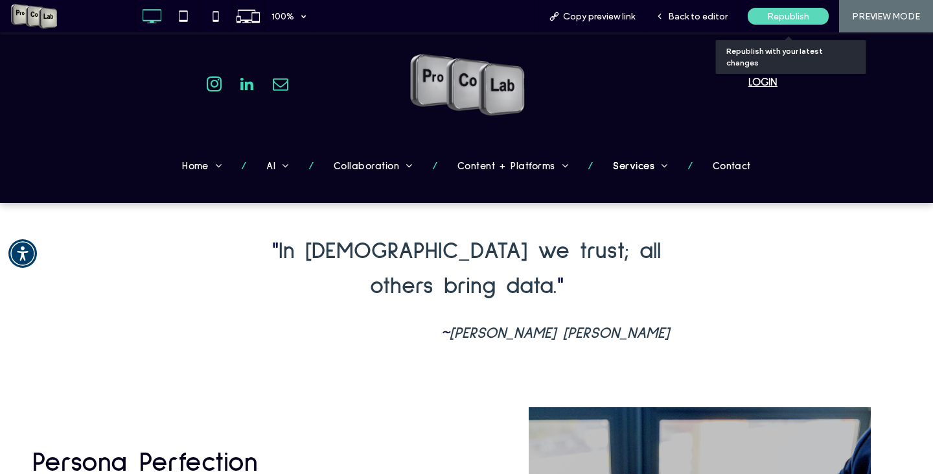
click at [791, 12] on span "Republish" at bounding box center [788, 16] width 42 height 11
